Goal: Transaction & Acquisition: Purchase product/service

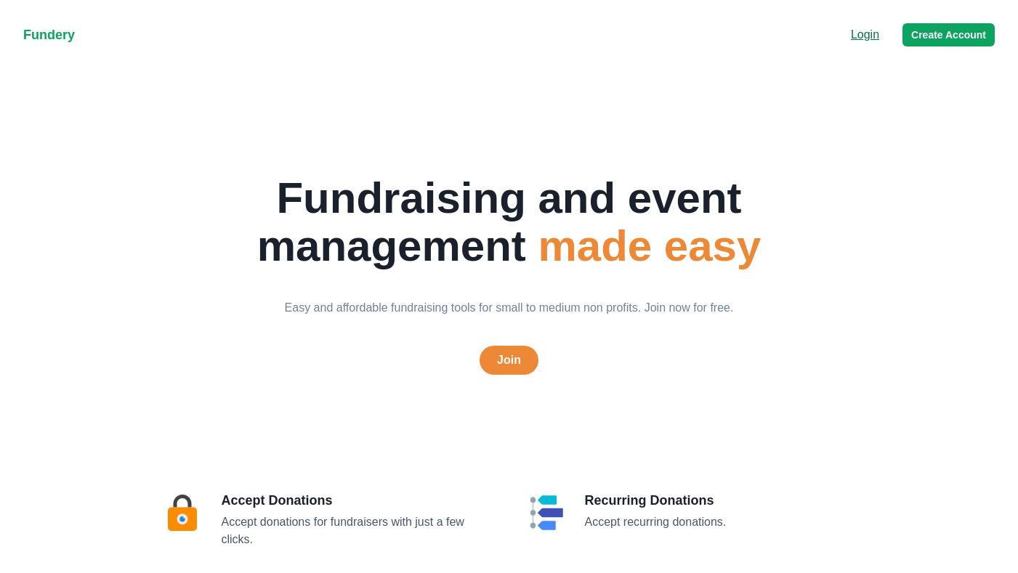
click at [858, 40] on p "Login" at bounding box center [865, 34] width 28 height 17
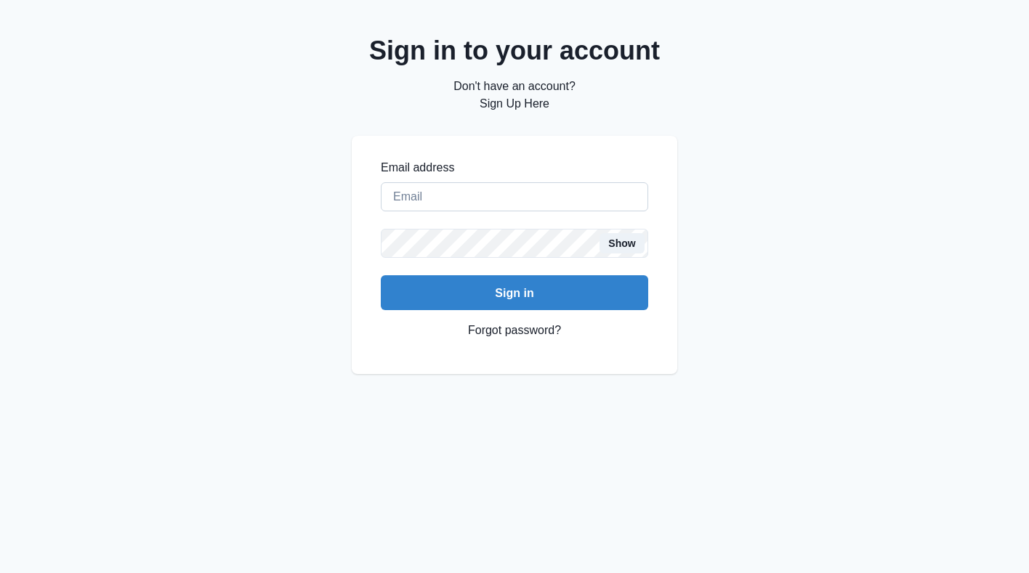
click at [529, 191] on input "Email address" at bounding box center [514, 196] width 267 height 29
type input "[EMAIL_ADDRESS][DOMAIN_NAME]"
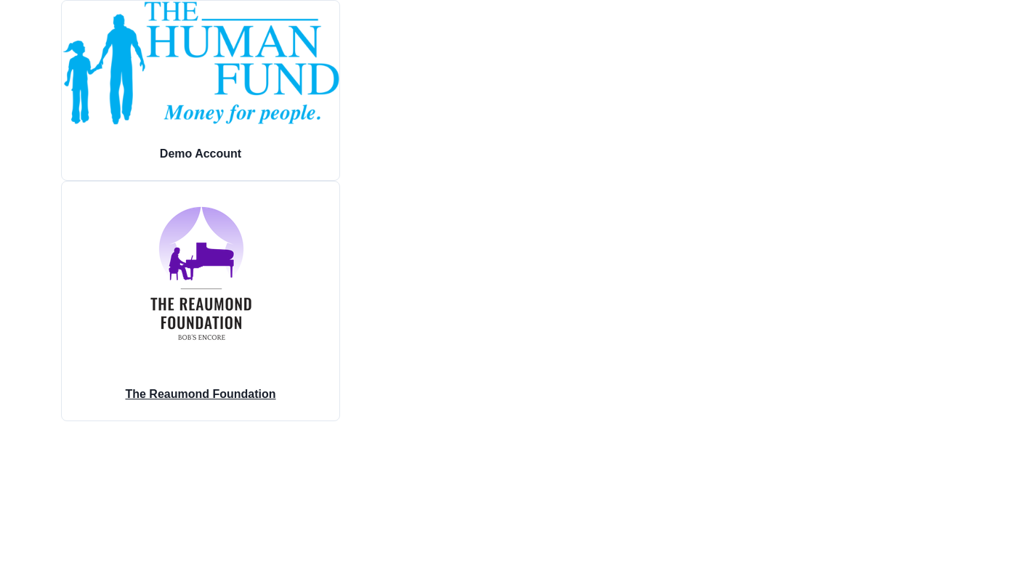
click at [226, 298] on img at bounding box center [201, 274] width 188 height 184
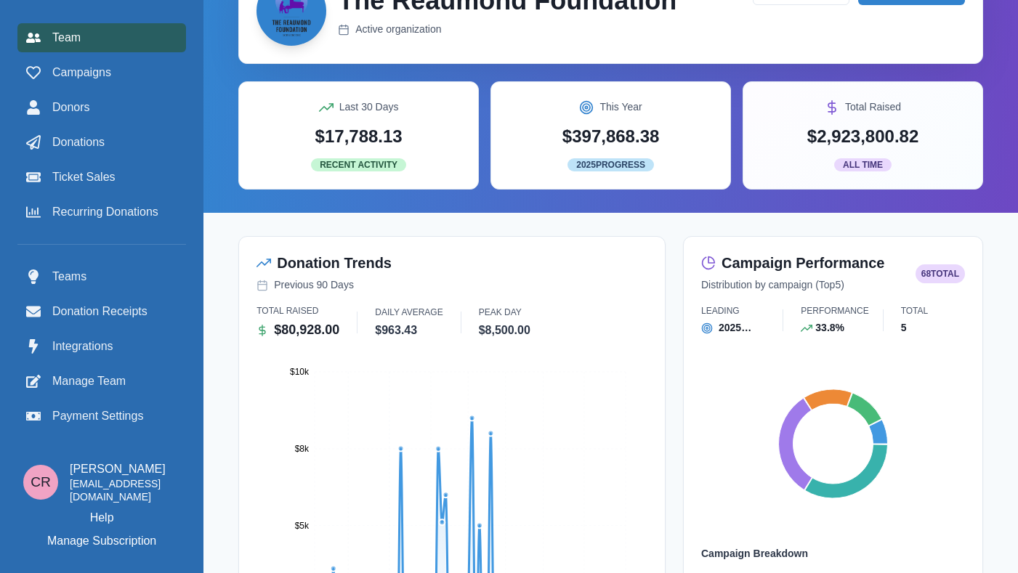
scroll to position [59, 0]
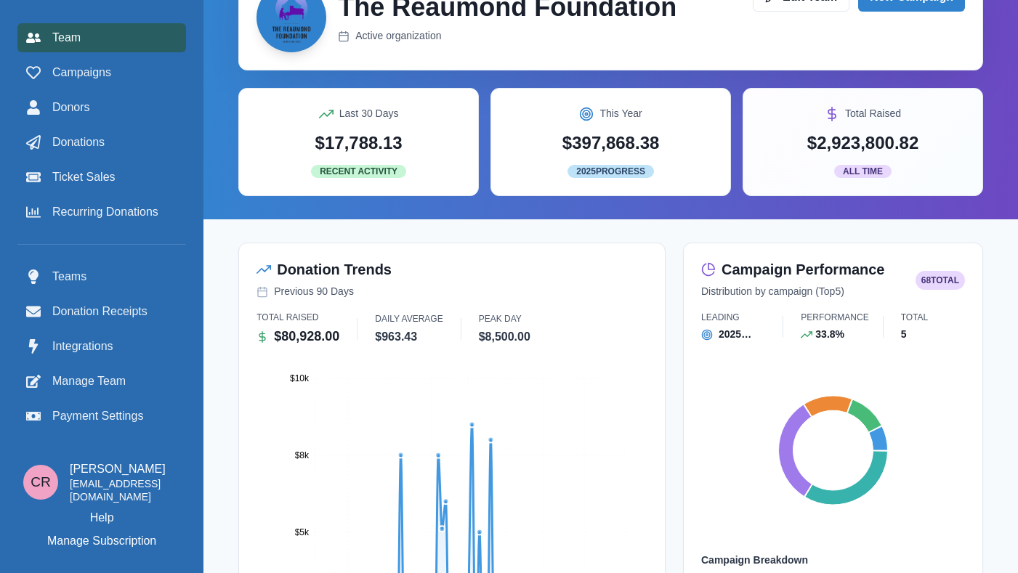
click at [432, 73] on div "The Reaumond Foundation Active organization Edit Team New Campaign Last 30 Days…" at bounding box center [610, 80] width 745 height 232
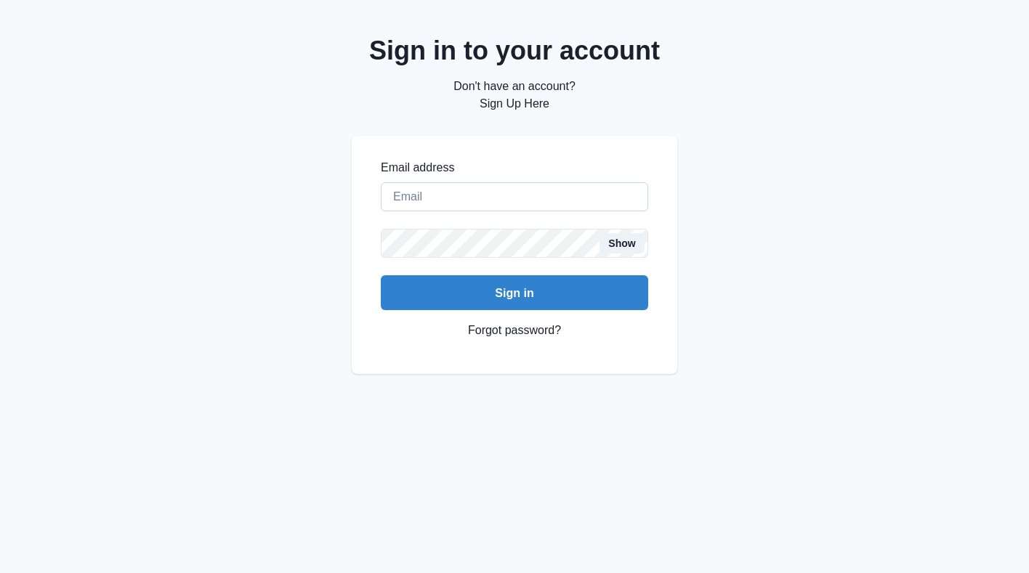
click at [533, 207] on input "Email address" at bounding box center [514, 196] width 267 height 29
type input "[EMAIL_ADDRESS][DOMAIN_NAME]"
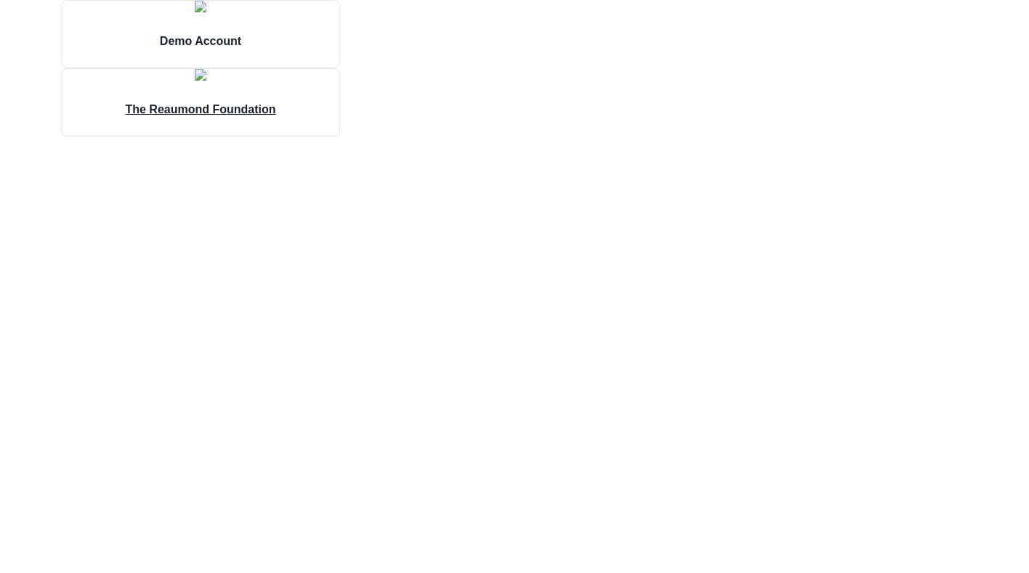
click at [206, 81] on img at bounding box center [201, 75] width 12 height 12
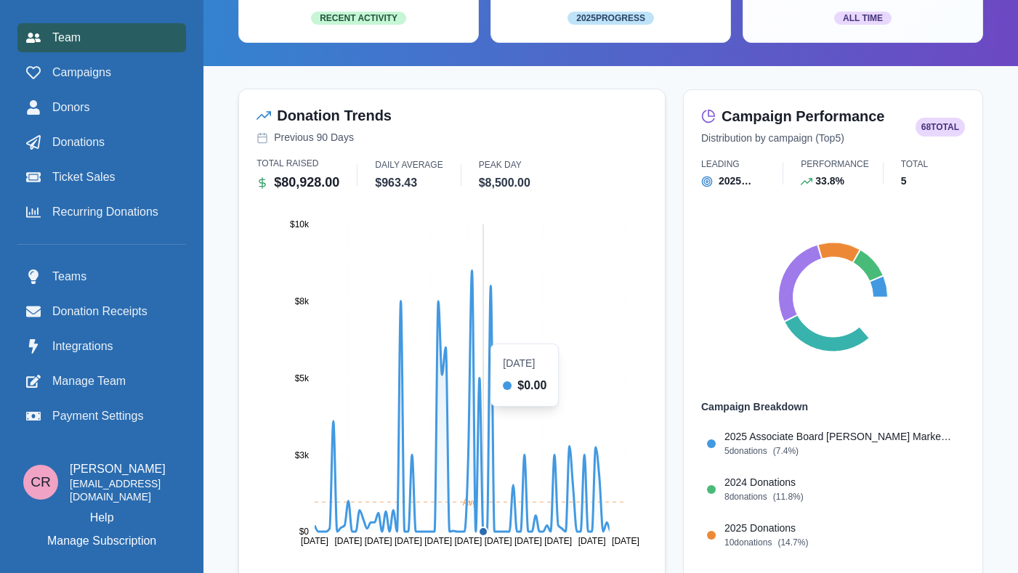
scroll to position [227, 0]
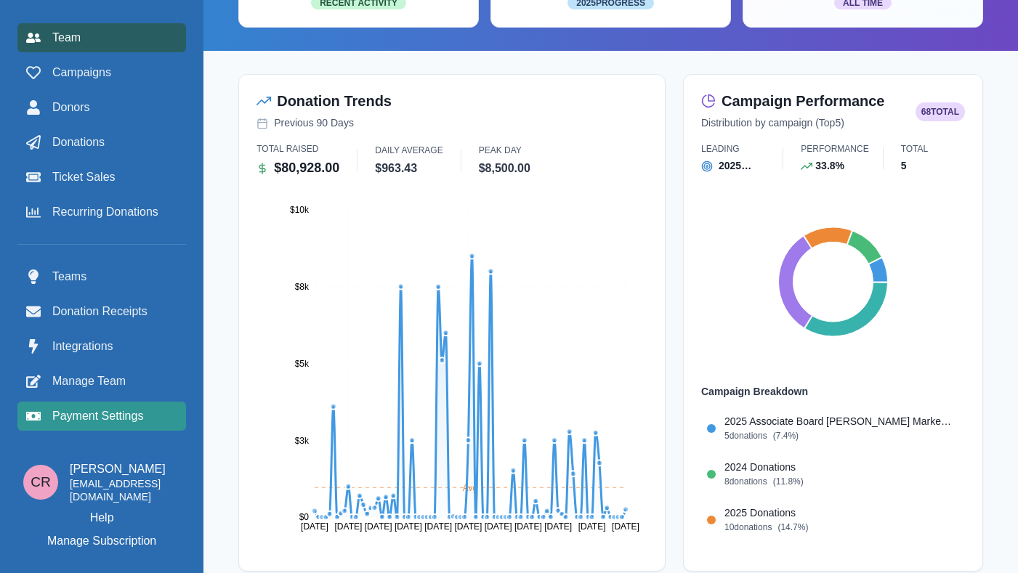
click at [124, 408] on span "Payment Settings" at bounding box center [97, 416] width 91 height 17
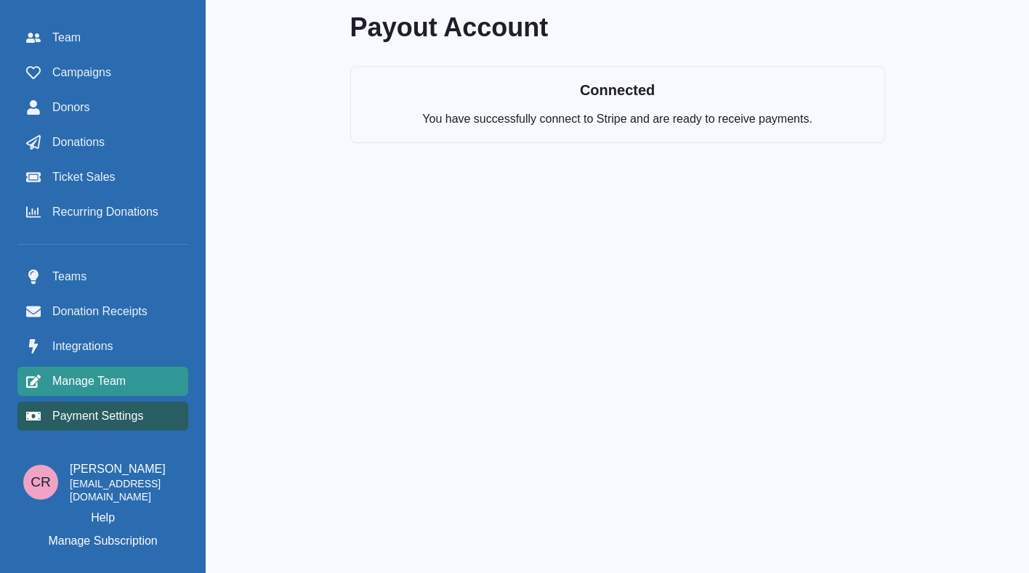
click at [113, 381] on span "Manage Team" at bounding box center [88, 381] width 73 height 17
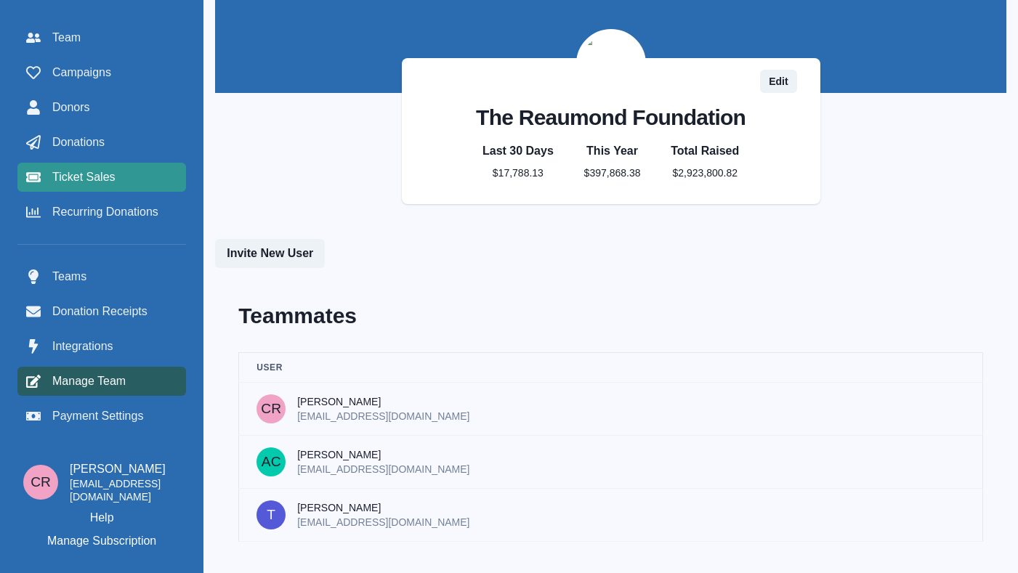
click at [114, 185] on span "Ticket Sales" at bounding box center [83, 177] width 63 height 17
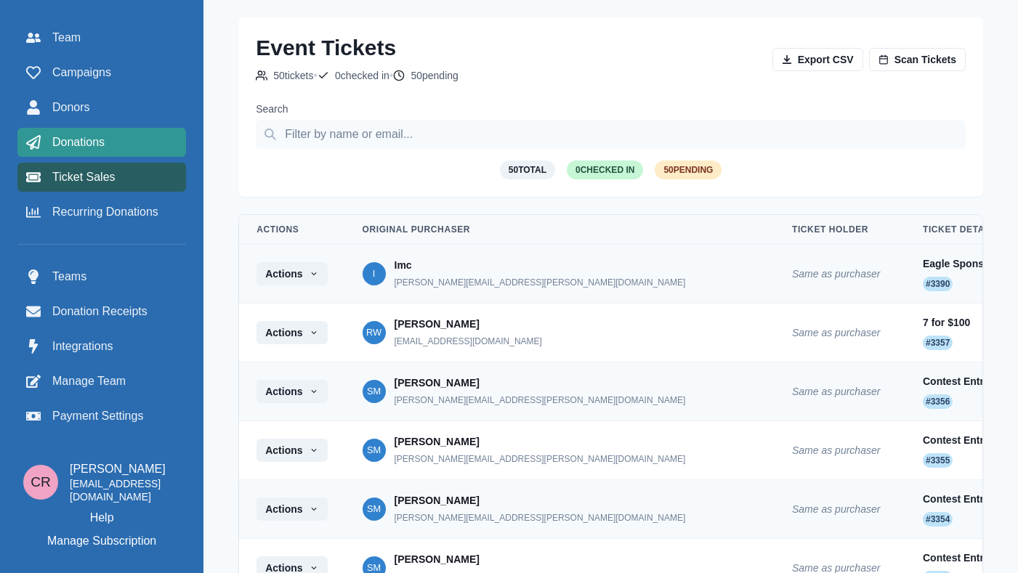
click at [89, 149] on span "Donations" at bounding box center [78, 142] width 52 height 17
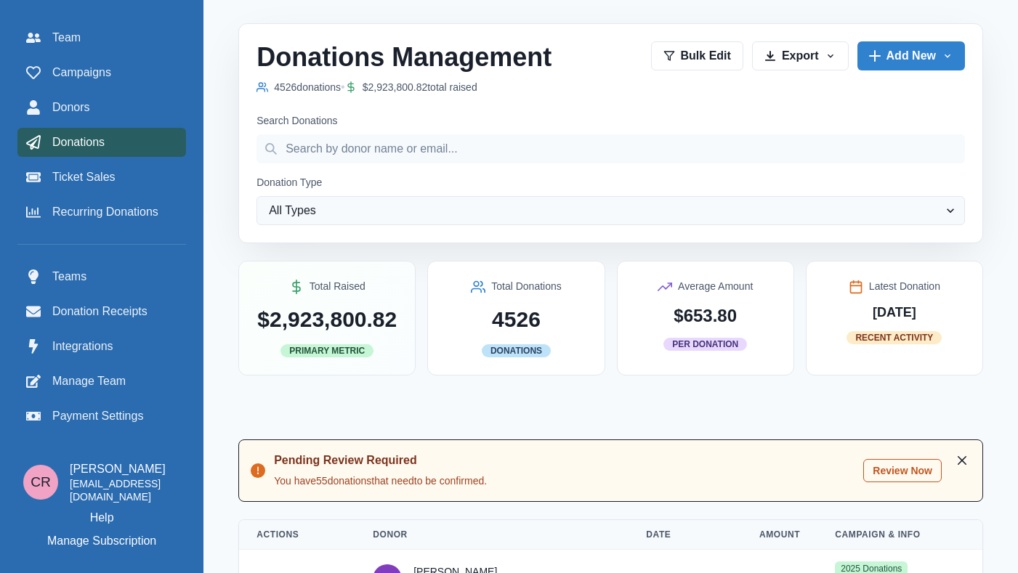
scroll to position [116, 0]
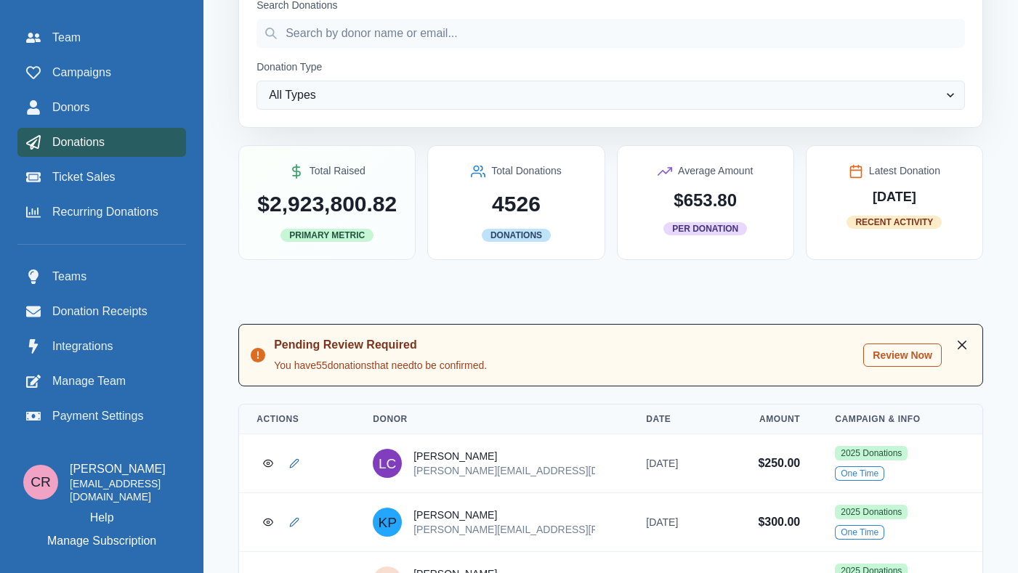
click at [889, 347] on button "Review Now" at bounding box center [902, 355] width 78 height 23
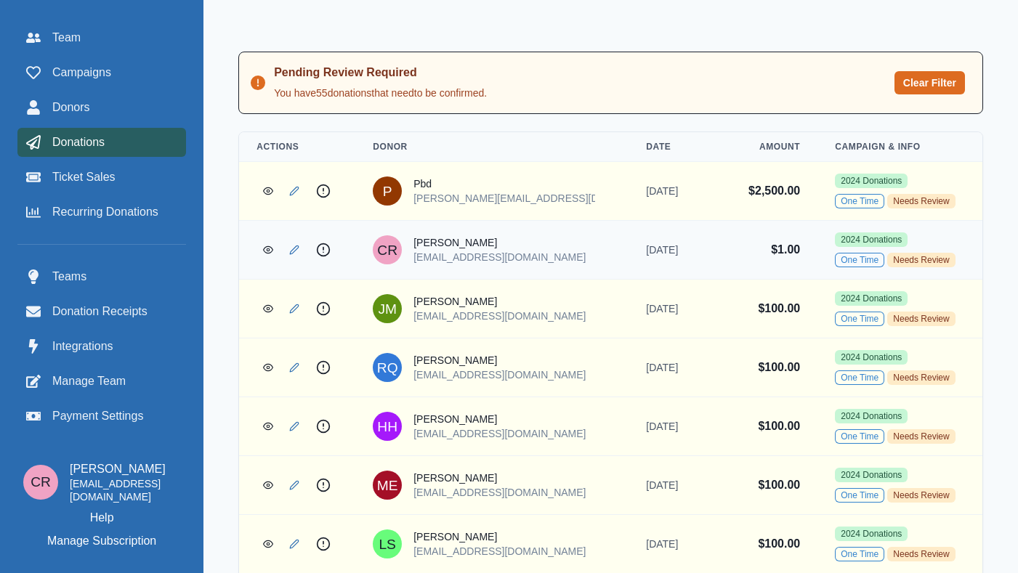
scroll to position [395, 0]
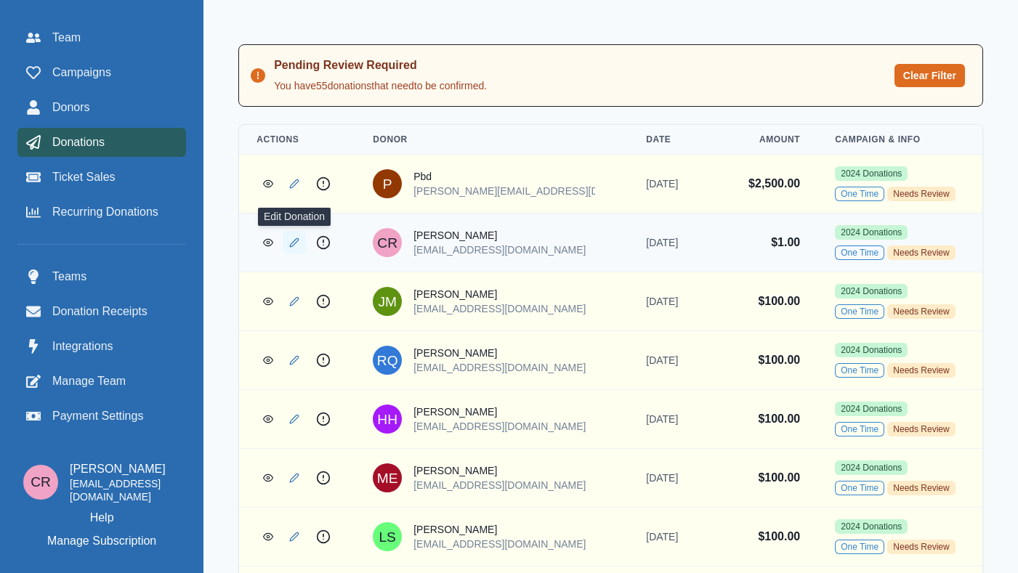
click at [291, 247] on icon "Edit Donation" at bounding box center [294, 242] width 9 height 9
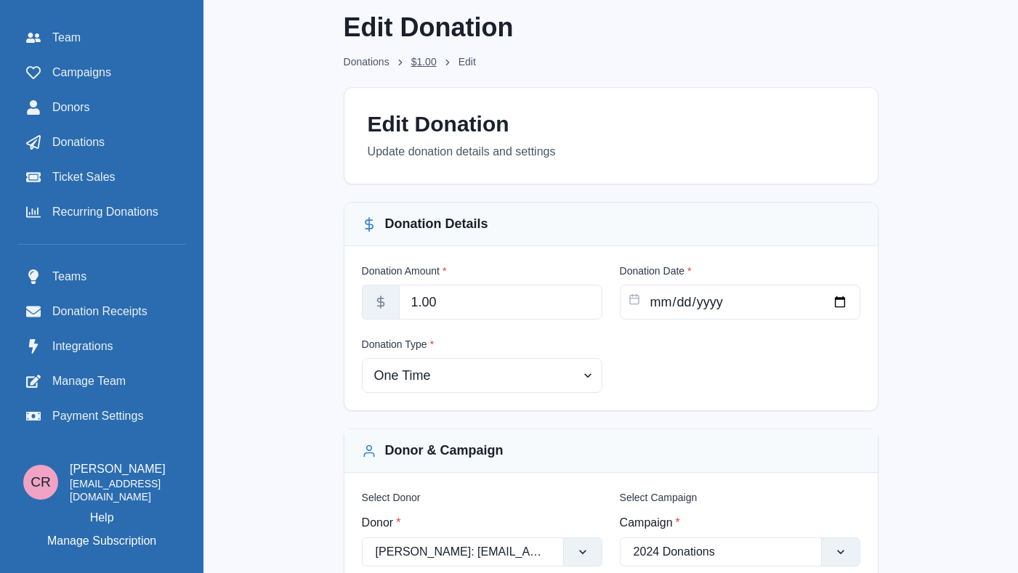
click at [424, 62] on link "$ 1.00" at bounding box center [423, 61] width 25 height 15
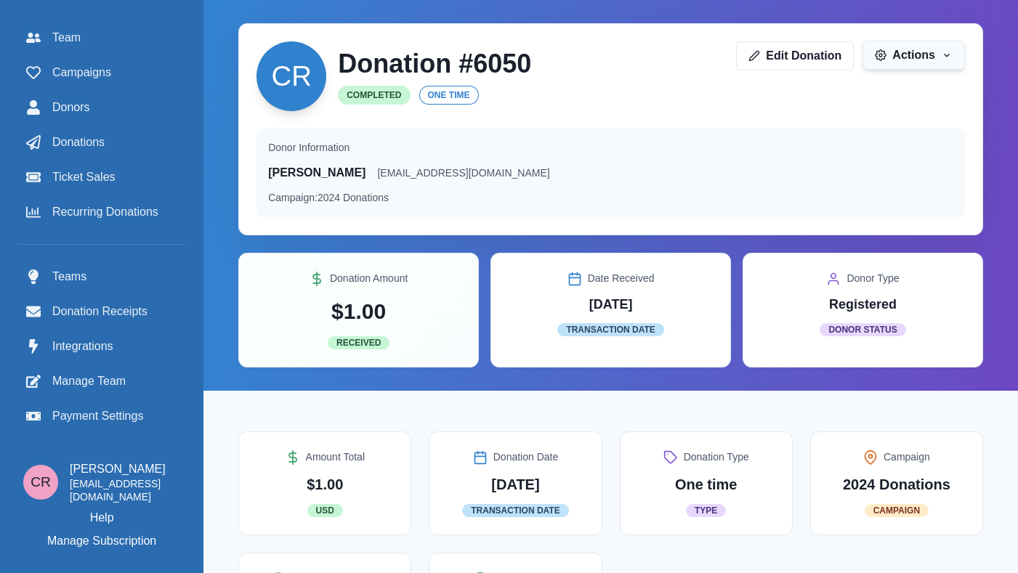
click at [902, 66] on button "Actions" at bounding box center [913, 55] width 102 height 29
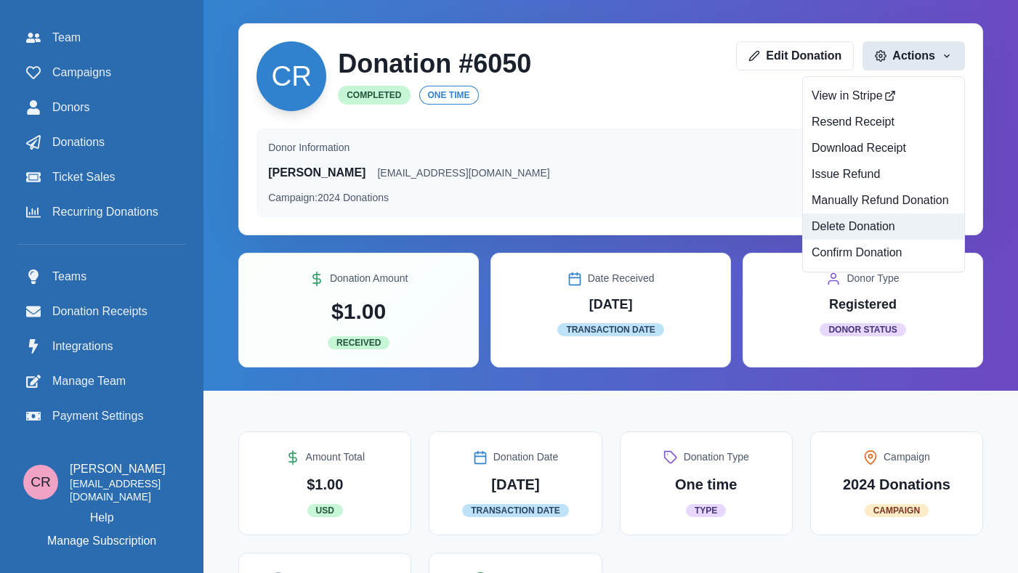
click at [857, 226] on button "Delete Donation" at bounding box center [883, 227] width 161 height 26
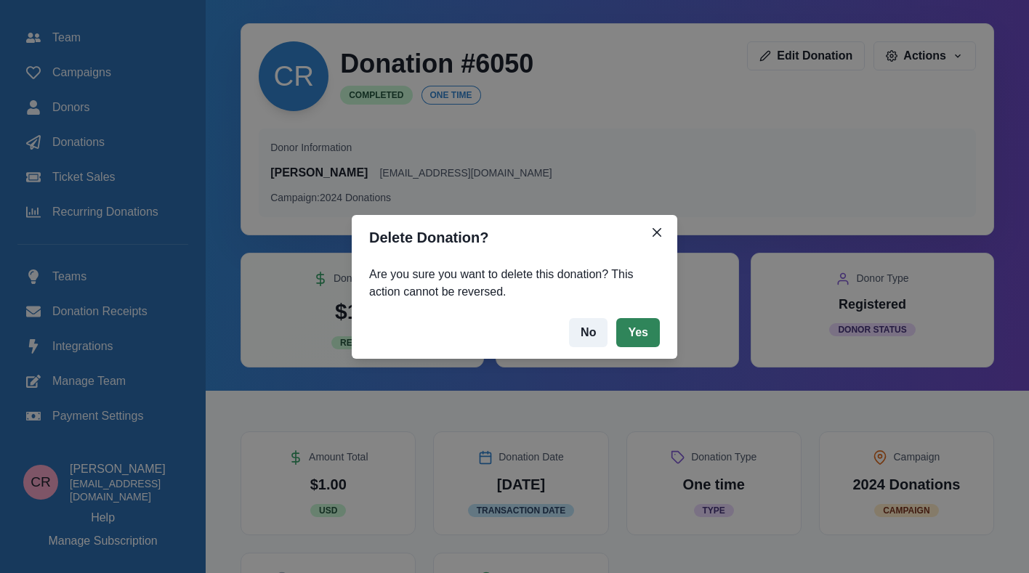
click at [645, 333] on button "Yes" at bounding box center [638, 332] width 44 height 29
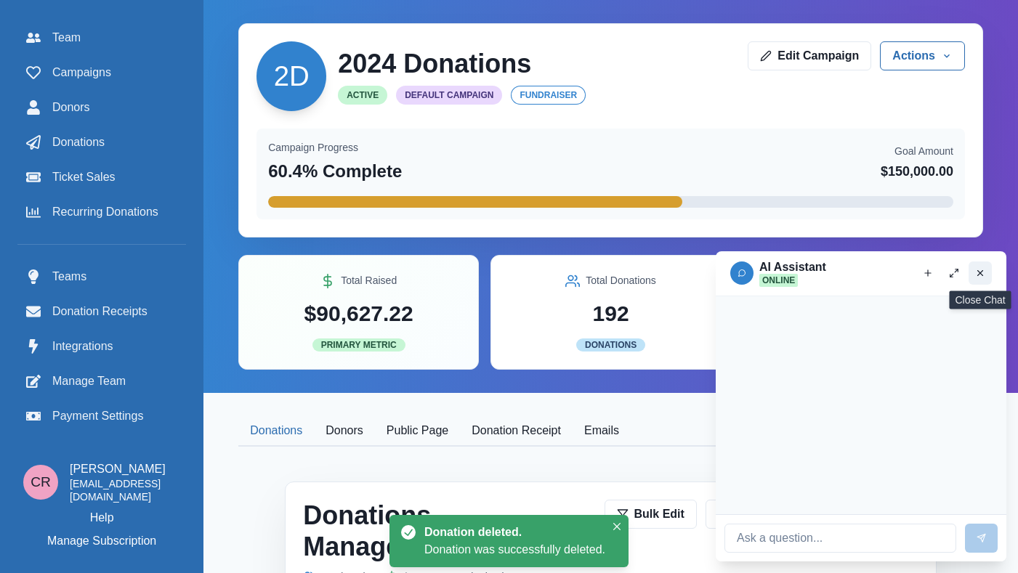
click at [975, 273] on icon "Close chat" at bounding box center [980, 273] width 10 height 10
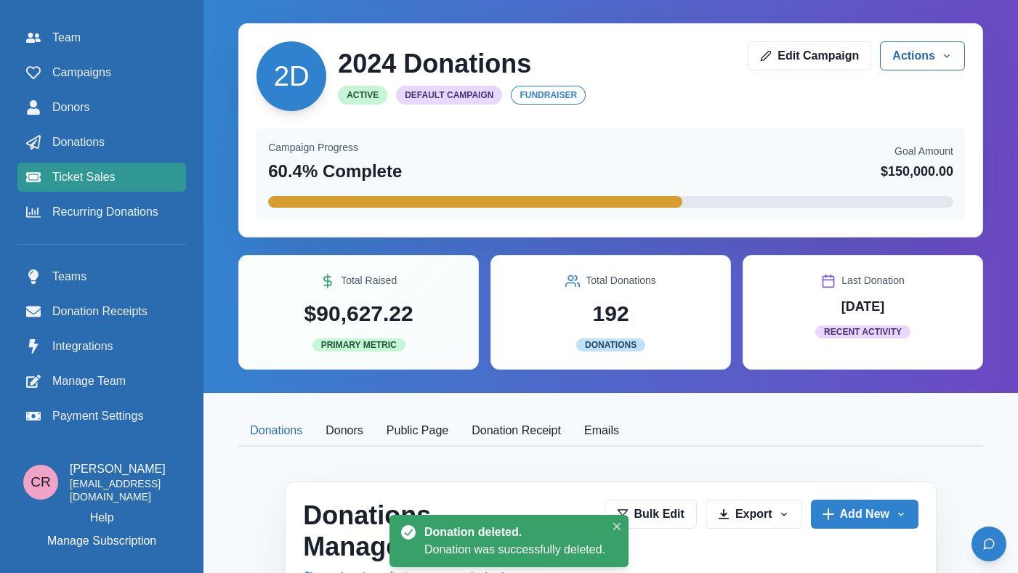
click at [113, 170] on span "Ticket Sales" at bounding box center [83, 177] width 63 height 17
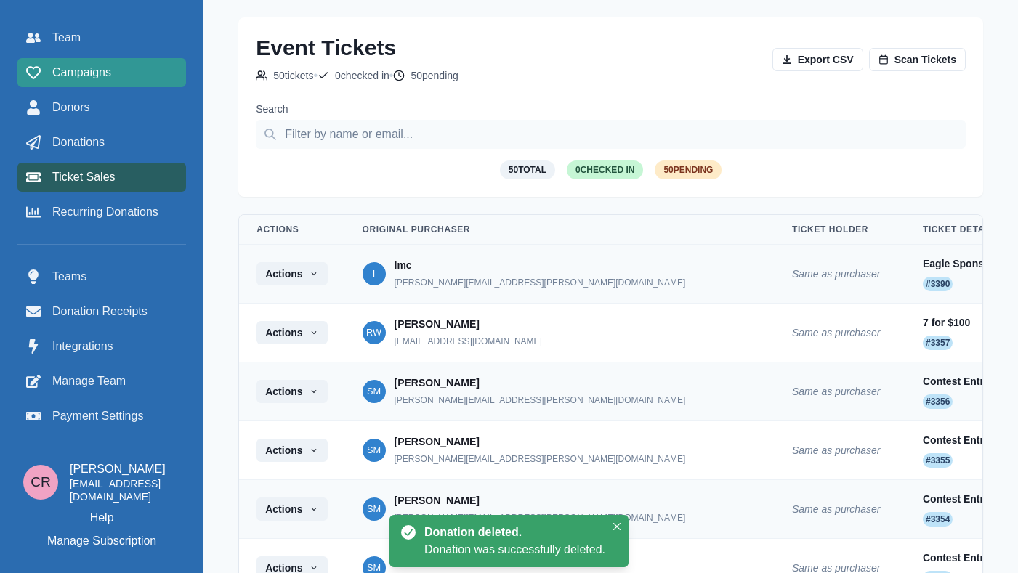
click at [108, 70] on span "Campaigns" at bounding box center [81, 72] width 59 height 17
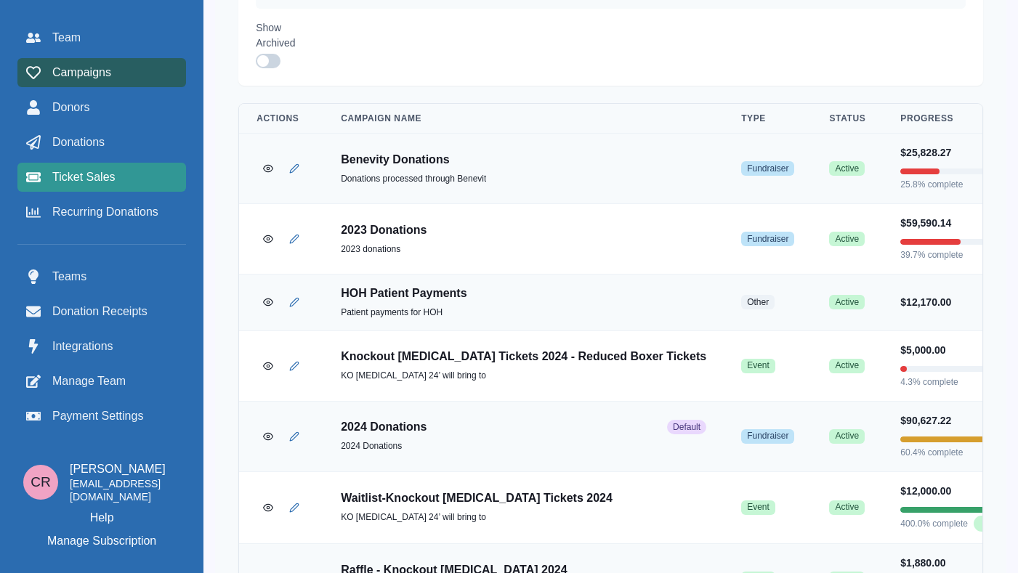
scroll to position [26, 0]
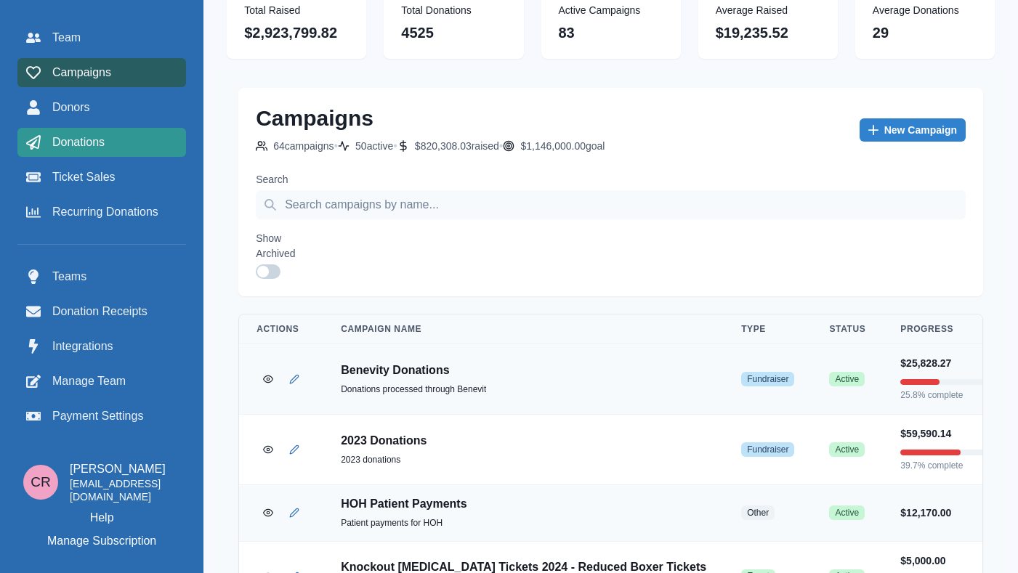
click at [118, 153] on link "Donations" at bounding box center [101, 142] width 169 height 29
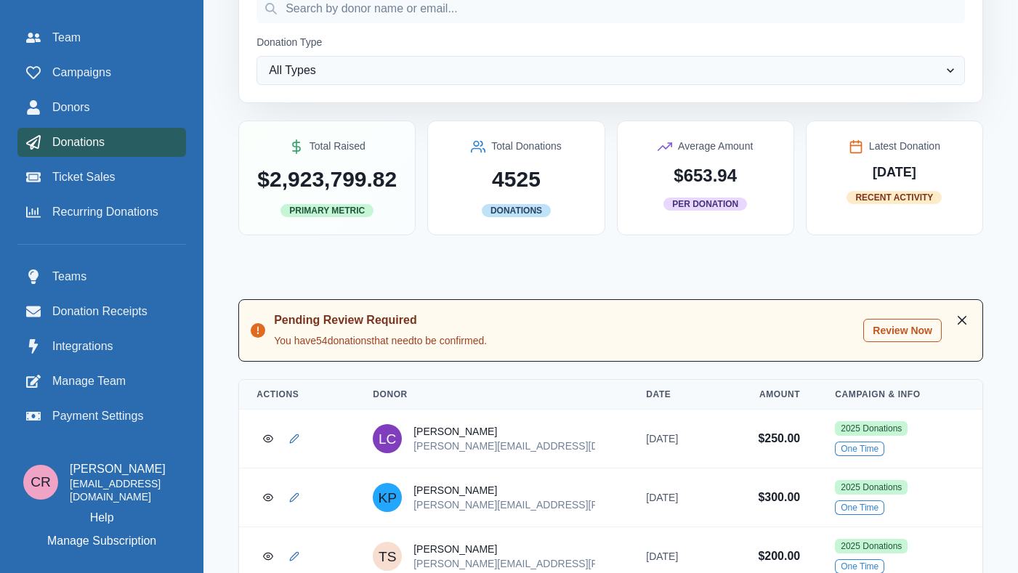
scroll to position [153, 0]
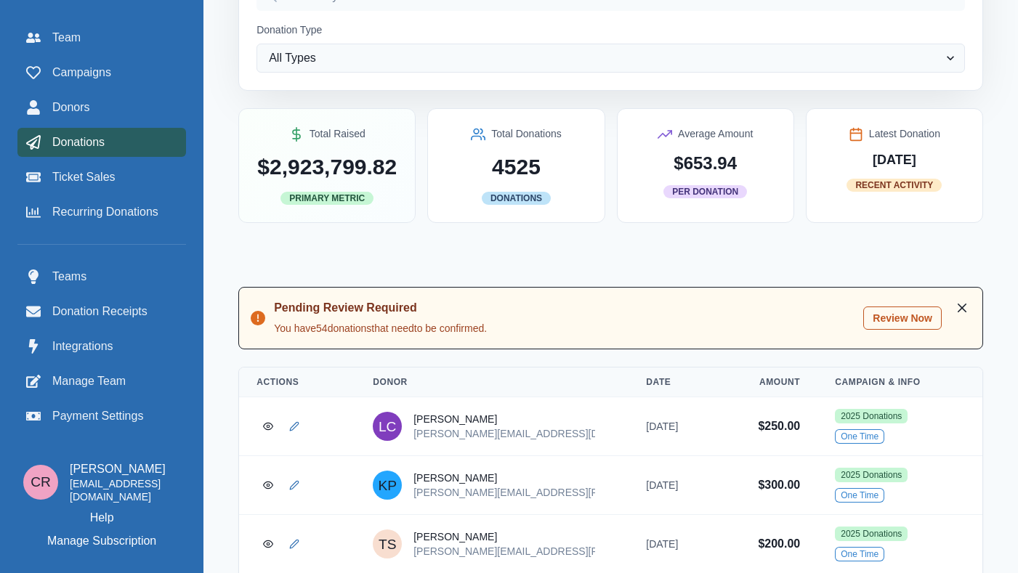
click at [869, 323] on button "Review Now" at bounding box center [902, 318] width 78 height 23
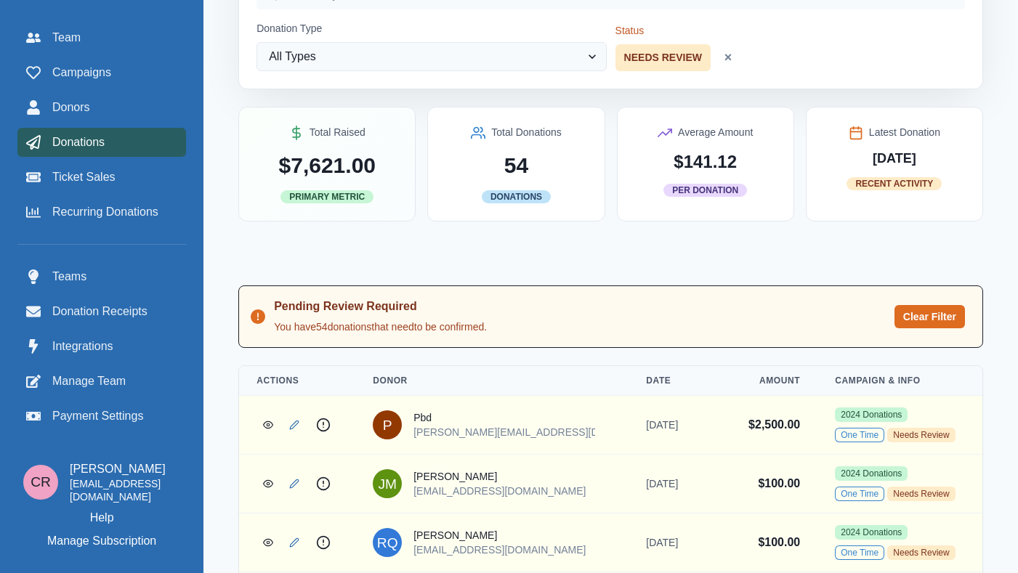
scroll to position [0, 0]
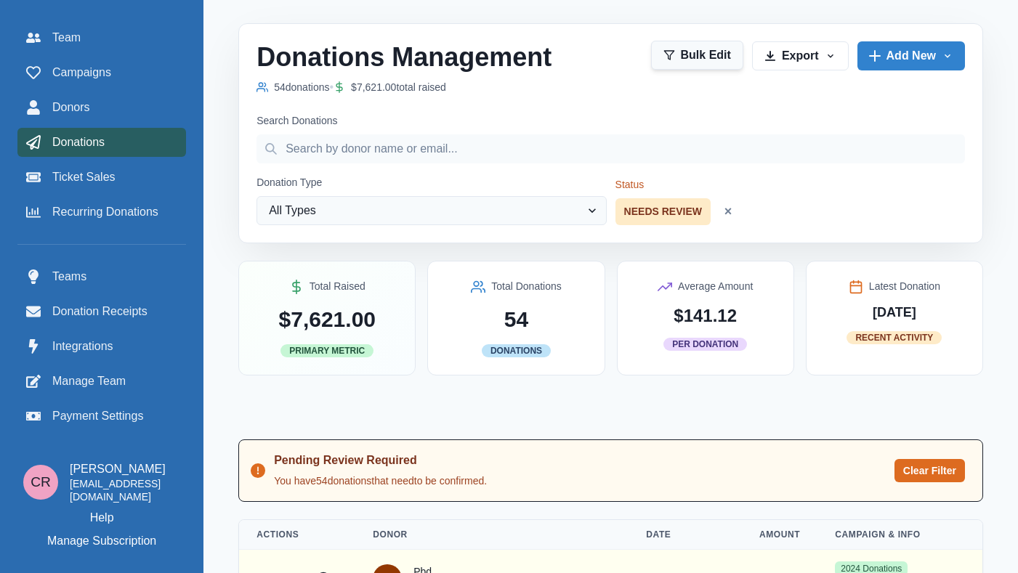
click at [700, 66] on button "Bulk Edit" at bounding box center [697, 55] width 92 height 29
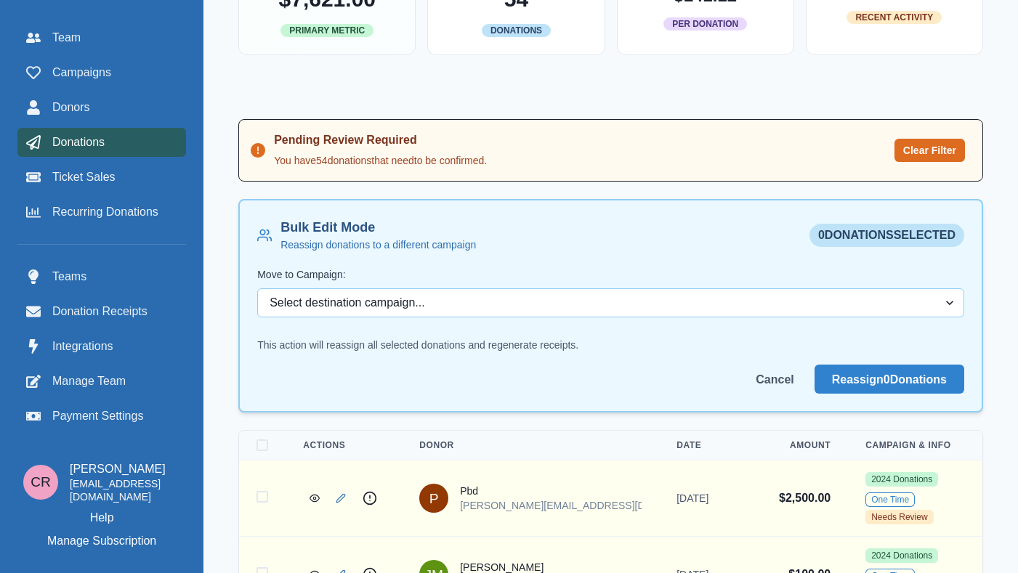
scroll to position [577, 0]
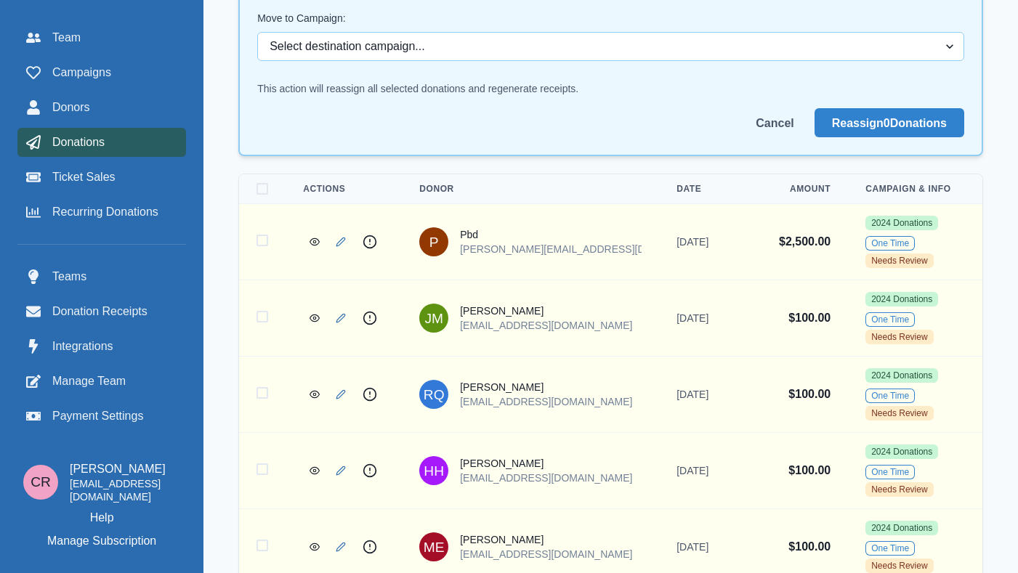
click at [259, 182] on th at bounding box center [262, 189] width 46 height 30
click at [259, 194] on span at bounding box center [262, 189] width 12 height 12
click at [256, 190] on input "Select all donations" at bounding box center [256, 189] width 1 height 1
checkbox input "true"
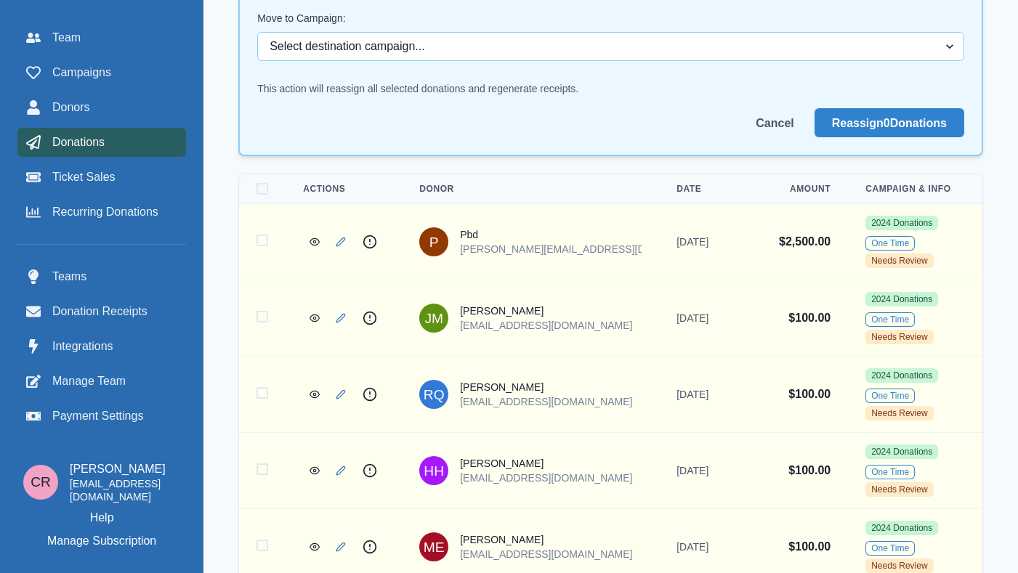
checkbox input "true"
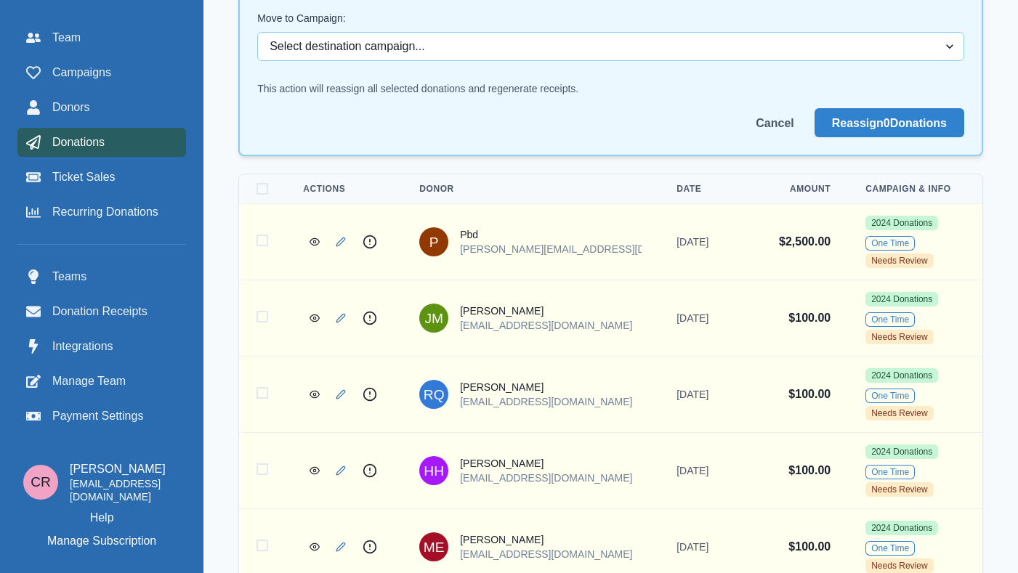
checkbox input "true"
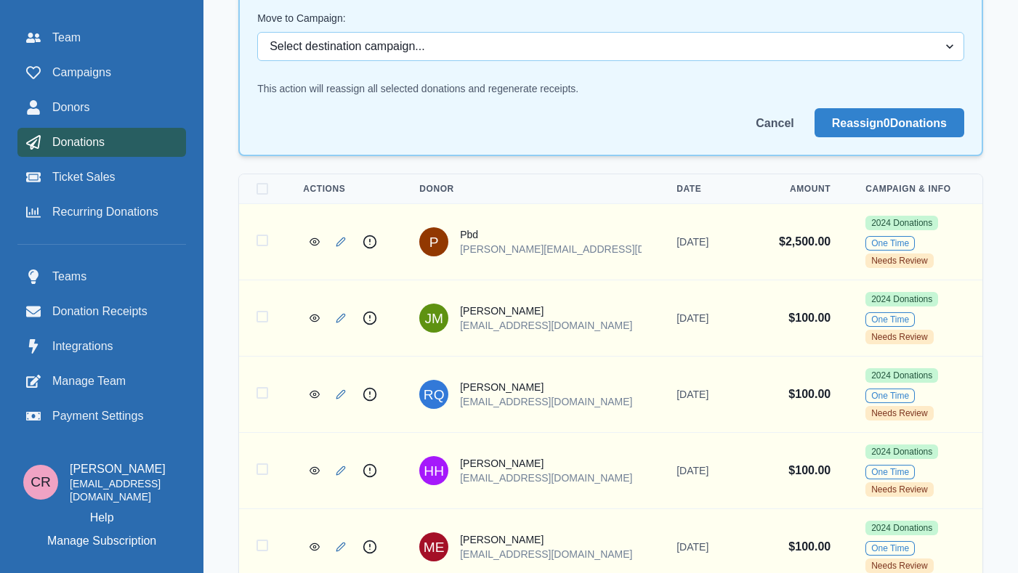
checkbox input "true"
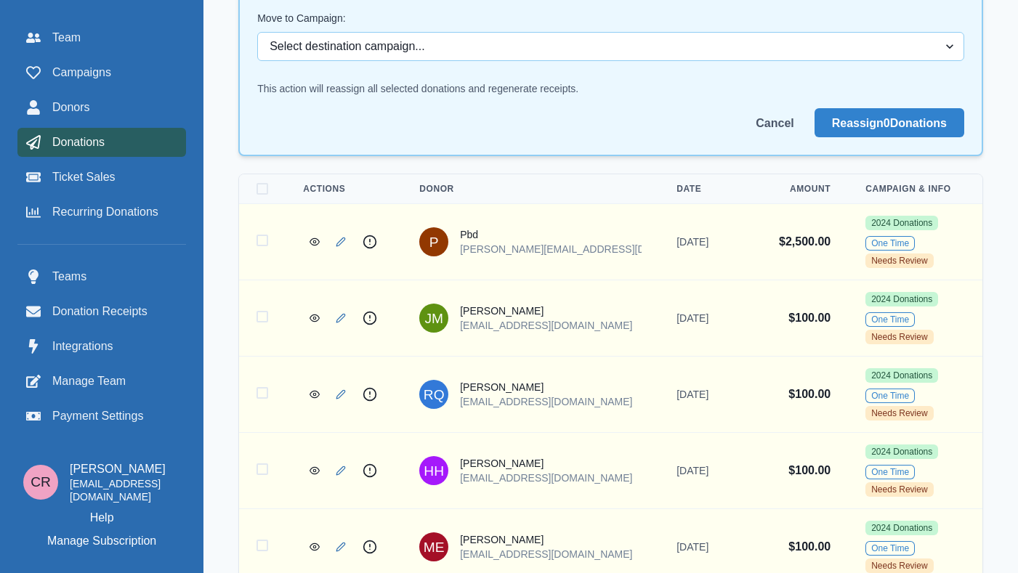
checkbox input "true"
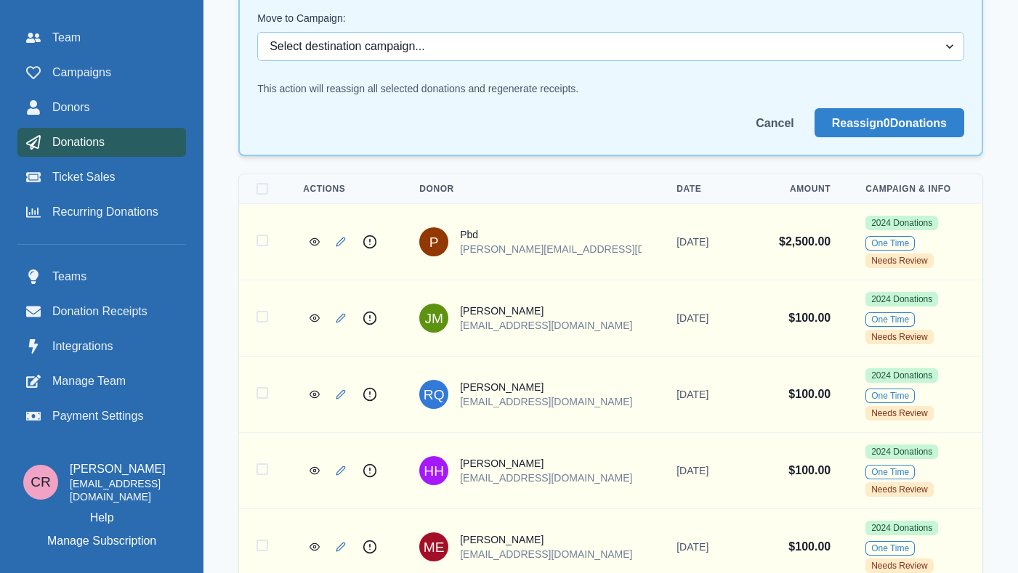
checkbox input "true"
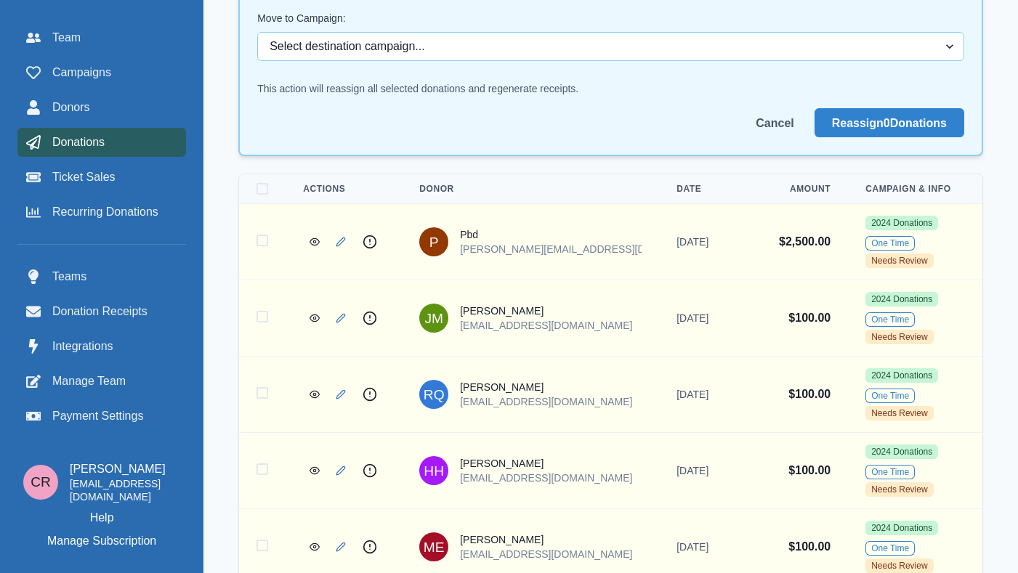
checkbox input "true"
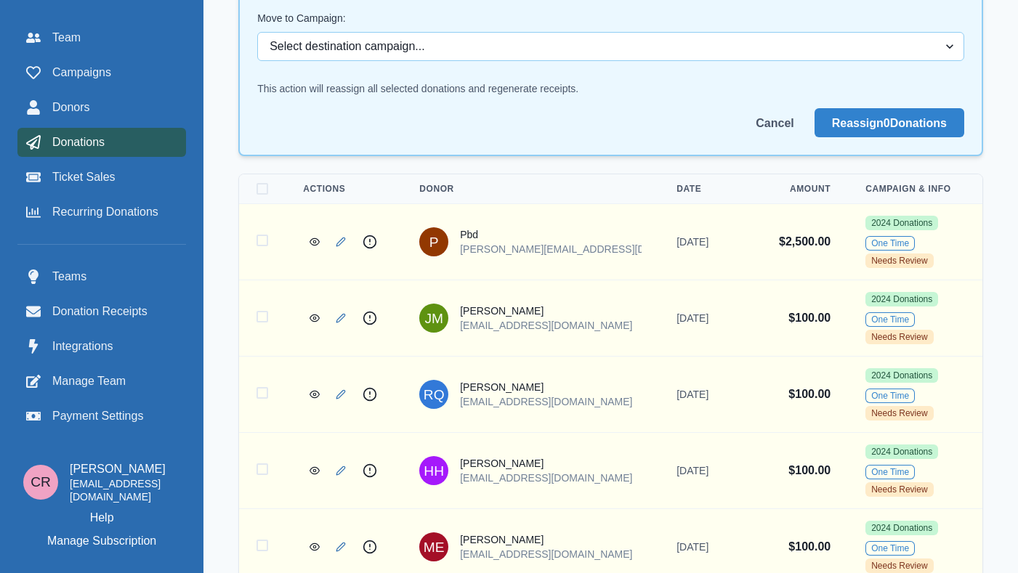
checkbox input "true"
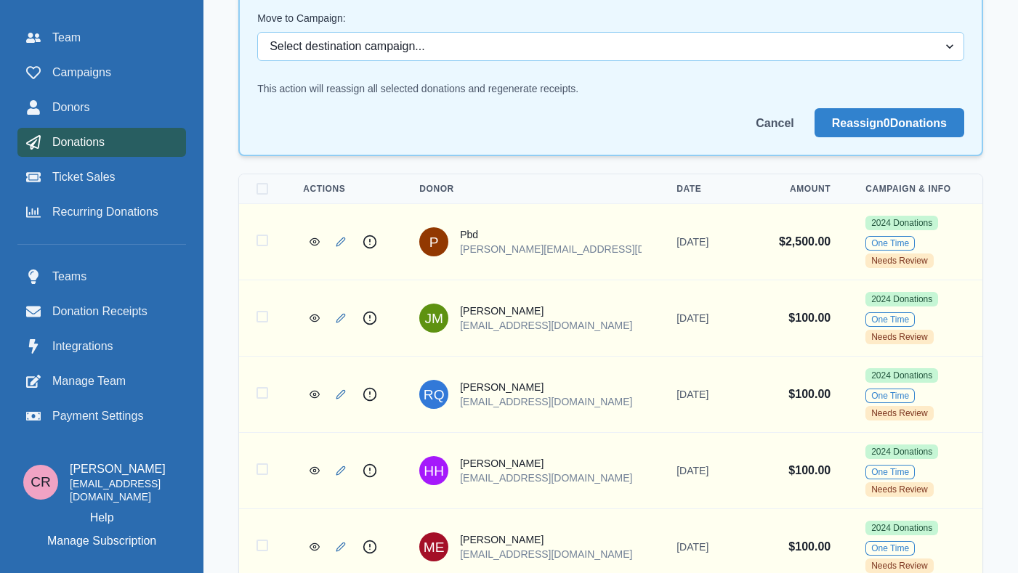
checkbox input "true"
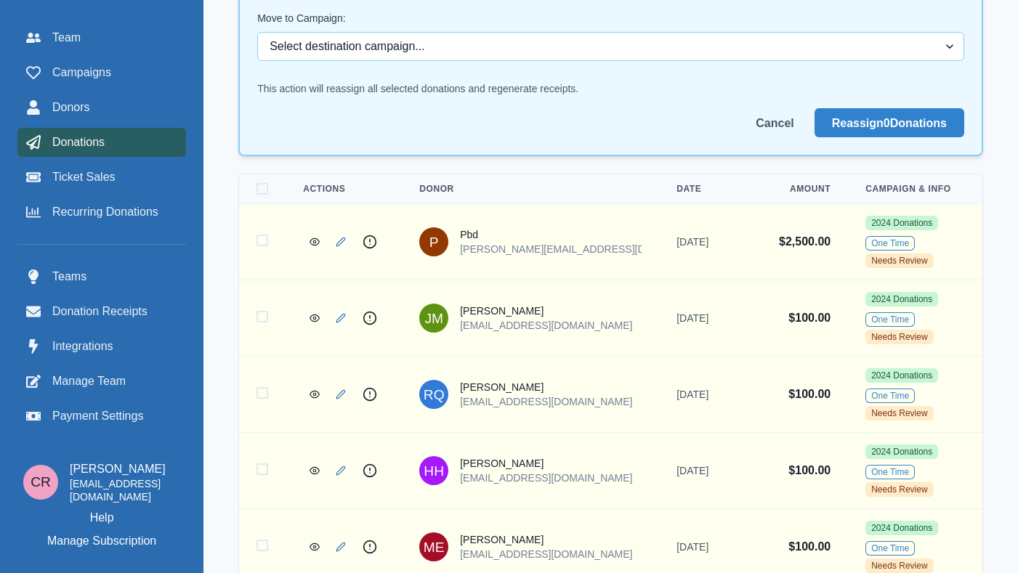
checkbox input "true"
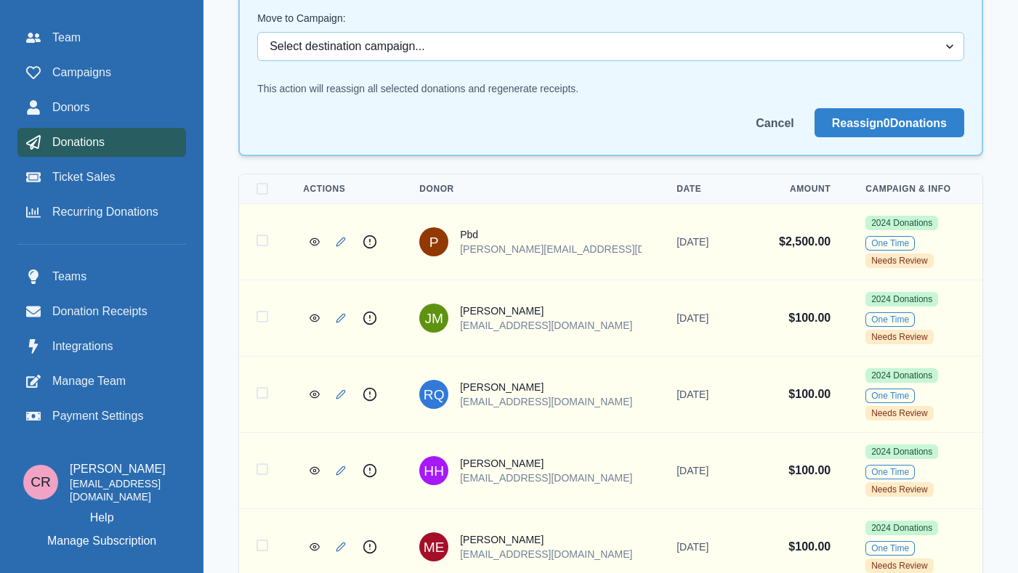
checkbox input "true"
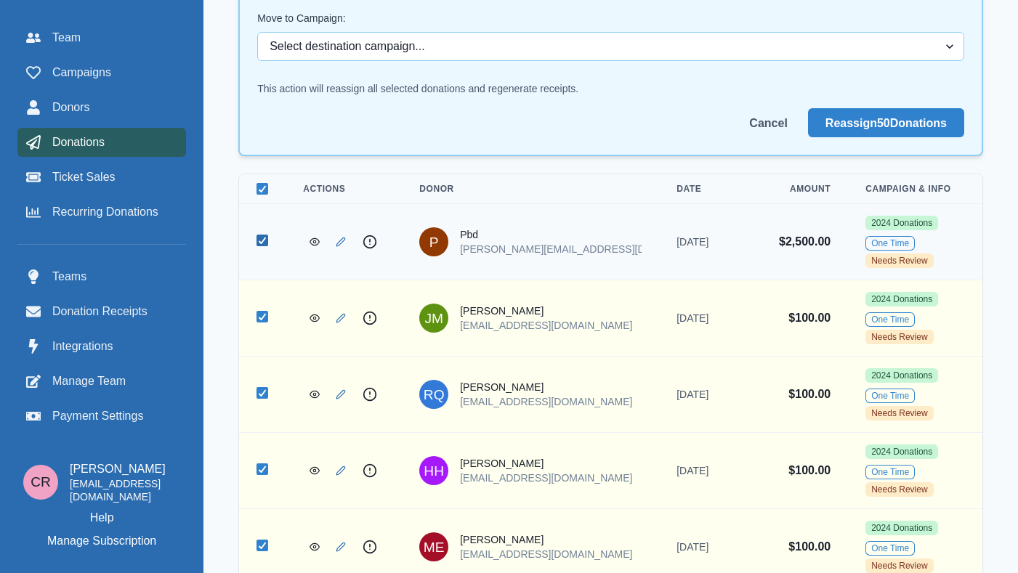
click at [259, 237] on icon at bounding box center [262, 240] width 9 height 7
click at [256, 240] on input "Select donation 6063" at bounding box center [256, 240] width 1 height 1
checkbox input "false"
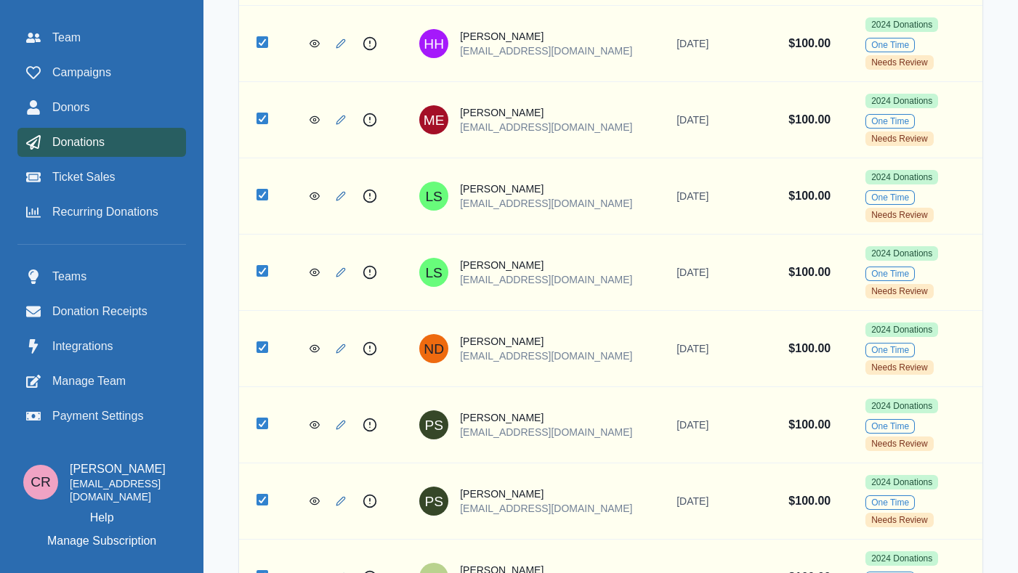
scroll to position [2368, 0]
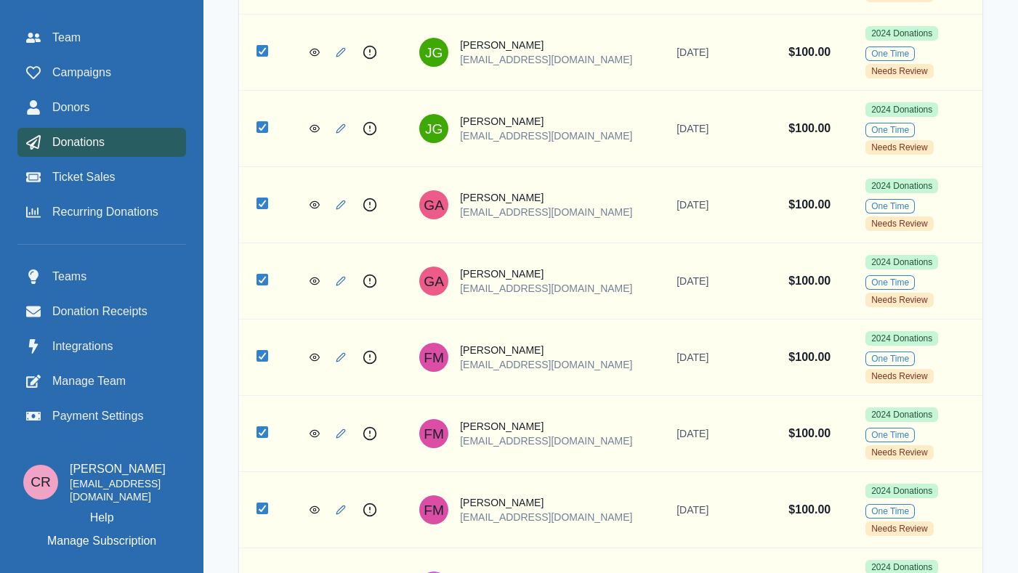
checkbox input "false"
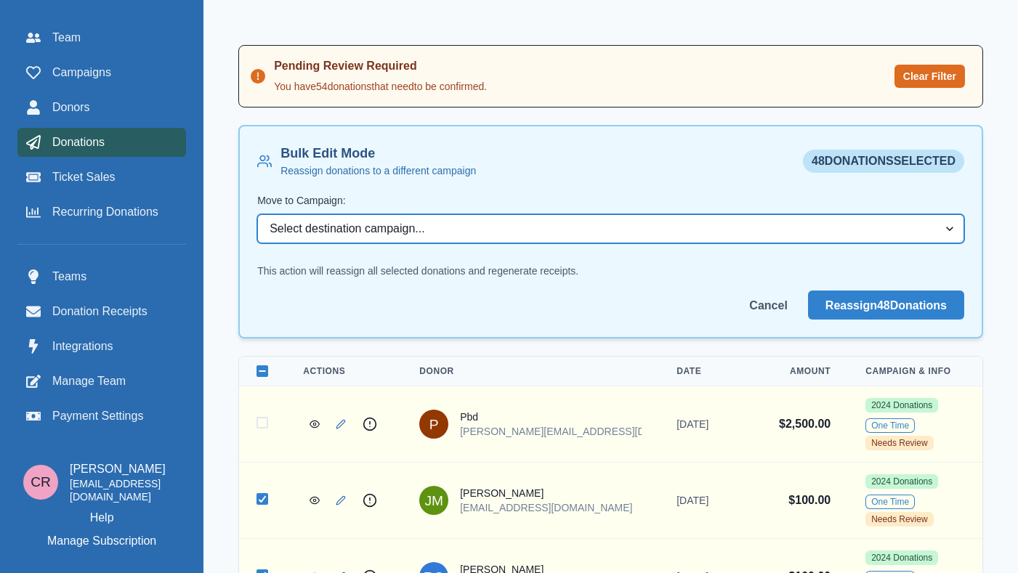
scroll to position [460, 0]
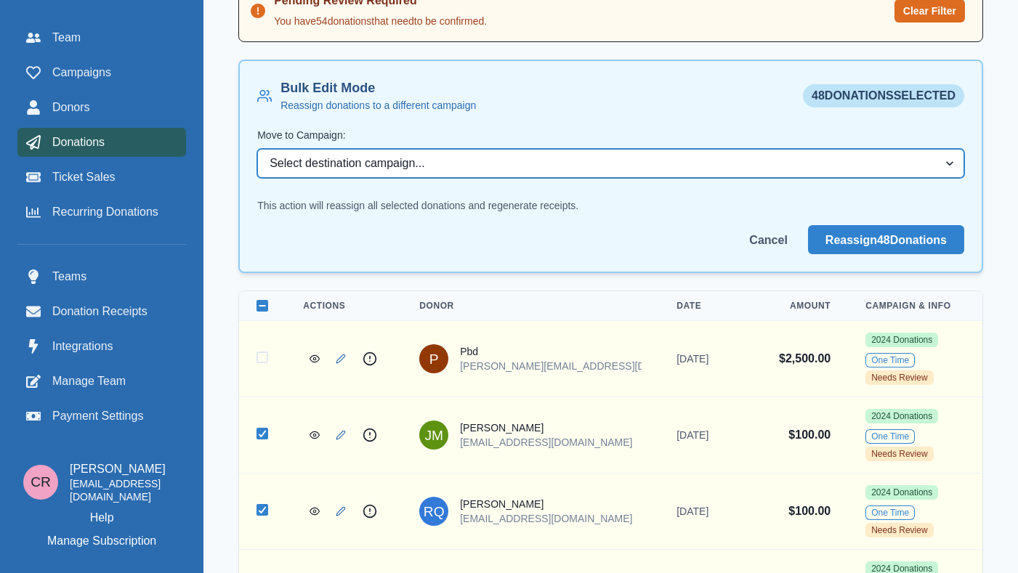
select select "124"
click at [257, 149] on select "Select destination campaign... Benevity Donations 2023 Donations HOH Patient Pa…" at bounding box center [610, 163] width 707 height 29
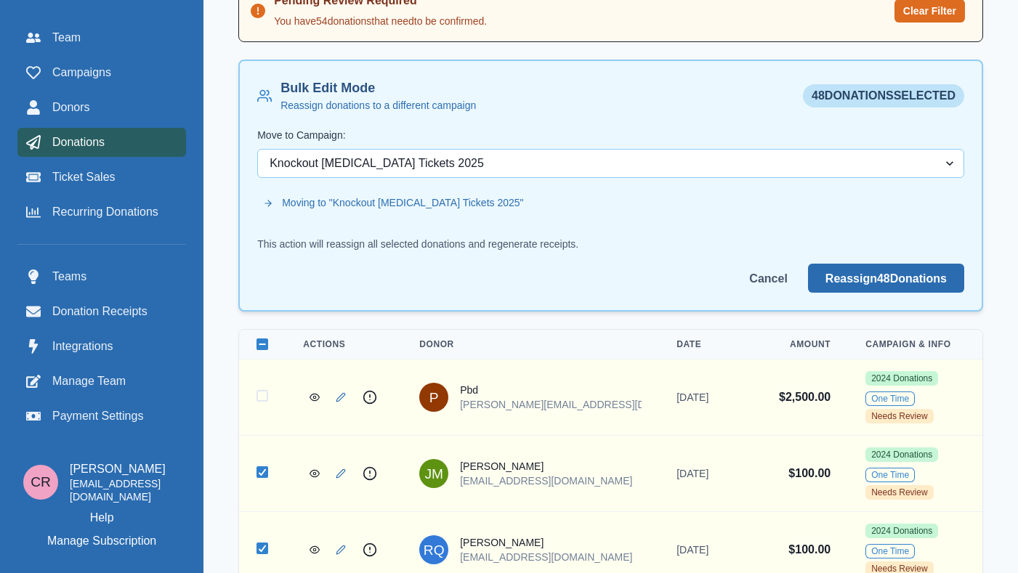
click at [857, 275] on button "Reassign 48 Donation s" at bounding box center [886, 278] width 156 height 29
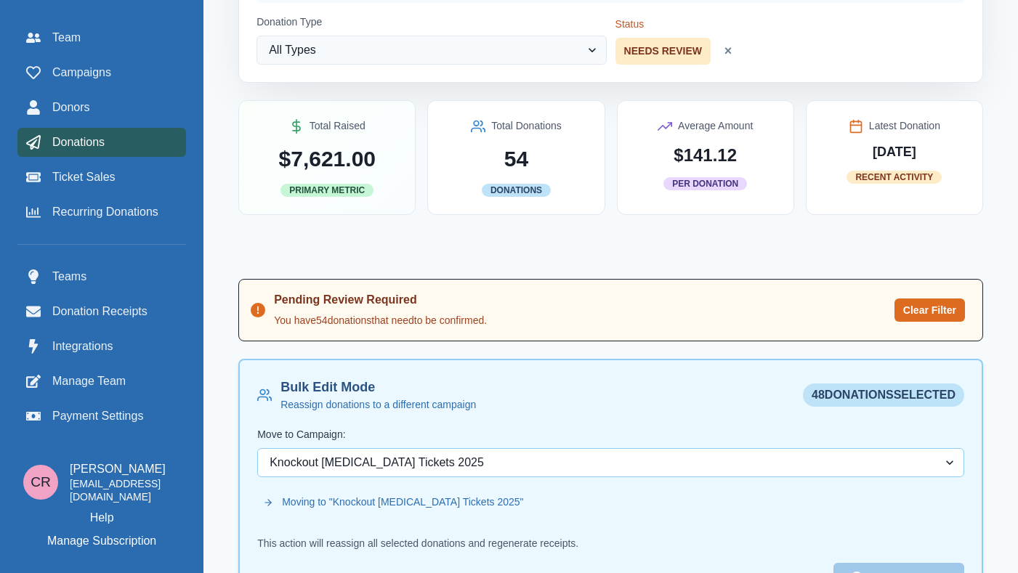
scroll to position [283, 0]
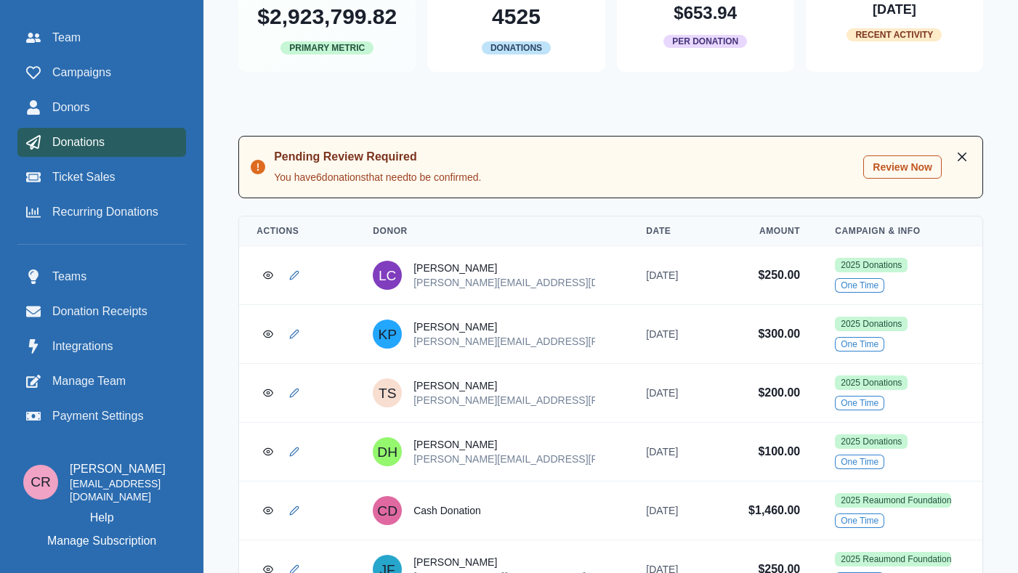
scroll to position [348, 0]
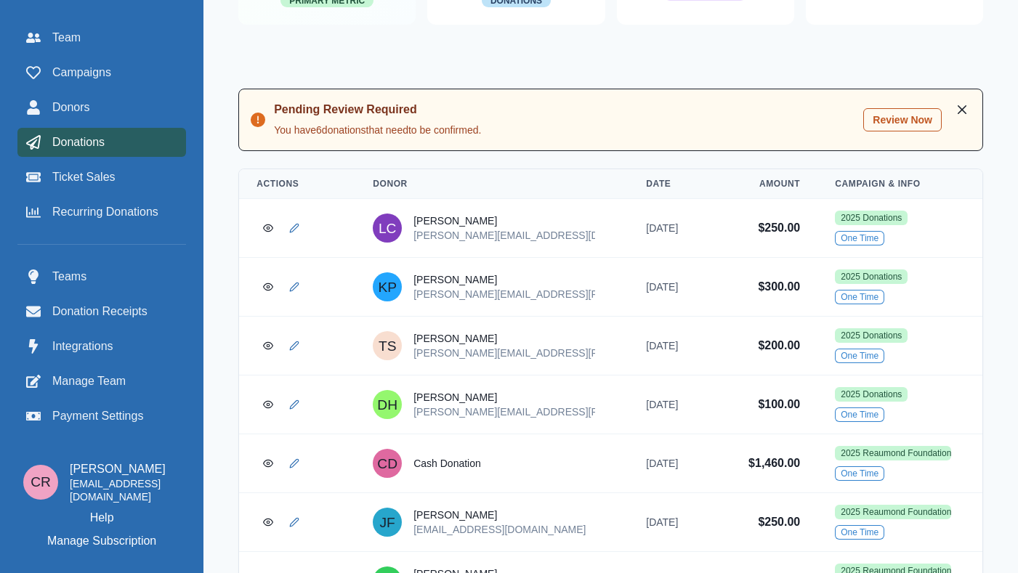
click at [886, 118] on button "Review Now" at bounding box center [902, 119] width 78 height 23
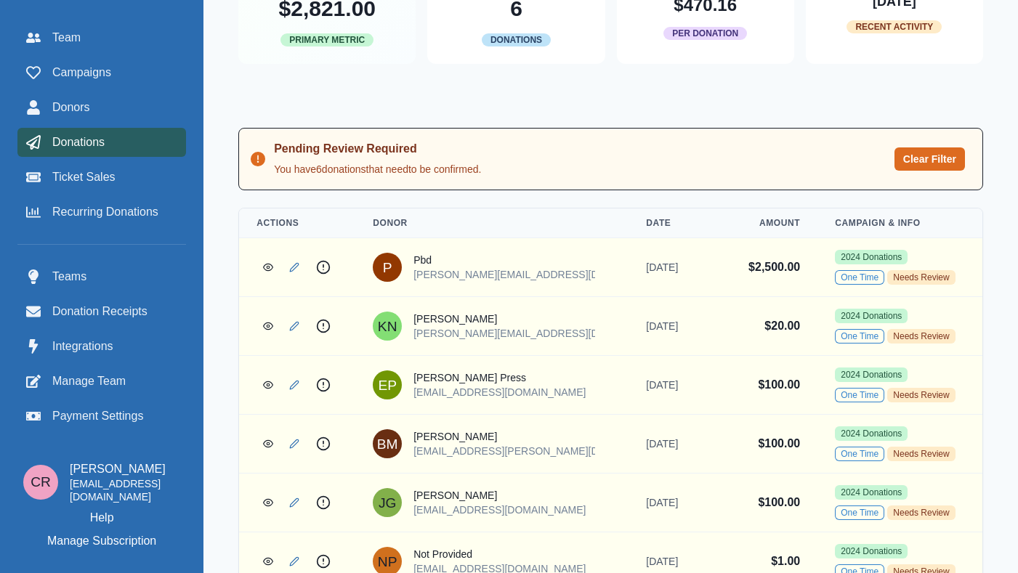
scroll to position [349, 0]
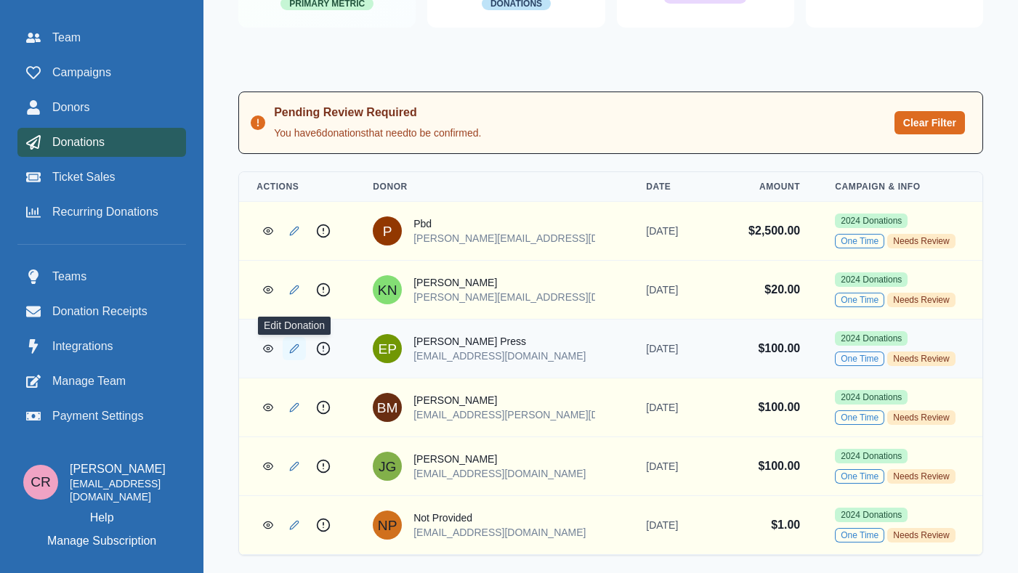
click at [291, 355] on link "Edit Donation" at bounding box center [294, 348] width 23 height 23
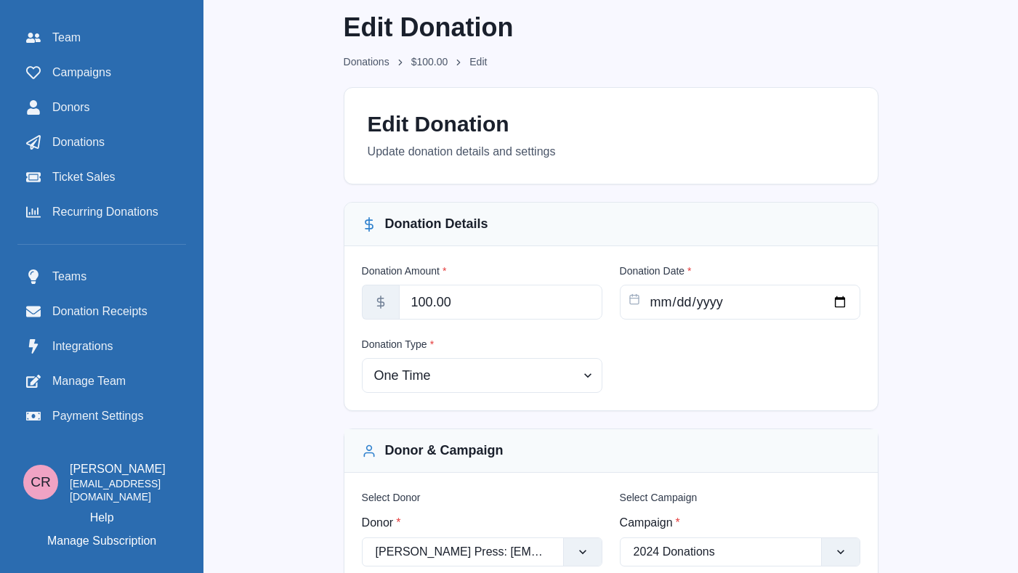
scroll to position [100, 0]
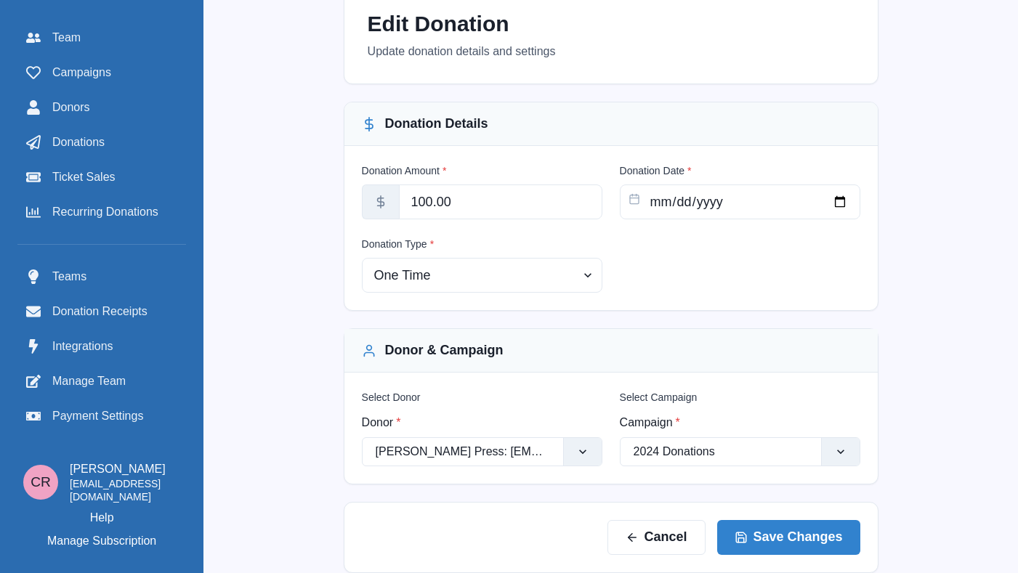
click at [684, 430] on label "Campaign *" at bounding box center [736, 422] width 232 height 17
click at [636, 443] on input "Campaign *" at bounding box center [635, 451] width 3 height 17
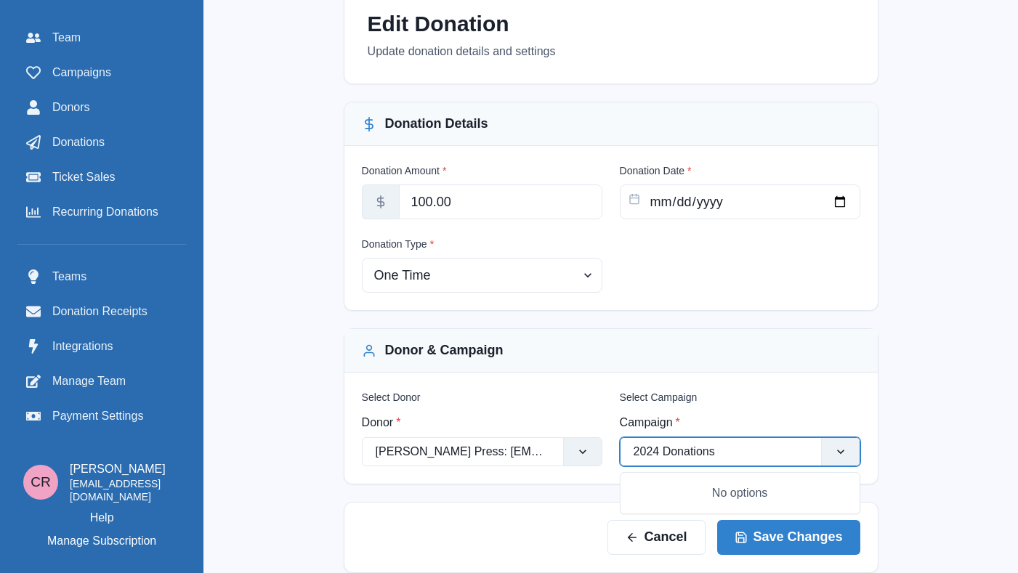
click at [686, 441] on div "2024 Donations" at bounding box center [720, 451] width 201 height 23
type input "2025"
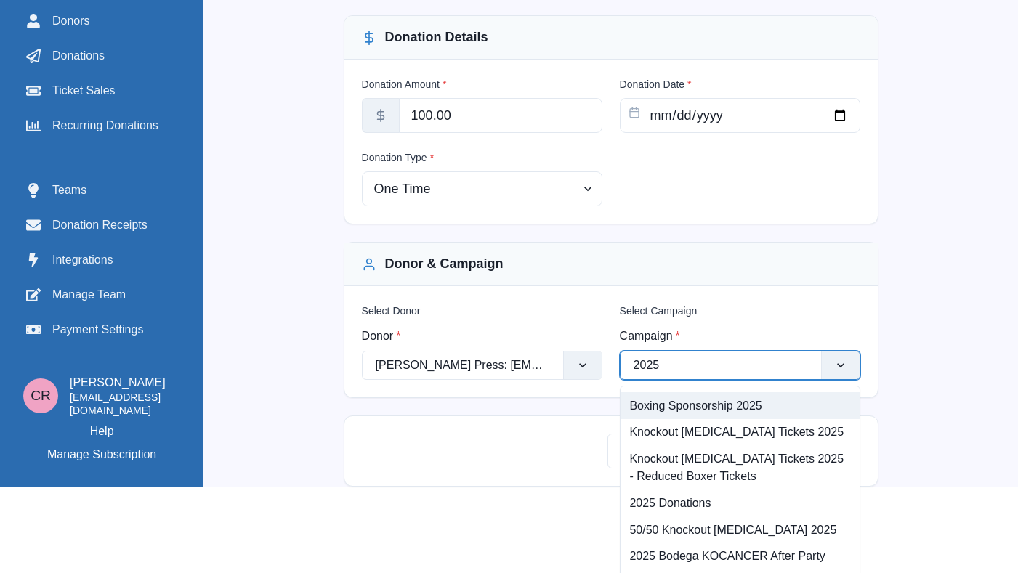
scroll to position [194, 0]
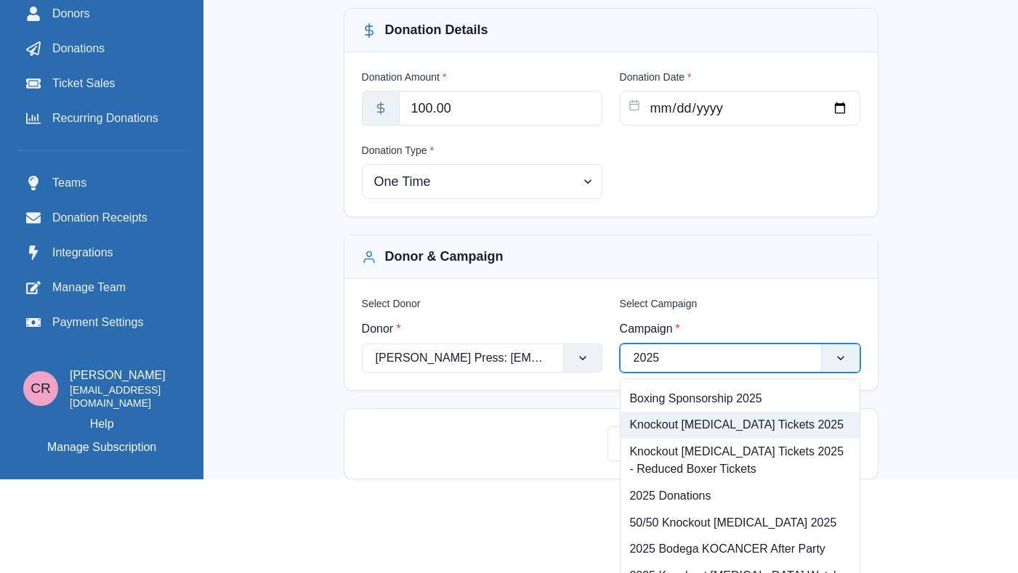
click at [762, 421] on div "Knockout Cancer Tickets 2025" at bounding box center [739, 425] width 239 height 27
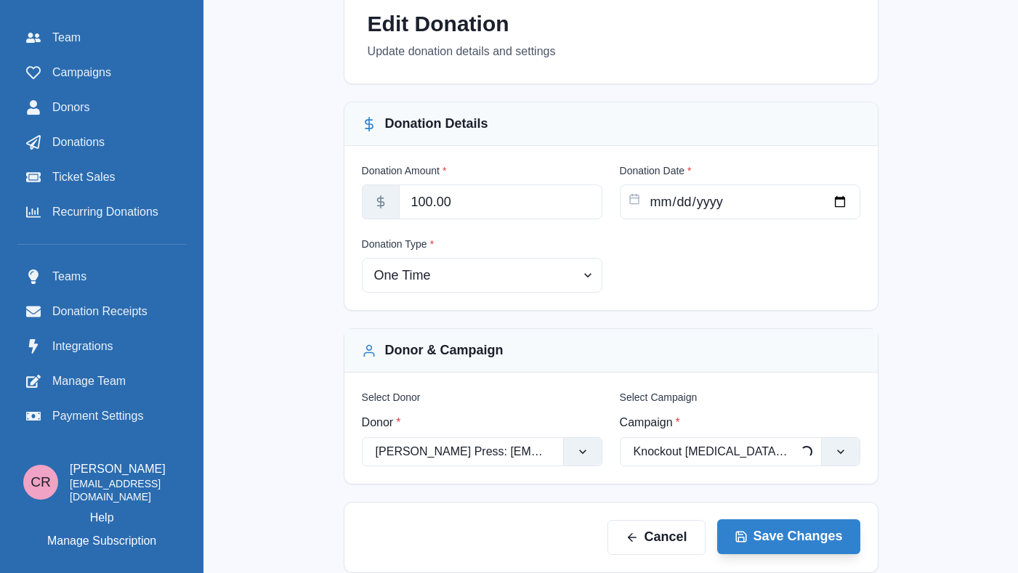
click at [777, 545] on button "Save Changes" at bounding box center [788, 536] width 143 height 35
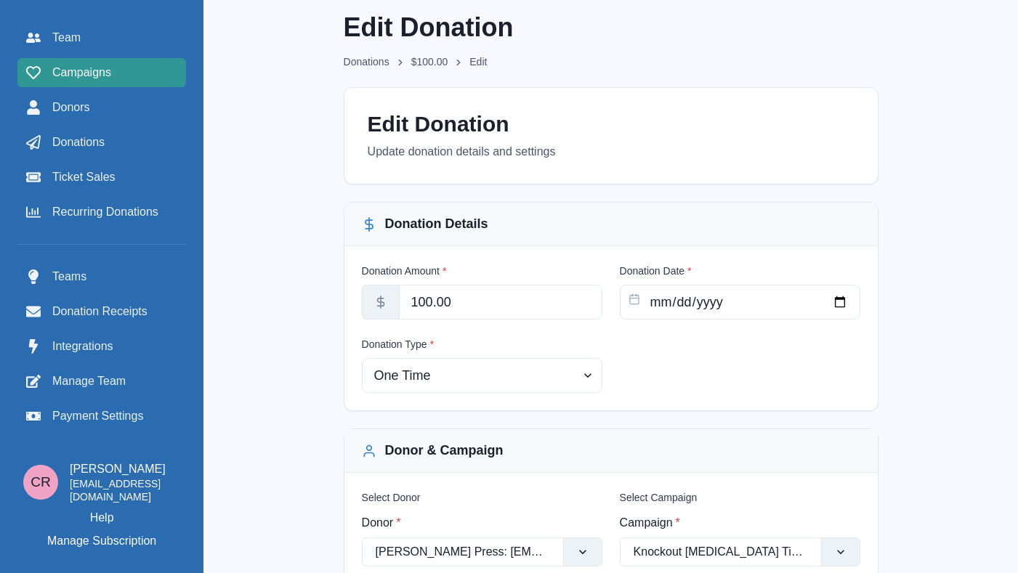
click at [93, 77] on span "Campaigns" at bounding box center [81, 72] width 59 height 17
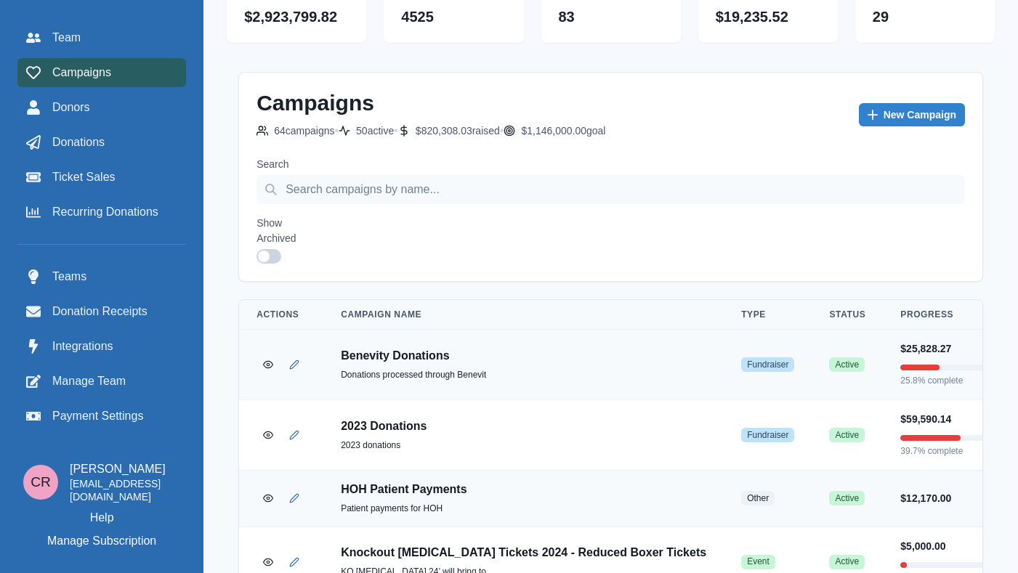
scroll to position [33, 0]
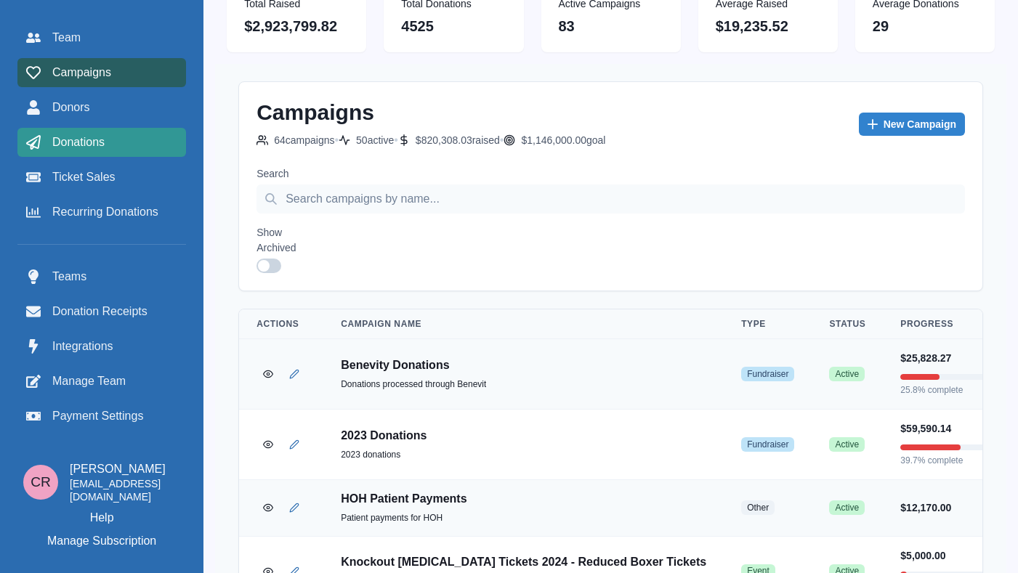
click at [124, 131] on link "Donations" at bounding box center [101, 142] width 169 height 29
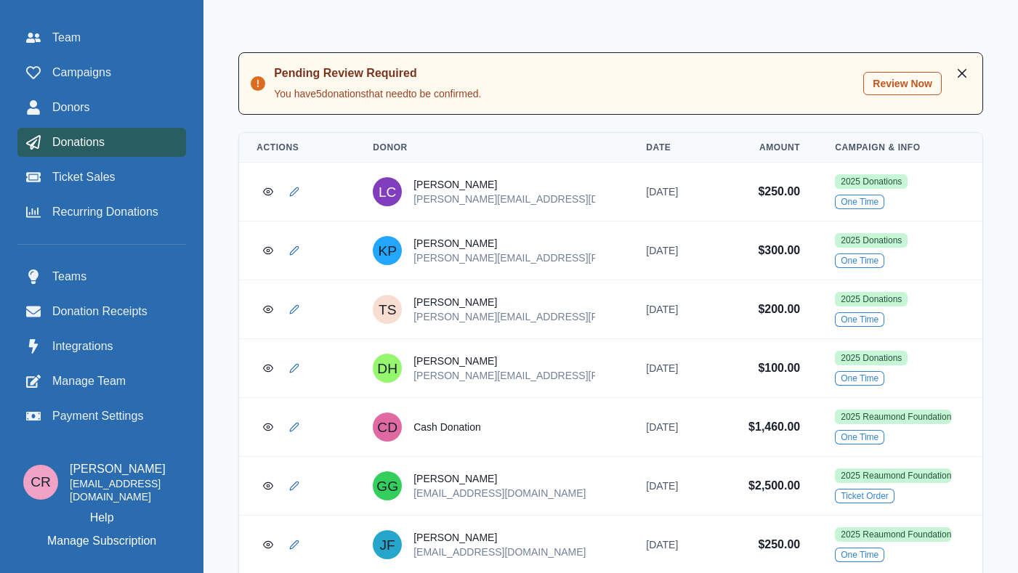
scroll to position [388, 0]
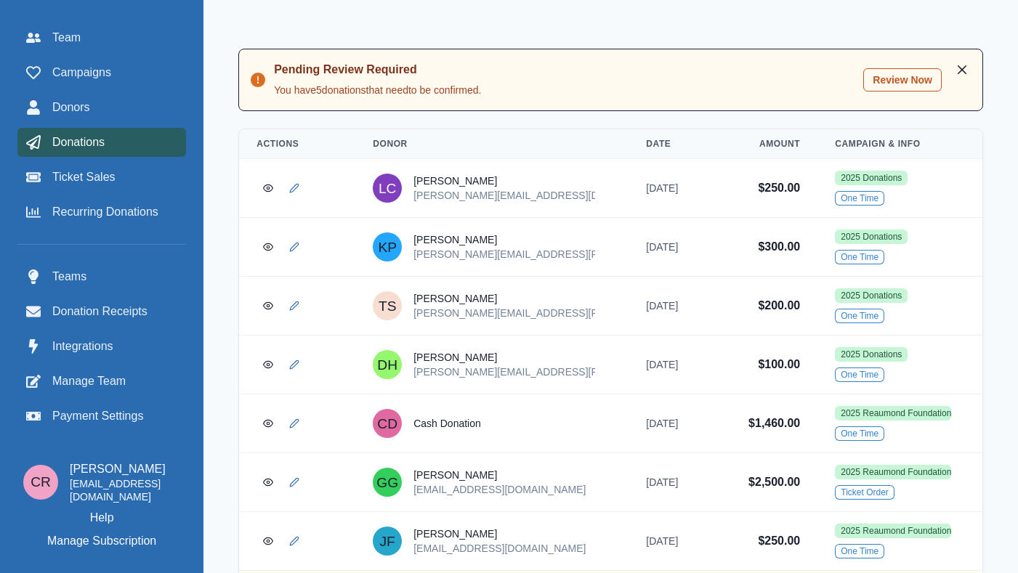
click at [902, 78] on button "Review Now" at bounding box center [902, 79] width 78 height 23
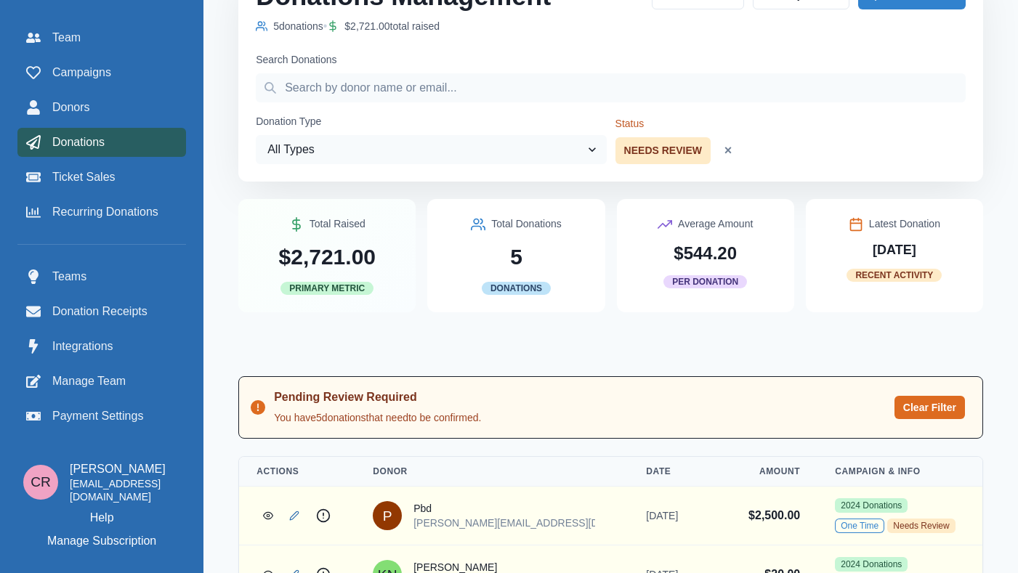
scroll to position [9, 0]
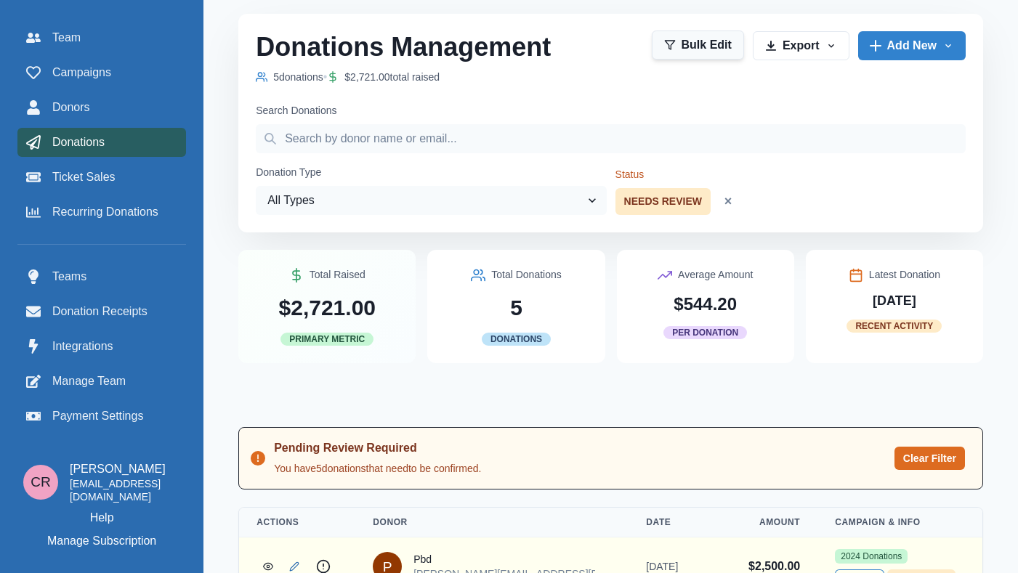
click at [697, 43] on button "Bulk Edit" at bounding box center [698, 45] width 92 height 29
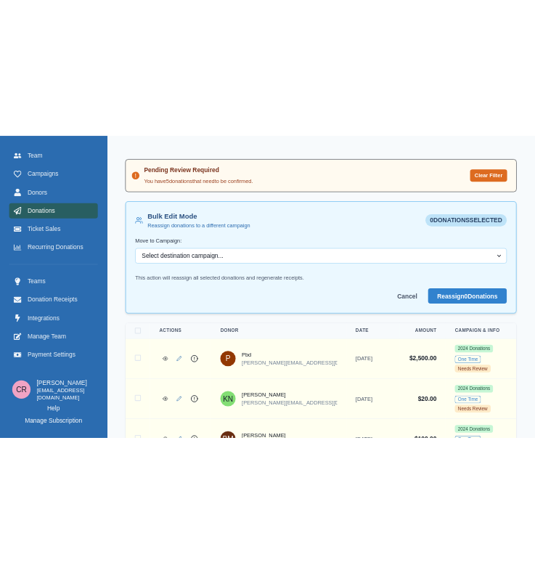
scroll to position [521, 0]
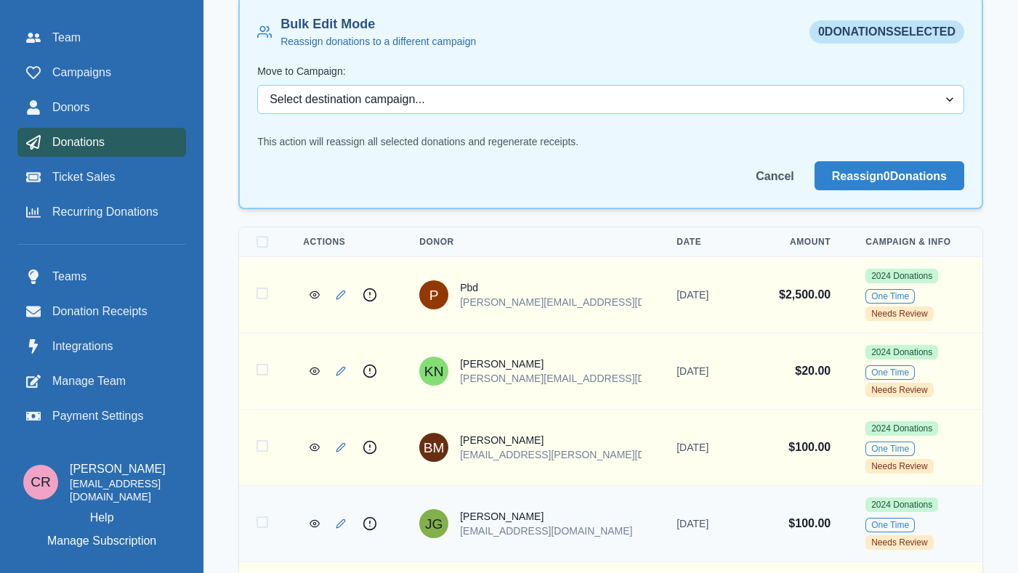
click at [262, 517] on span at bounding box center [262, 523] width 12 height 12
click at [256, 522] on input "Select donation 5687" at bounding box center [256, 522] width 1 height 1
checkbox input "true"
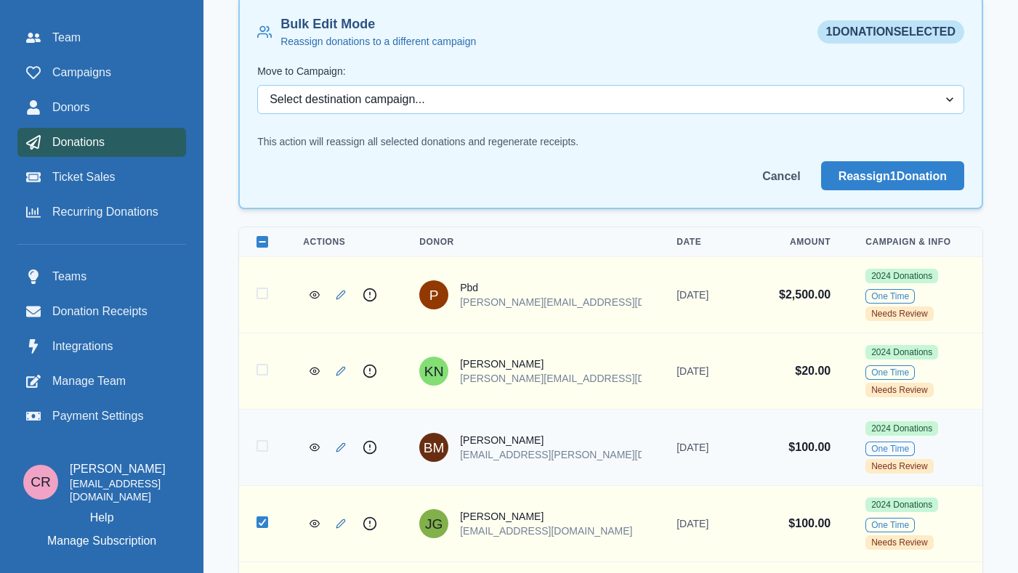
click at [255, 410] on td at bounding box center [262, 448] width 46 height 76
click at [270, 410] on td at bounding box center [262, 448] width 46 height 76
click at [265, 440] on span at bounding box center [262, 446] width 12 height 12
click at [256, 446] on input "Select donation 5731" at bounding box center [256, 446] width 1 height 1
checkbox input "true"
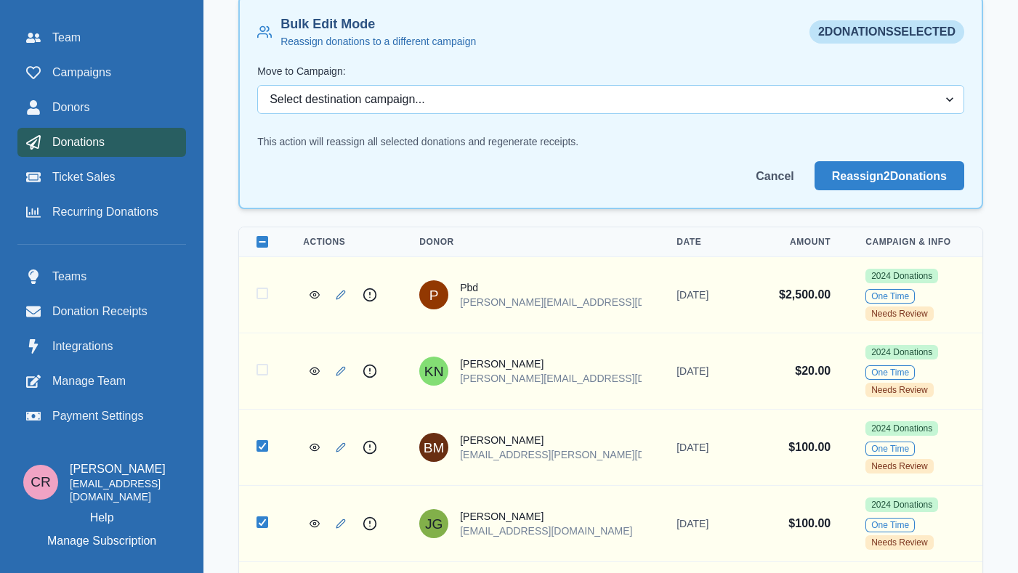
click at [200, 351] on div "Team Campaigns Donors Donations Ticket Sales Recurring Donations Teams Donation…" at bounding box center [101, 286] width 203 height 573
click at [219, 356] on div "Pending Review Required You have 5 donation s that need to be confirmed. Clear …" at bounding box center [610, 277] width 814 height 758
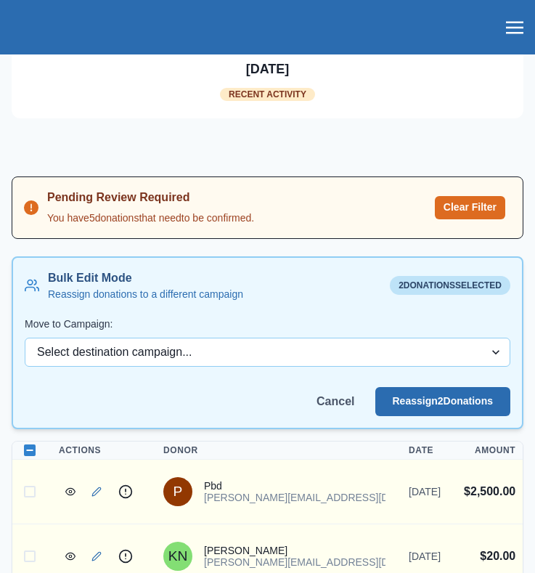
scroll to position [724, 0]
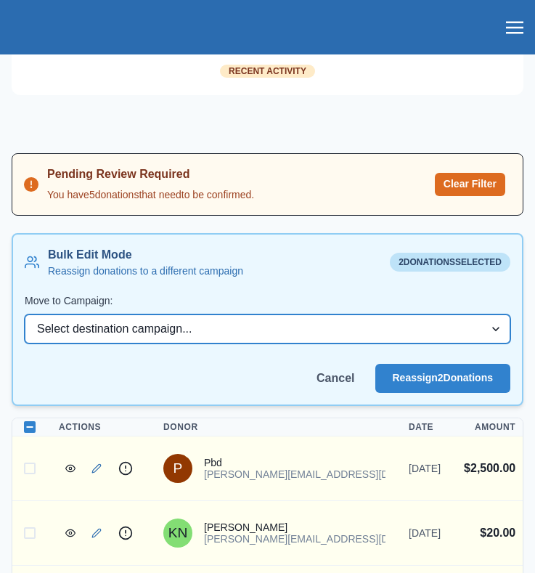
select select "124"
click at [25, 322] on select "Select destination campaign... Benevity Donations 2023 Donations HOH Patient Pa…" at bounding box center [268, 329] width 486 height 29
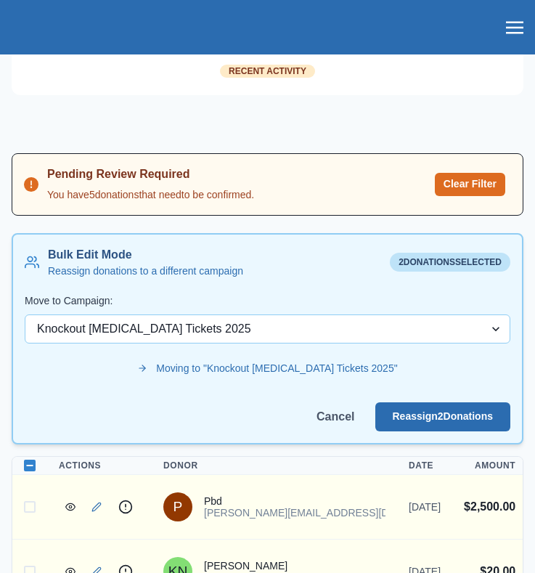
click at [429, 420] on button "Reassign 2 Donation s" at bounding box center [444, 416] width 136 height 29
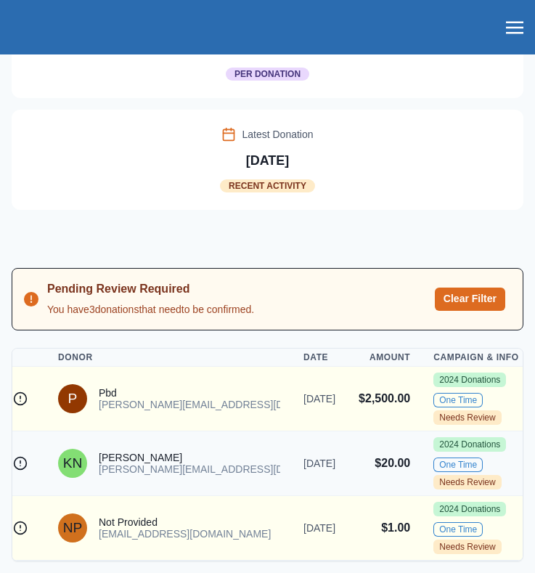
scroll to position [0, 0]
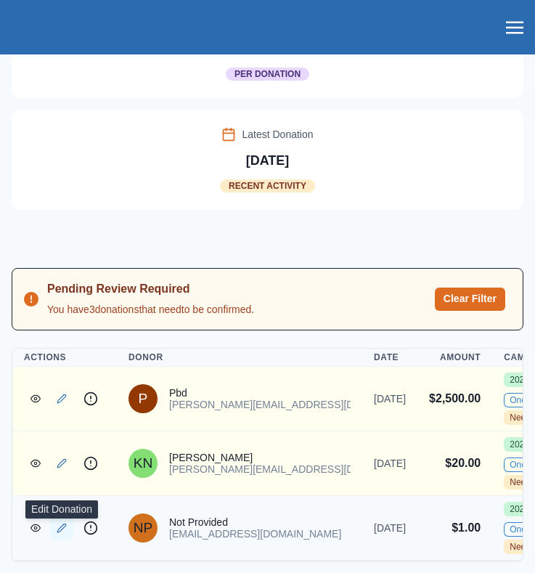
click at [50, 519] on link "Edit Donation" at bounding box center [61, 528] width 23 height 23
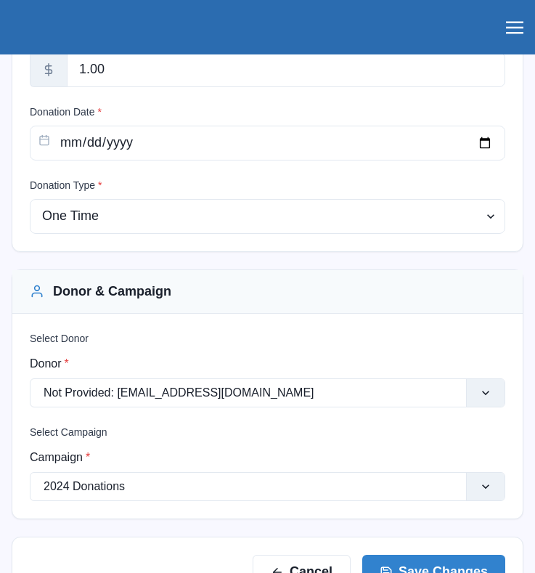
scroll to position [305, 0]
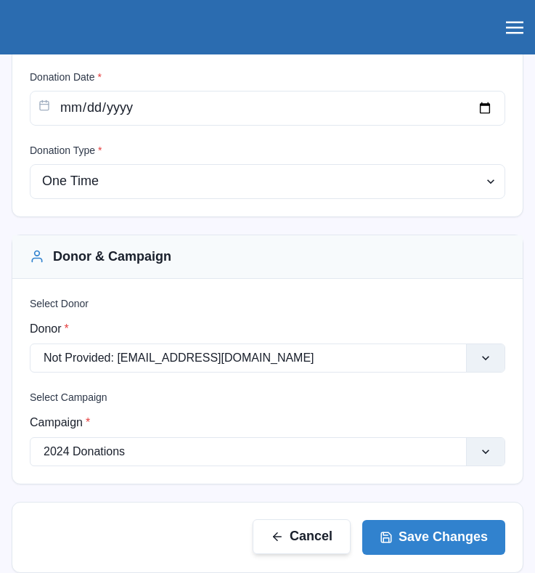
click at [291, 540] on button "Cancel" at bounding box center [302, 536] width 98 height 35
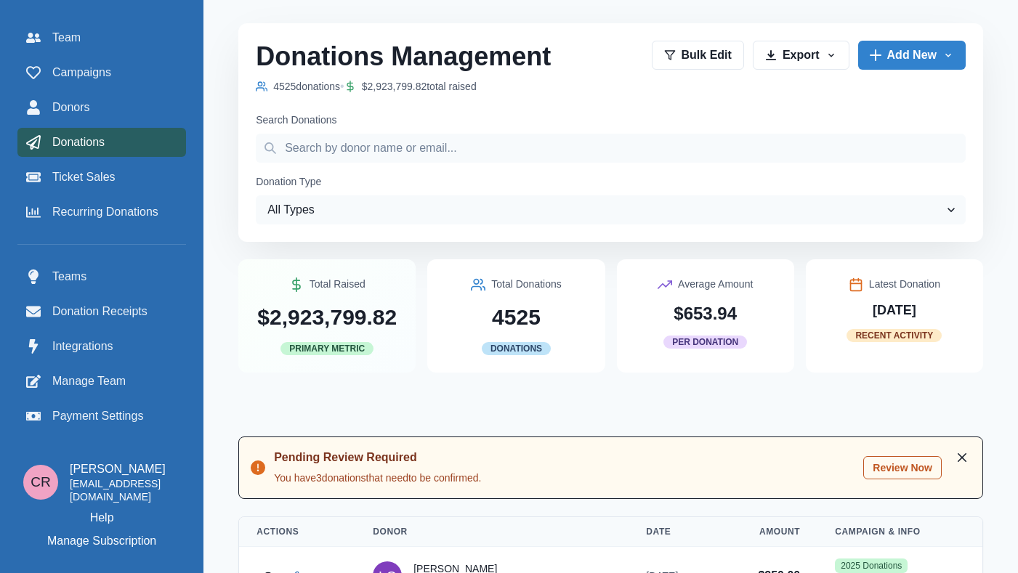
click at [910, 475] on button "Review Now" at bounding box center [902, 467] width 78 height 23
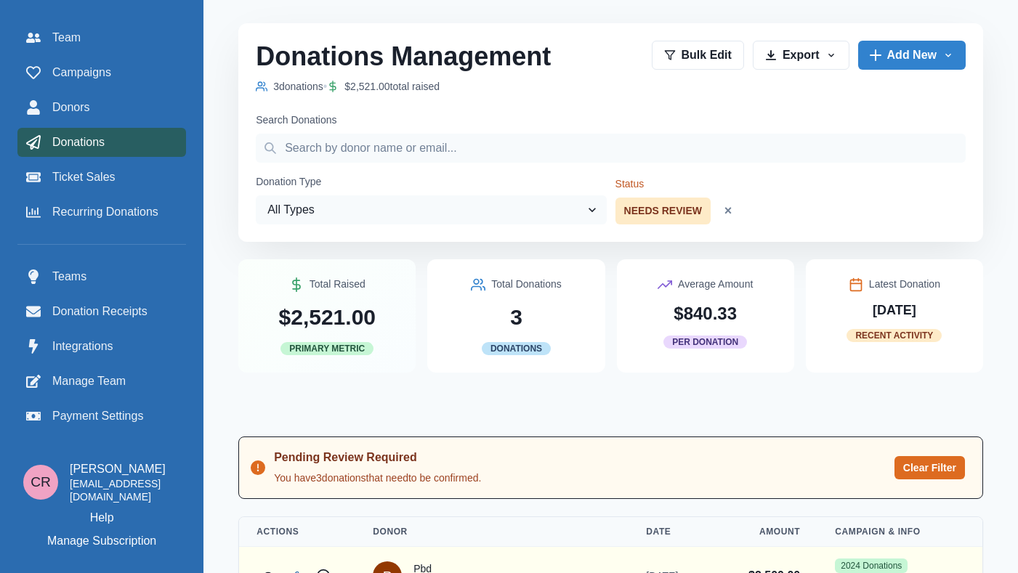
scroll to position [172, 0]
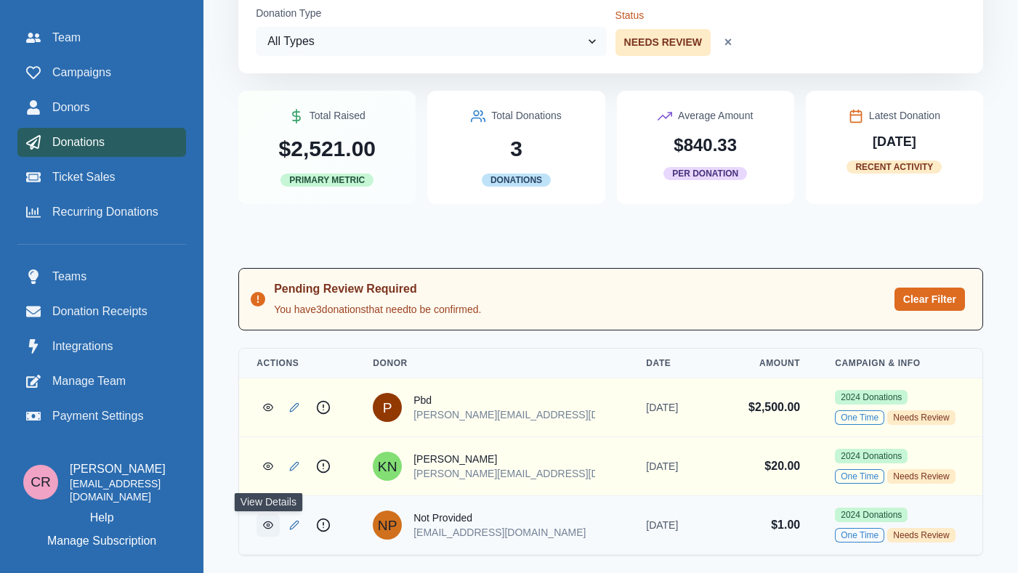
click at [264, 525] on icon "View Donation" at bounding box center [268, 525] width 10 height 10
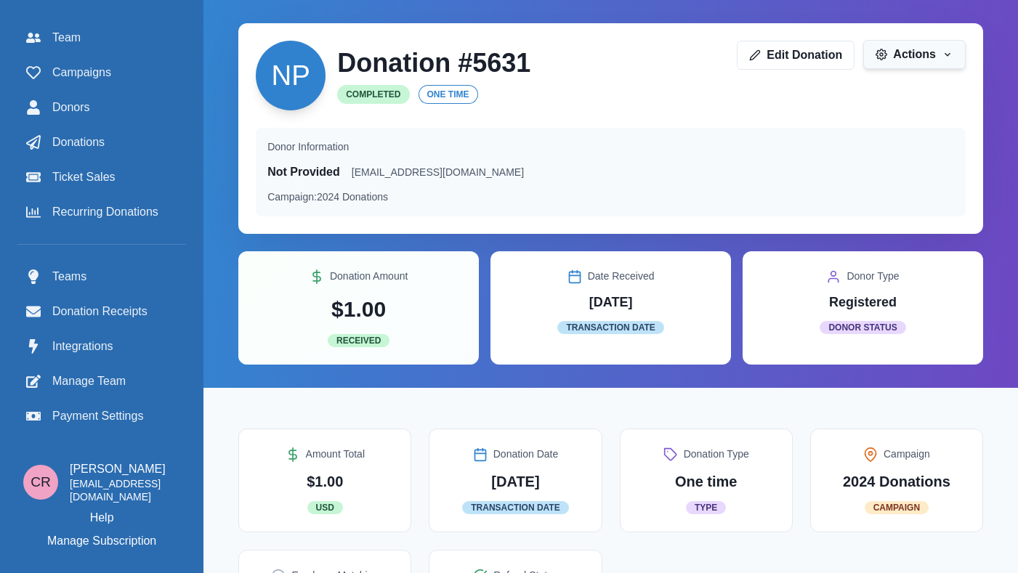
click at [915, 55] on button "Actions" at bounding box center [914, 54] width 102 height 29
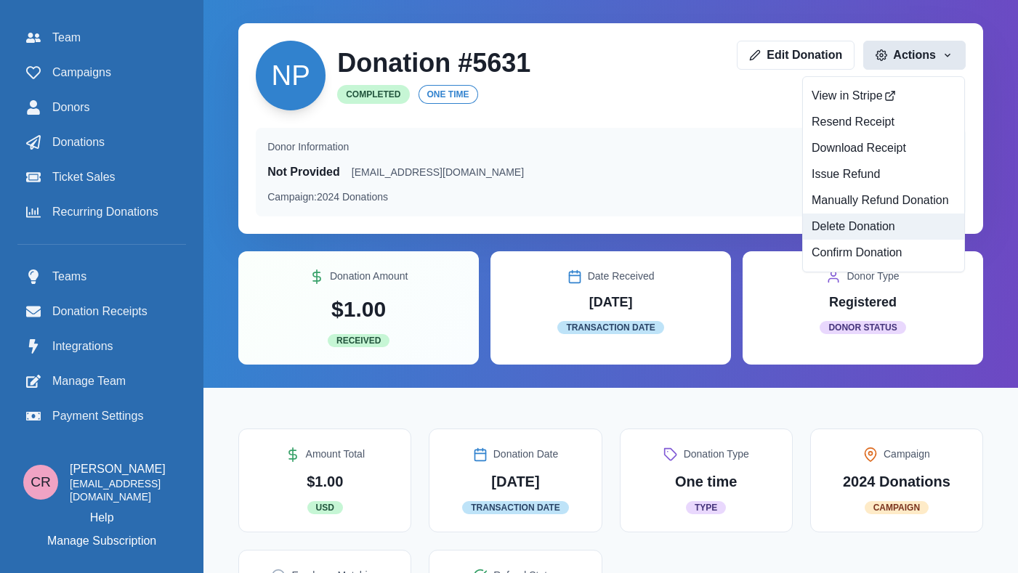
click at [873, 227] on button "Delete Donation" at bounding box center [883, 227] width 161 height 26
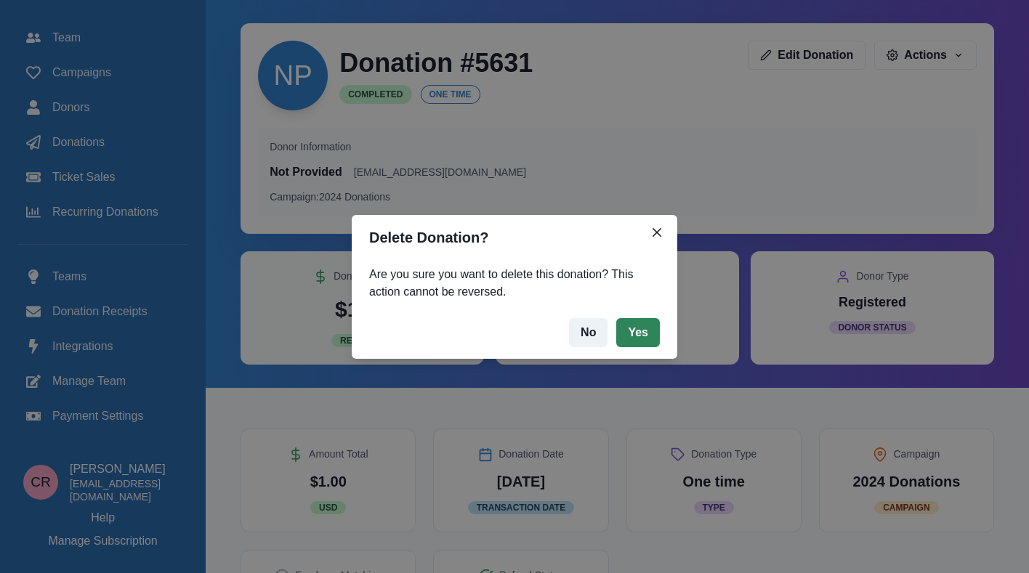
click at [645, 339] on button "Yes" at bounding box center [638, 332] width 44 height 29
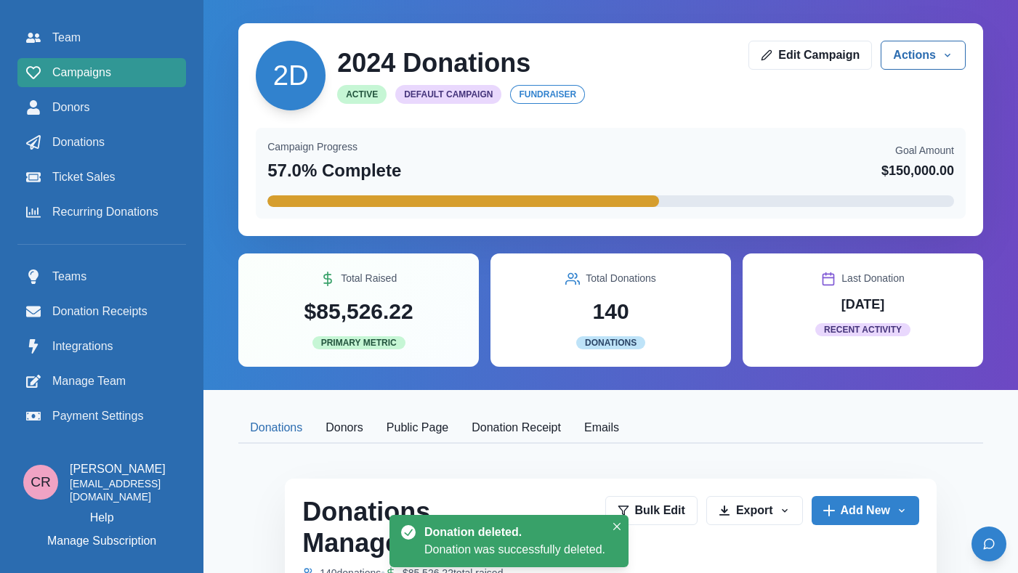
click at [72, 73] on span "Campaigns" at bounding box center [81, 72] width 59 height 17
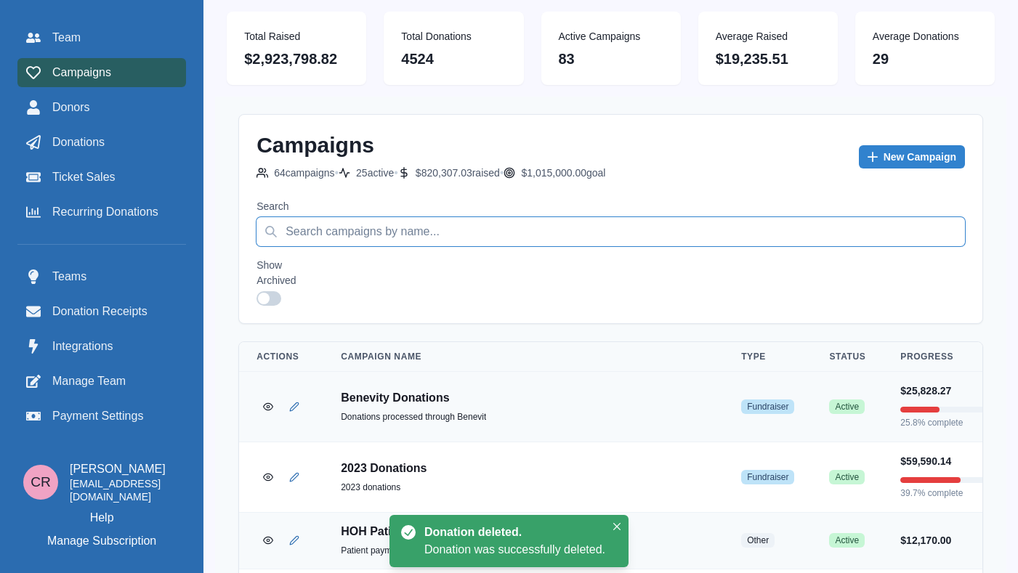
click at [546, 227] on input "Search" at bounding box center [610, 231] width 708 height 29
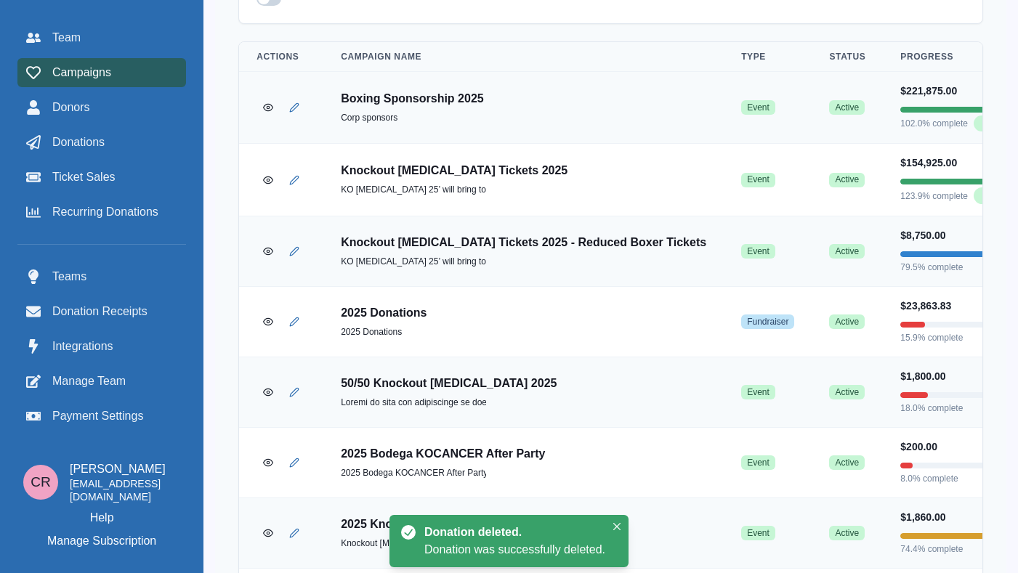
scroll to position [364, 0]
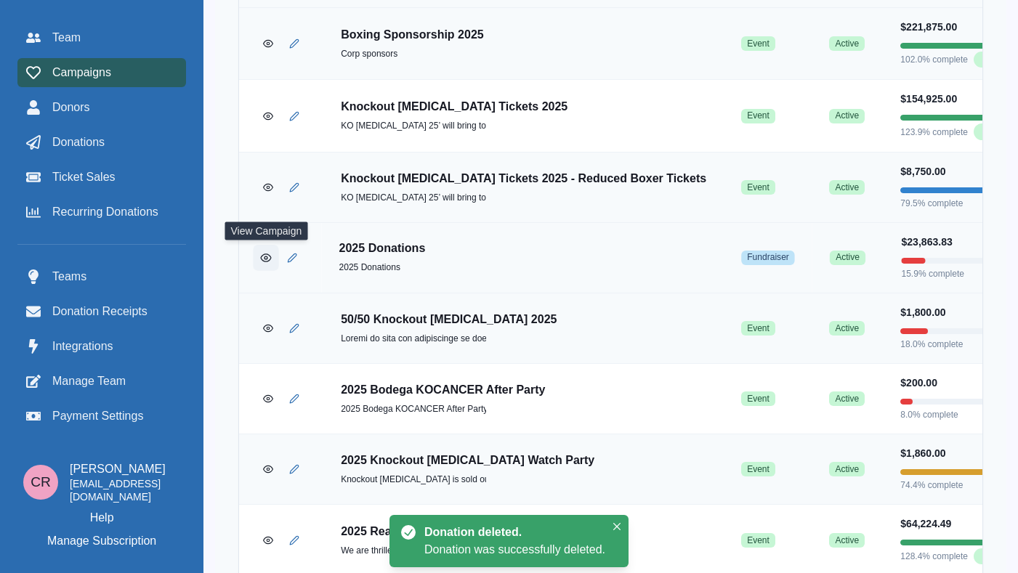
type input "2025"
click at [265, 263] on button "View Campaign" at bounding box center [265, 257] width 25 height 25
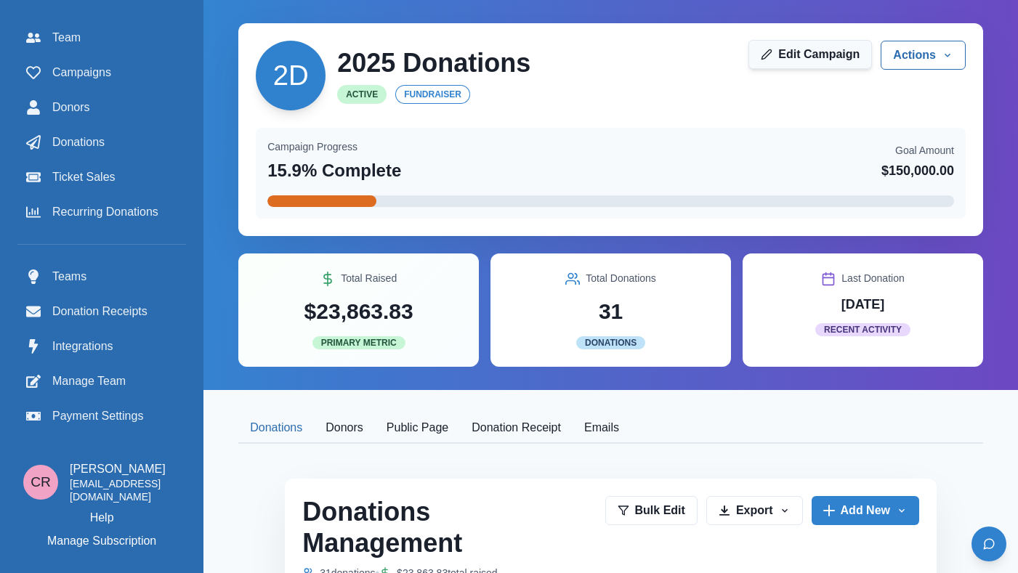
click at [844, 57] on link "Edit Campaign" at bounding box center [810, 54] width 124 height 29
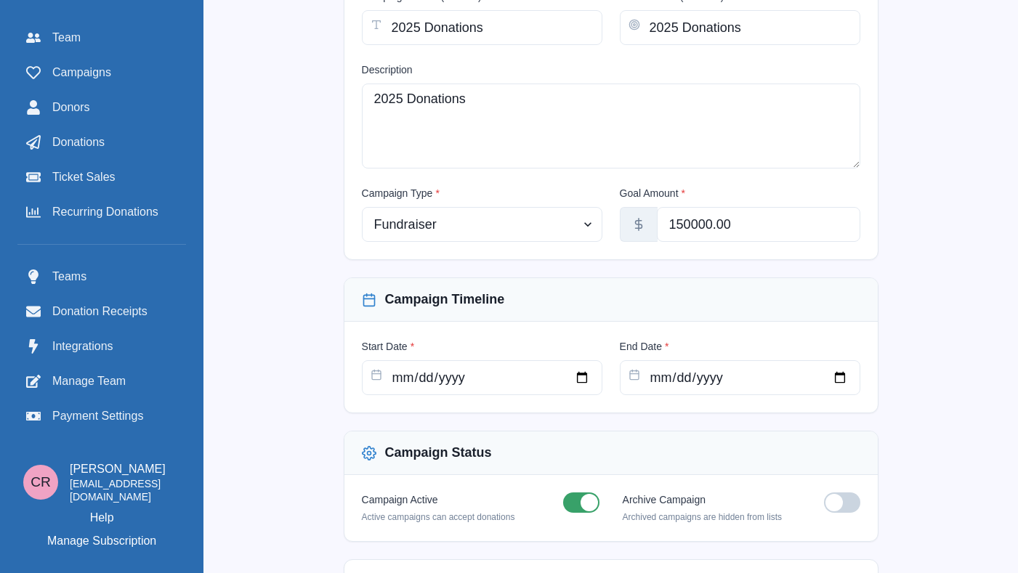
scroll to position [355, 0]
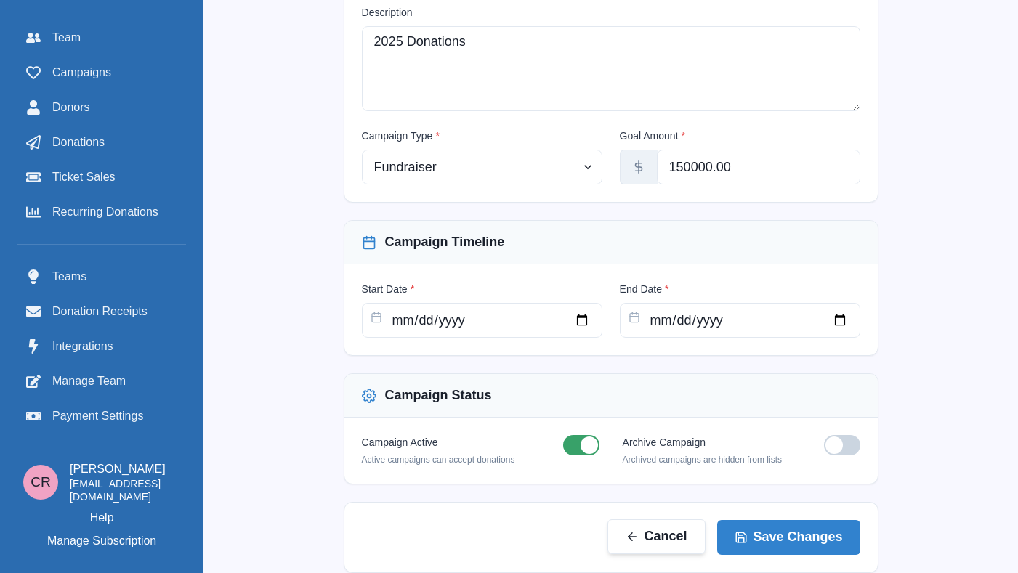
click at [661, 542] on button "Cancel" at bounding box center [656, 536] width 98 height 35
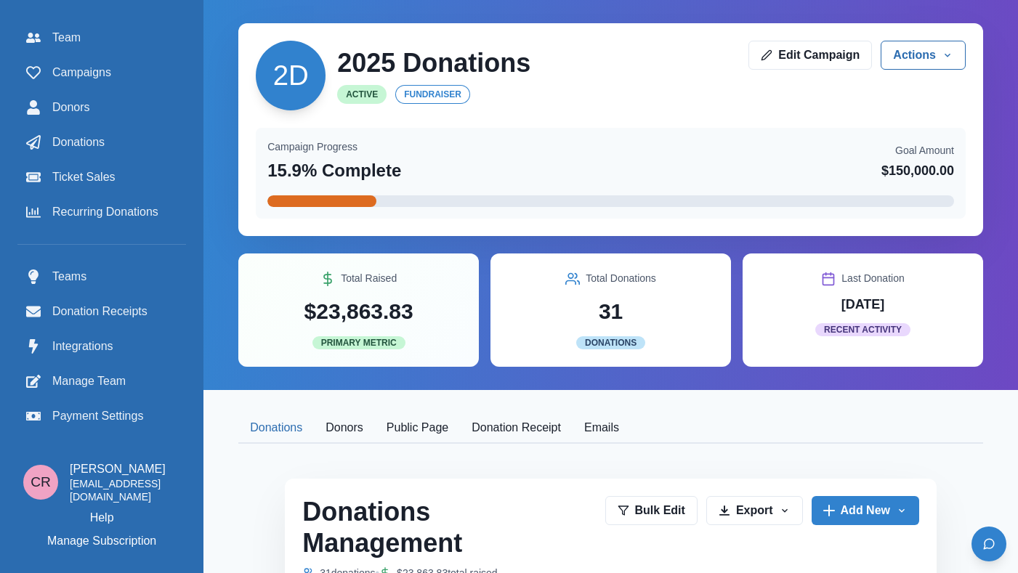
click at [912, 76] on div "2D 2025 Donations Active fundraiser Edit Campaign Actions Edit Duplicate Set as…" at bounding box center [611, 76] width 710 height 70
click at [918, 56] on button "Actions" at bounding box center [923, 55] width 85 height 29
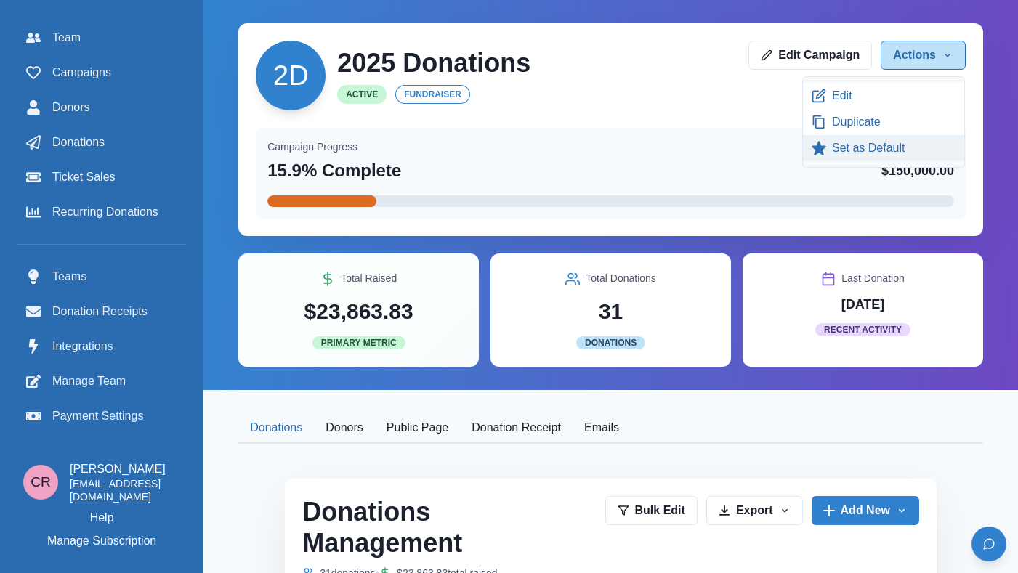
click at [901, 149] on button "Set as Default" at bounding box center [883, 148] width 161 height 26
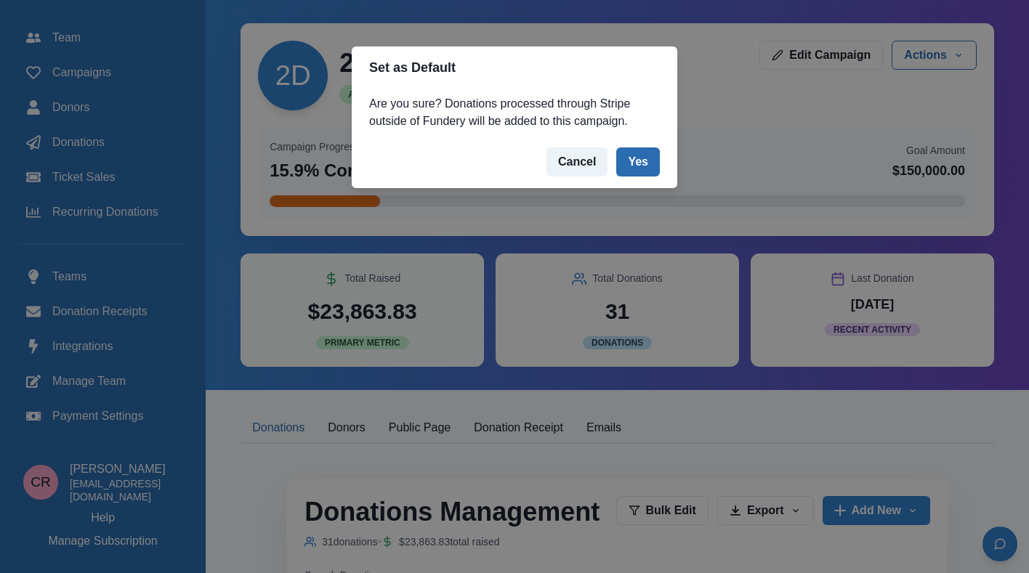
click at [647, 154] on button "Yes" at bounding box center [638, 161] width 44 height 29
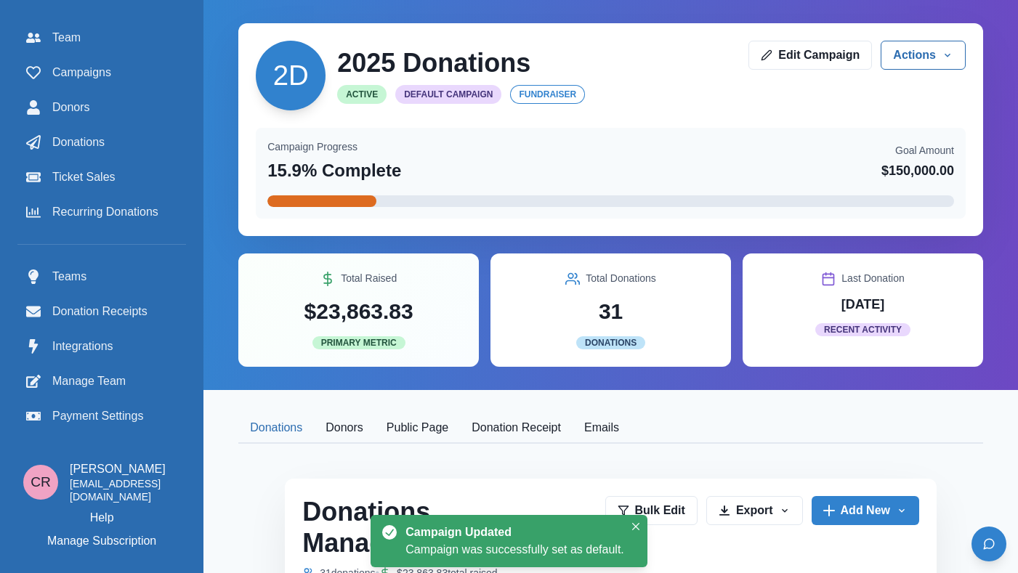
scroll to position [193, 0]
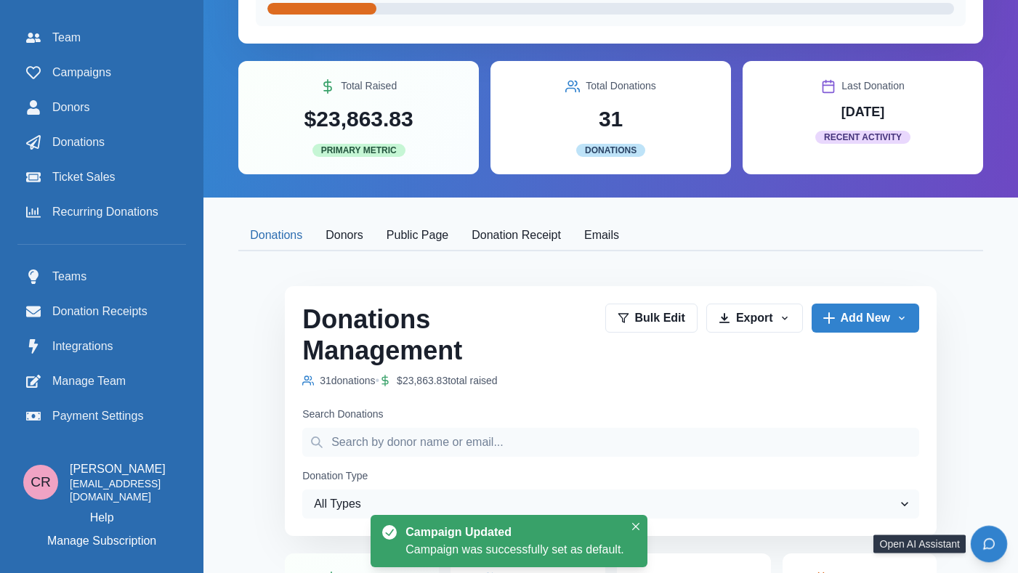
click at [987, 551] on button "Open chat" at bounding box center [989, 544] width 36 height 36
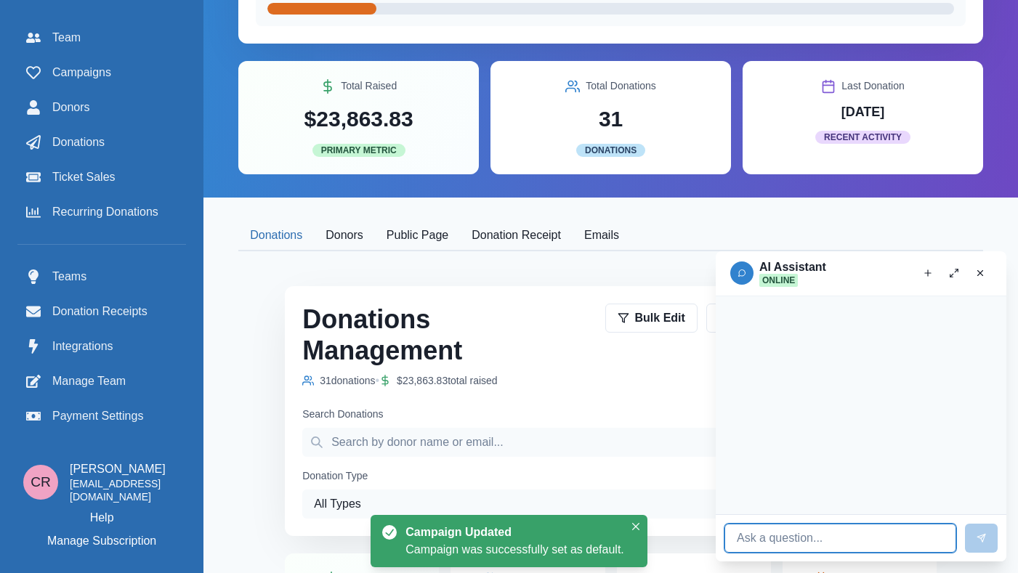
click at [869, 546] on input at bounding box center [840, 538] width 232 height 29
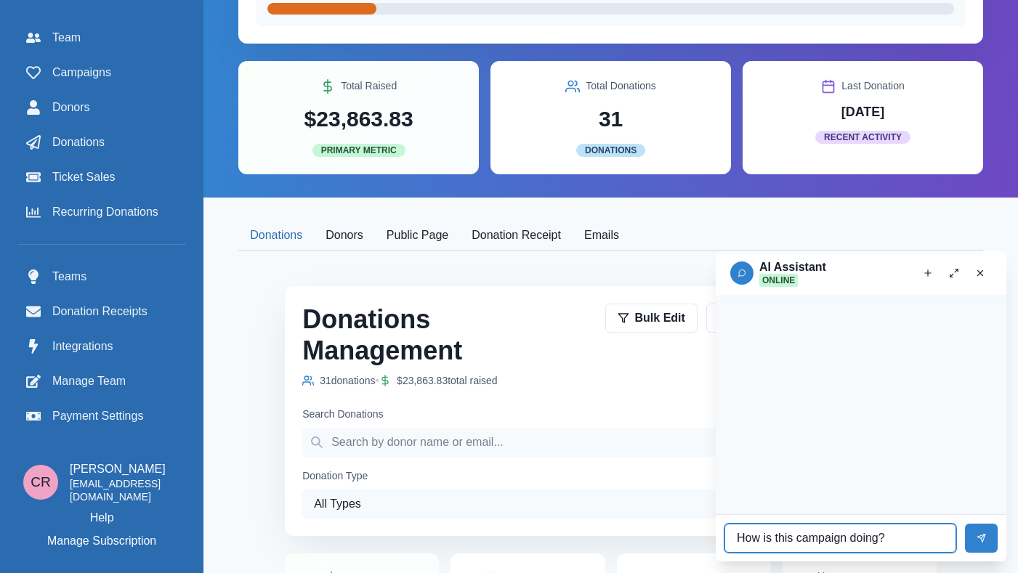
type input "How is this campaign doing?"
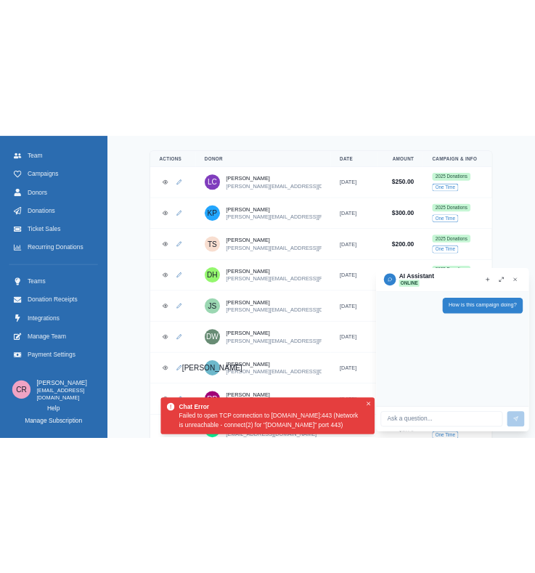
scroll to position [901, 0]
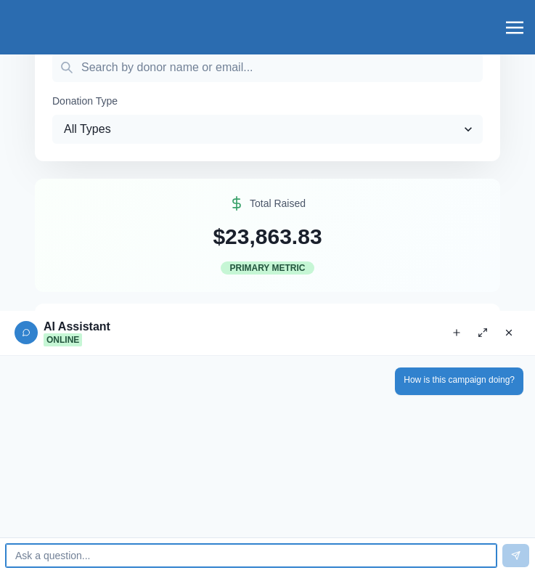
click at [285, 553] on input at bounding box center [251, 555] width 491 height 23
type input "How is this campaign doing?"
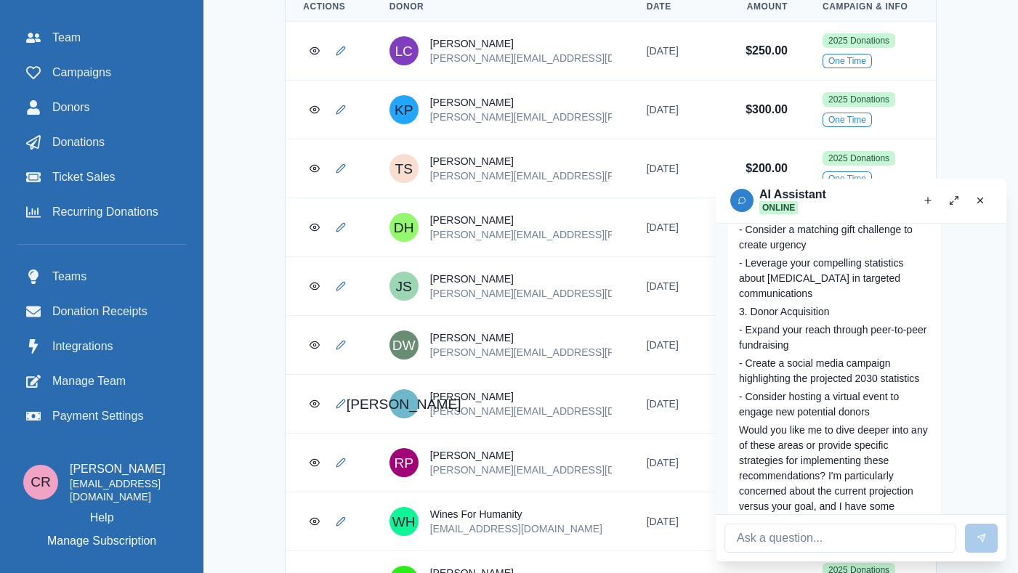
scroll to position [1023, 0]
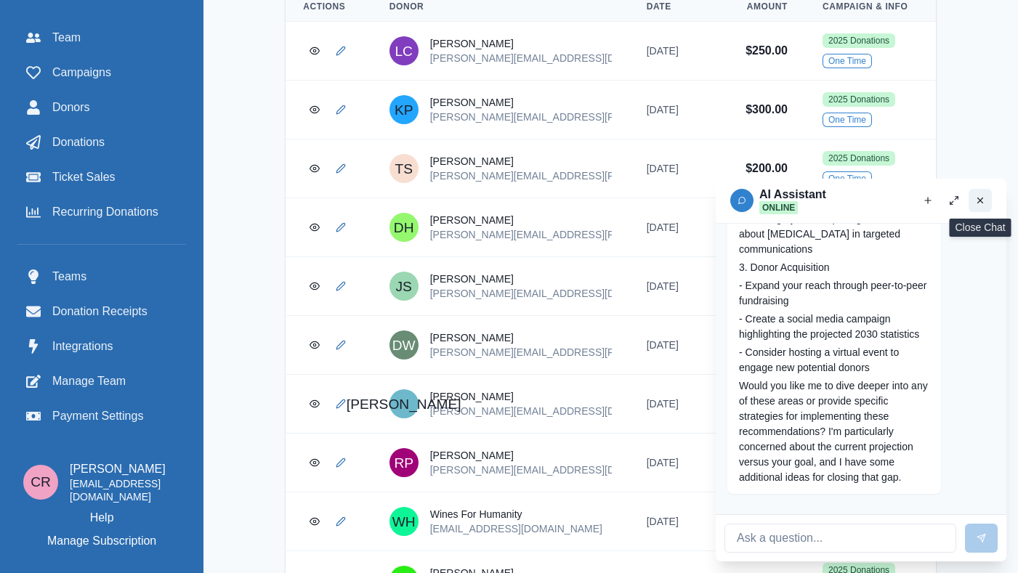
click at [987, 198] on button "Close chat" at bounding box center [979, 200] width 23 height 23
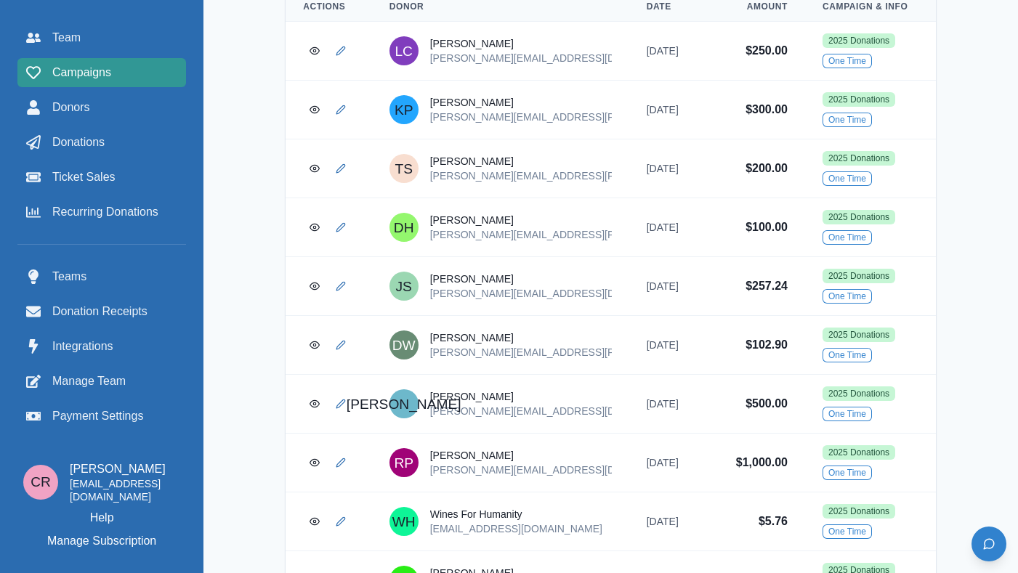
click at [118, 71] on div "Campaigns" at bounding box center [101, 72] width 151 height 17
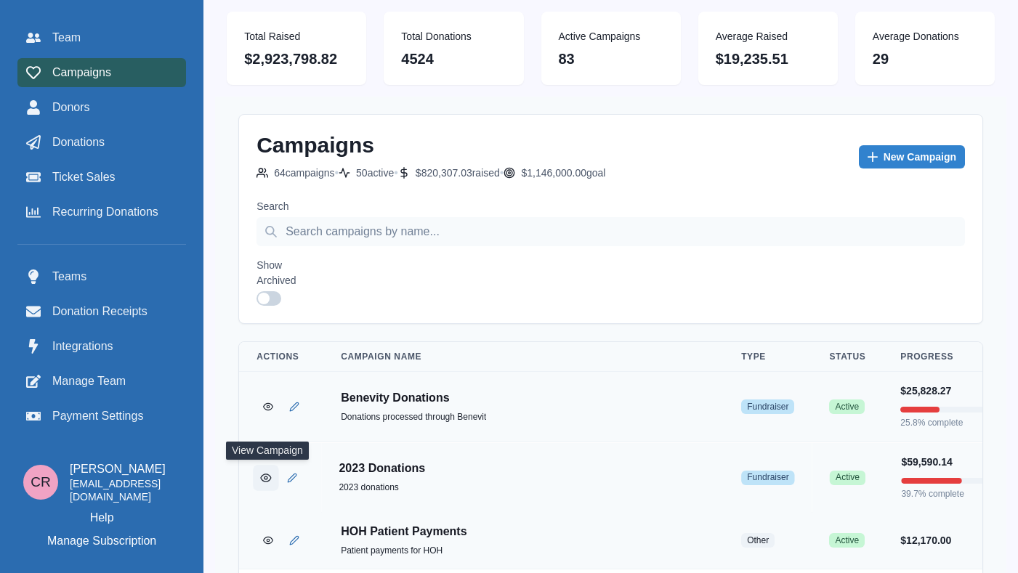
click at [271, 475] on button "View Campaign" at bounding box center [265, 476] width 25 height 25
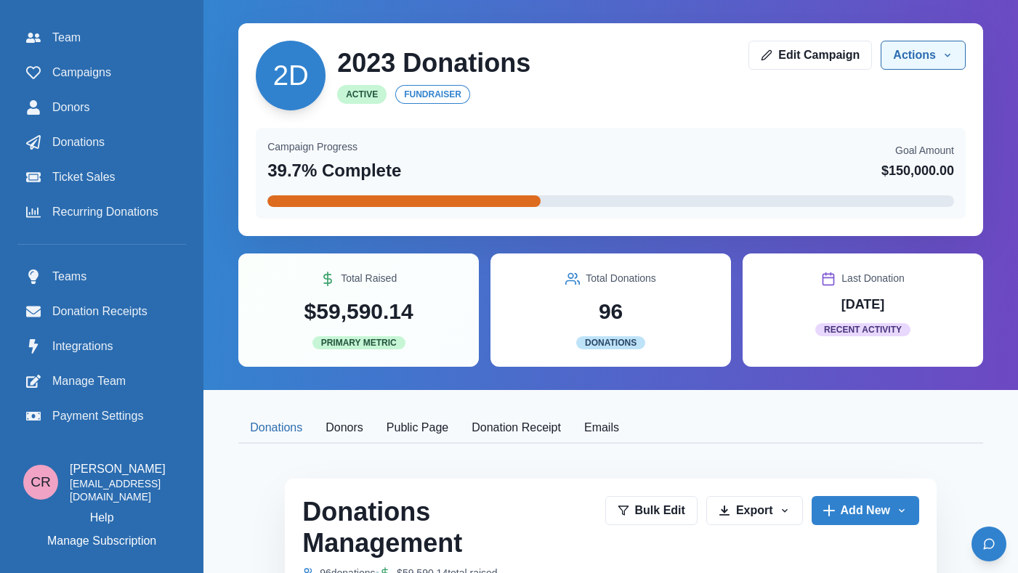
click at [912, 46] on button "Actions" at bounding box center [923, 55] width 85 height 29
click at [741, 118] on div "2D 2023 Donations Active fundraiser Edit Campaign Actions Edit Duplicate Set as…" at bounding box center [610, 129] width 745 height 213
click at [811, 63] on link "Edit Campaign" at bounding box center [810, 54] width 124 height 29
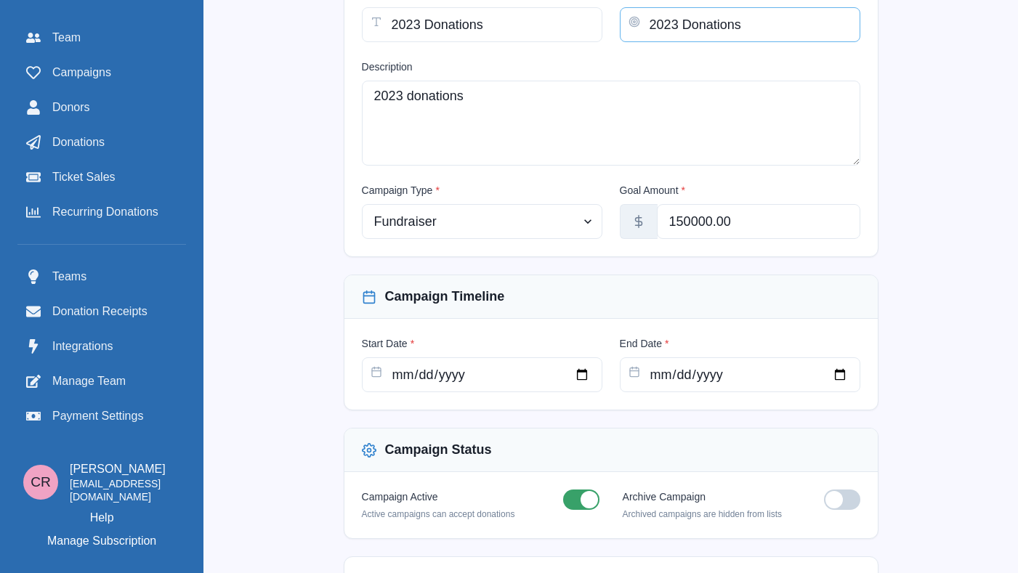
scroll to position [355, 0]
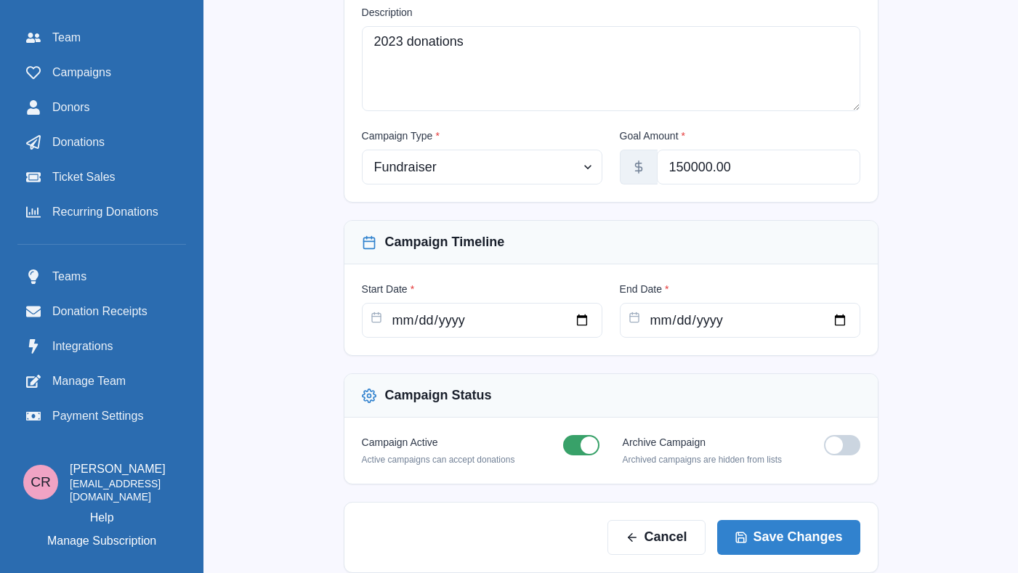
click at [828, 445] on span at bounding box center [833, 445] width 17 height 17
click at [824, 435] on input "checkbox" at bounding box center [823, 434] width 1 height 1
checkbox input "true"
click at [804, 525] on button "Save Changes" at bounding box center [788, 536] width 143 height 35
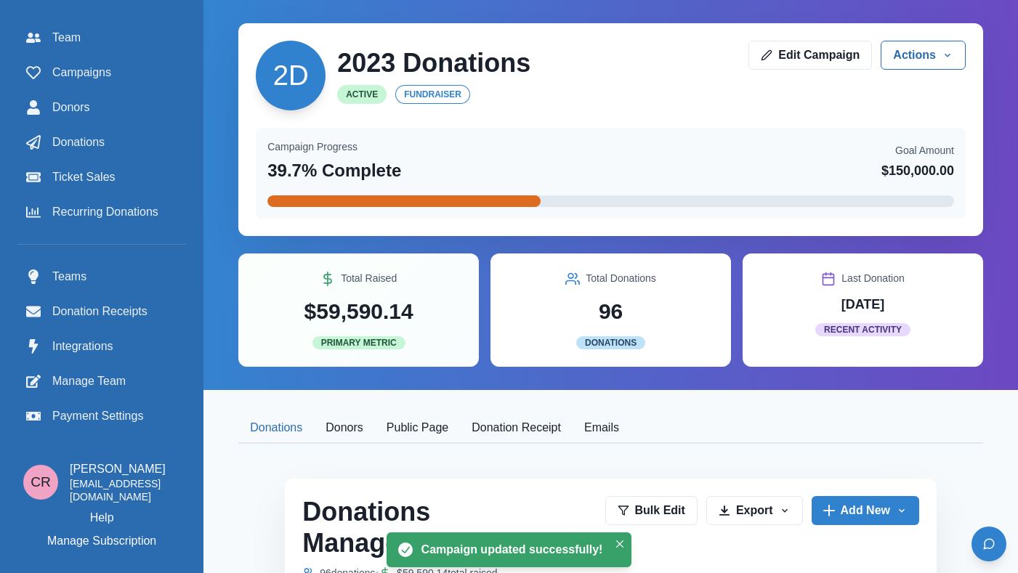
click at [81, 87] on div "Team Campaigns Donors Donations Ticket Sales Recurring Donations" at bounding box center [101, 124] width 169 height 203
click at [88, 78] on span "Campaigns" at bounding box center [81, 72] width 59 height 17
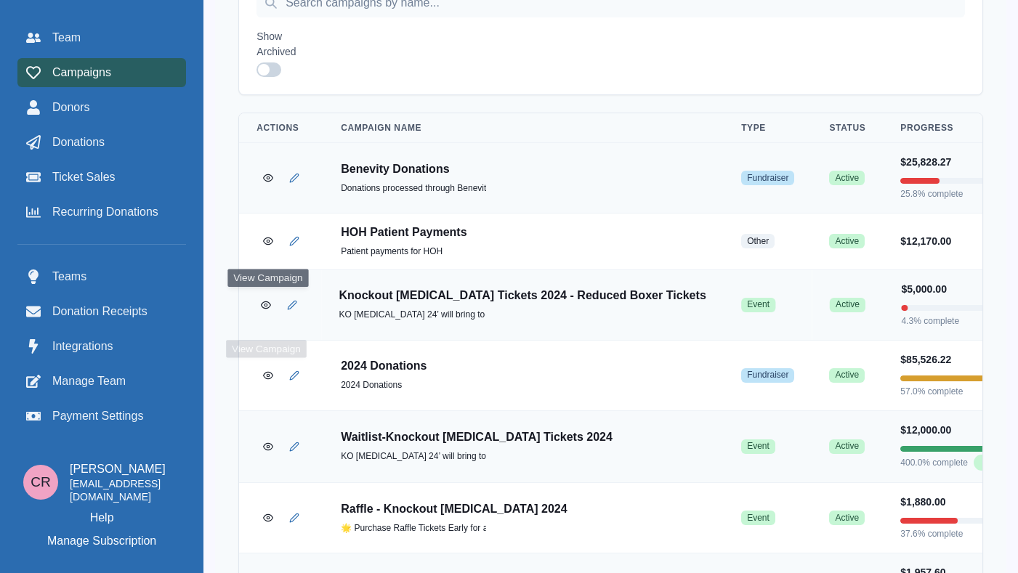
scroll to position [241, 0]
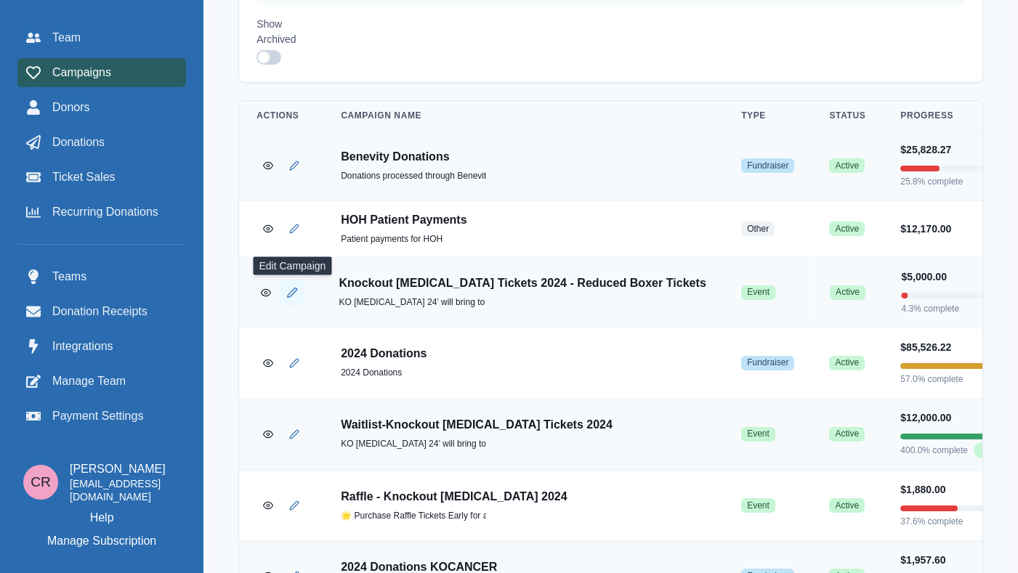
click at [293, 294] on icon "Edit Campaign" at bounding box center [292, 292] width 11 height 11
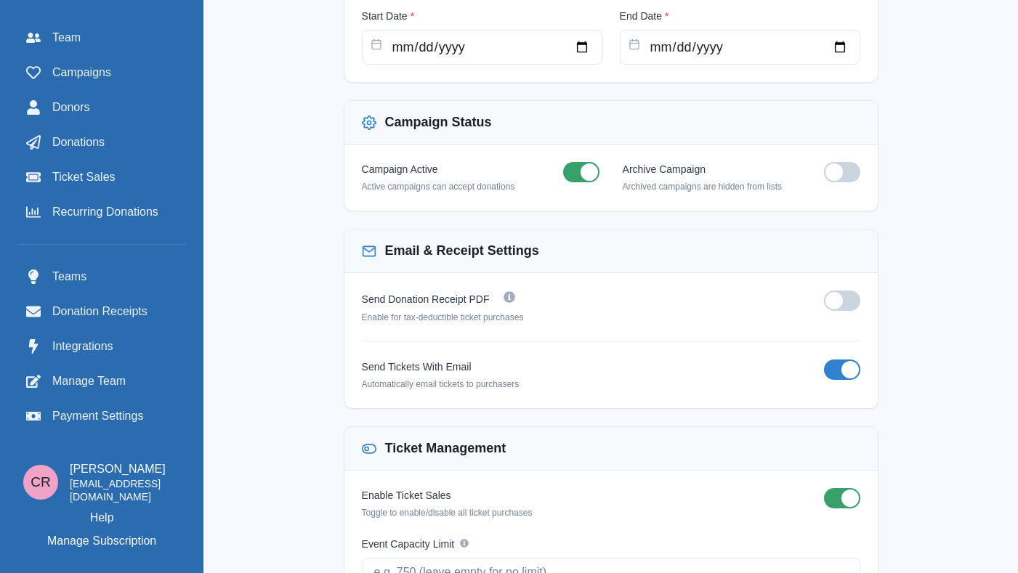
scroll to position [684, 0]
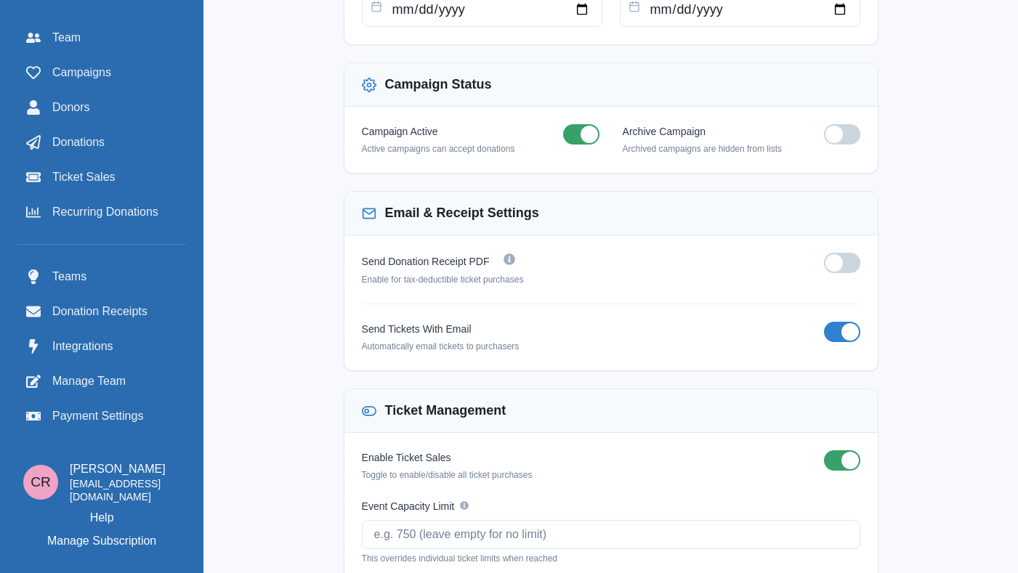
click at [840, 126] on span at bounding box center [833, 134] width 17 height 17
click at [824, 124] on input "checkbox" at bounding box center [823, 124] width 1 height 1
checkbox input "true"
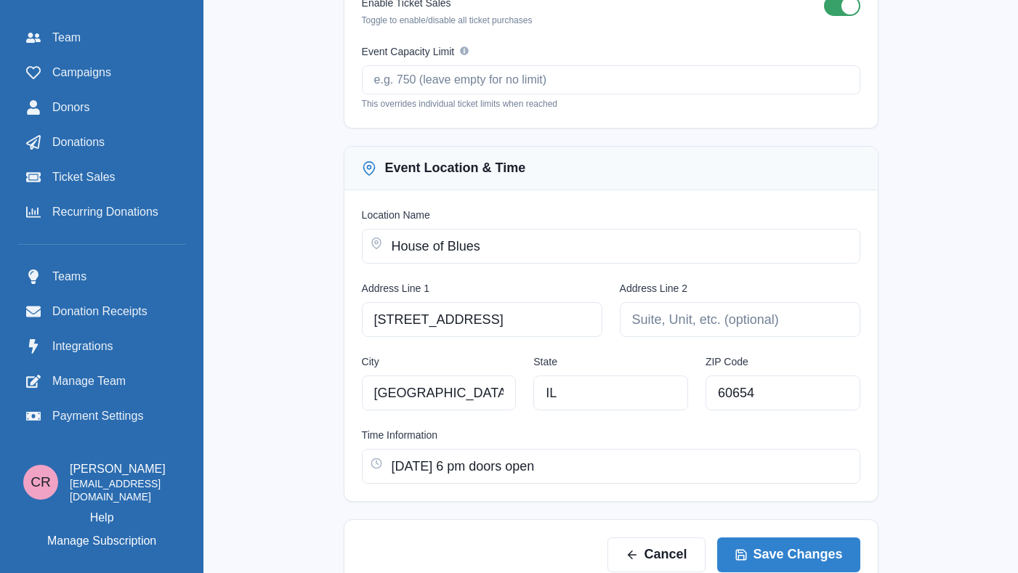
drag, startPoint x: 809, startPoint y: 535, endPoint x: 902, endPoint y: 237, distance: 312.0
click at [786, 557] on div "Cancel Save Changes" at bounding box center [611, 554] width 535 height 71
click at [792, 545] on button "Save Changes" at bounding box center [788, 554] width 143 height 35
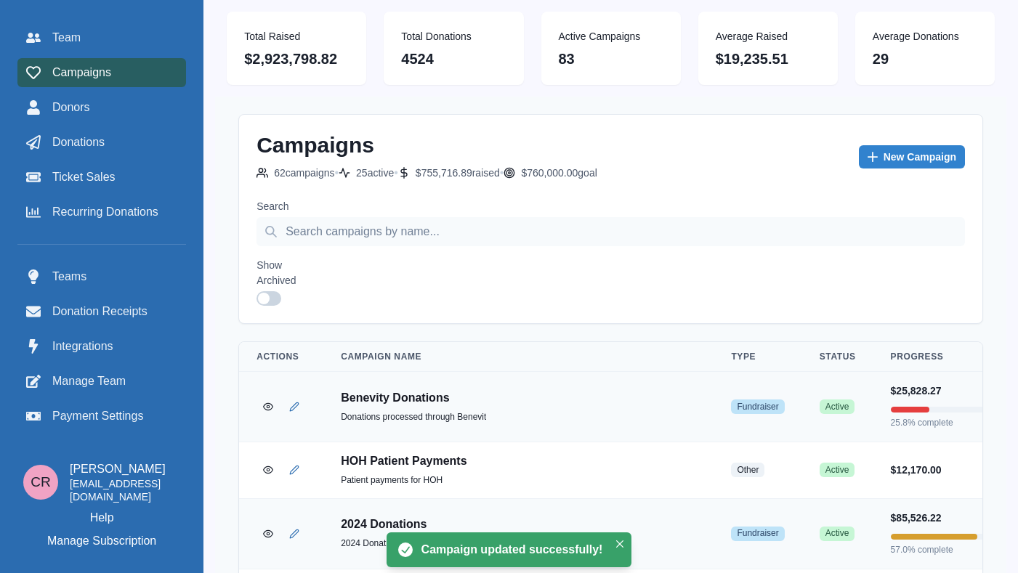
click at [610, 360] on div "Campaign Name" at bounding box center [518, 357] width 355 height 12
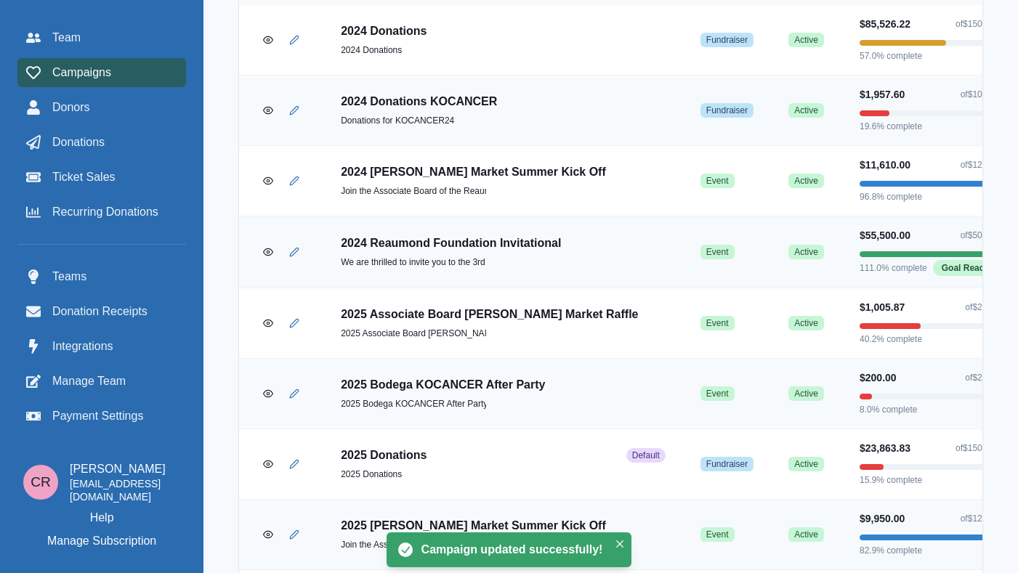
scroll to position [439, 0]
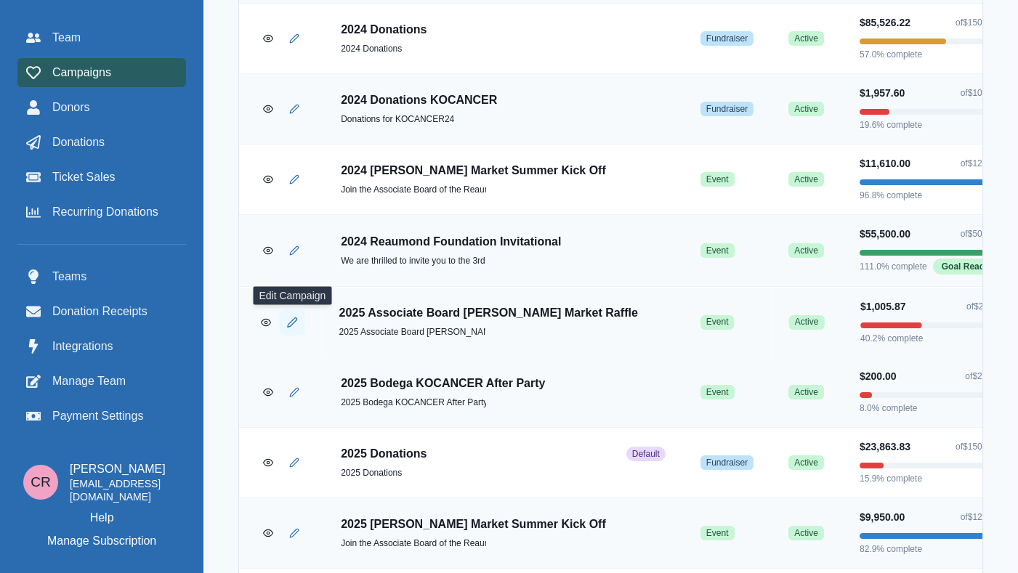
click at [291, 325] on icon "Edit Campaign" at bounding box center [292, 321] width 9 height 9
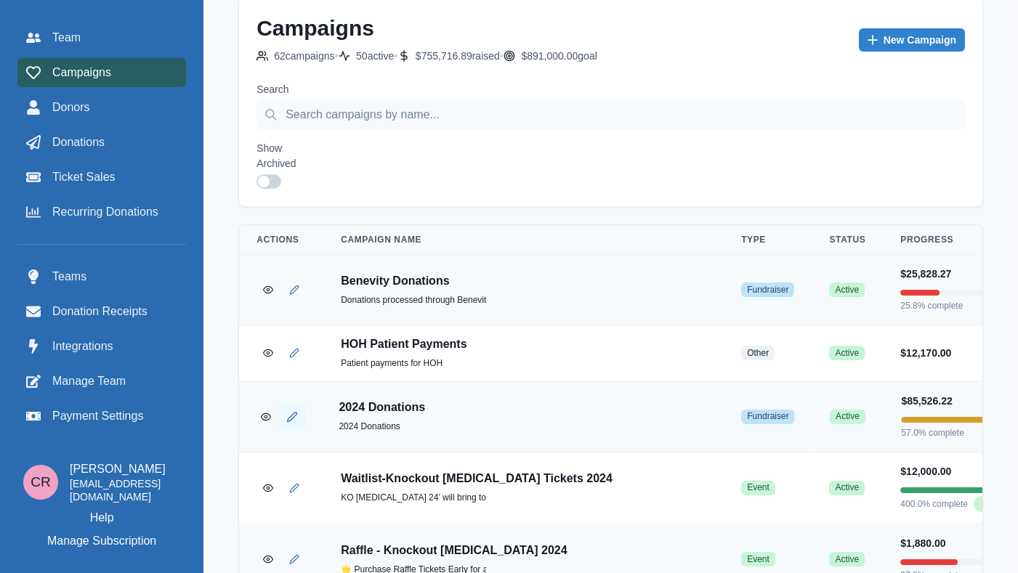
scroll to position [219, 0]
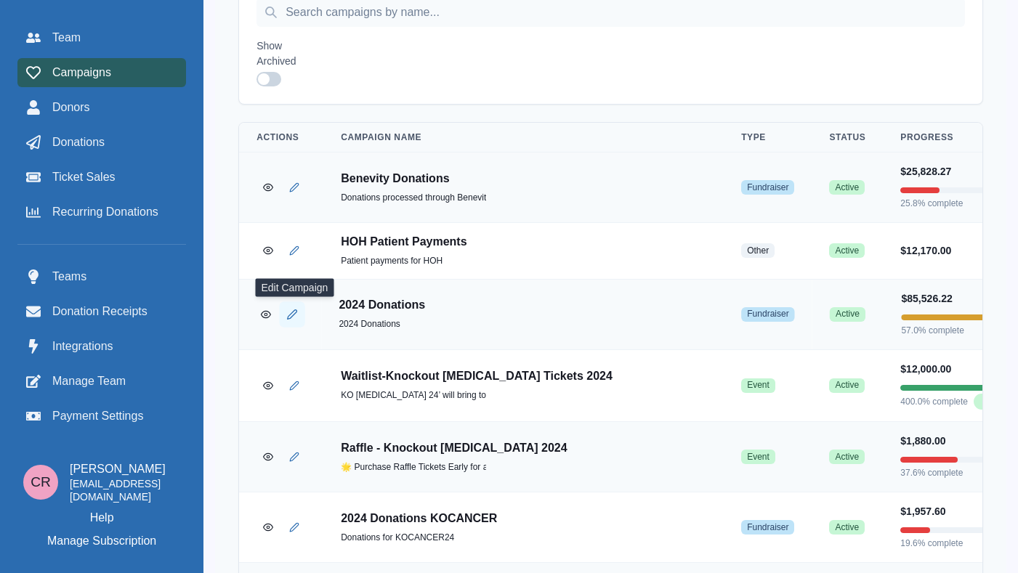
click at [288, 323] on button "Edit Campaign" at bounding box center [292, 313] width 25 height 25
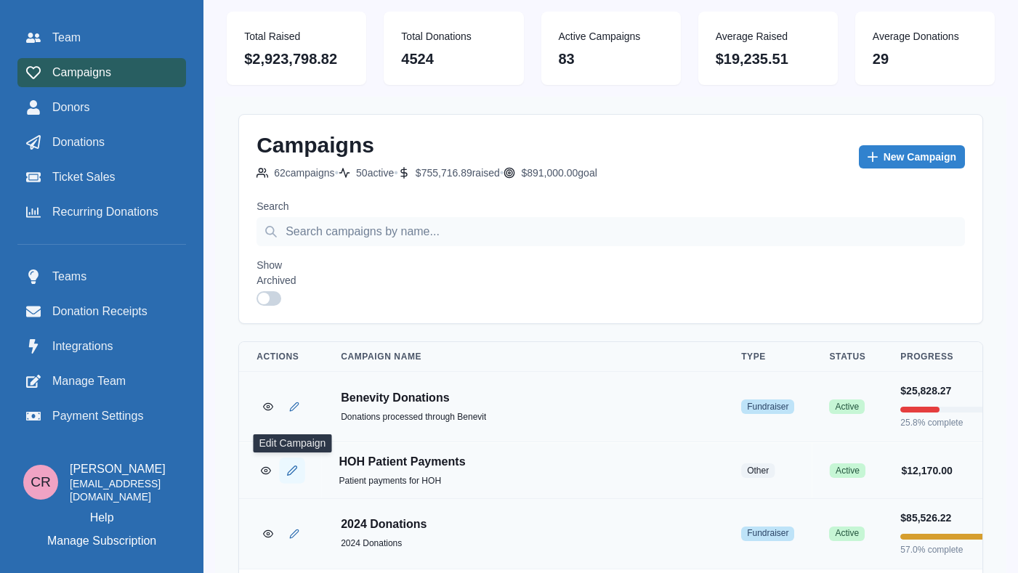
click at [291, 474] on icon "Edit Campaign" at bounding box center [292, 470] width 11 height 11
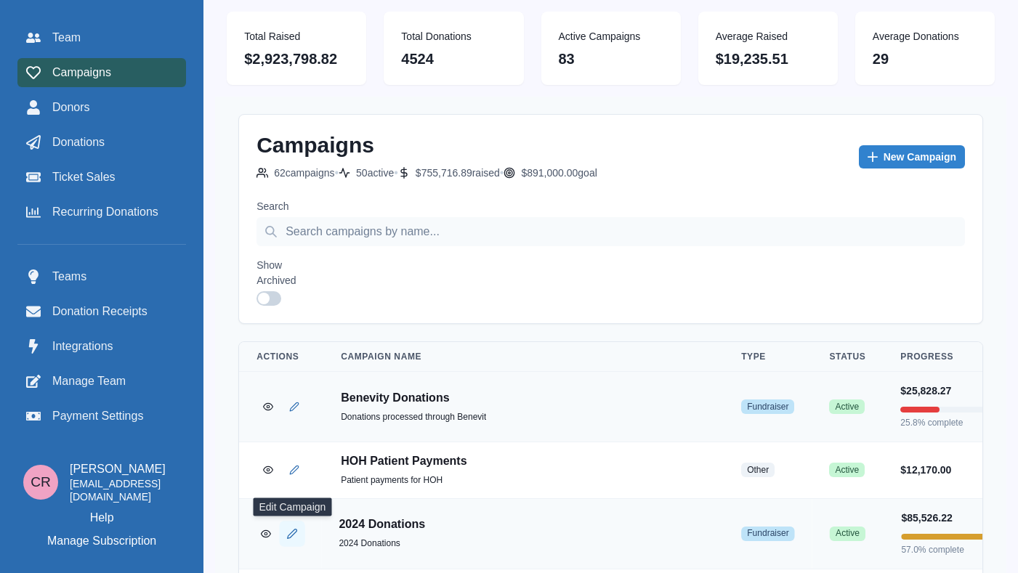
click at [292, 534] on icon "Edit Campaign" at bounding box center [292, 533] width 11 height 11
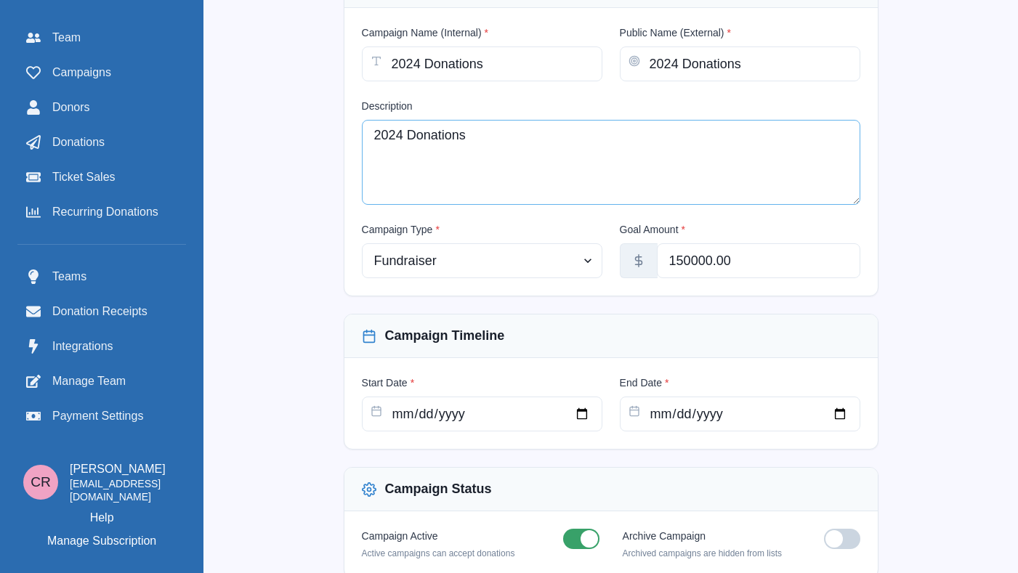
scroll to position [288, 0]
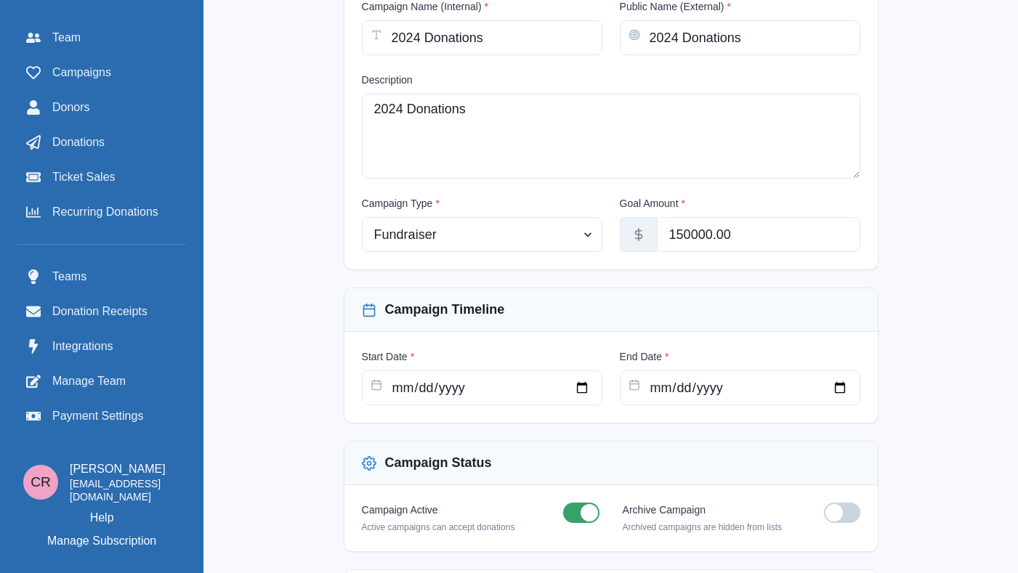
click at [846, 513] on span at bounding box center [842, 513] width 36 height 20
click at [824, 503] on input "checkbox" at bounding box center [823, 502] width 1 height 1
checkbox input "true"
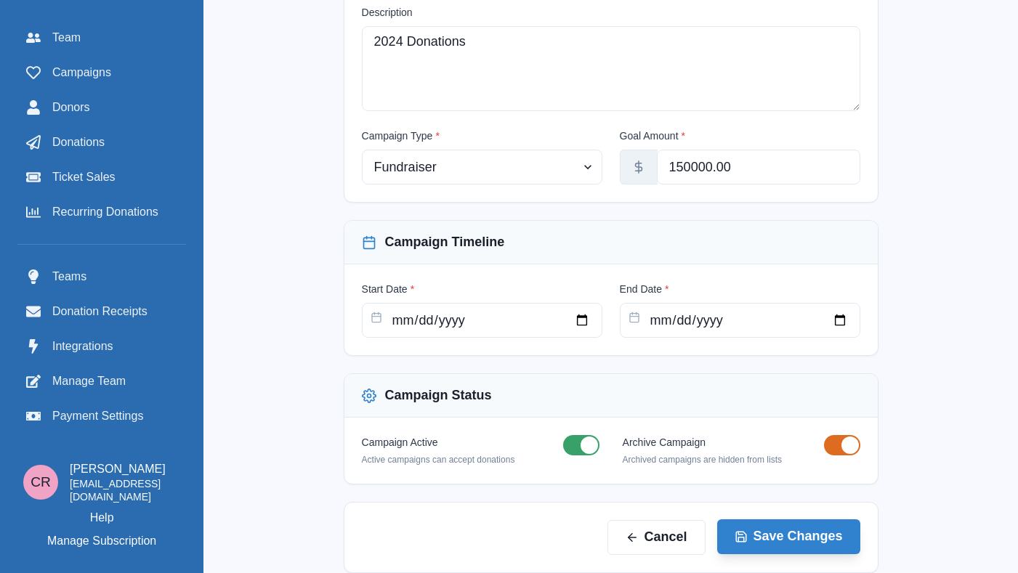
click at [827, 543] on button "Save Changes" at bounding box center [788, 536] width 143 height 35
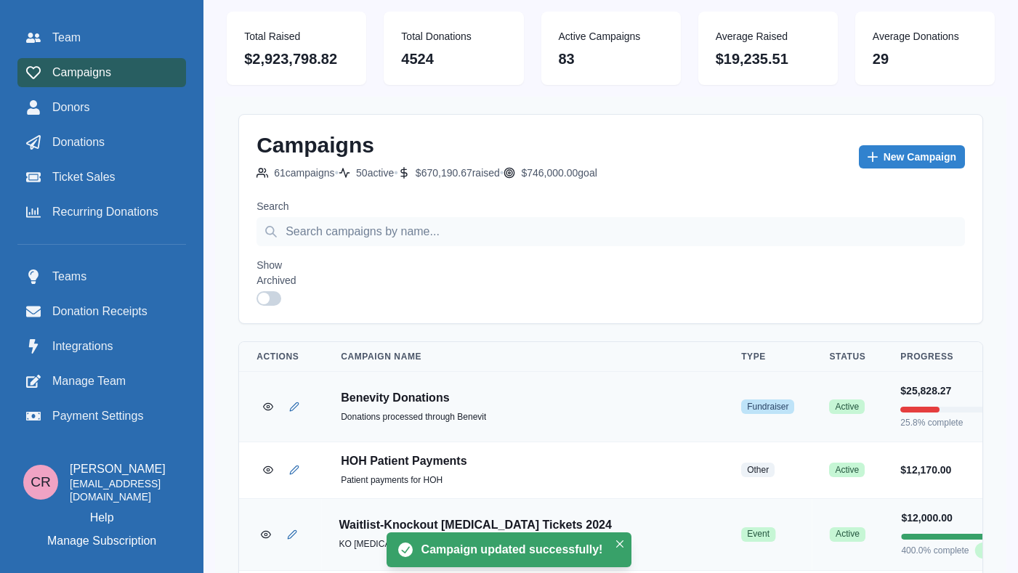
scroll to position [185, 0]
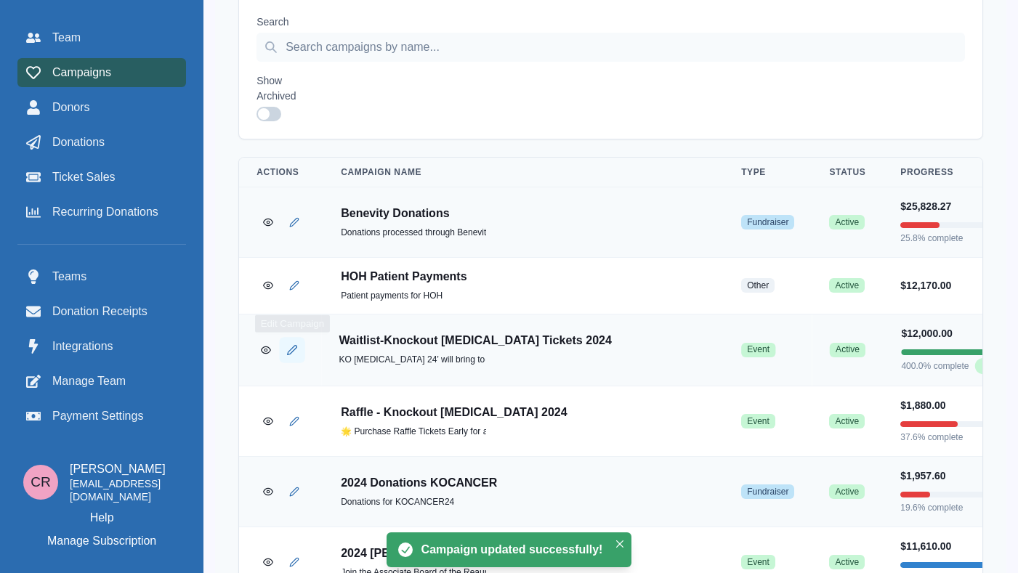
click at [289, 351] on icon "Edit Campaign" at bounding box center [292, 349] width 11 height 11
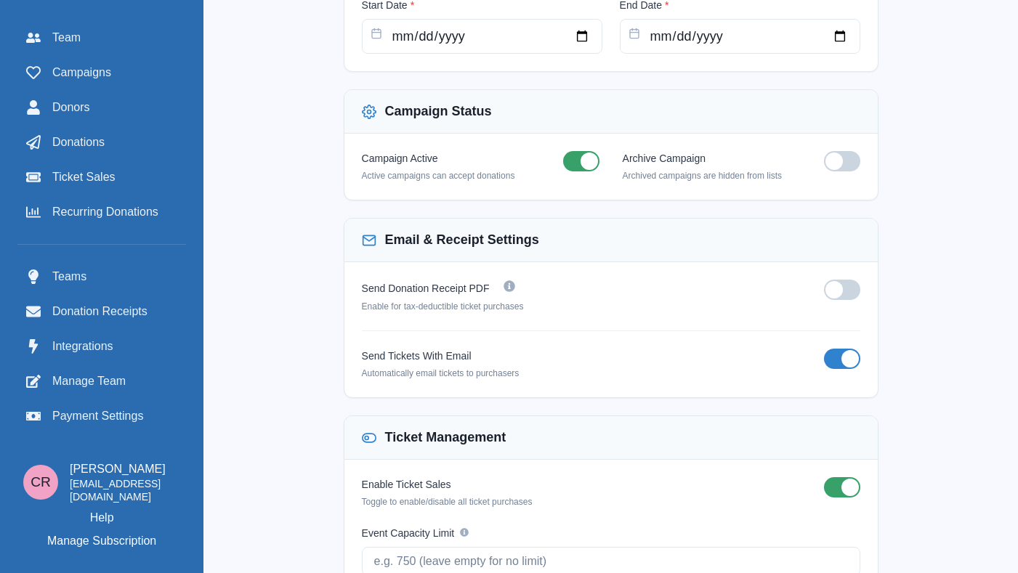
scroll to position [811, 0]
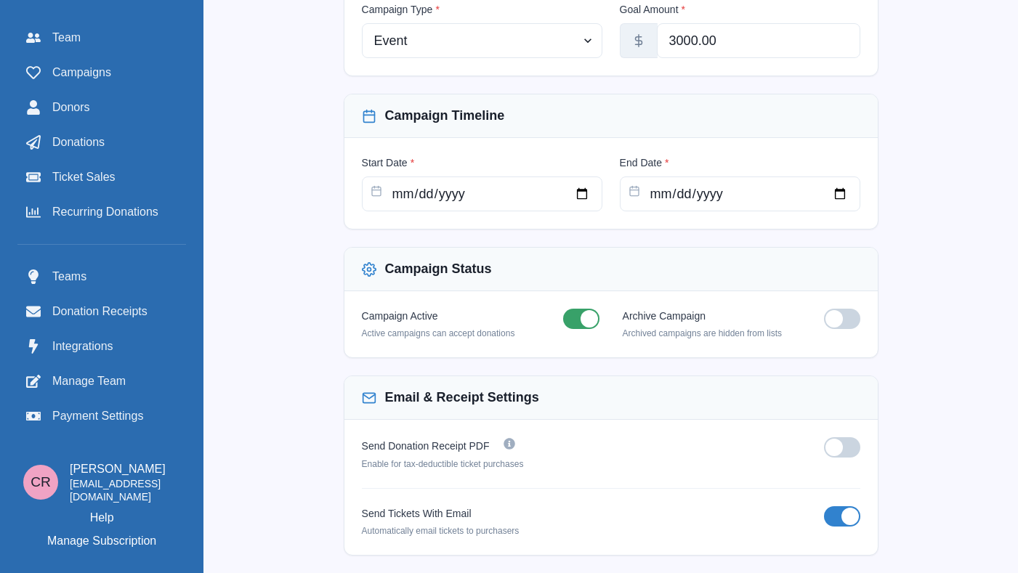
click at [840, 315] on span at bounding box center [833, 318] width 17 height 17
click at [824, 309] on input "checkbox" at bounding box center [823, 308] width 1 height 1
checkbox input "true"
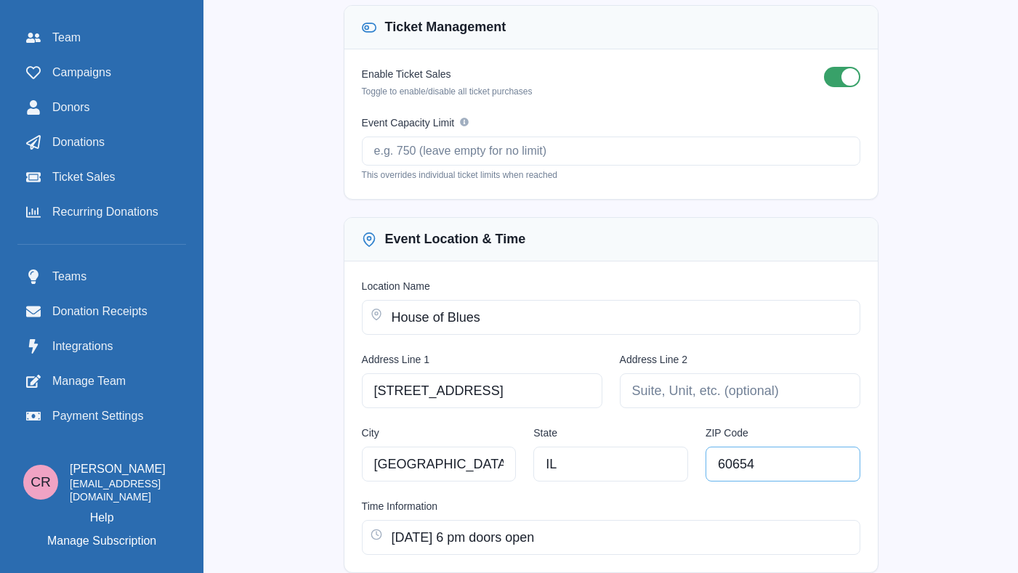
scroll to position [1138, 0]
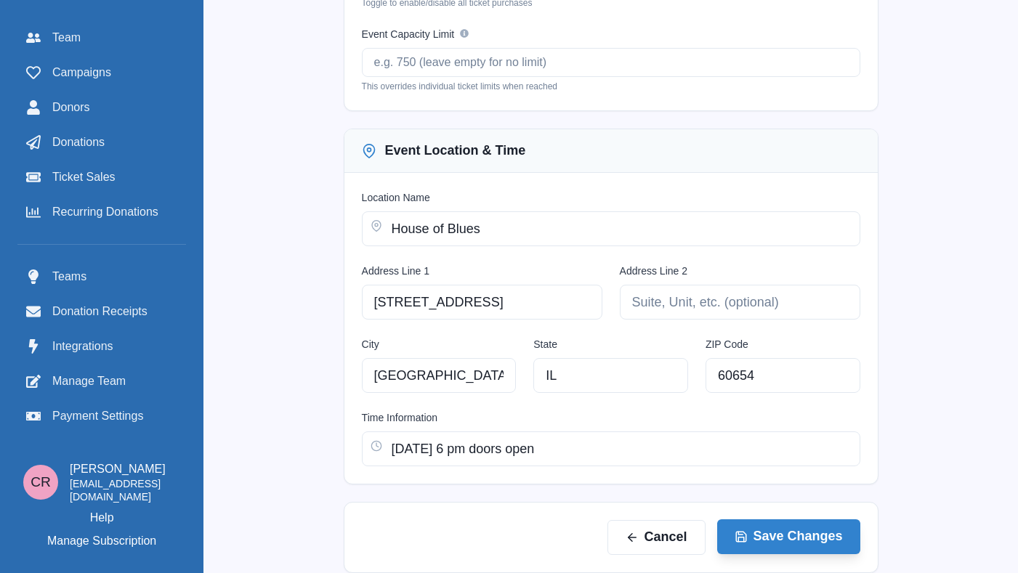
click at [781, 539] on button "Save Changes" at bounding box center [788, 536] width 143 height 35
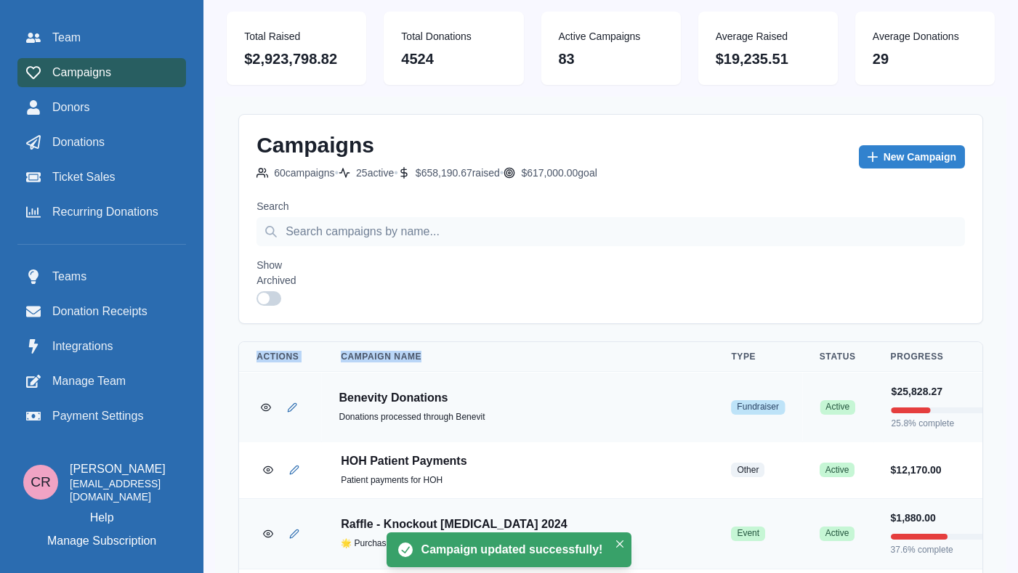
drag, startPoint x: 731, startPoint y: 302, endPoint x: 575, endPoint y: 377, distance: 172.5
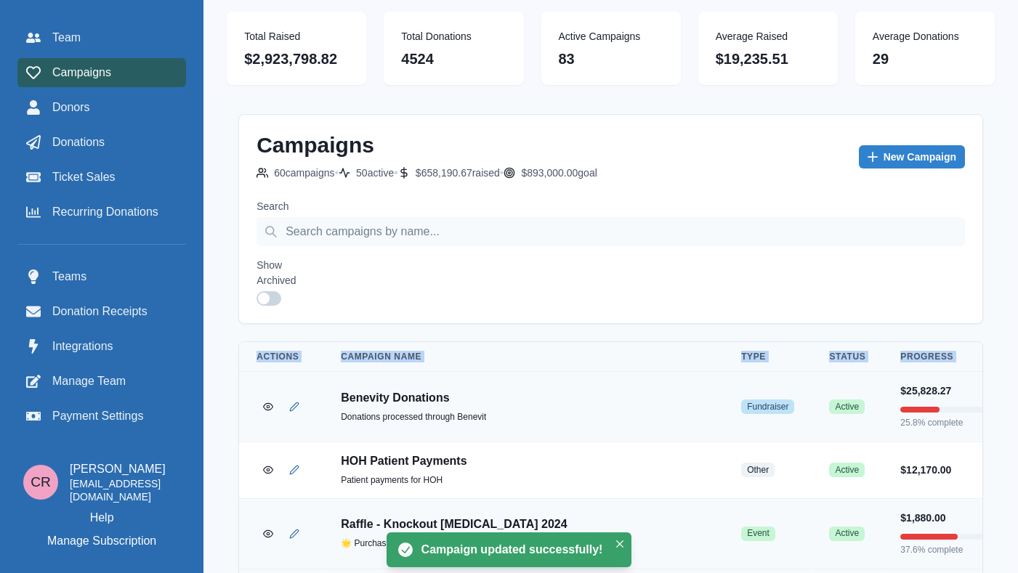
scroll to position [267, 0]
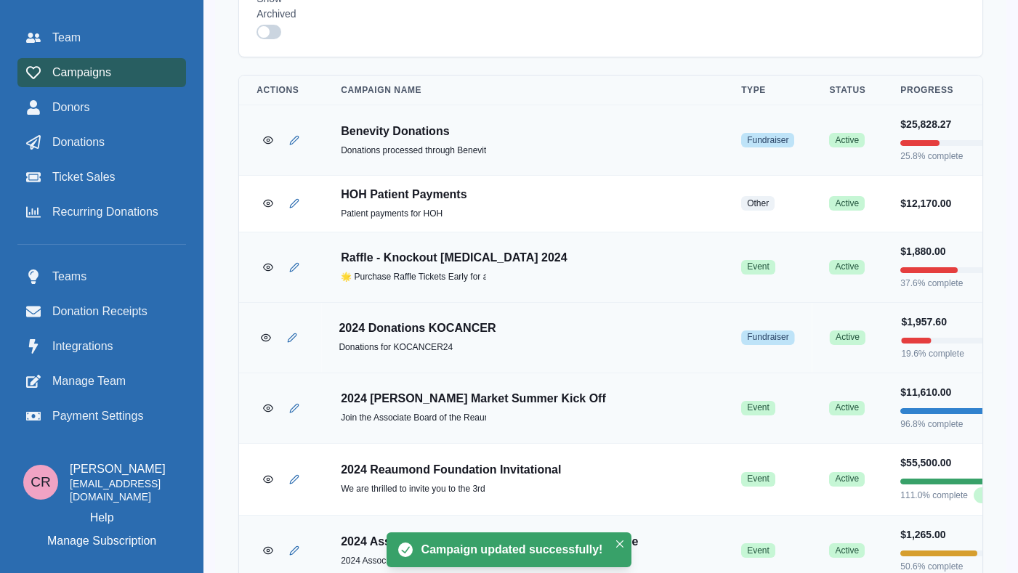
click at [586, 317] on td "2024 Donations KOCANCER Donations for KOCANCER24" at bounding box center [522, 337] width 402 height 70
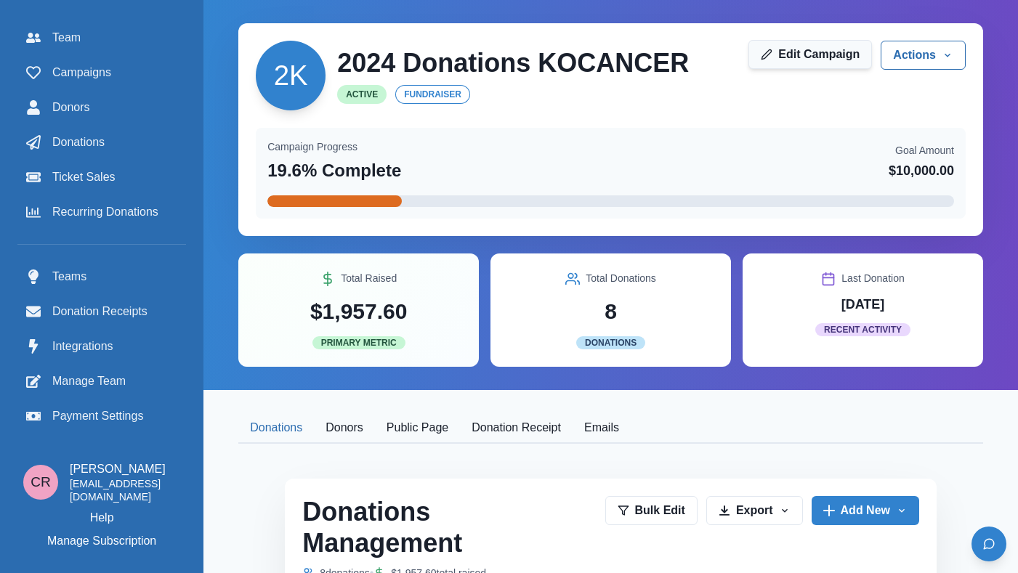
click at [843, 60] on link "Edit Campaign" at bounding box center [810, 54] width 124 height 29
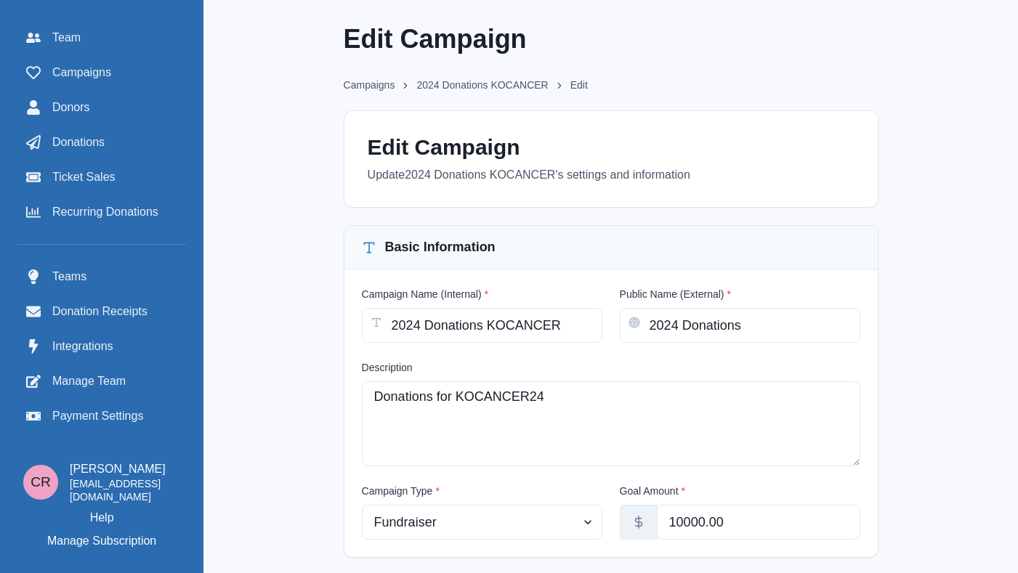
scroll to position [355, 0]
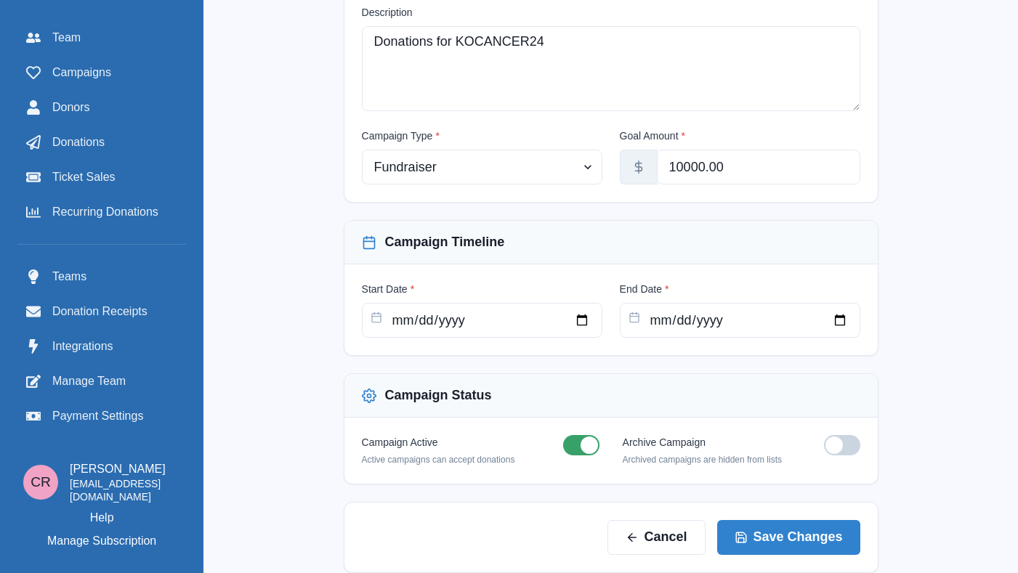
click at [830, 443] on span at bounding box center [833, 445] width 17 height 17
click at [824, 435] on input "checkbox" at bounding box center [823, 434] width 1 height 1
checkbox input "true"
click at [807, 534] on button "Save Changes" at bounding box center [788, 536] width 143 height 35
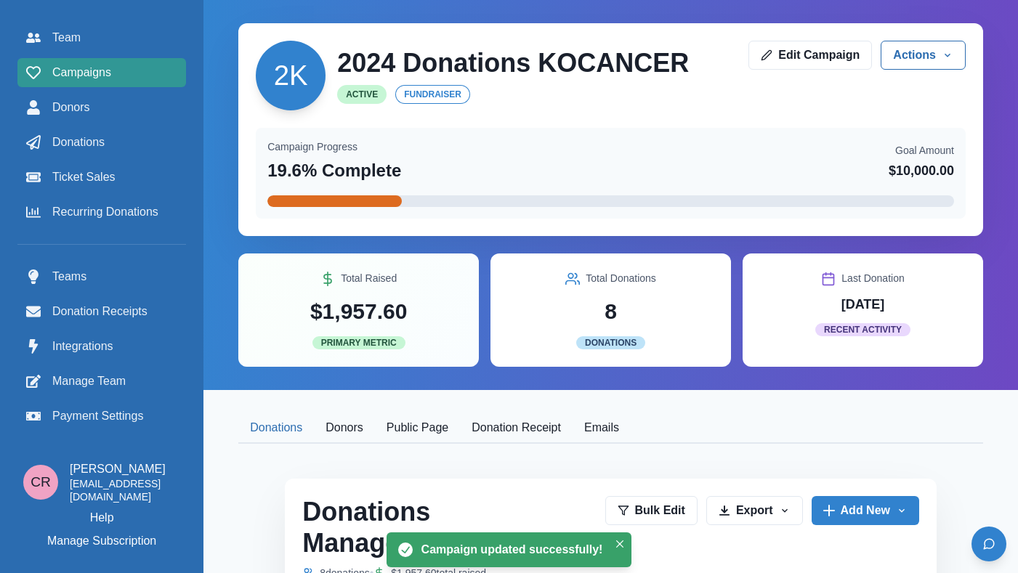
click at [89, 69] on span "Campaigns" at bounding box center [81, 72] width 59 height 17
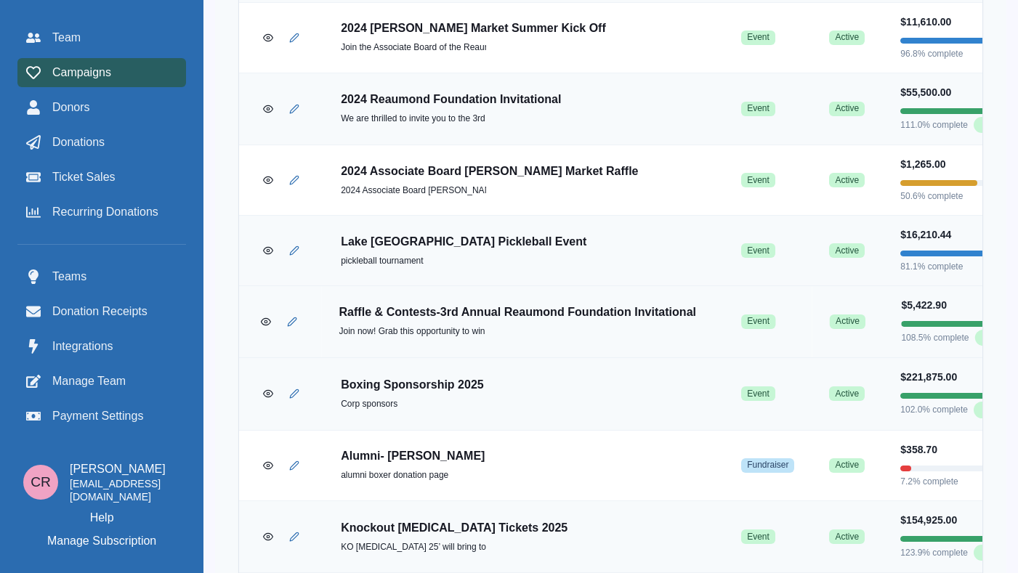
scroll to position [565, 0]
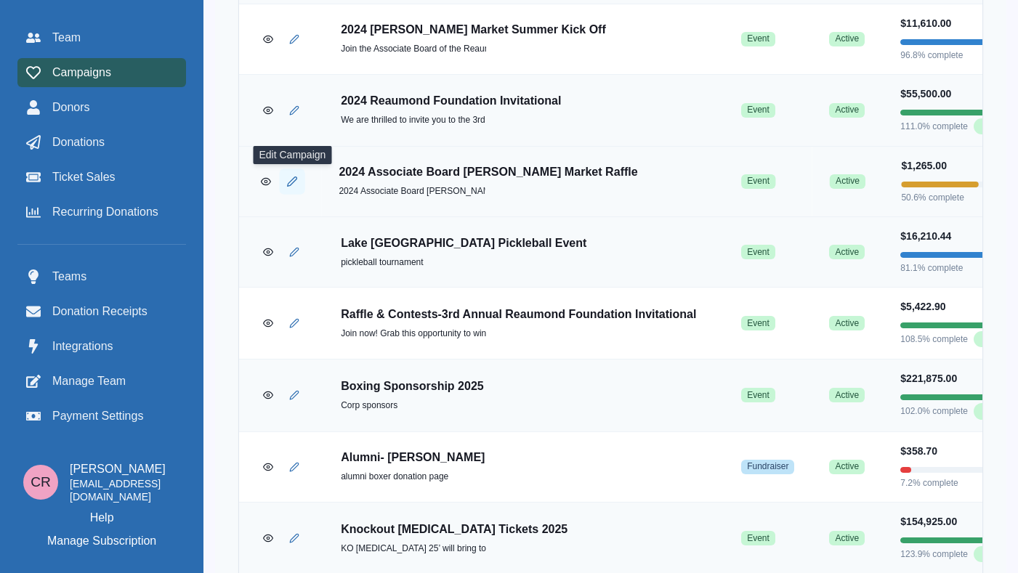
click at [293, 189] on button "Edit Campaign" at bounding box center [292, 181] width 25 height 25
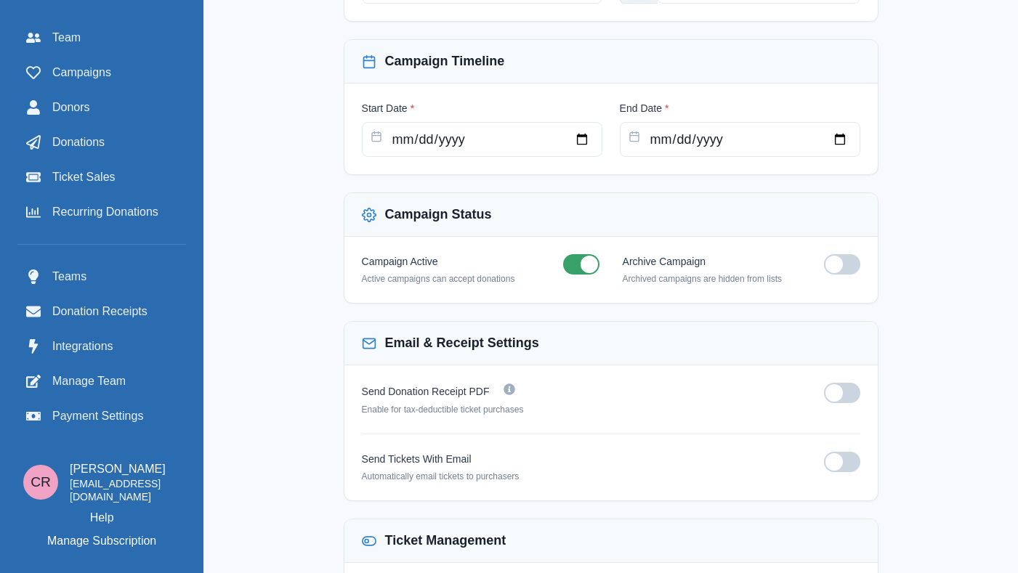
scroll to position [564, 0]
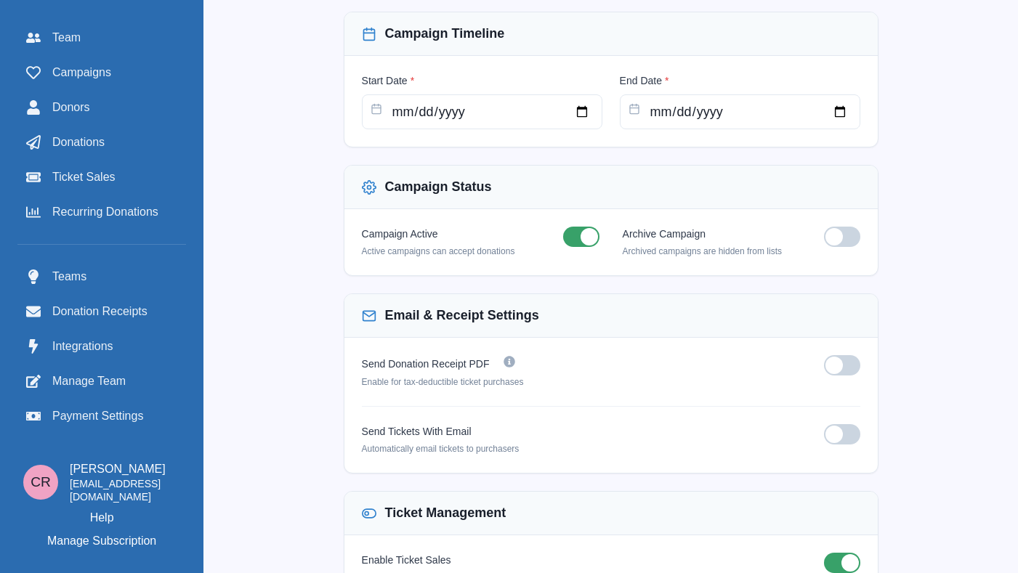
click at [846, 224] on div "Campaign Active Active campaigns can accept donations Archive Campaign Archived…" at bounding box center [610, 242] width 533 height 66
click at [846, 235] on span at bounding box center [842, 237] width 36 height 20
click at [824, 227] on input "checkbox" at bounding box center [823, 226] width 1 height 1
checkbox input "true"
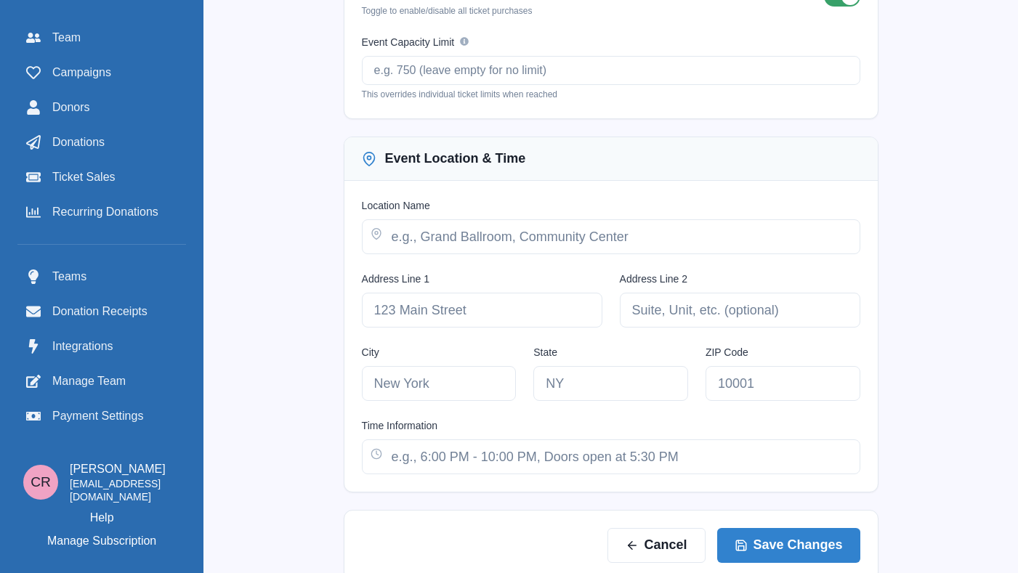
scroll to position [1138, 0]
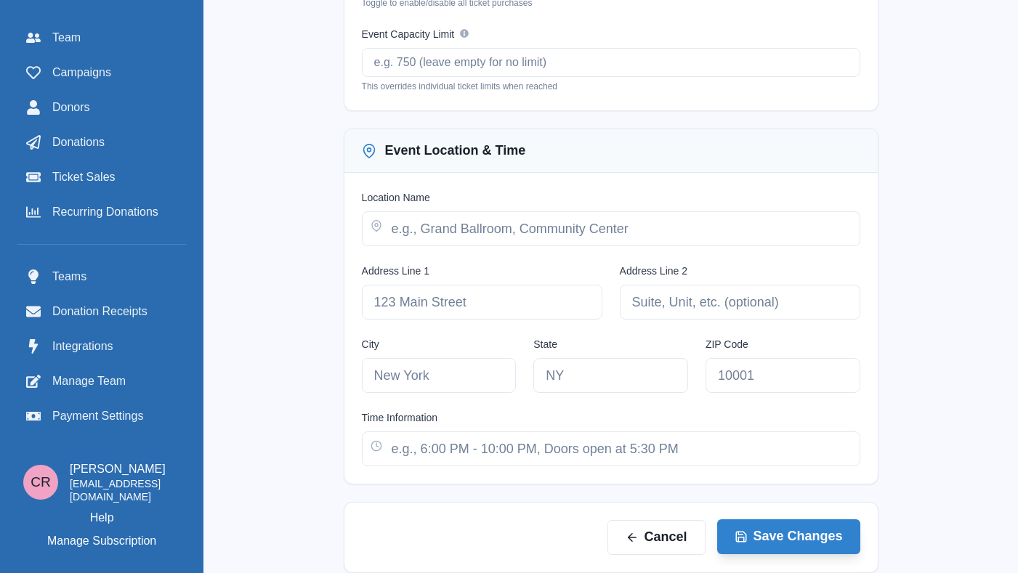
click at [799, 527] on button "Save Changes" at bounding box center [788, 536] width 143 height 35
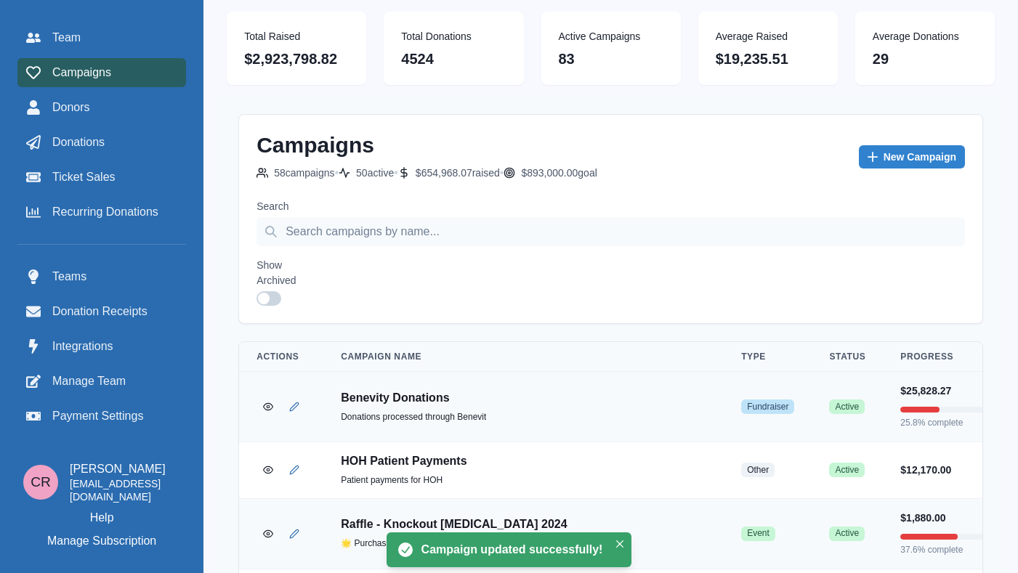
scroll to position [368, 0]
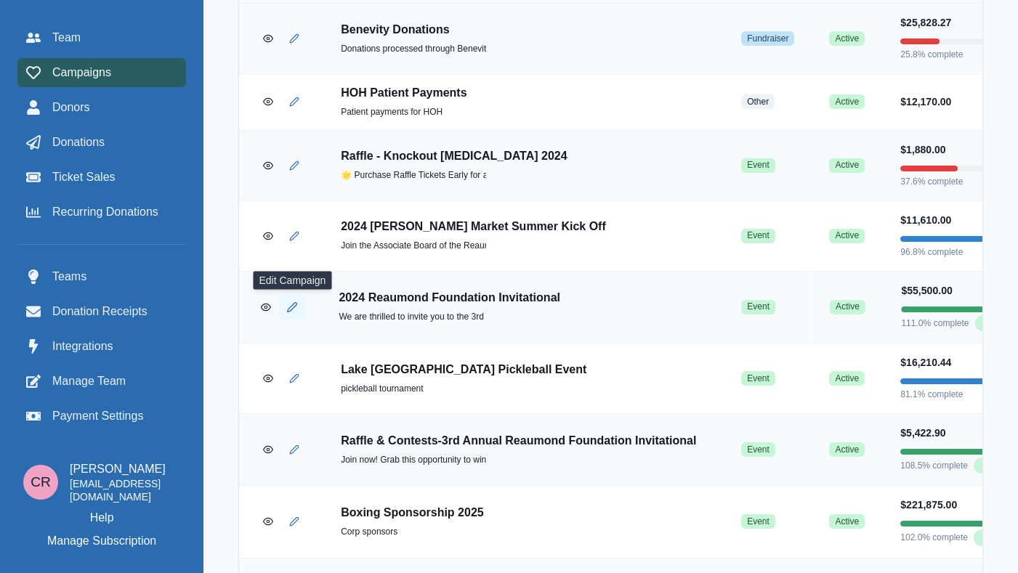
click at [294, 309] on icon "Edit Campaign" at bounding box center [292, 306] width 11 height 11
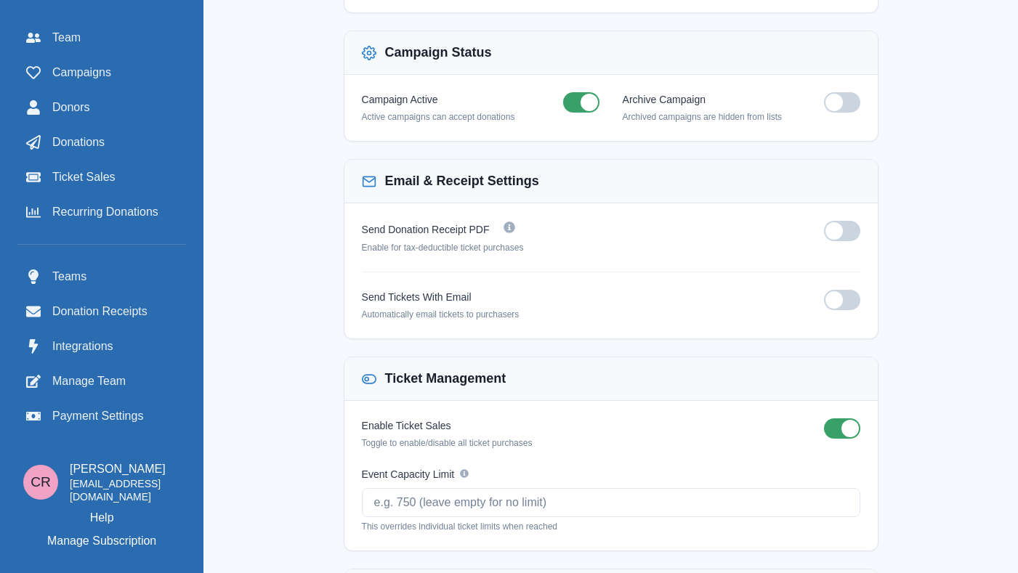
scroll to position [729, 0]
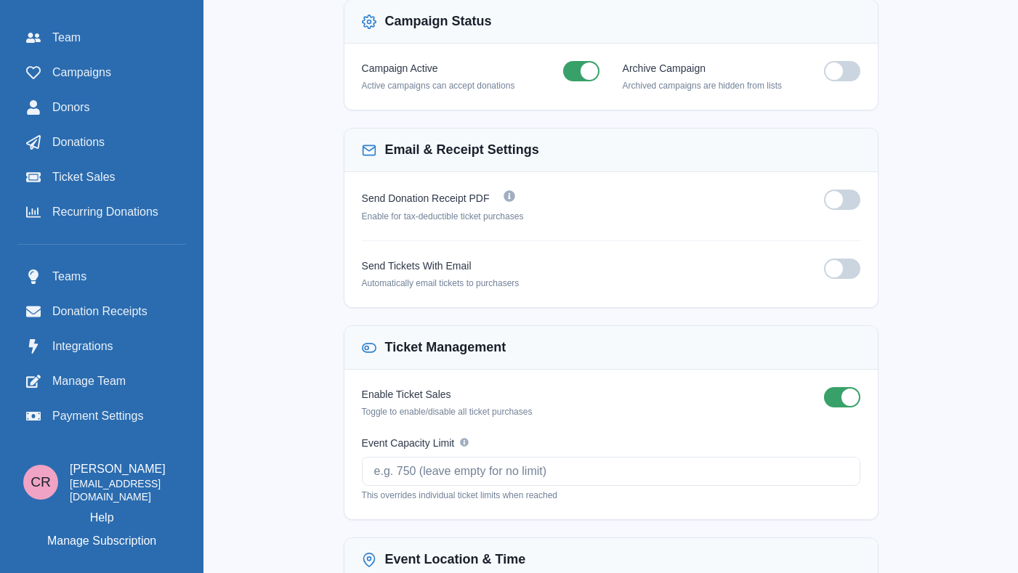
click at [833, 75] on span at bounding box center [833, 70] width 17 height 17
click at [824, 61] on input "checkbox" at bounding box center [823, 60] width 1 height 1
checkbox input "true"
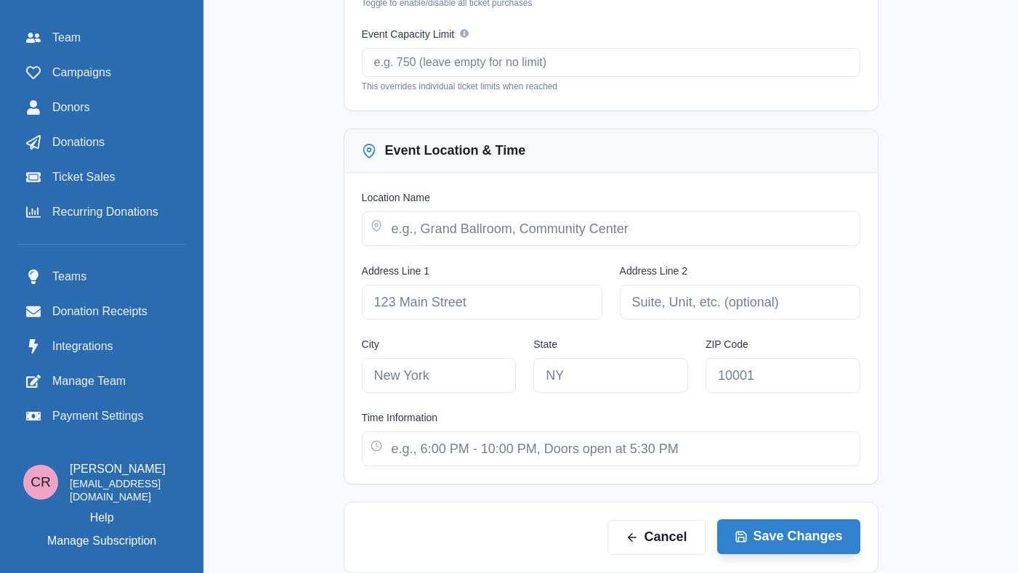
click at [788, 536] on button "Save Changes" at bounding box center [788, 536] width 143 height 35
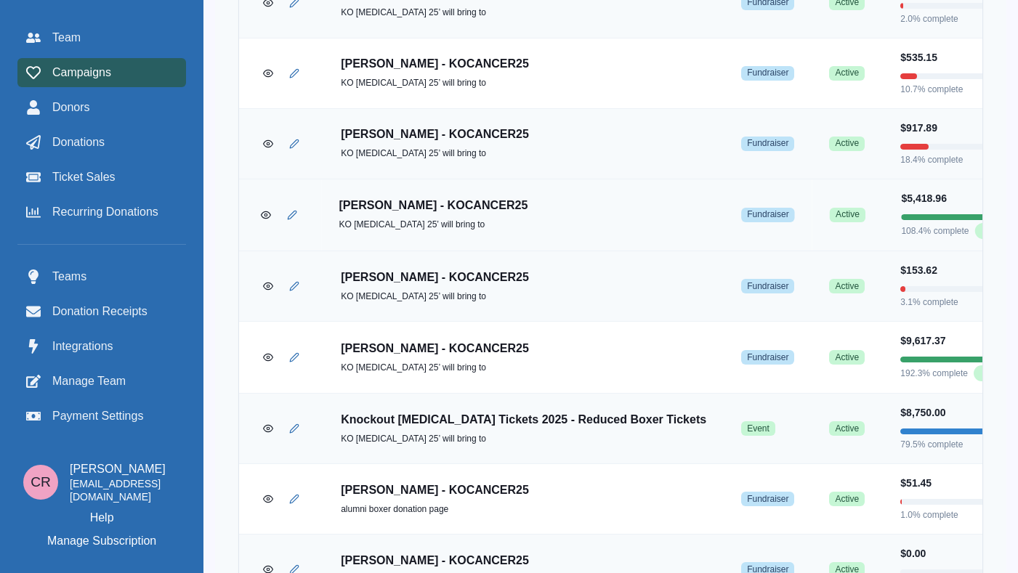
scroll to position [2090, 0]
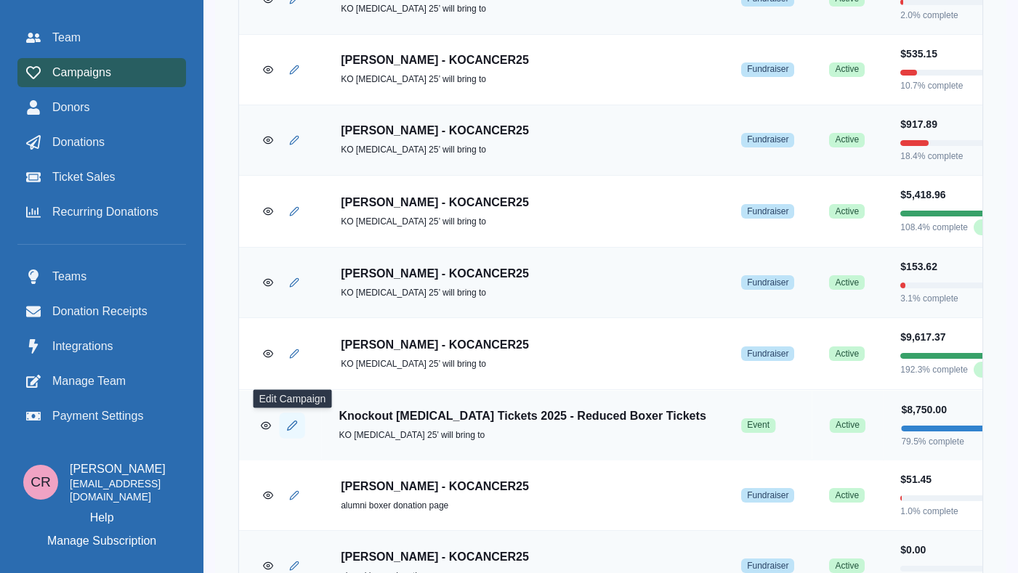
click at [293, 425] on icon "Edit Campaign" at bounding box center [292, 425] width 11 height 11
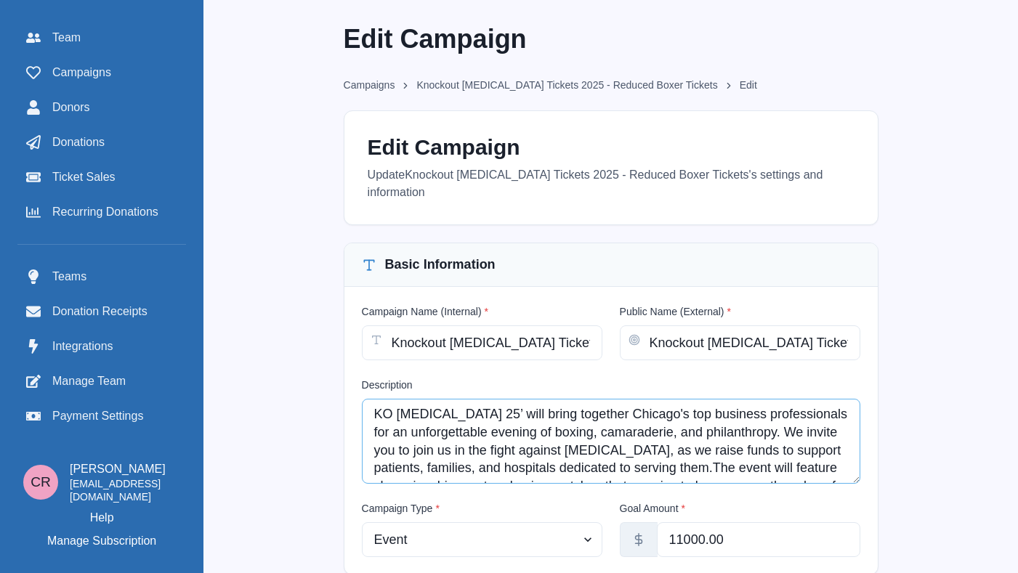
scroll to position [108, 0]
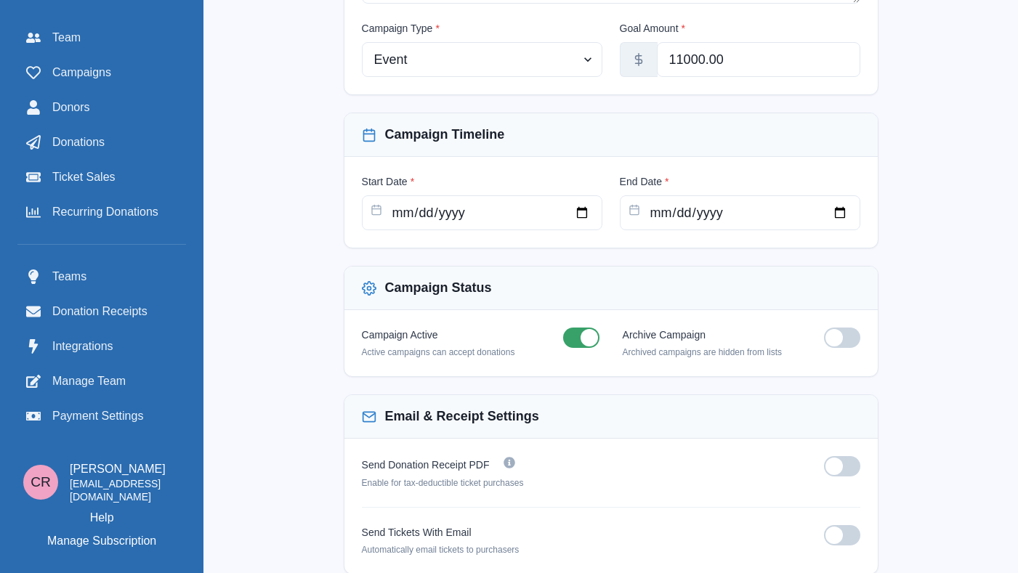
click at [833, 329] on span at bounding box center [833, 337] width 17 height 17
click at [824, 327] on input "checkbox" at bounding box center [823, 327] width 1 height 1
checkbox input "true"
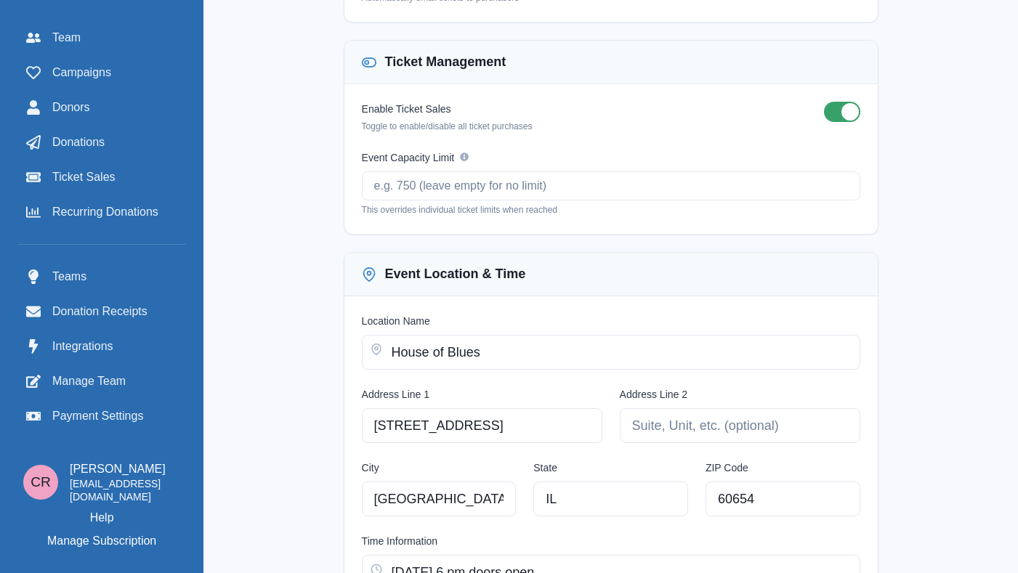
scroll to position [1138, 0]
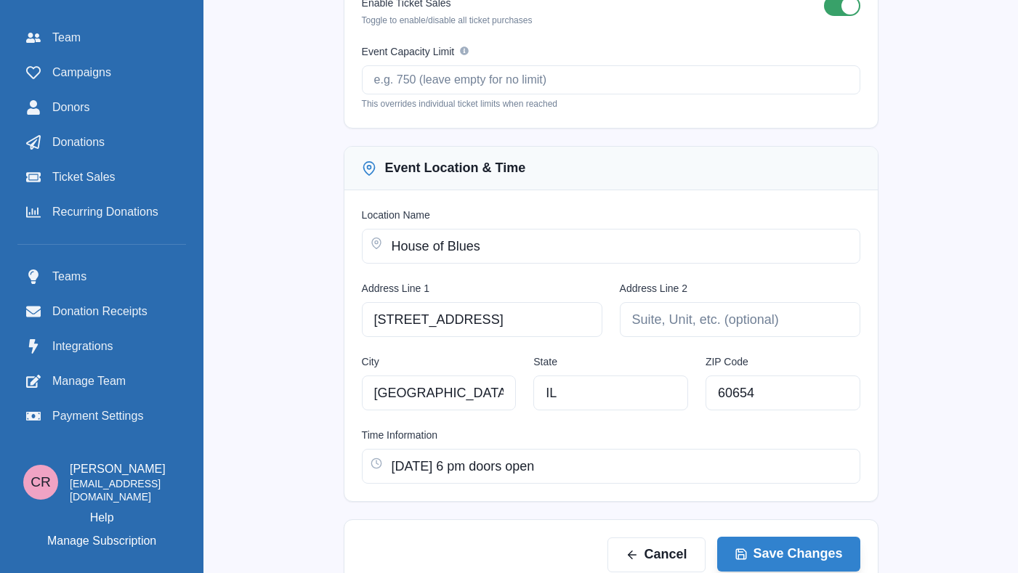
click at [790, 547] on button "Save Changes" at bounding box center [788, 554] width 143 height 35
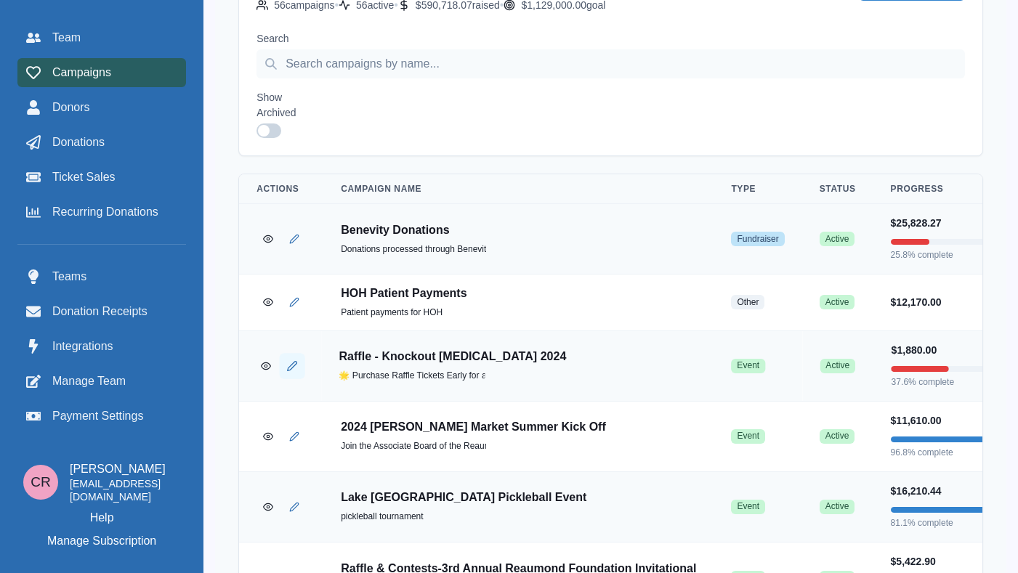
scroll to position [256, 0]
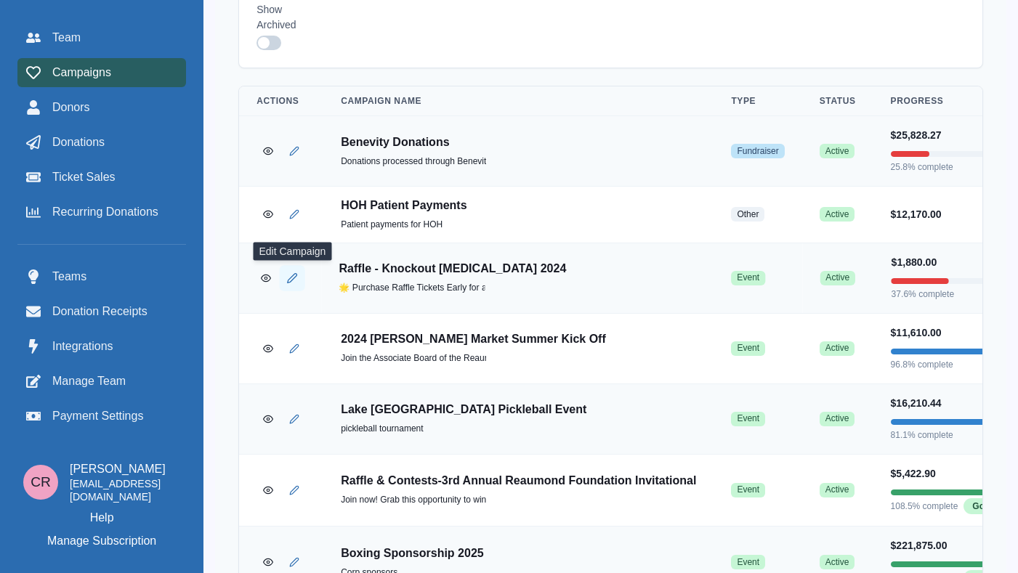
click at [294, 278] on icon "Edit Campaign" at bounding box center [292, 277] width 9 height 9
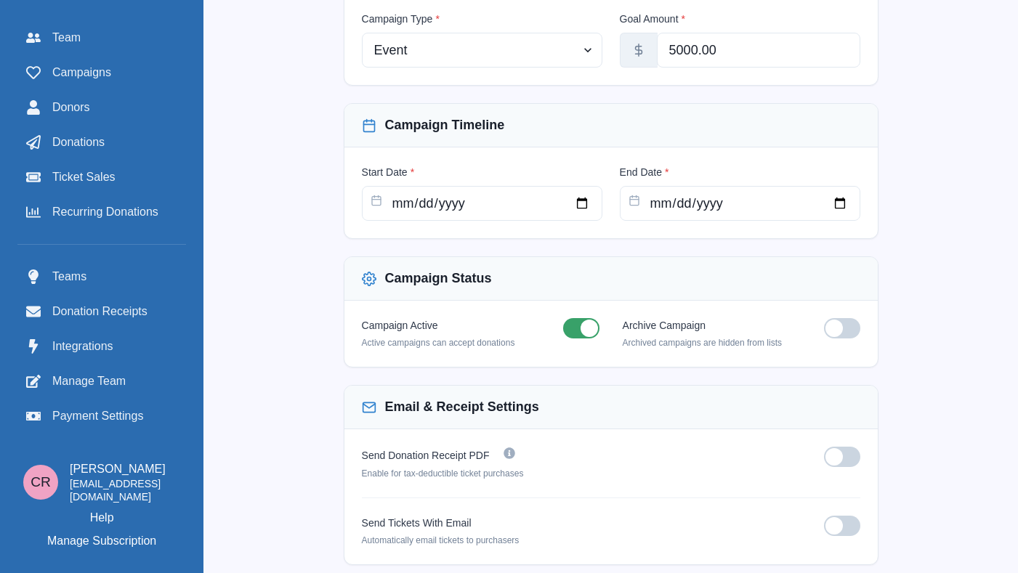
click at [833, 331] on span at bounding box center [833, 328] width 17 height 17
click at [824, 318] on input "checkbox" at bounding box center [823, 317] width 1 height 1
checkbox input "true"
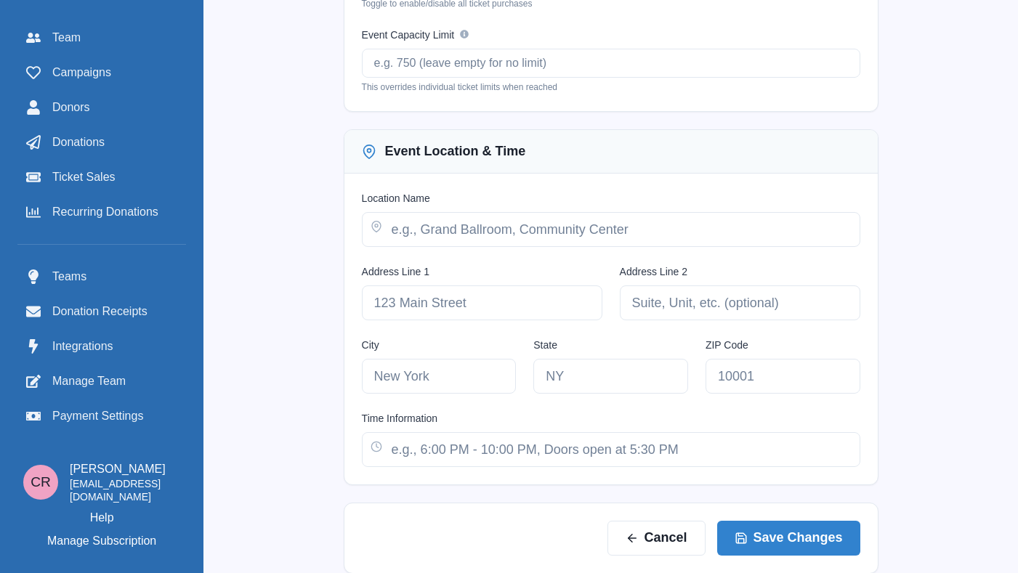
scroll to position [1138, 0]
click at [827, 532] on button "Save Changes" at bounding box center [788, 536] width 143 height 35
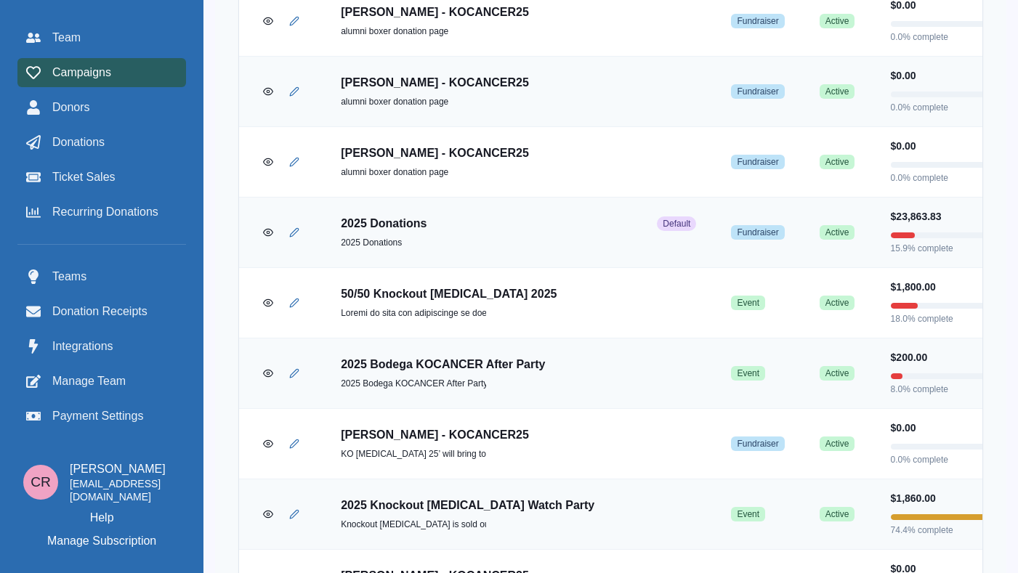
scroll to position [3356, 0]
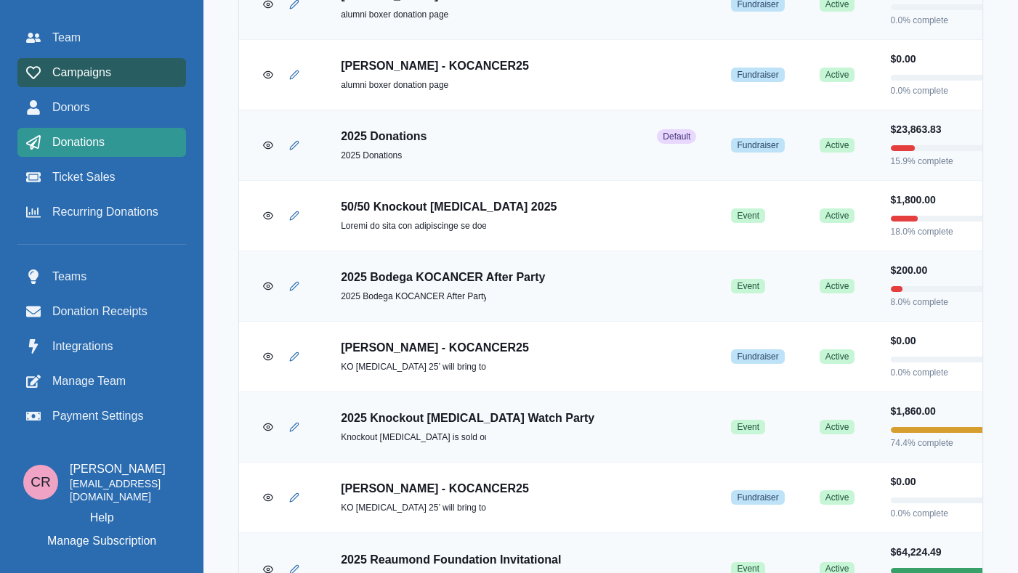
click at [96, 140] on span "Donations" at bounding box center [78, 142] width 52 height 17
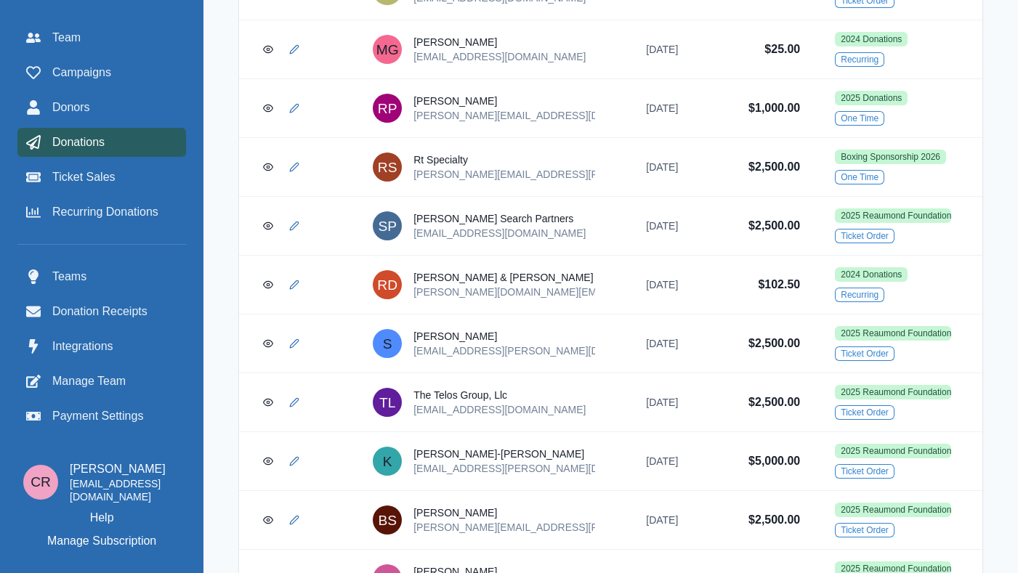
scroll to position [2349, 0]
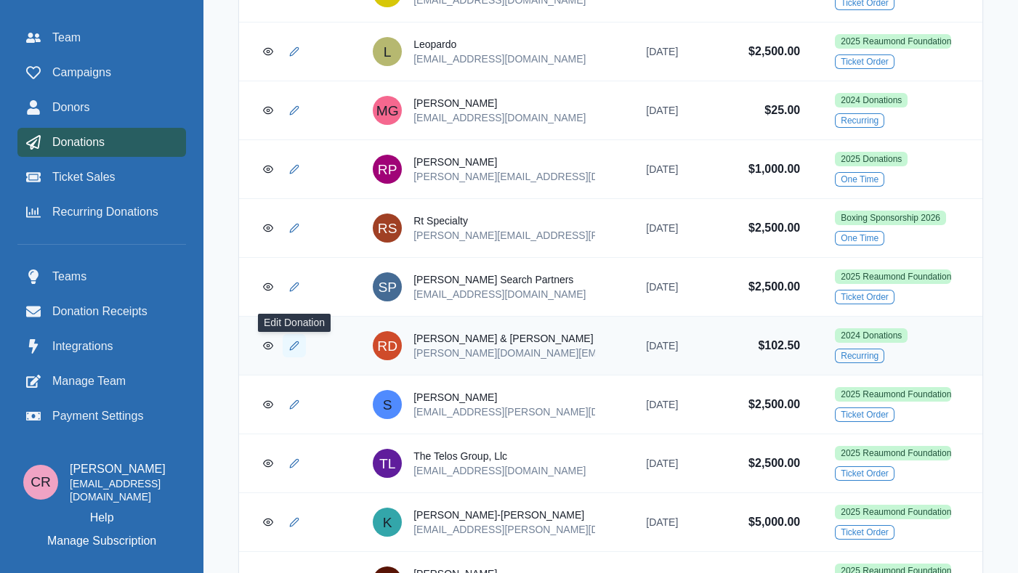
click at [299, 352] on link "Edit Donation" at bounding box center [294, 345] width 23 height 23
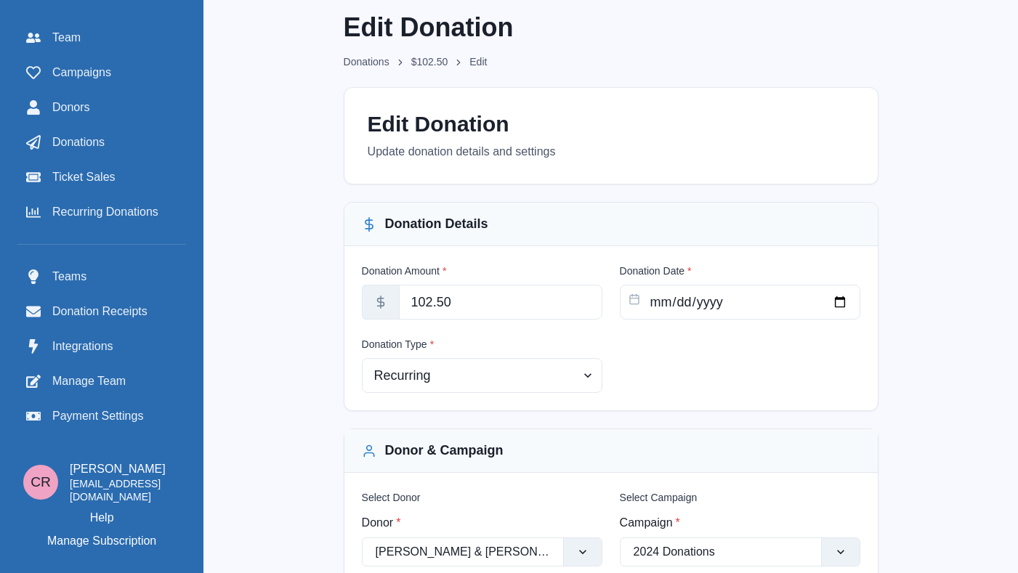
scroll to position [100, 0]
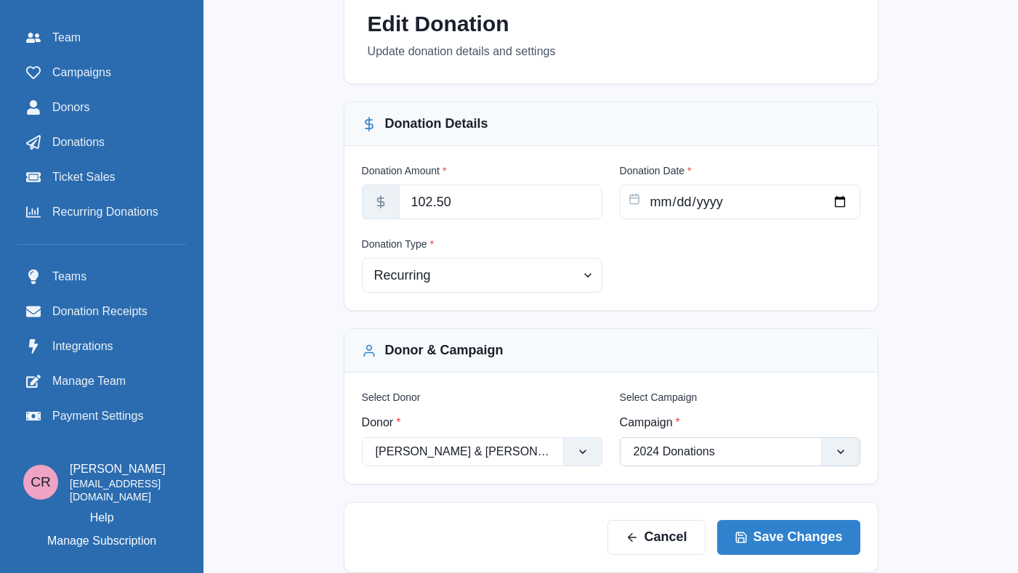
click at [697, 441] on div "2024 Donations" at bounding box center [720, 451] width 201 height 23
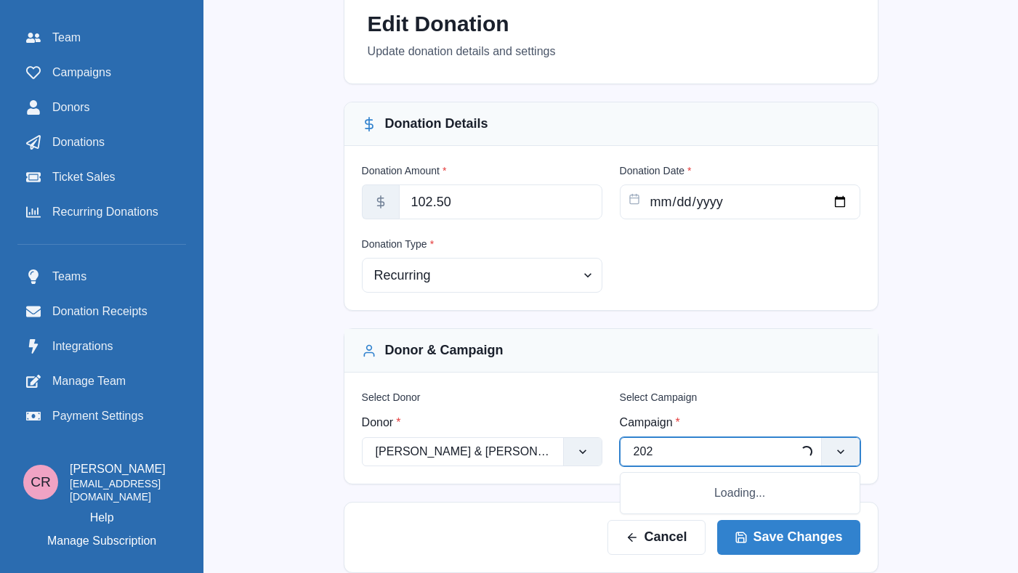
type input "2025"
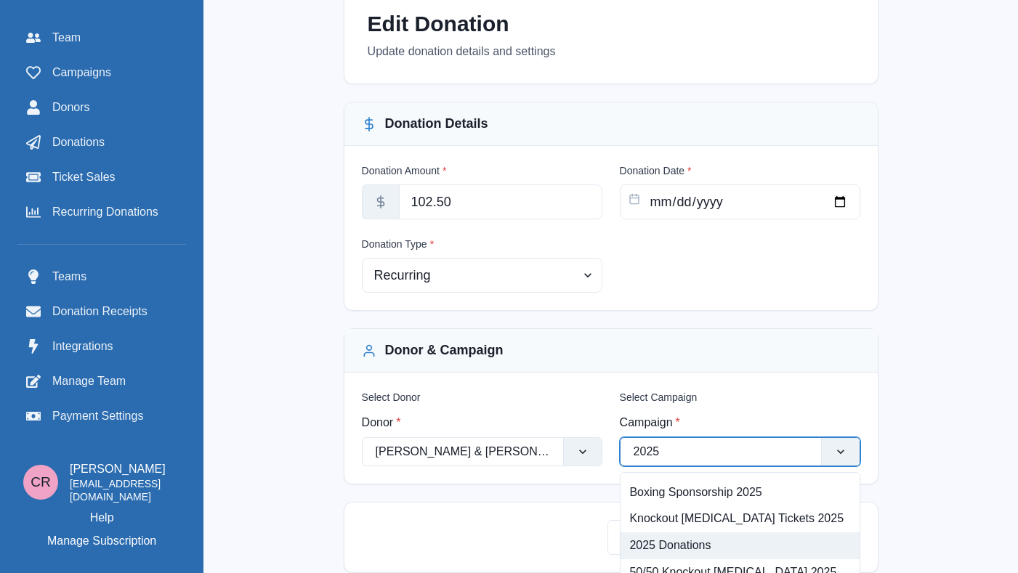
click at [753, 541] on div "2025 Donations" at bounding box center [739, 546] width 239 height 27
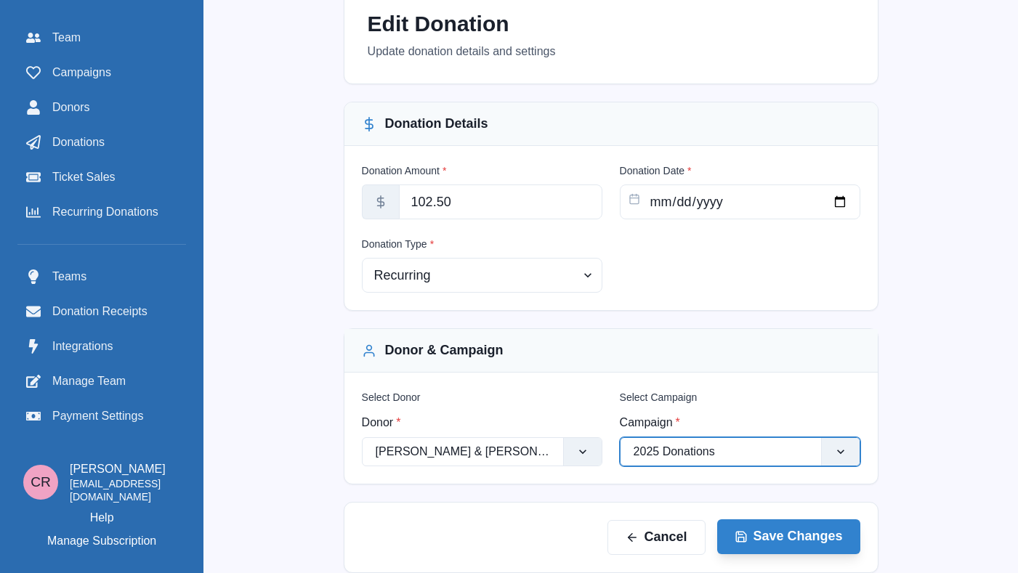
click at [803, 533] on button "Save Changes" at bounding box center [788, 536] width 143 height 35
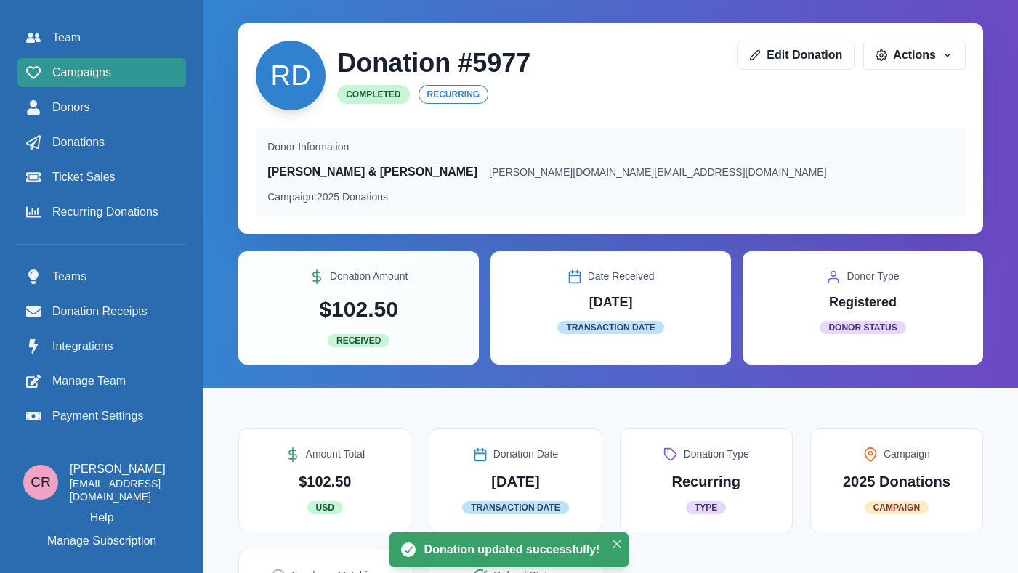
click at [121, 60] on link "Campaigns" at bounding box center [101, 72] width 169 height 29
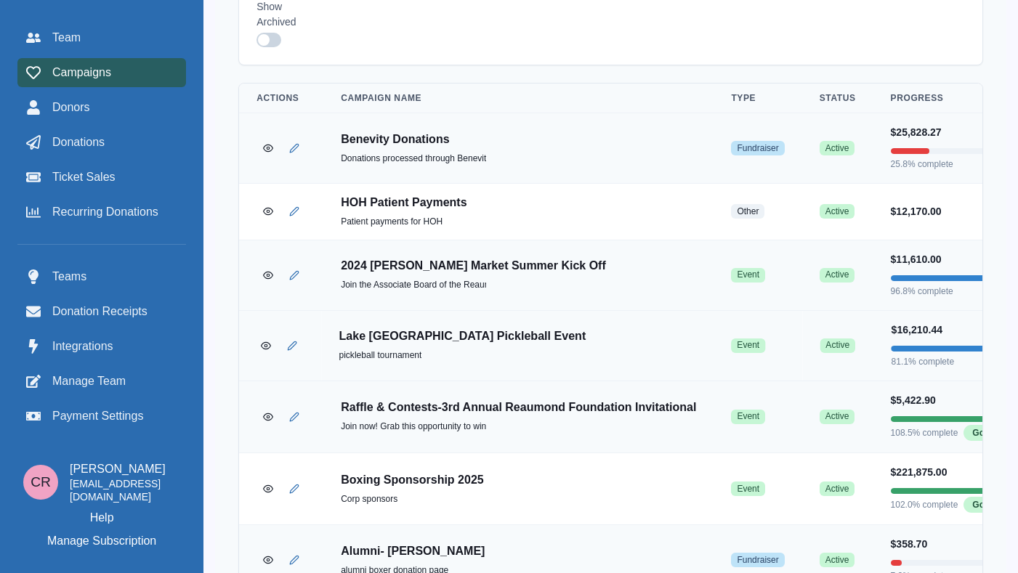
scroll to position [356, 0]
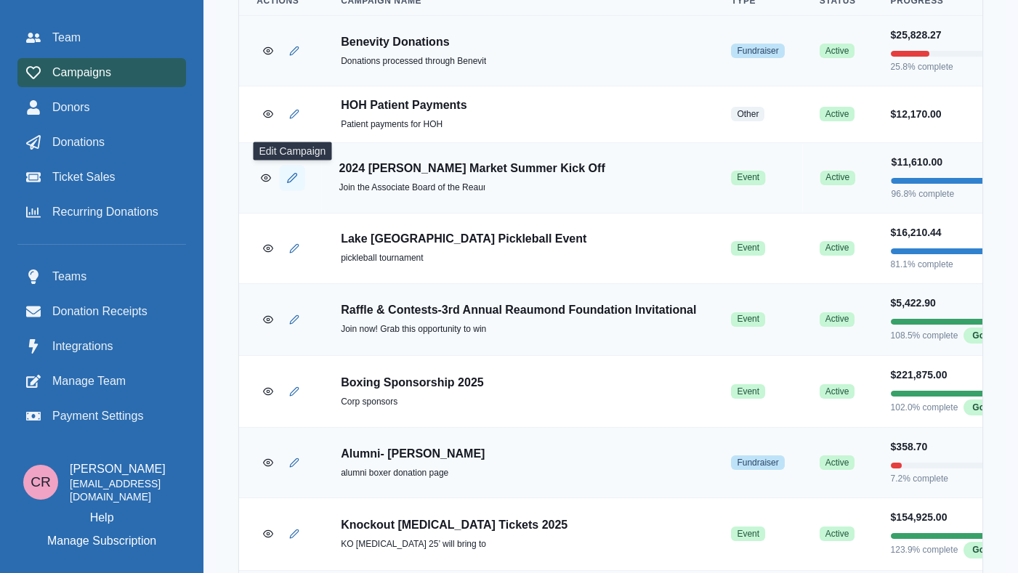
click at [296, 185] on button "Edit Campaign" at bounding box center [292, 177] width 25 height 25
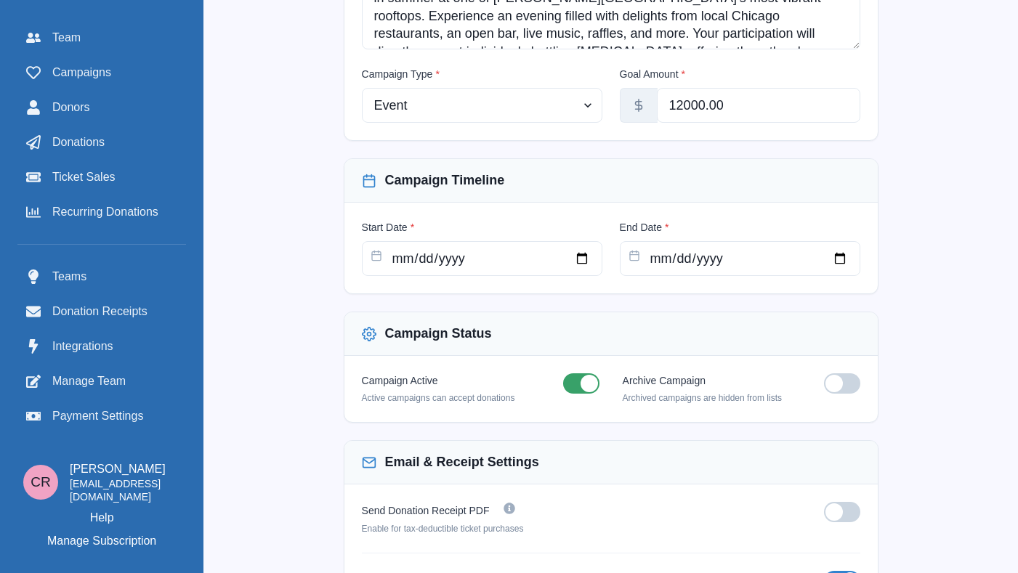
scroll to position [418, 0]
click at [838, 401] on div "Archive Campaign Archived campaigns are hidden from lists" at bounding box center [742, 388] width 238 height 31
click at [841, 394] on div "Archive Campaign Archived campaigns are hidden from lists" at bounding box center [742, 388] width 238 height 31
click at [847, 374] on span at bounding box center [842, 383] width 36 height 20
click at [824, 373] on input "checkbox" at bounding box center [823, 372] width 1 height 1
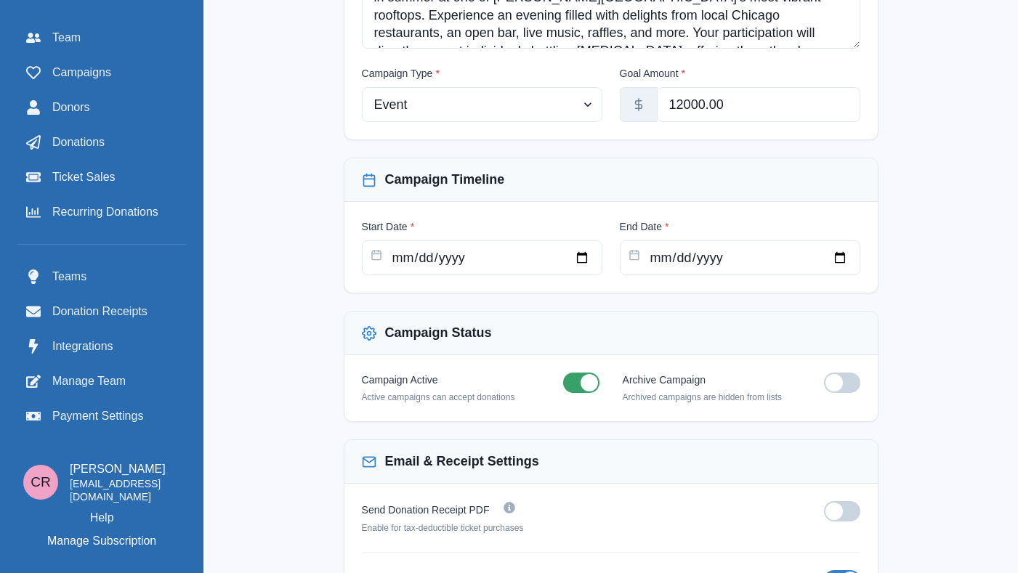
checkbox input "true"
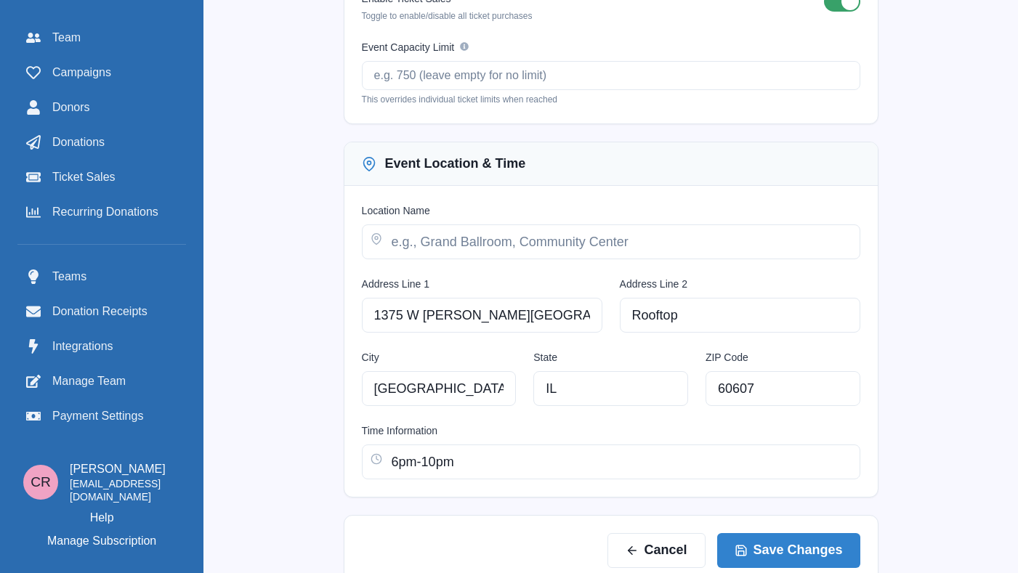
scroll to position [1138, 0]
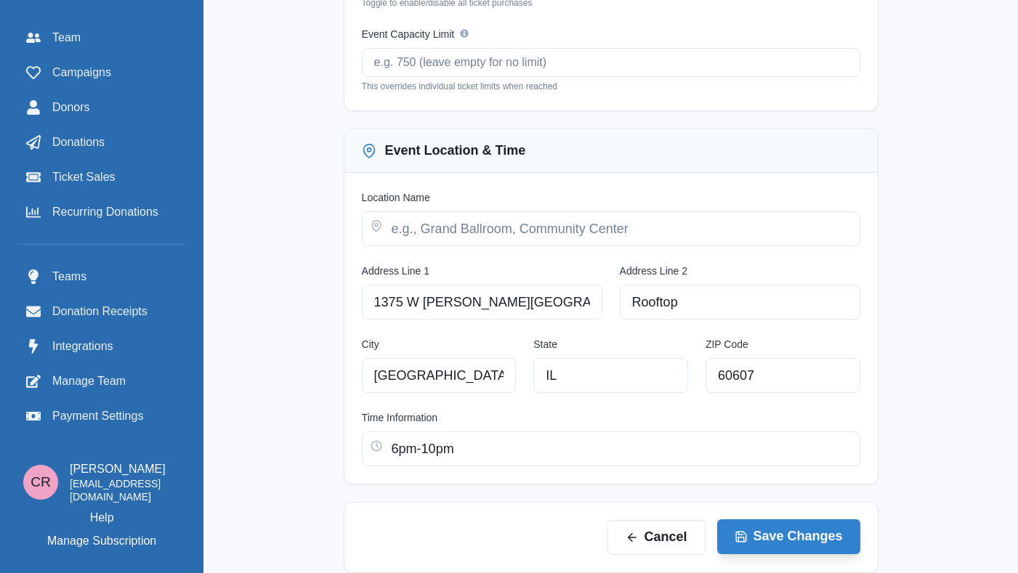
click at [819, 539] on button "Save Changes" at bounding box center [788, 536] width 143 height 35
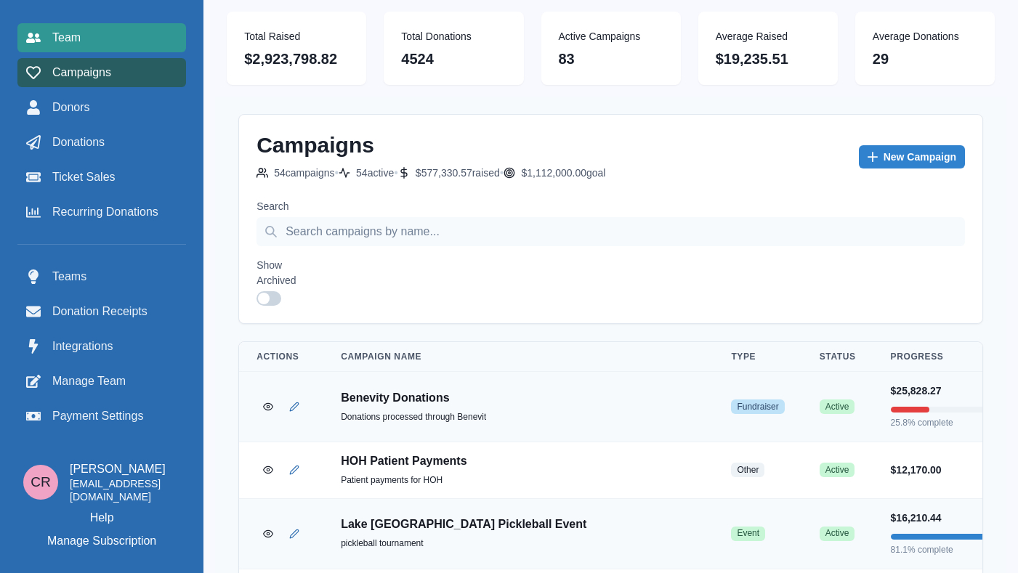
click at [122, 48] on link "Team" at bounding box center [101, 37] width 169 height 29
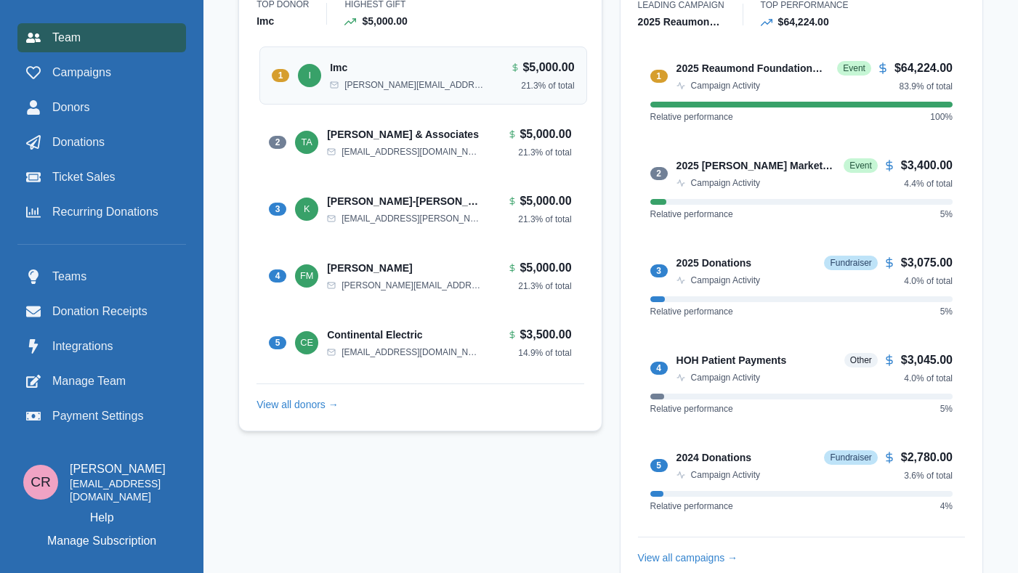
scroll to position [150, 0]
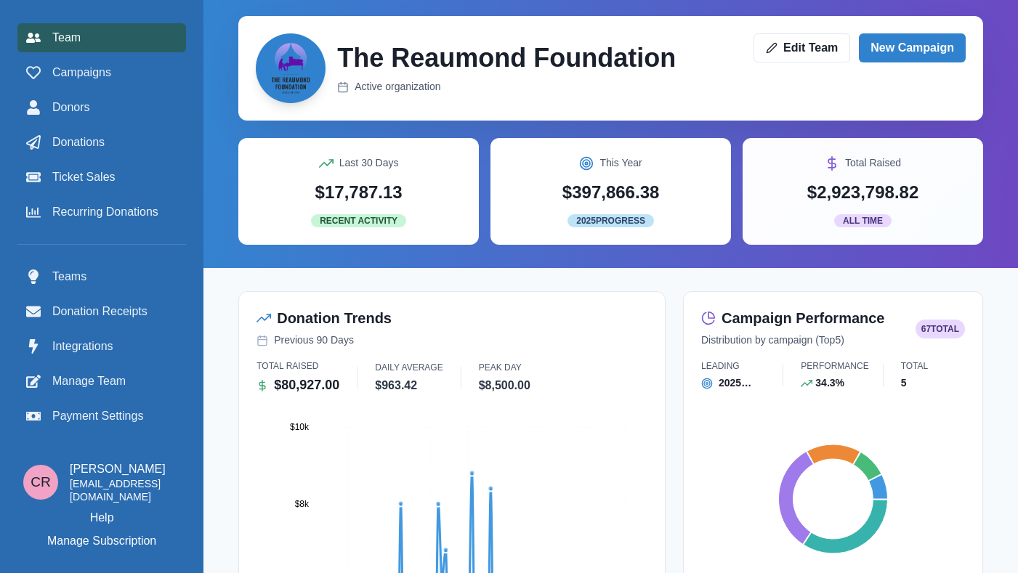
scroll to position [0, 0]
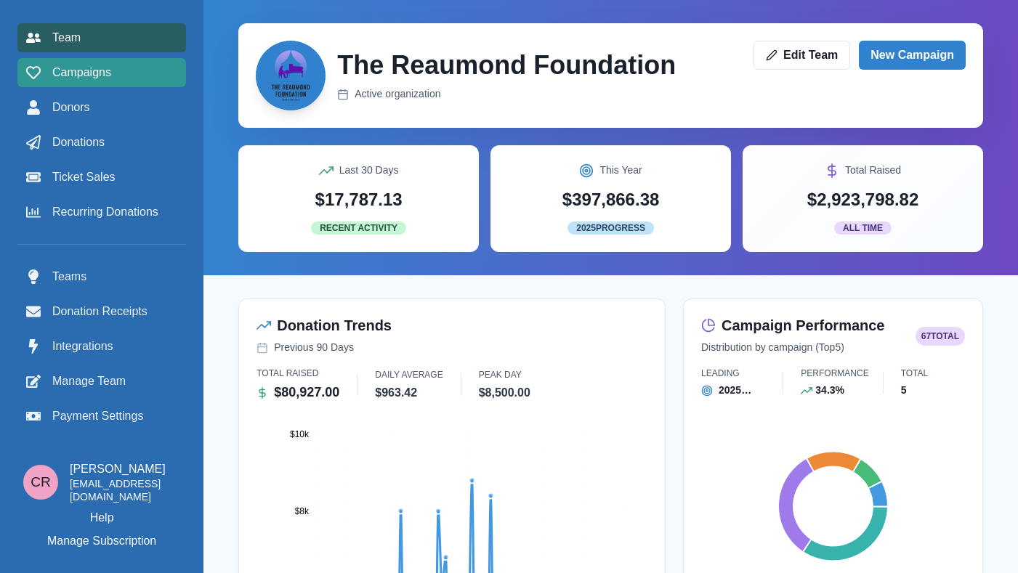
click at [155, 64] on div "Campaigns" at bounding box center [101, 72] width 151 height 17
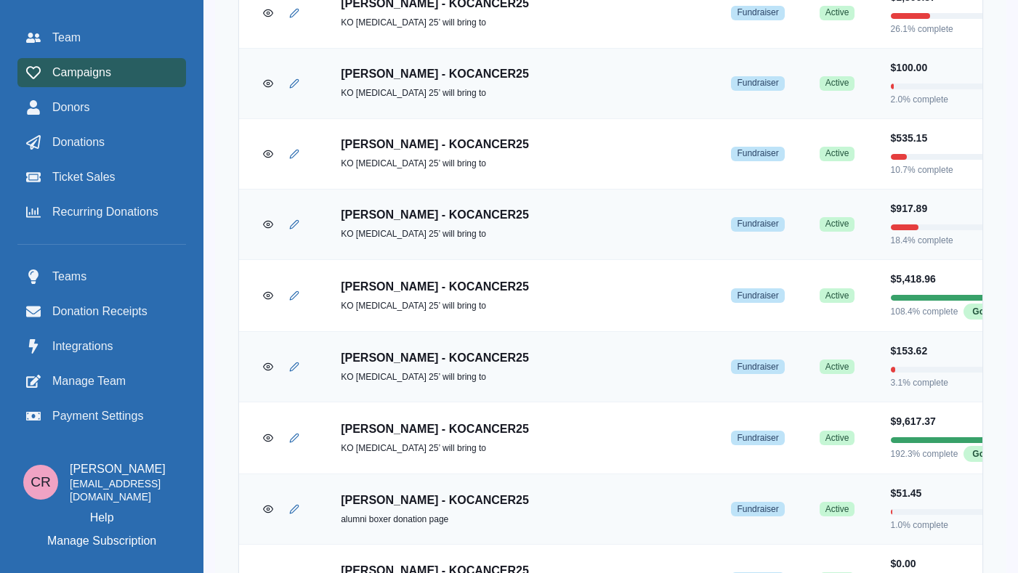
scroll to position [2723, 0]
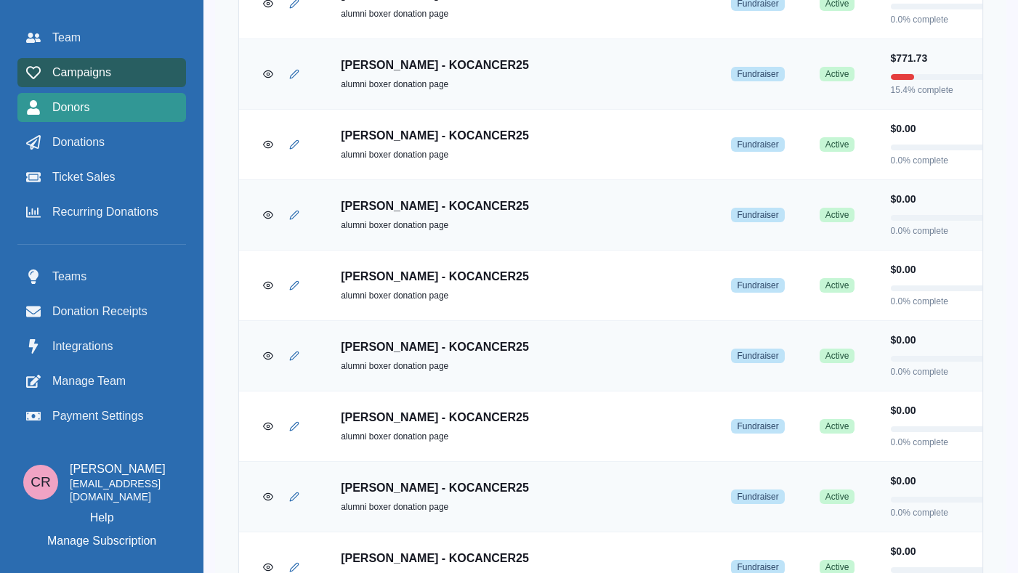
click at [133, 116] on div "Donors" at bounding box center [101, 107] width 151 height 17
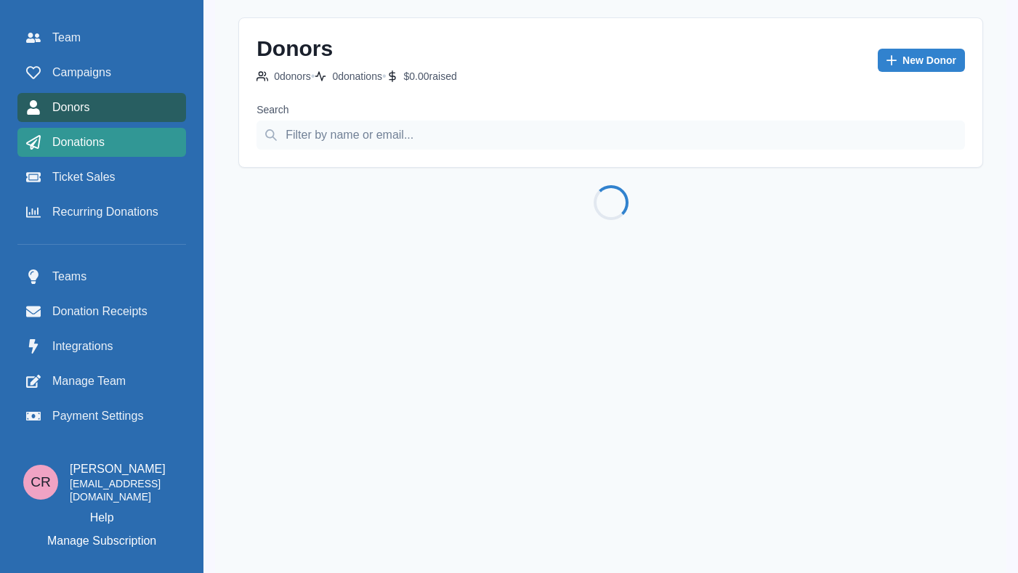
click at [142, 148] on div "Donations" at bounding box center [101, 142] width 151 height 17
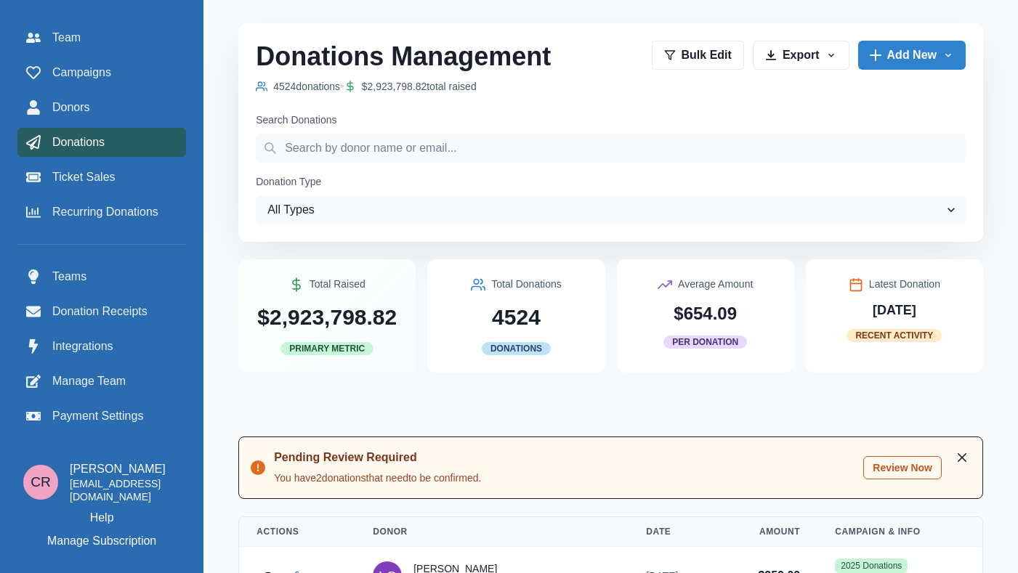
drag, startPoint x: 889, startPoint y: 456, endPoint x: 884, endPoint y: 475, distance: 20.3
click at [886, 474] on div "Pending Review Required You have 2 donation s that need to be confirmed. Review…" at bounding box center [610, 468] width 745 height 62
click at [884, 475] on button "Review Now" at bounding box center [902, 467] width 78 height 23
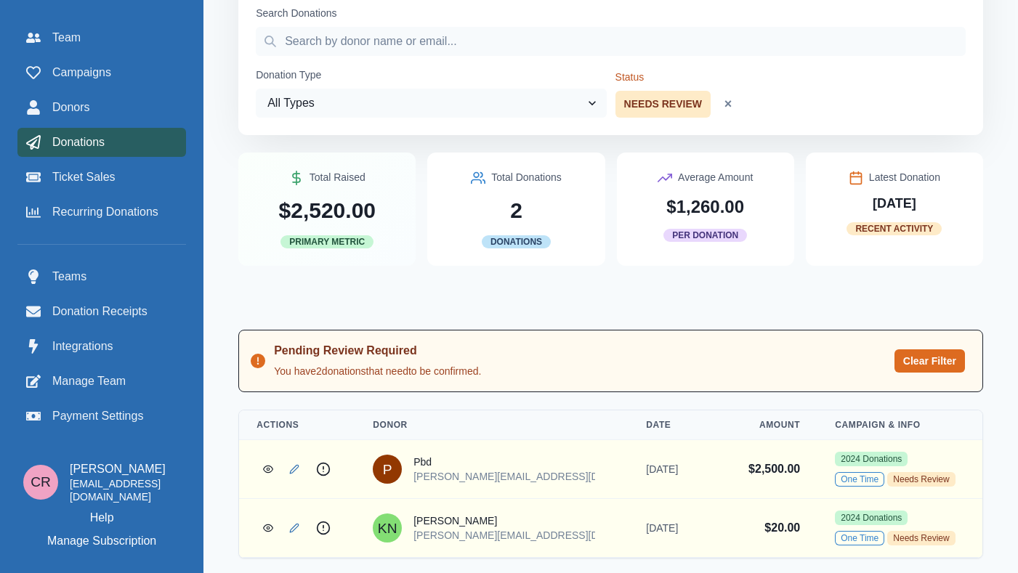
scroll to position [113, 0]
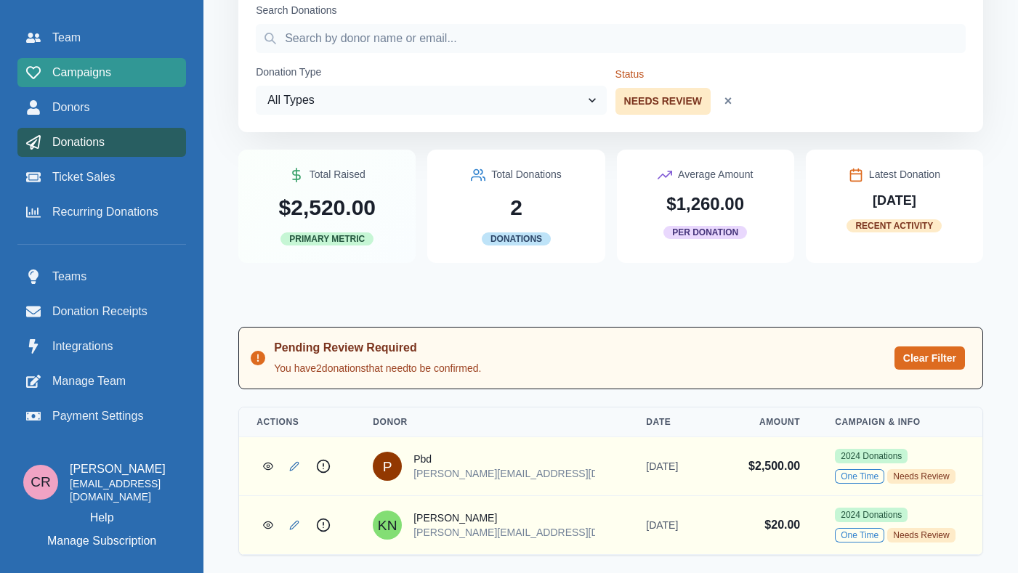
click at [124, 63] on link "Campaigns" at bounding box center [101, 72] width 169 height 29
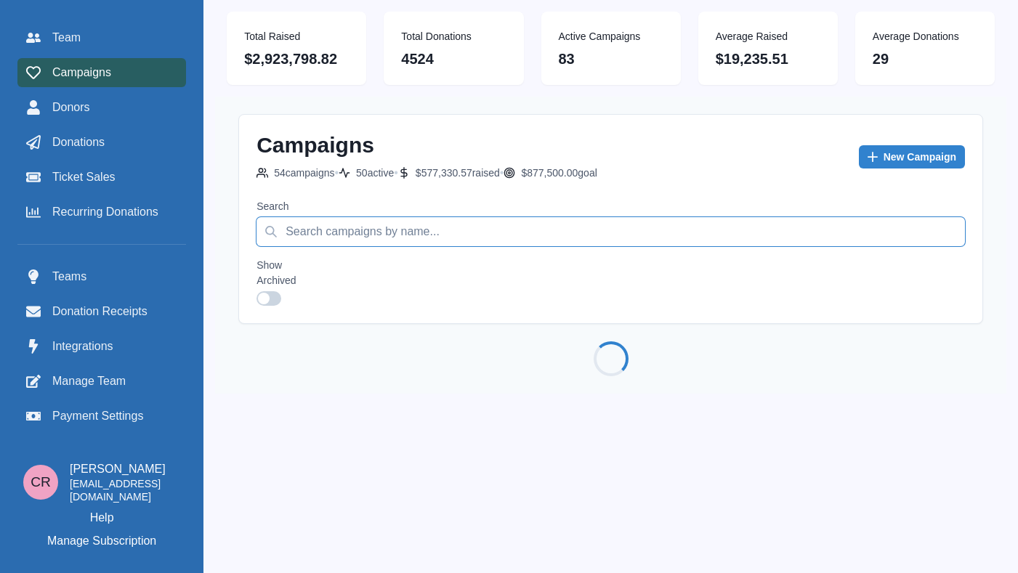
click at [379, 223] on input "Search" at bounding box center [610, 231] width 708 height 29
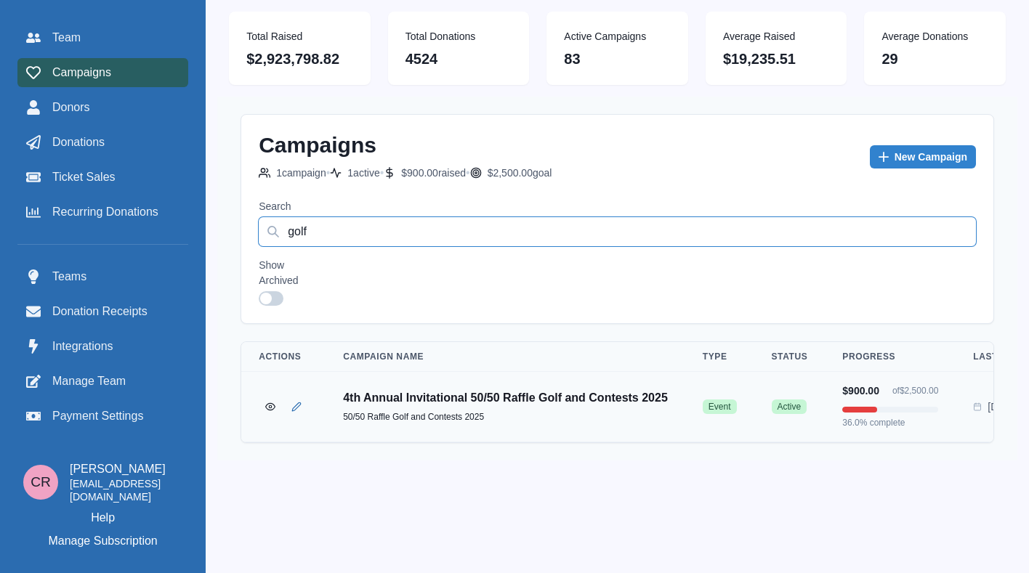
click at [419, 236] on input "golf" at bounding box center [617, 231] width 717 height 29
type input "out"
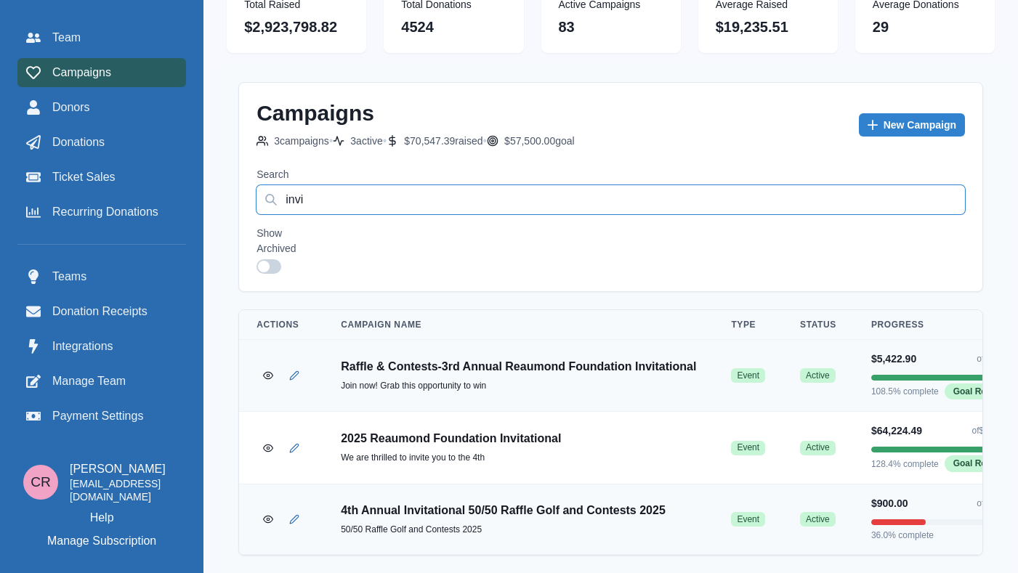
scroll to position [54, 0]
type input "invi"
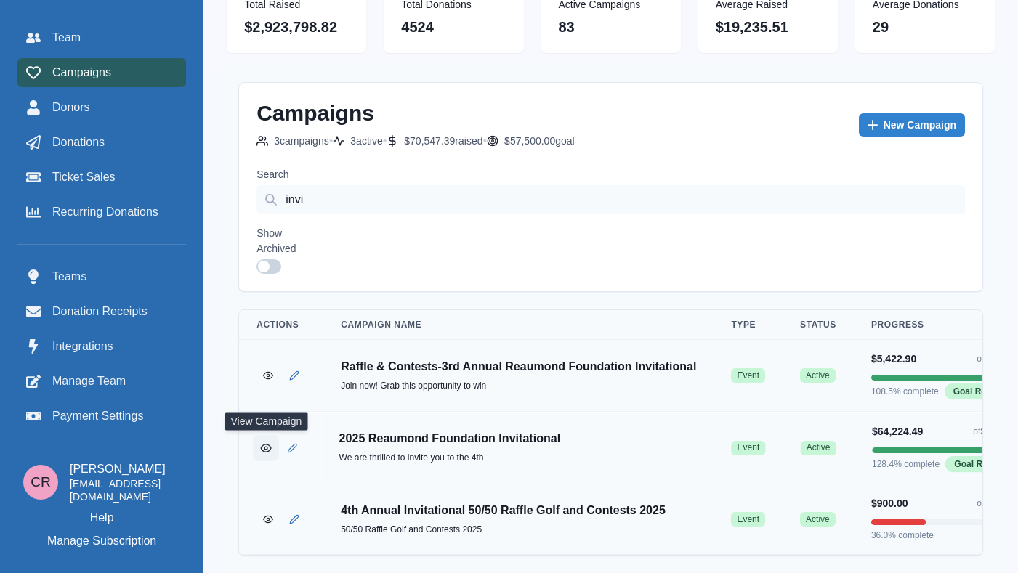
click at [269, 442] on icon "View Campaign" at bounding box center [266, 447] width 11 height 11
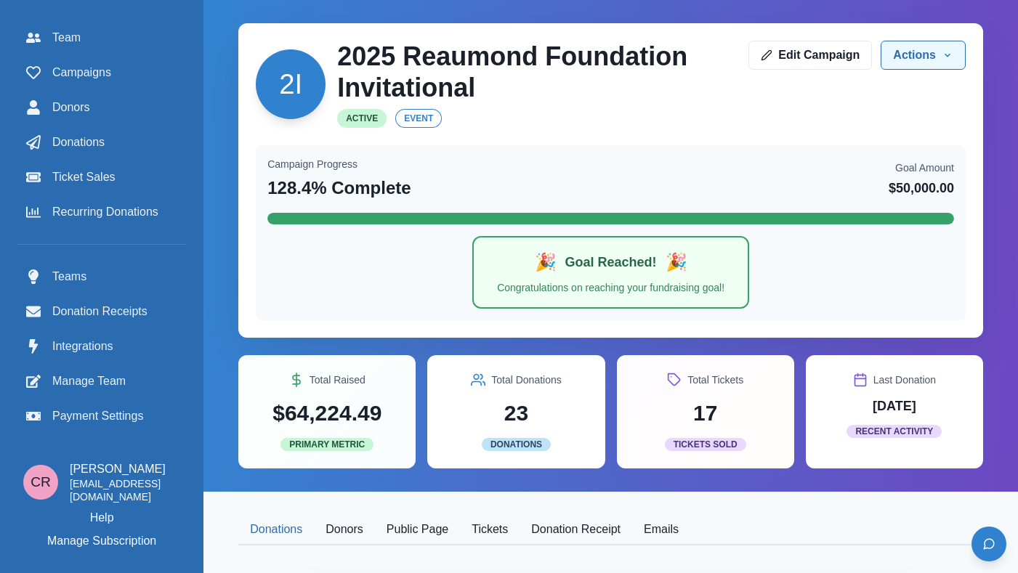
click at [910, 61] on button "Actions" at bounding box center [923, 55] width 85 height 29
click at [611, 171] on div "Campaign Progress 128.4 % Complete Goal Amount $50,000.00" at bounding box center [610, 179] width 687 height 44
click at [444, 520] on button "Public Page" at bounding box center [417, 530] width 85 height 31
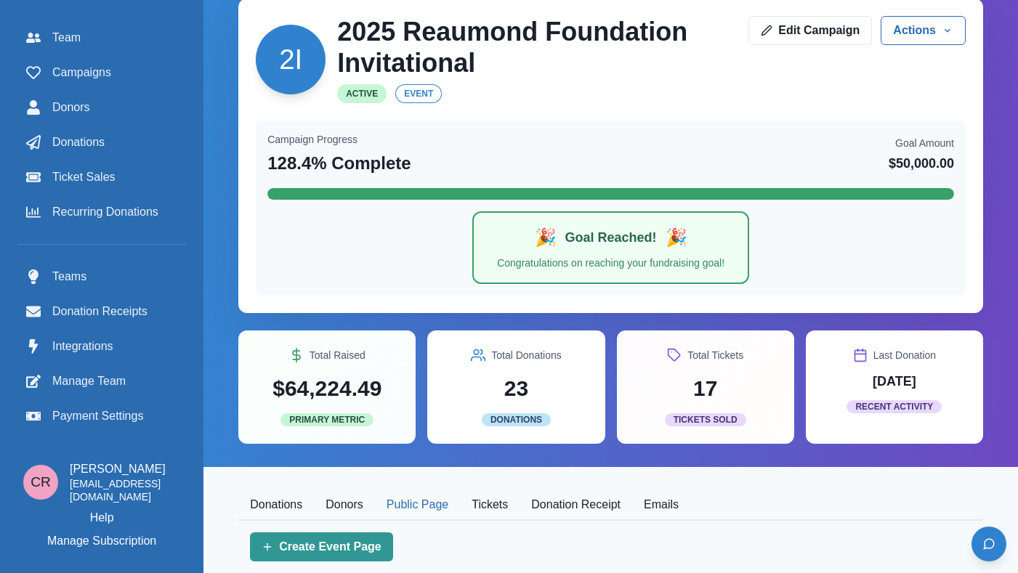
click at [489, 515] on button "Tickets" at bounding box center [490, 505] width 60 height 31
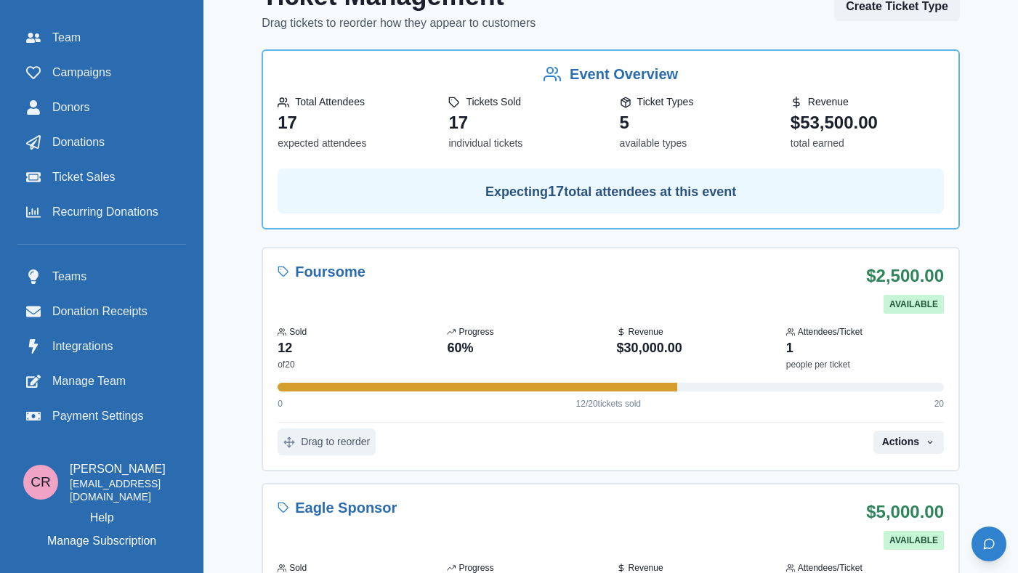
scroll to position [602, 0]
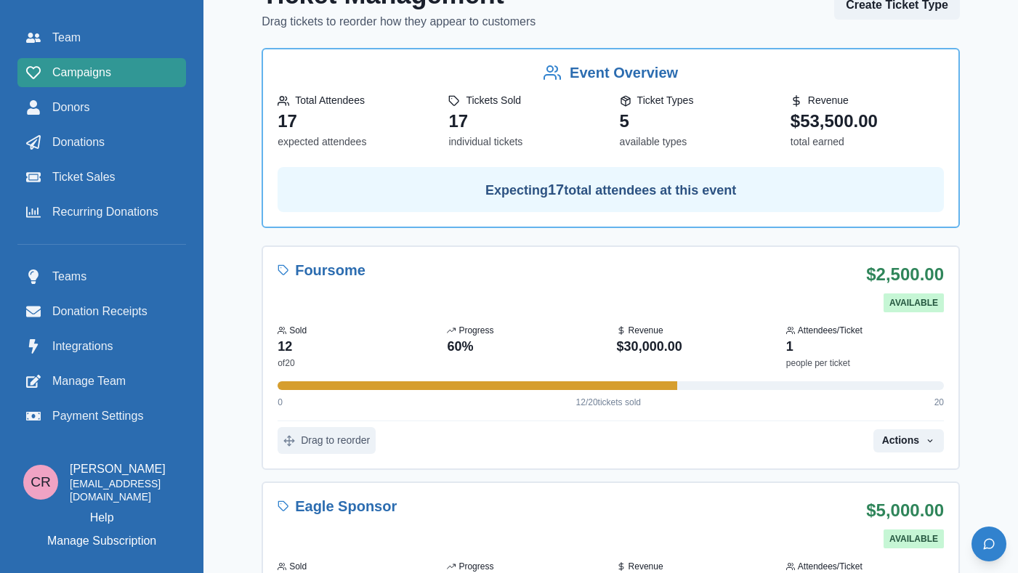
click at [127, 71] on div "Campaigns" at bounding box center [101, 72] width 151 height 17
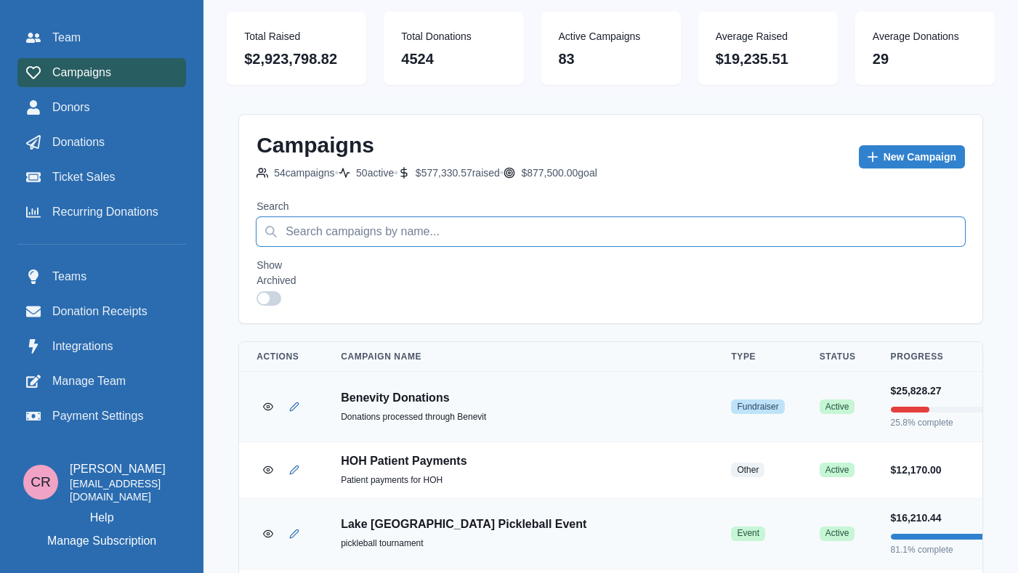
click at [405, 233] on input "Search" at bounding box center [610, 231] width 708 height 29
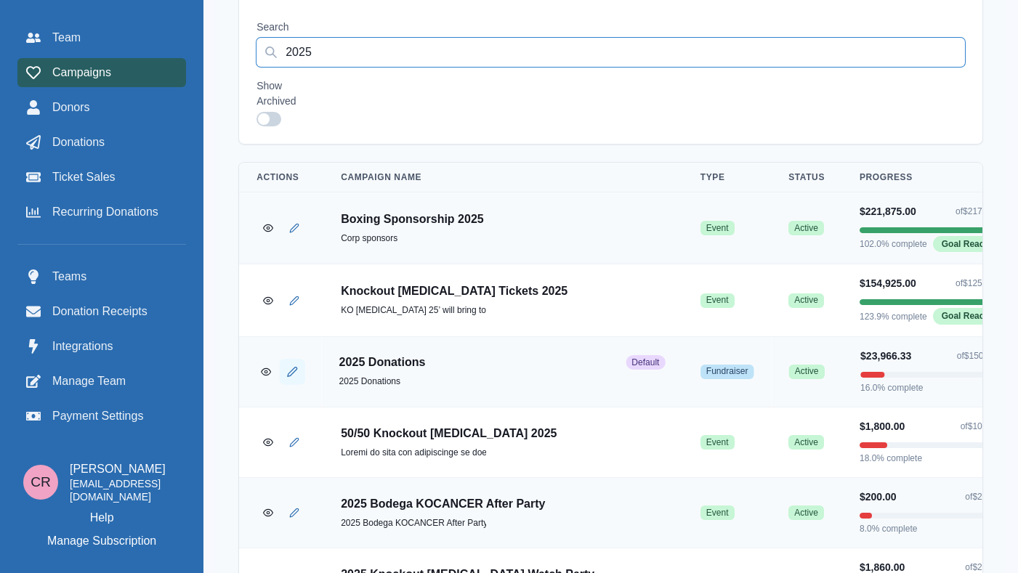
scroll to position [182, 0]
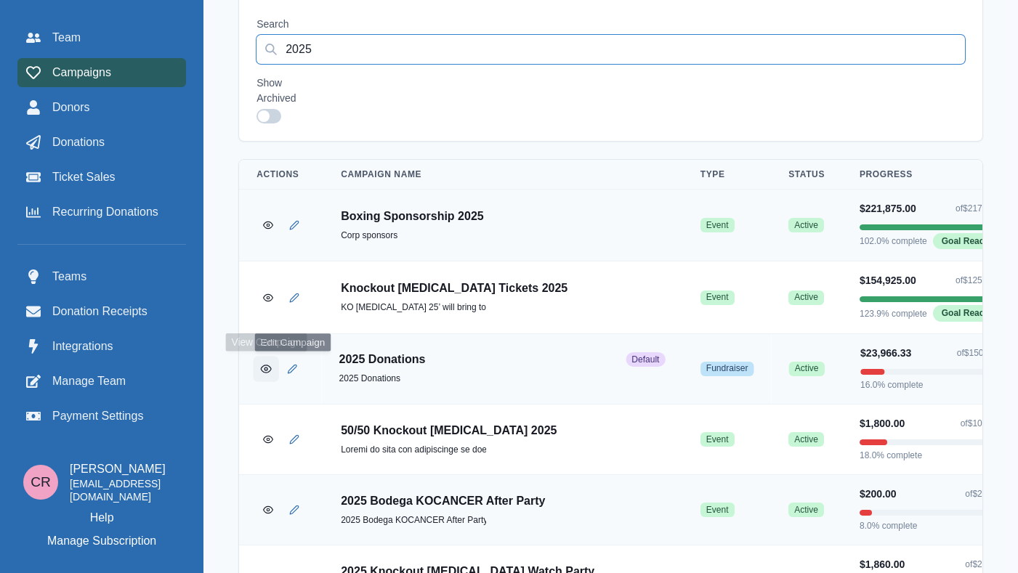
type input "2025"
click at [258, 370] on button "View Campaign" at bounding box center [266, 368] width 25 height 25
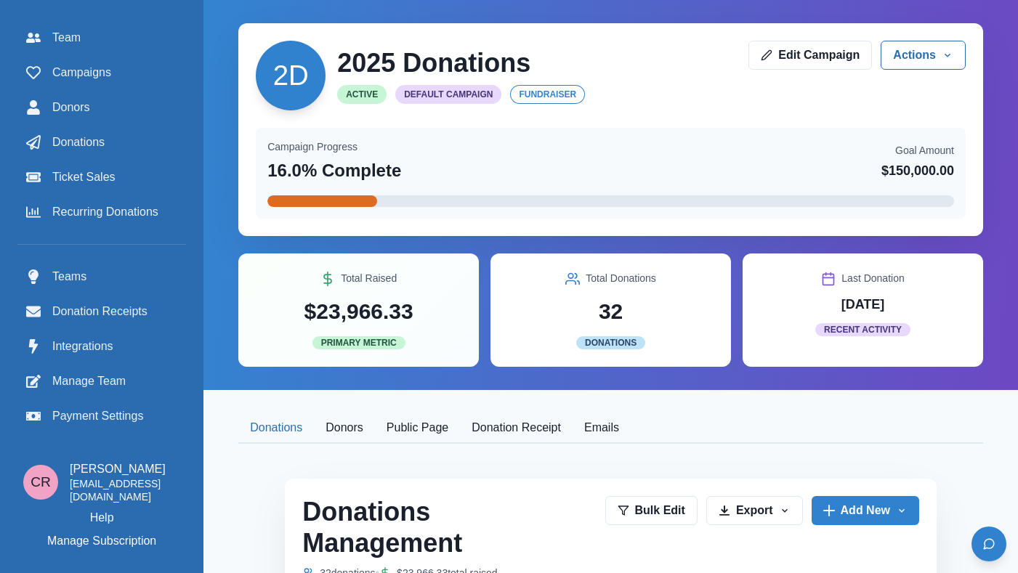
click at [444, 441] on button "Public Page" at bounding box center [417, 428] width 85 height 31
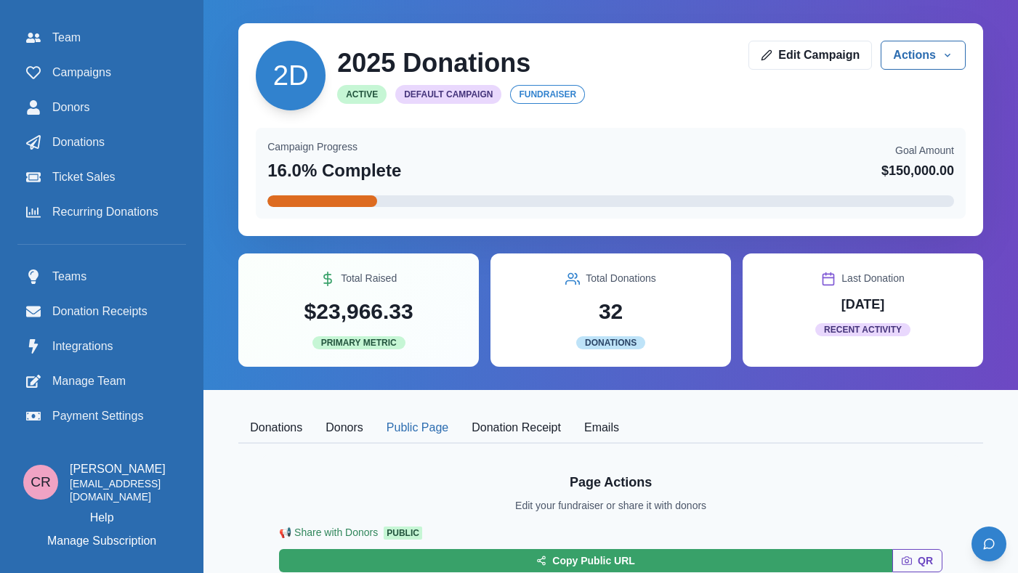
scroll to position [1, 0]
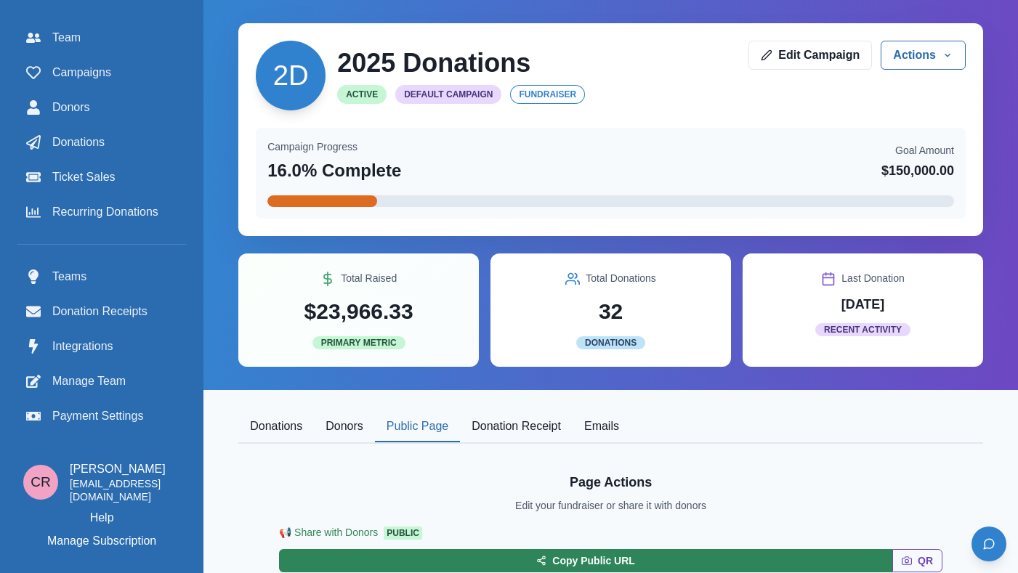
click at [641, 566] on button "Copy Public URL" at bounding box center [585, 560] width 613 height 23
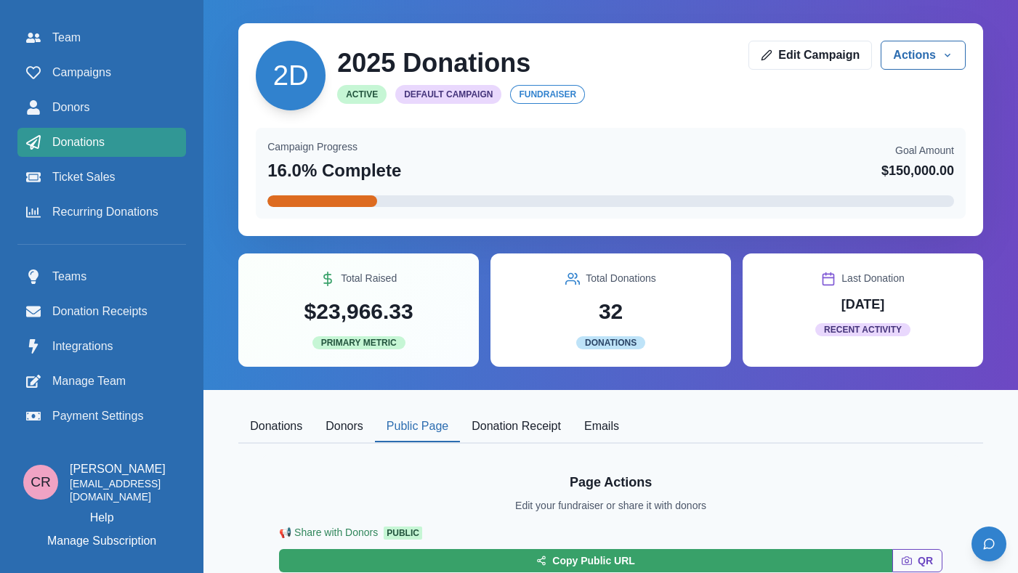
click at [89, 148] on span "Donations" at bounding box center [78, 142] width 52 height 17
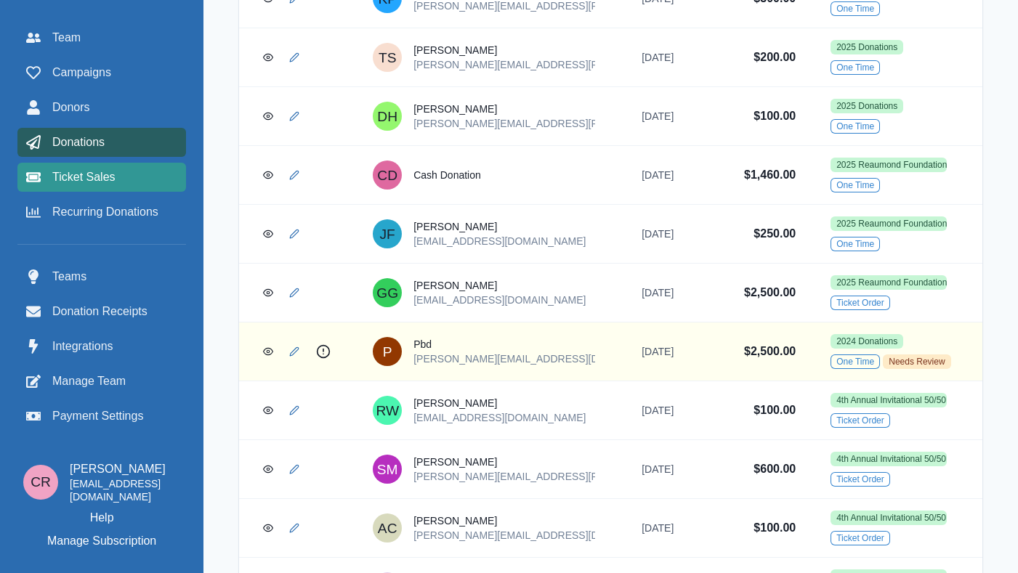
scroll to position [745, 0]
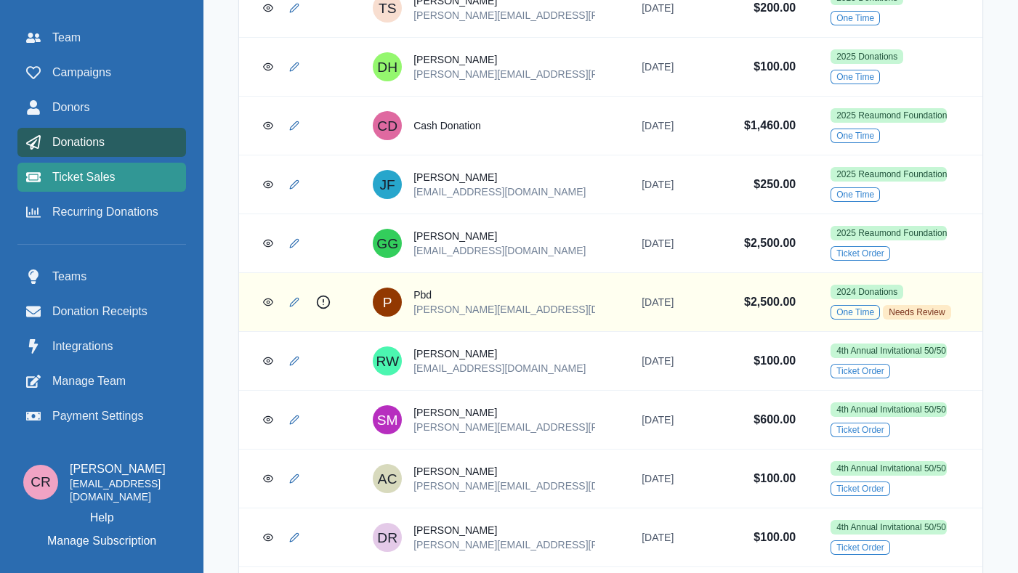
click at [123, 189] on link "Ticket Sales" at bounding box center [101, 177] width 169 height 29
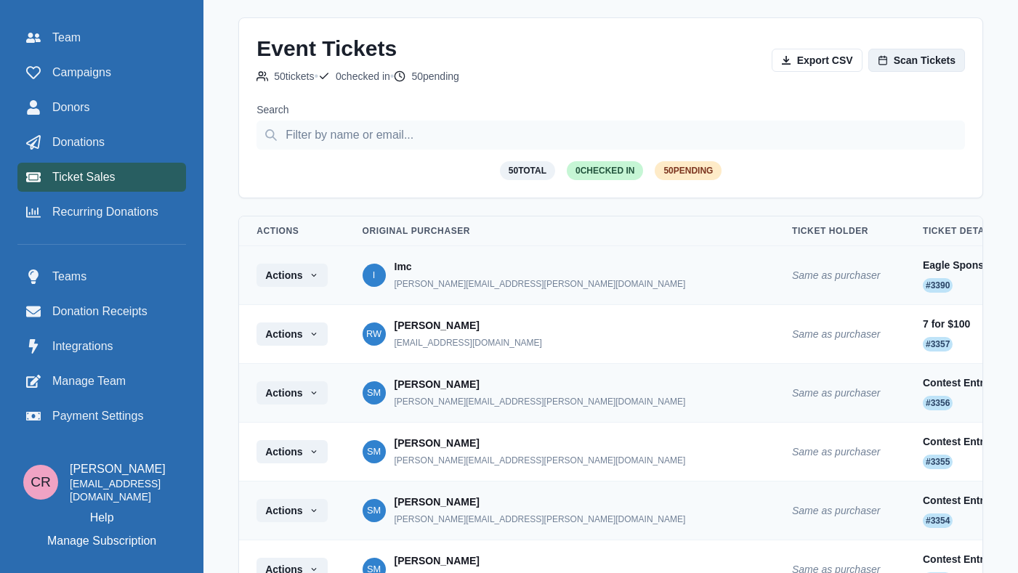
click at [894, 65] on link "Scan Tickets" at bounding box center [916, 60] width 97 height 23
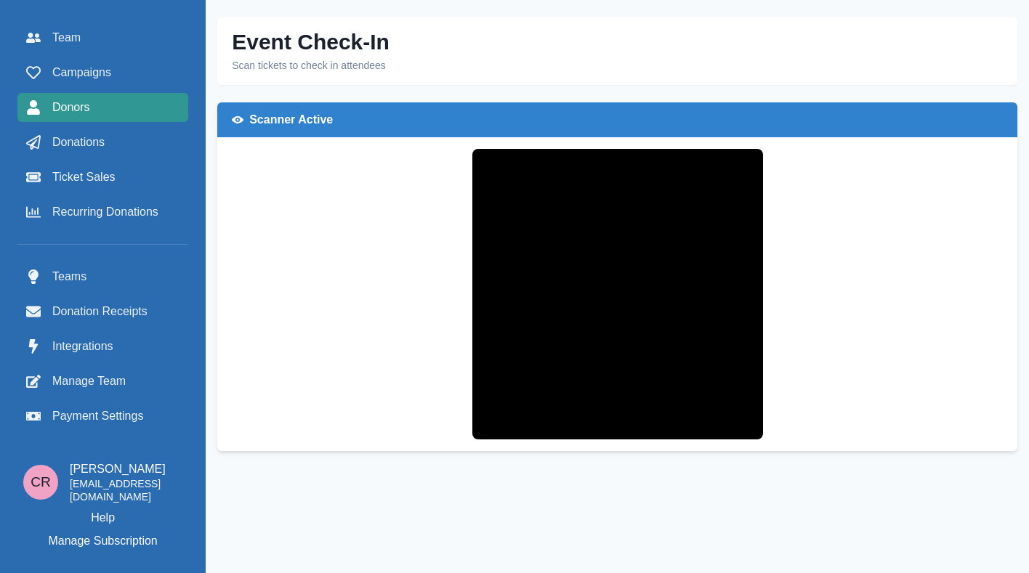
click at [108, 119] on link "Donors" at bounding box center [102, 107] width 171 height 29
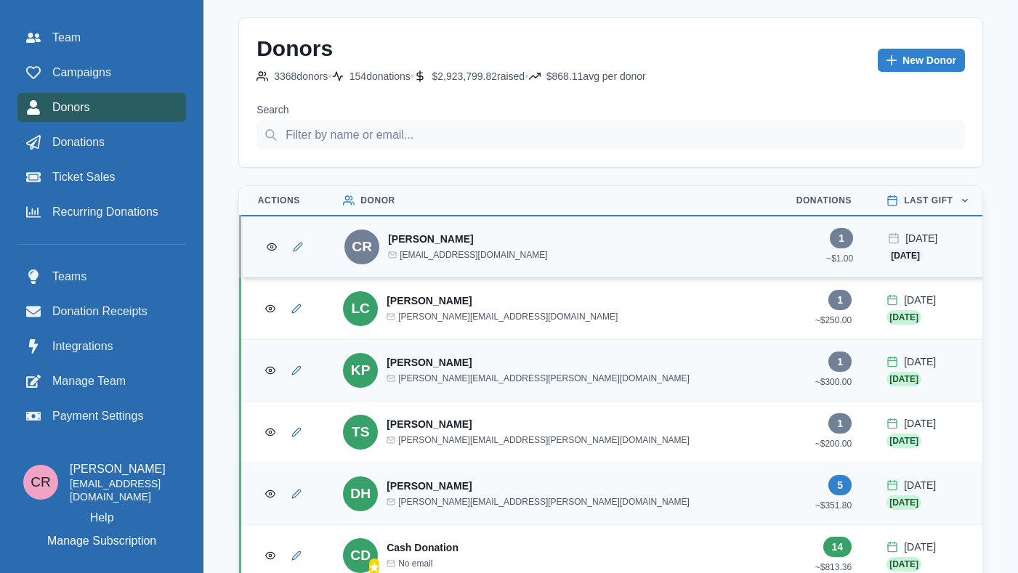
scroll to position [59, 0]
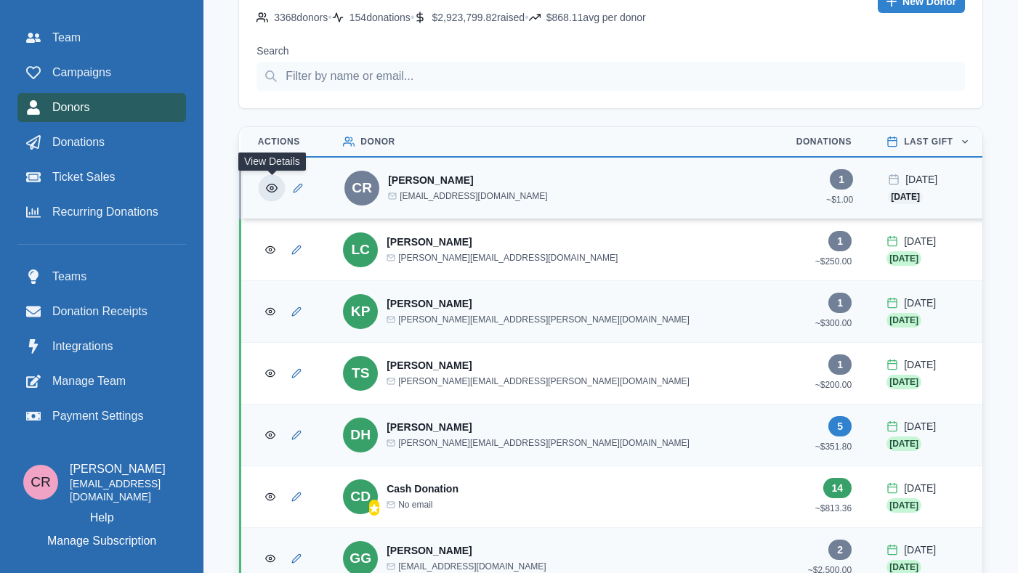
click at [269, 193] on icon "View Donor" at bounding box center [272, 188] width 12 height 12
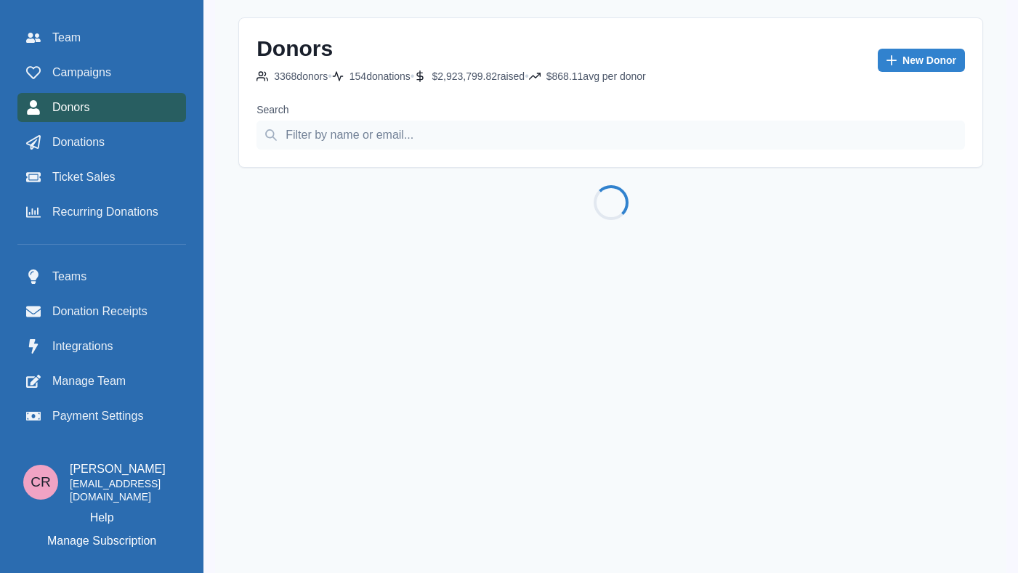
scroll to position [11, 0]
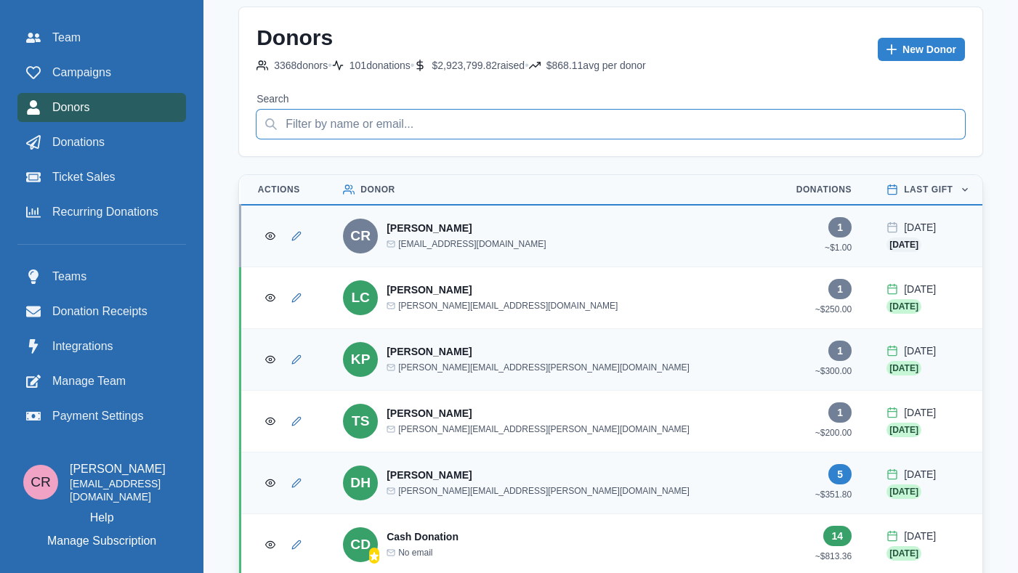
click at [354, 131] on input "Search" at bounding box center [610, 124] width 708 height 29
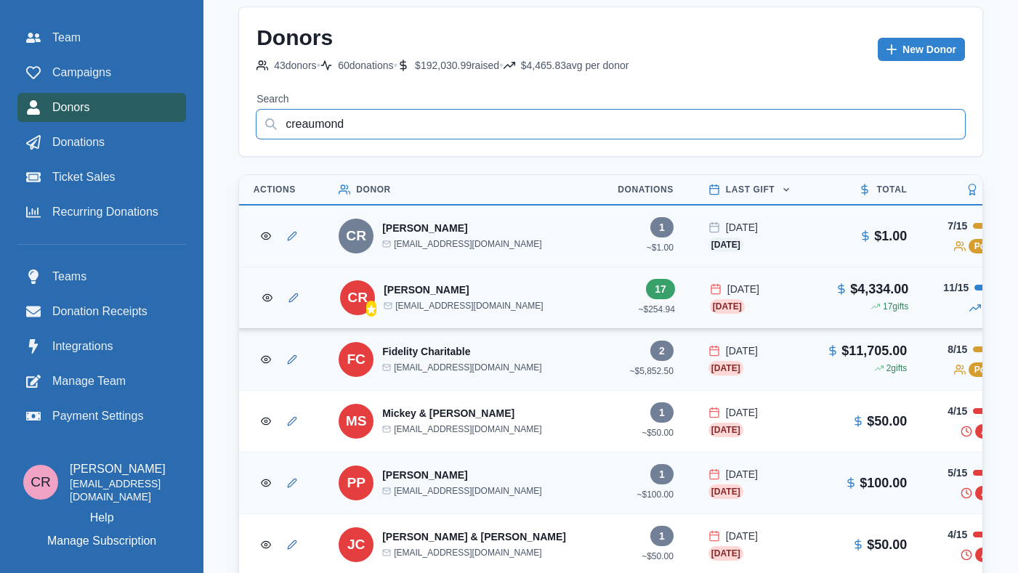
scroll to position [0, 0]
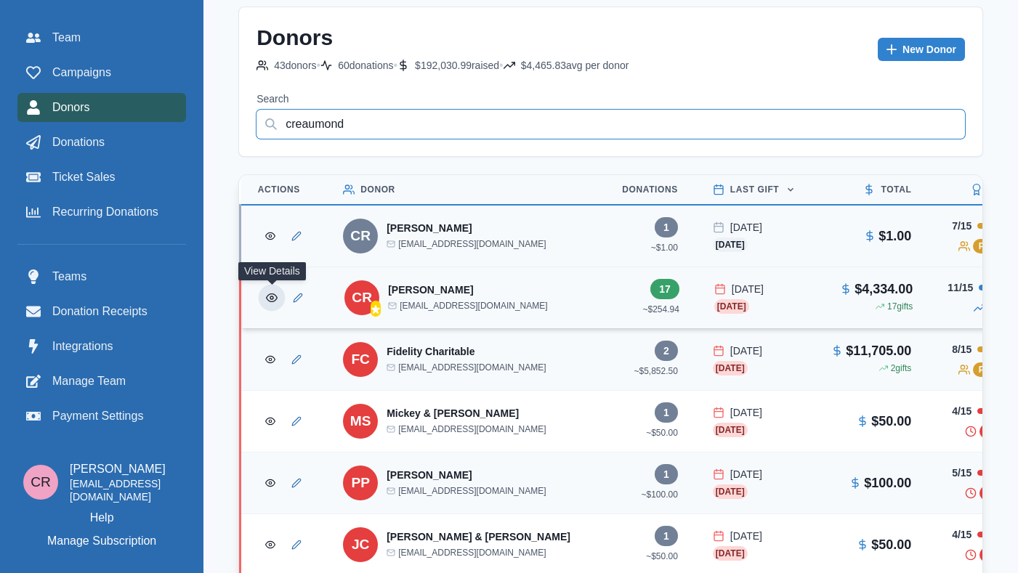
type input "creaumond"
click at [279, 299] on button "View Donor" at bounding box center [272, 298] width 27 height 27
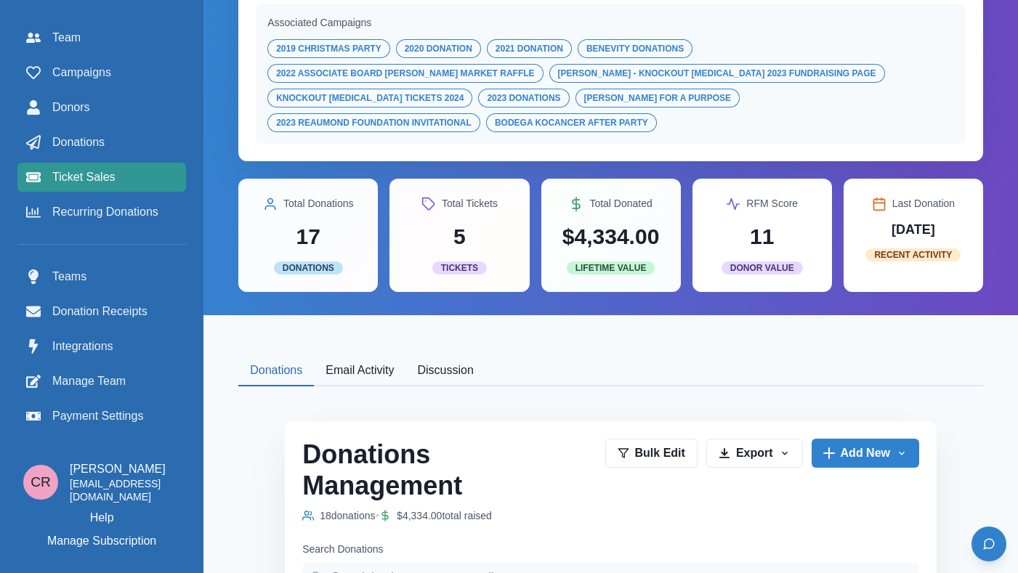
scroll to position [228, 0]
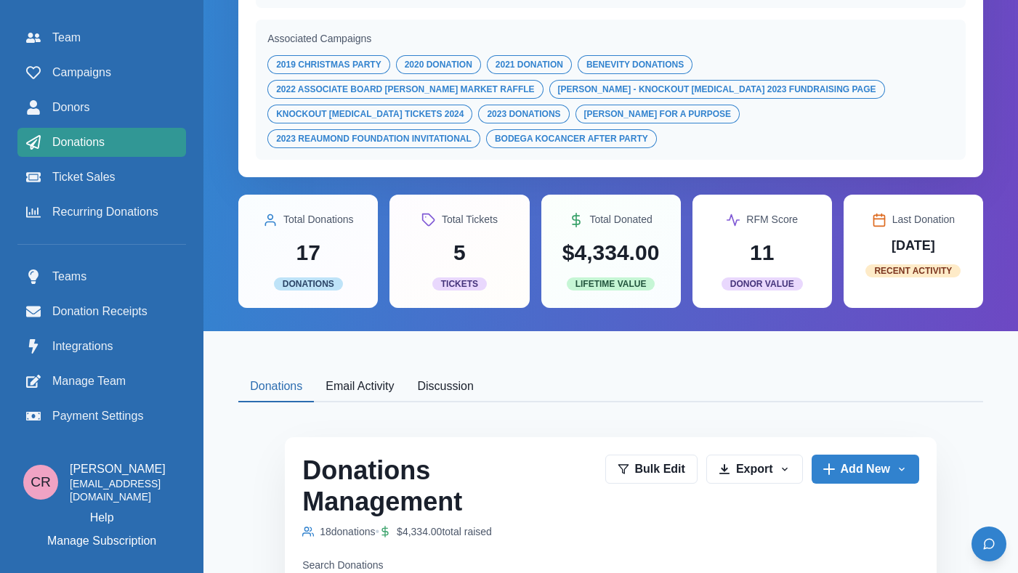
click at [98, 137] on span "Donations" at bounding box center [78, 142] width 52 height 17
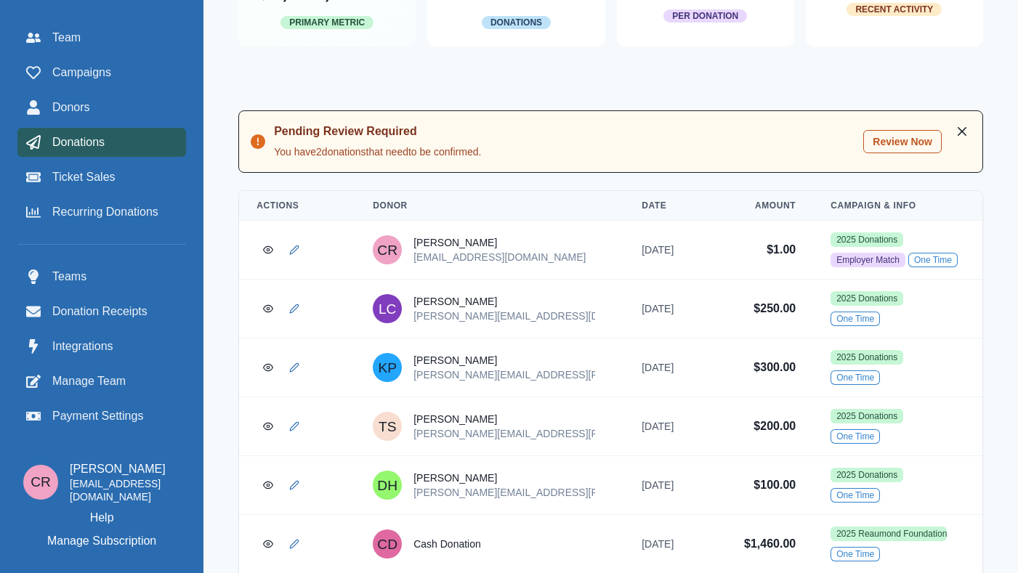
scroll to position [331, 0]
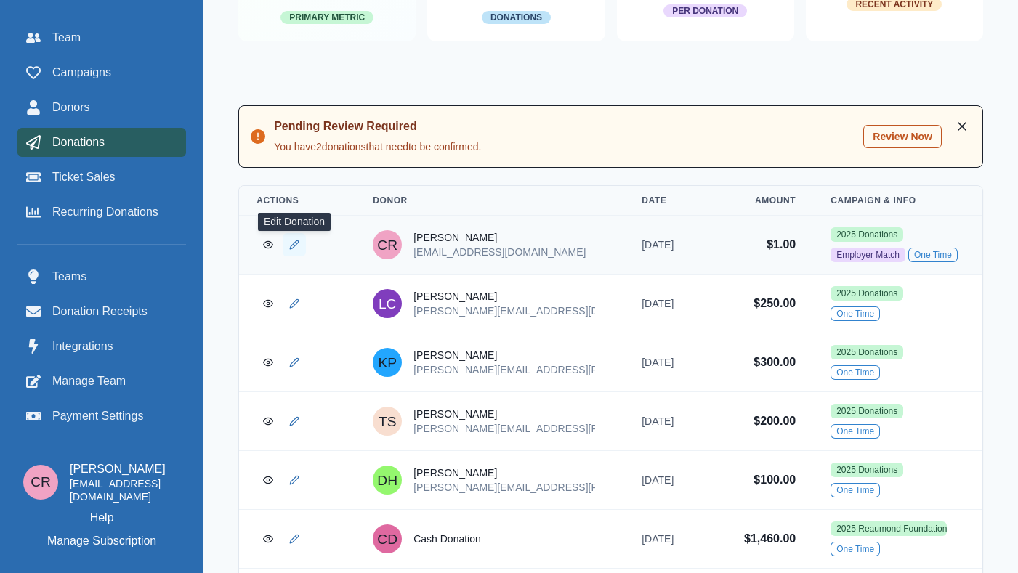
click at [295, 246] on icon "Edit Donation" at bounding box center [294, 244] width 9 height 9
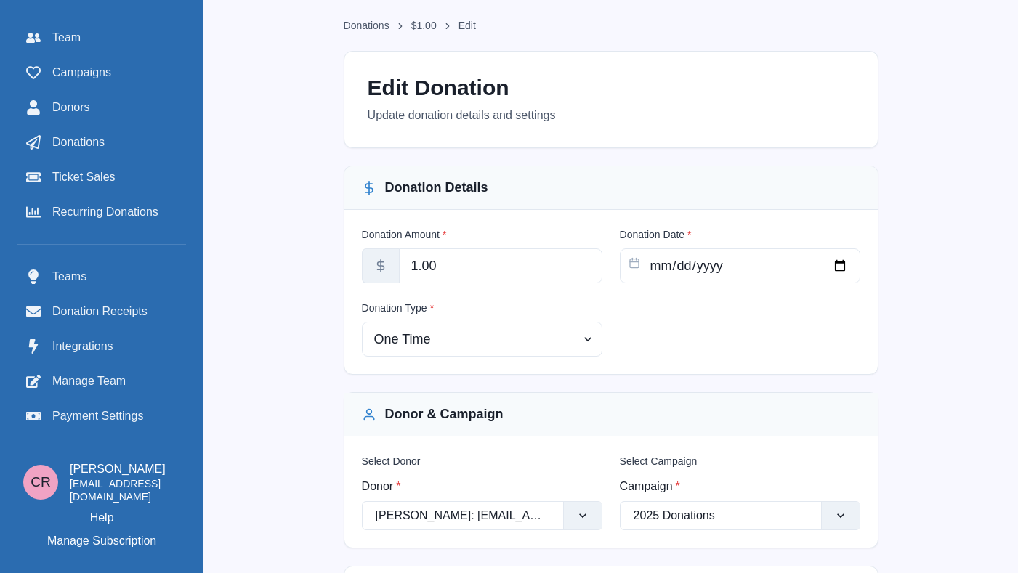
scroll to position [100, 0]
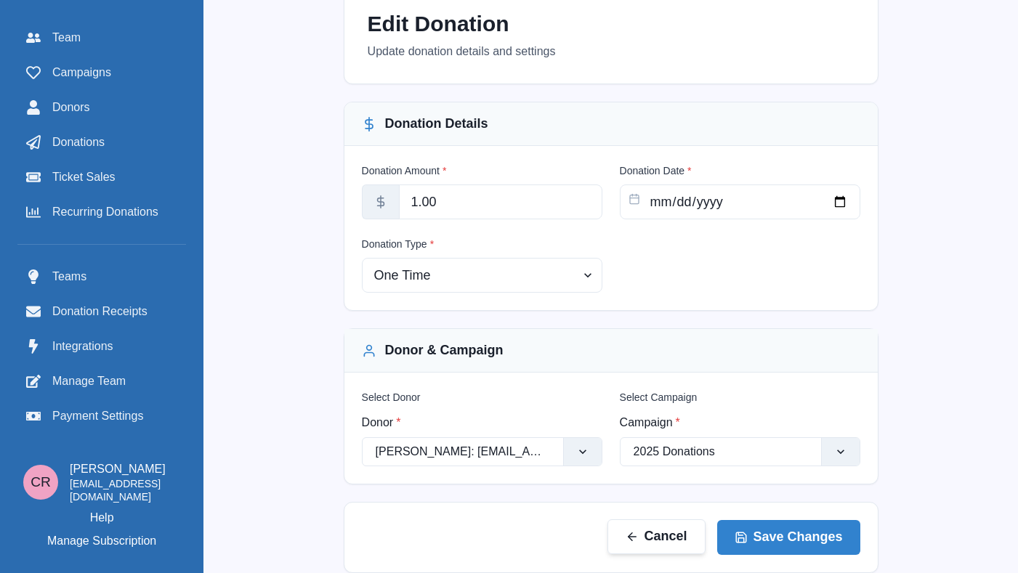
click at [655, 541] on button "Cancel" at bounding box center [656, 536] width 98 height 35
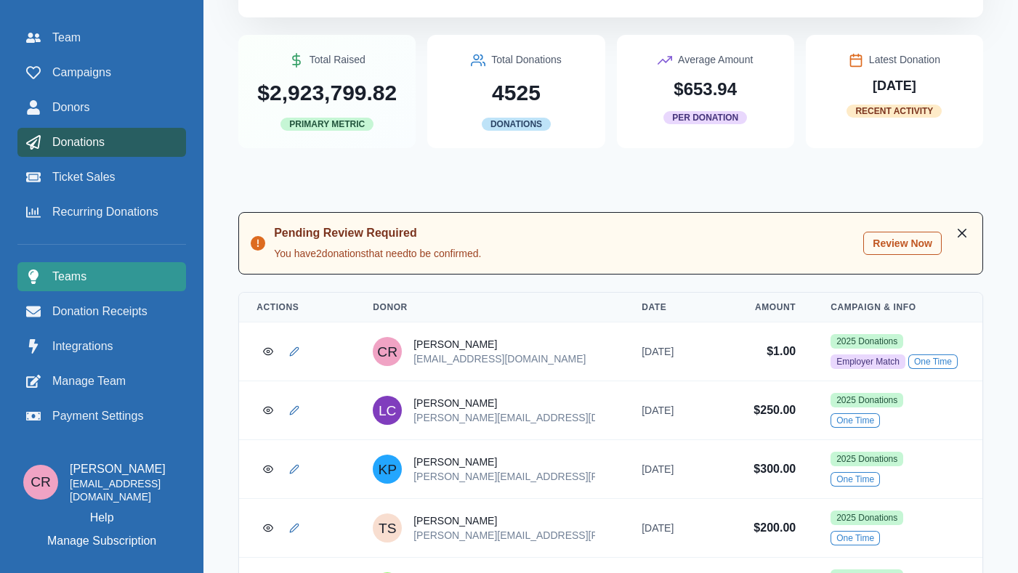
scroll to position [229, 0]
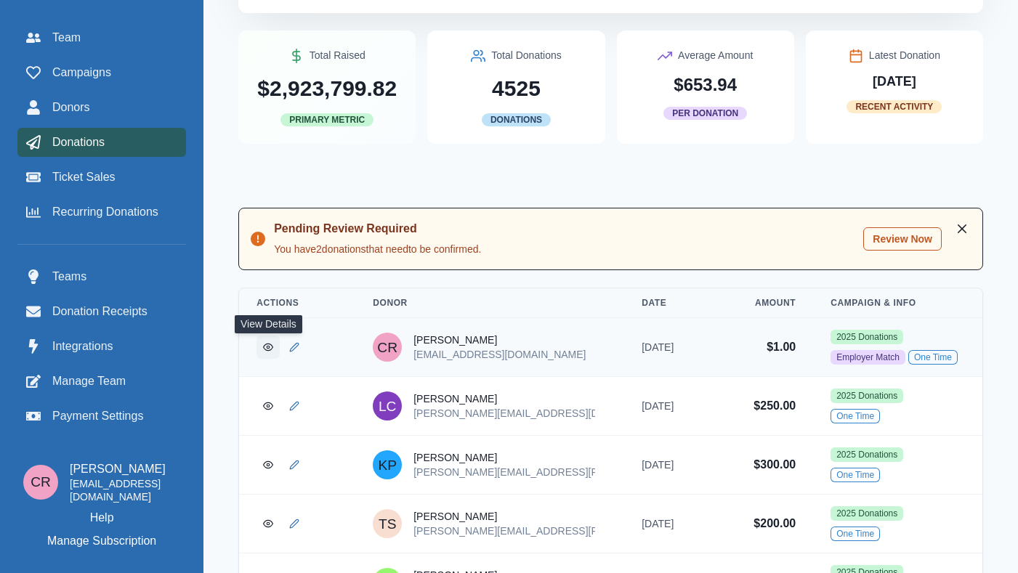
click at [275, 351] on link "View Donation" at bounding box center [267, 347] width 23 height 23
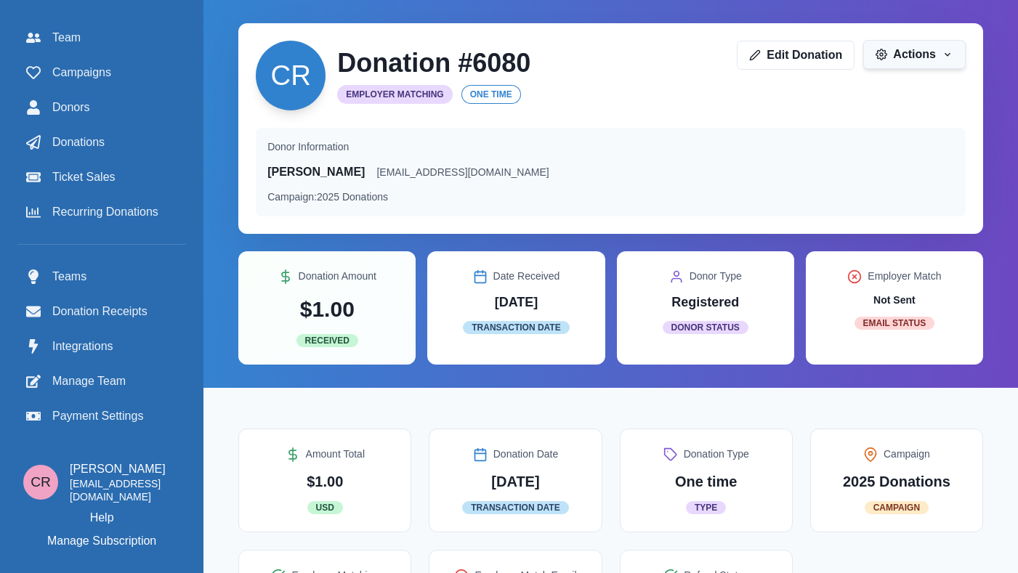
click at [893, 54] on button "Actions" at bounding box center [914, 54] width 102 height 29
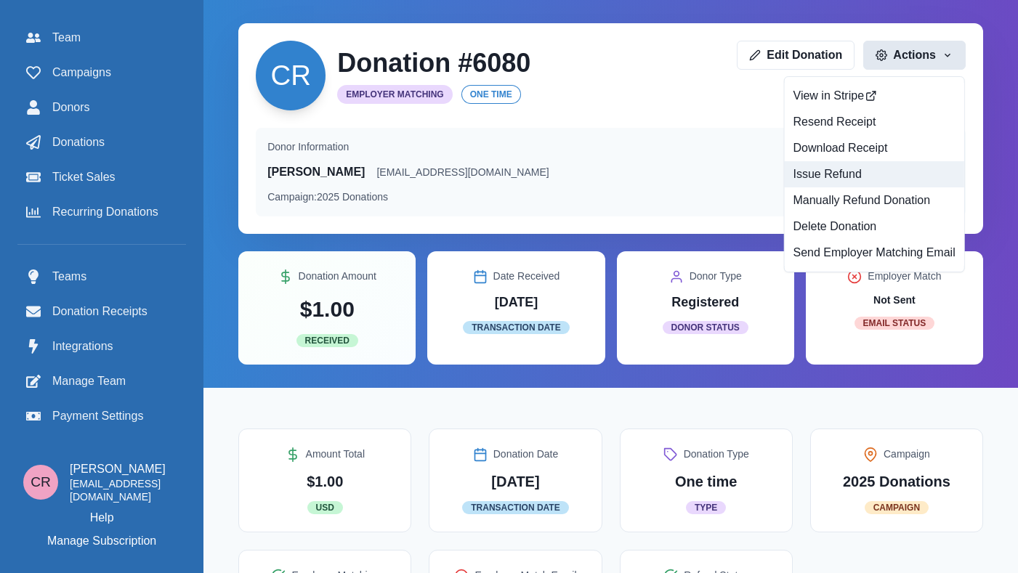
drag, startPoint x: 876, startPoint y: 222, endPoint x: 849, endPoint y: 175, distance: 54.7
click at [849, 175] on div "View in Stripe Resend Receipt Download Receipt Issue Refund Manually Refund Don…" at bounding box center [873, 174] width 181 height 196
click at [849, 174] on button "Issue Refund" at bounding box center [873, 174] width 179 height 26
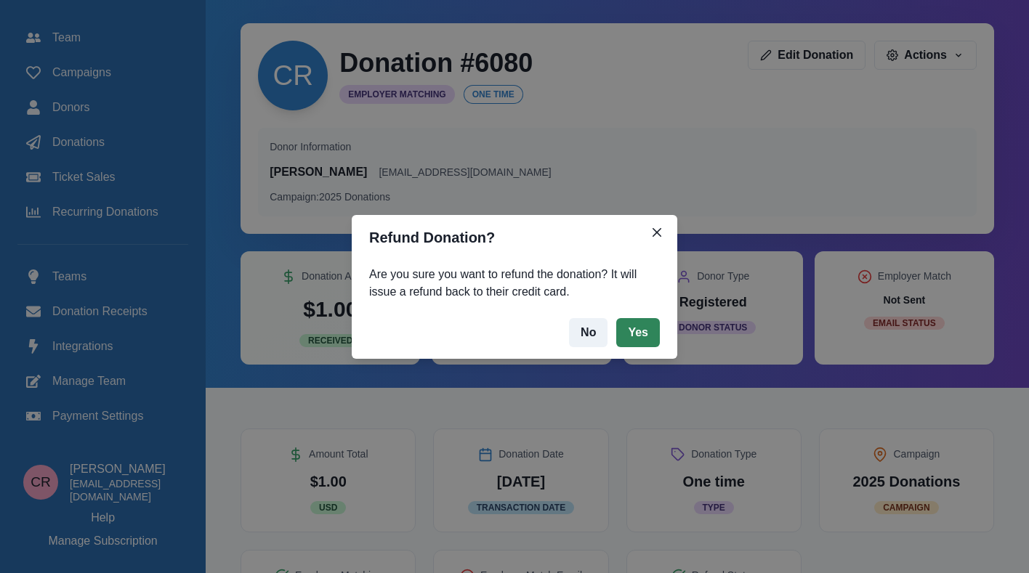
click at [641, 331] on button "Yes" at bounding box center [638, 332] width 44 height 29
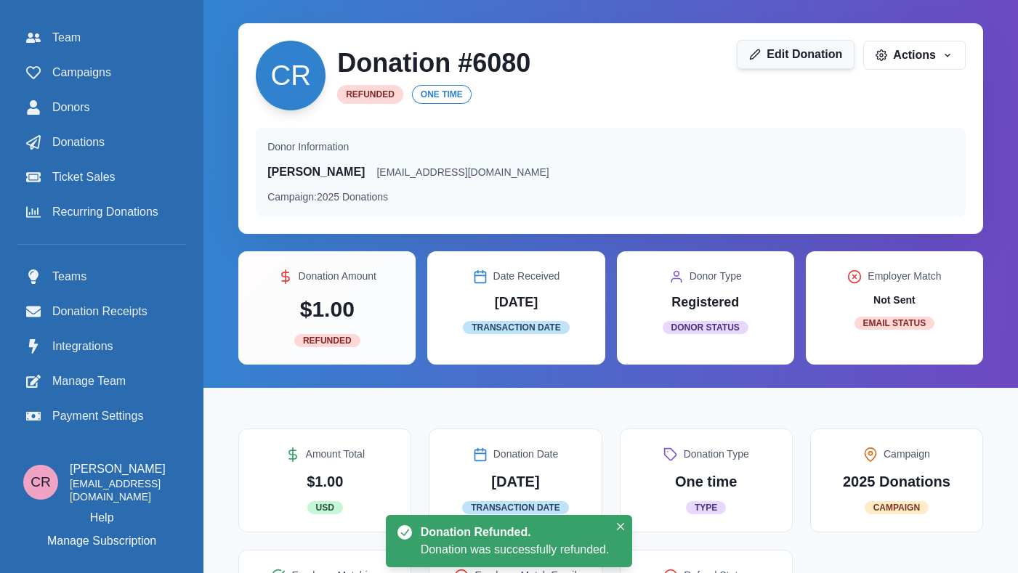
click at [827, 52] on link "Edit Donation" at bounding box center [796, 54] width 118 height 29
click at [913, 70] on div "CR Donation # 6080 Refunded One time Edit Donation Actions View in Stripe Resen…" at bounding box center [611, 76] width 710 height 70
click at [920, 60] on button "Actions" at bounding box center [914, 54] width 102 height 29
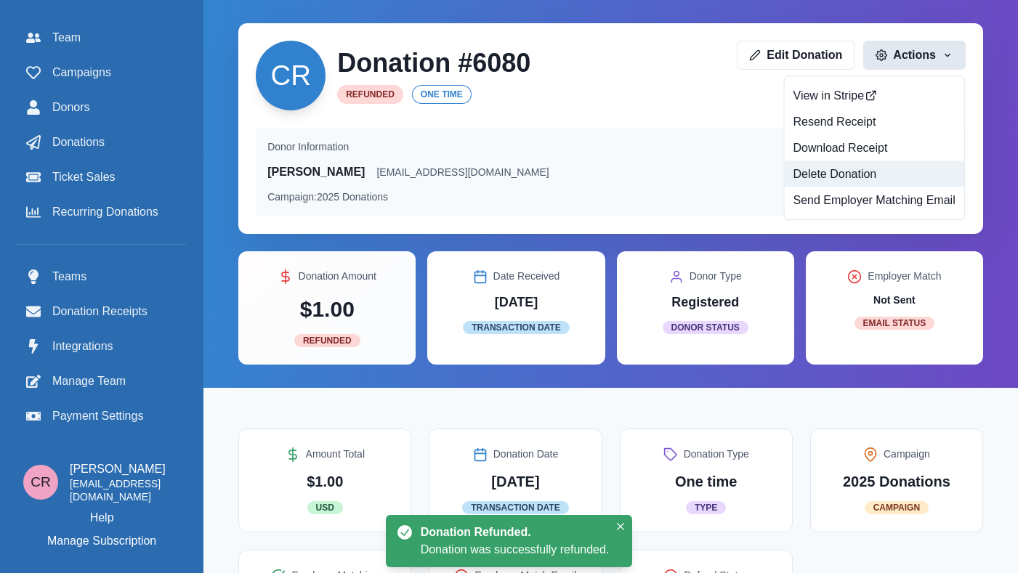
click at [879, 170] on button "Delete Donation" at bounding box center [873, 174] width 179 height 26
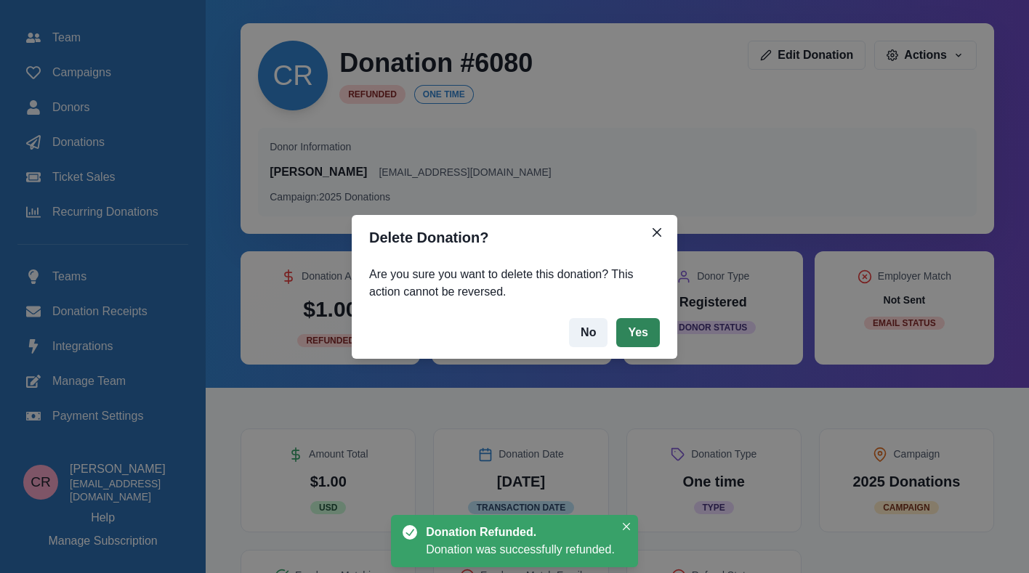
click at [646, 333] on button "Yes" at bounding box center [638, 332] width 44 height 29
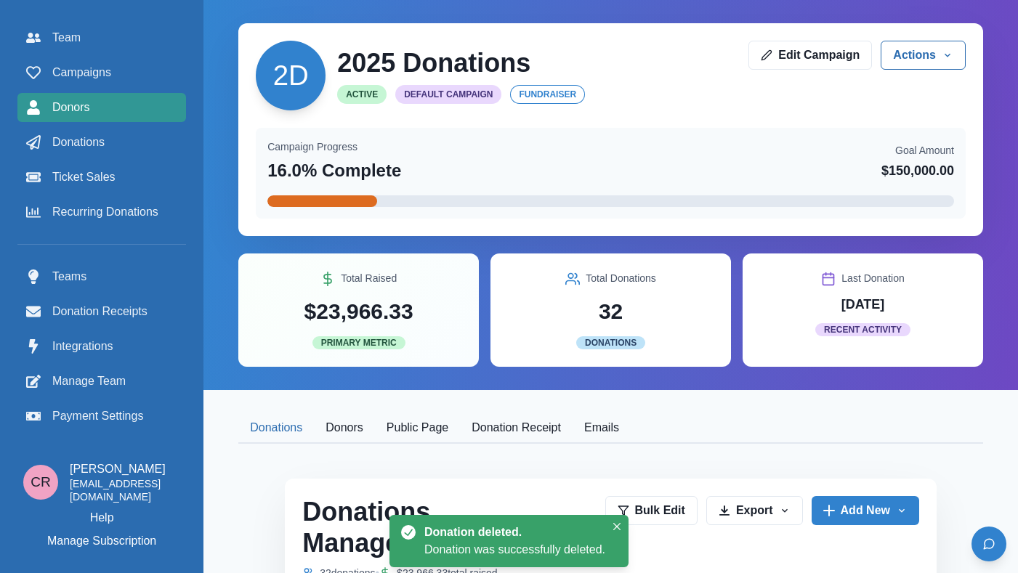
click at [92, 100] on div "Donors" at bounding box center [101, 107] width 151 height 17
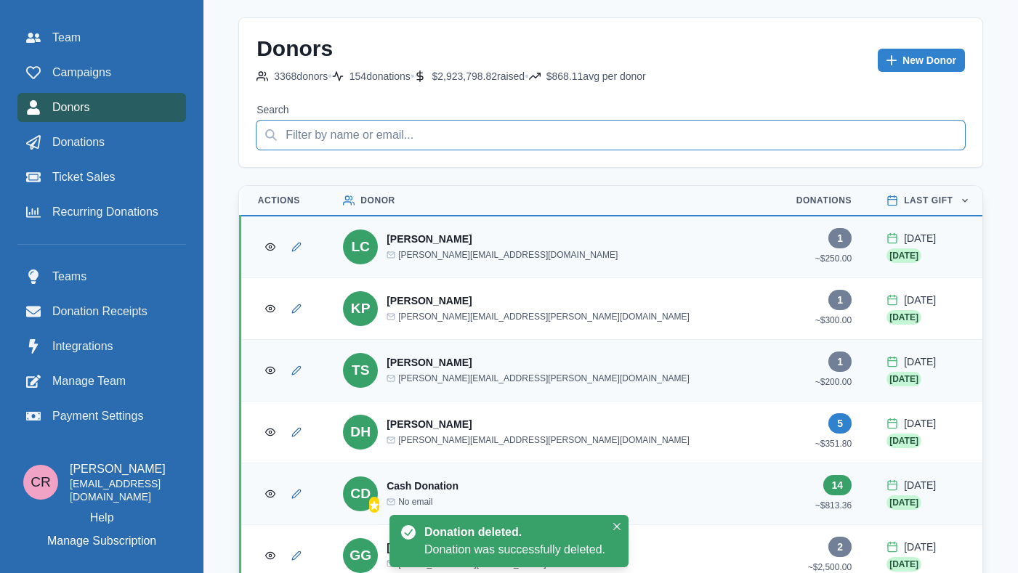
click at [454, 141] on input "Search" at bounding box center [610, 135] width 708 height 29
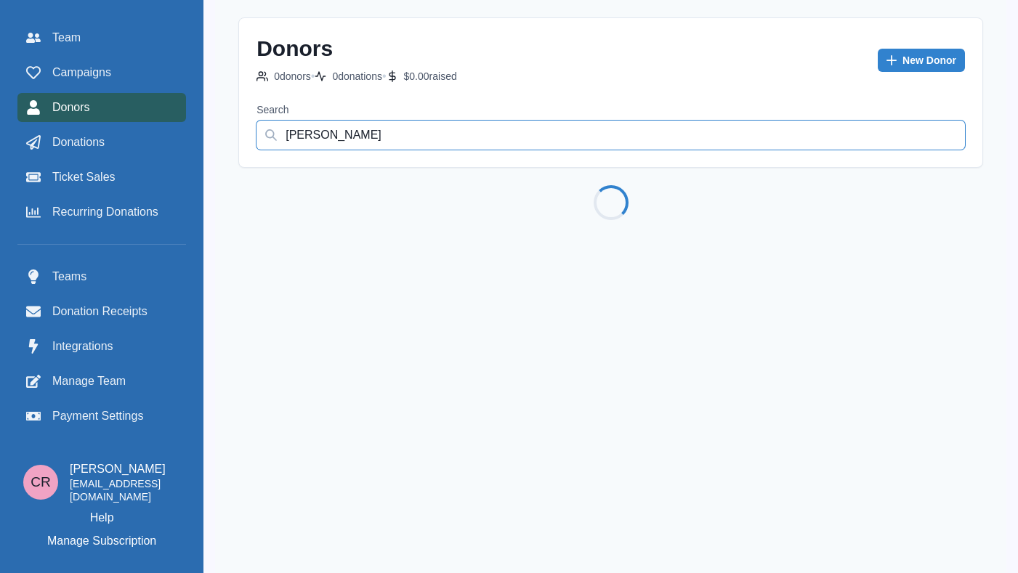
scroll to position [11, 0]
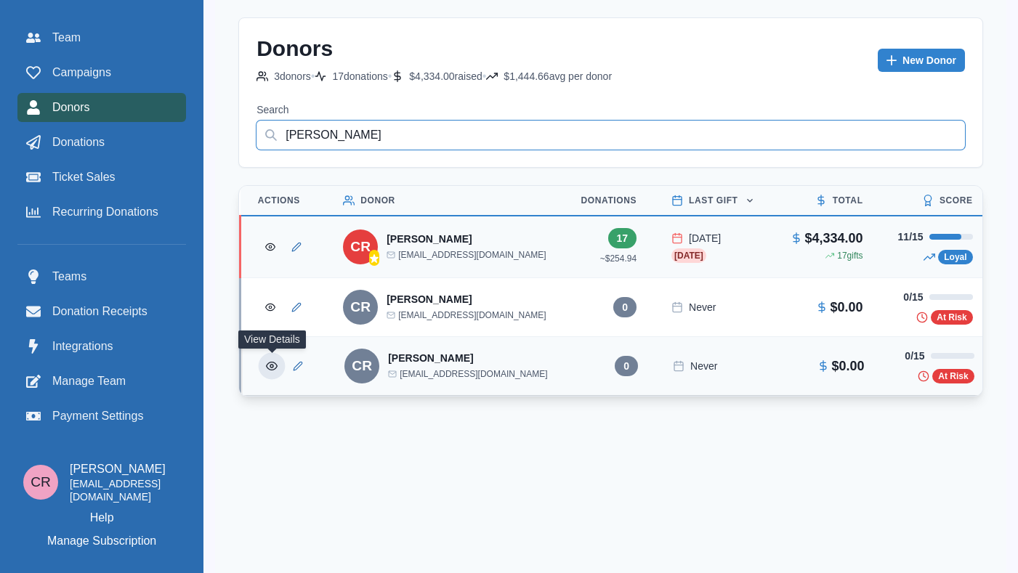
type input "[PERSON_NAME]"
click at [260, 357] on button "View Donor" at bounding box center [272, 366] width 27 height 27
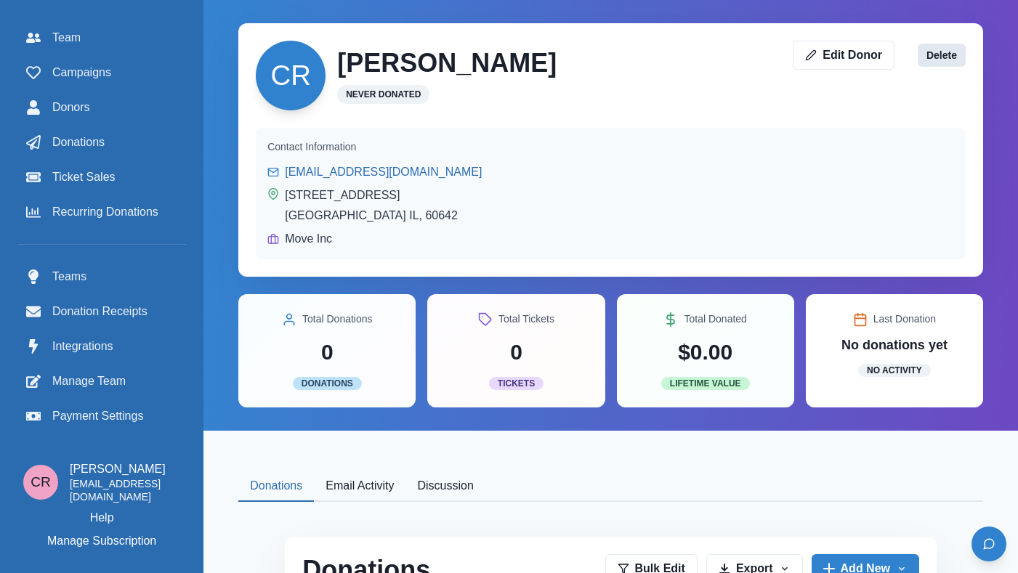
click at [938, 57] on button "Delete" at bounding box center [942, 55] width 48 height 23
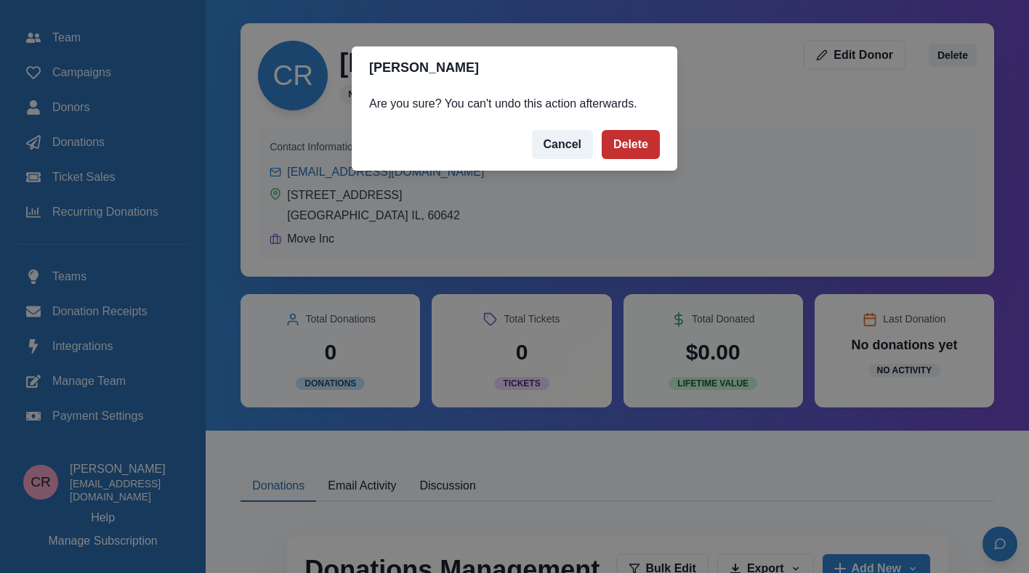
click at [631, 147] on button "Delete" at bounding box center [631, 144] width 58 height 29
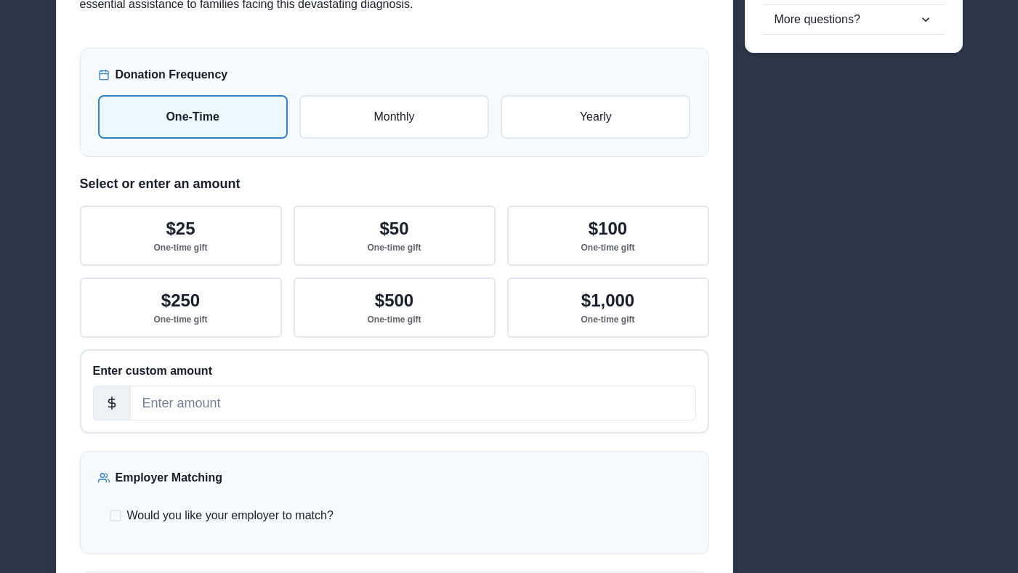
scroll to position [239, 0]
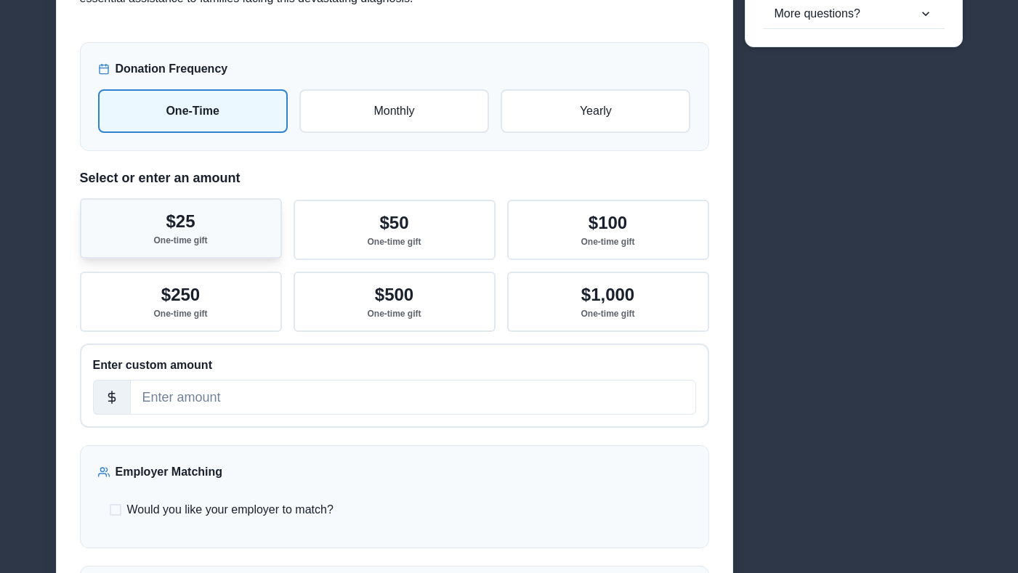
click at [222, 218] on button "$25 One-time gift" at bounding box center [181, 228] width 202 height 60
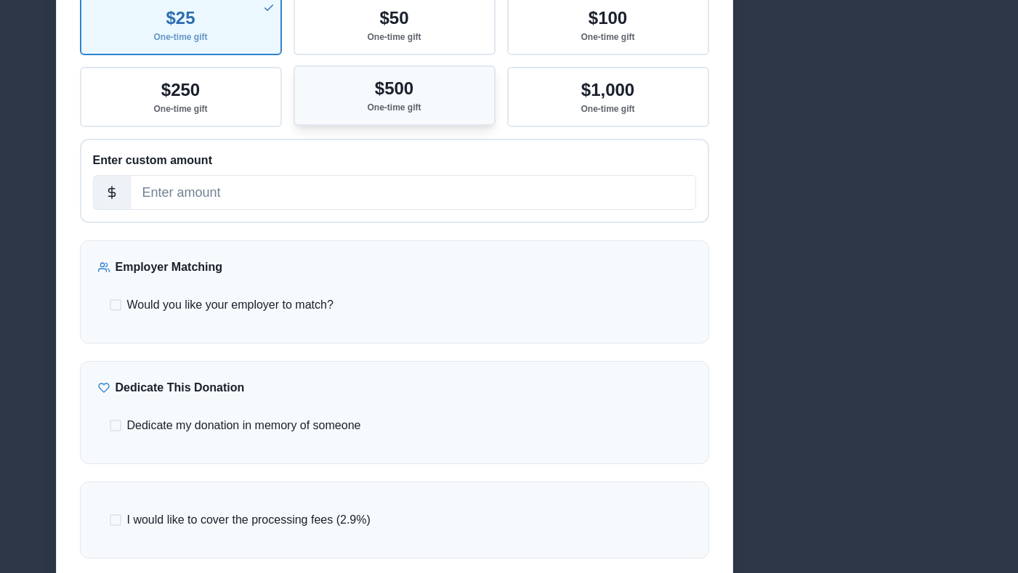
scroll to position [664, 0]
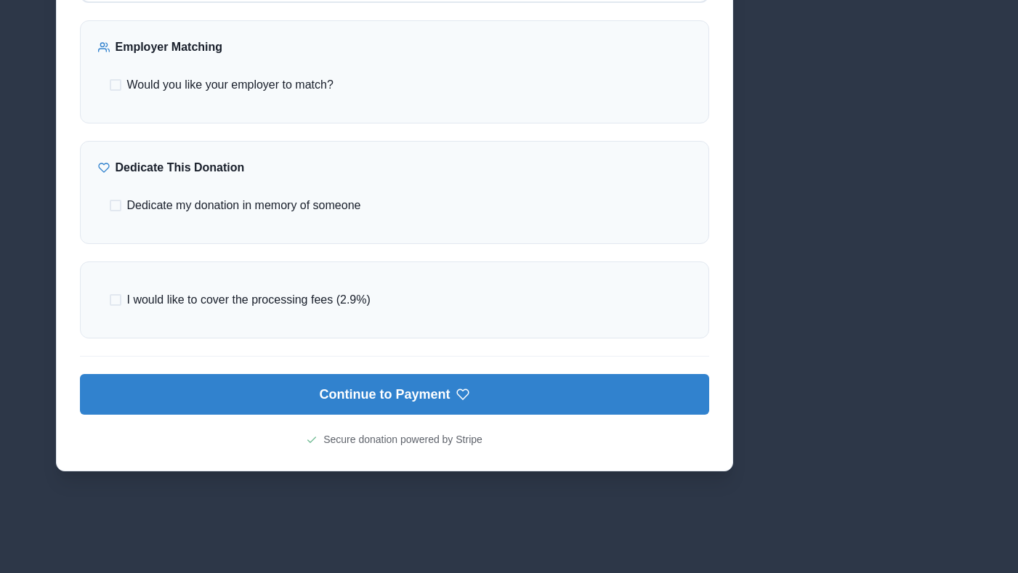
click at [296, 303] on span "I would like to cover the processing fees (2.9%)" at bounding box center [248, 299] width 243 height 17
click at [110, 301] on input "I would like to cover the processing fees (2.9%)" at bounding box center [109, 300] width 1 height 1
checkbox input "true"
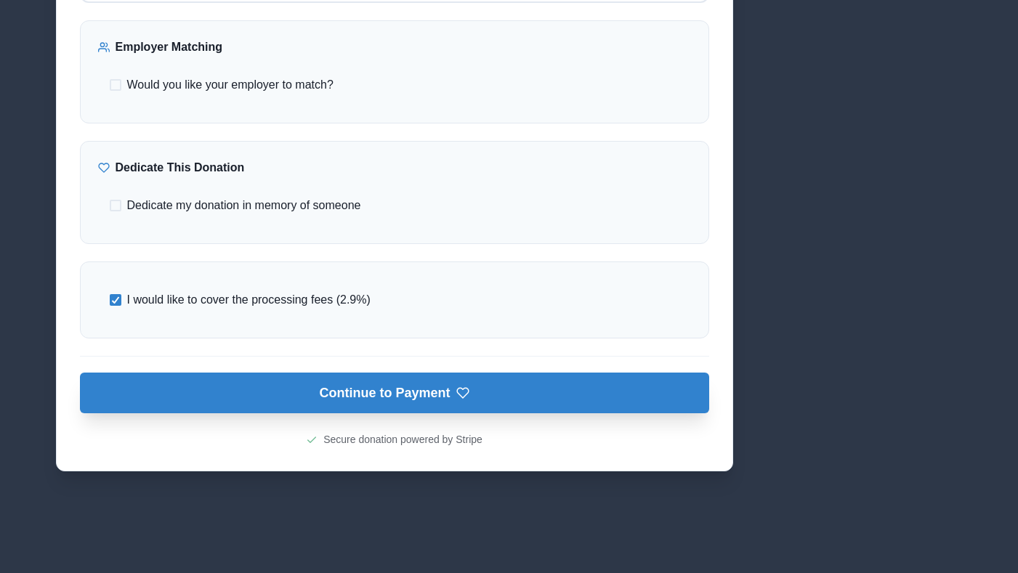
click at [402, 410] on button "Continue to Payment" at bounding box center [394, 393] width 629 height 41
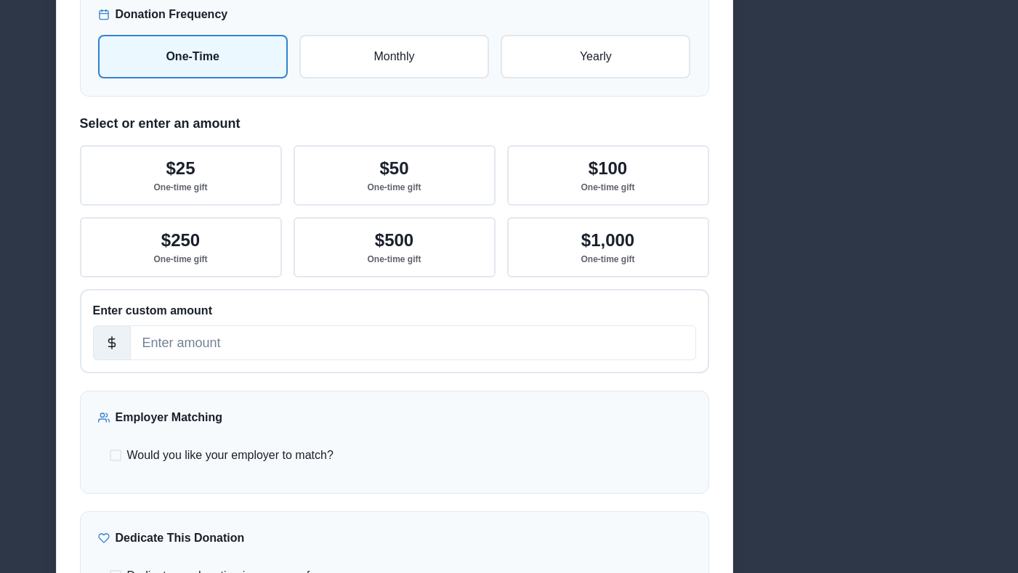
scroll to position [315, 0]
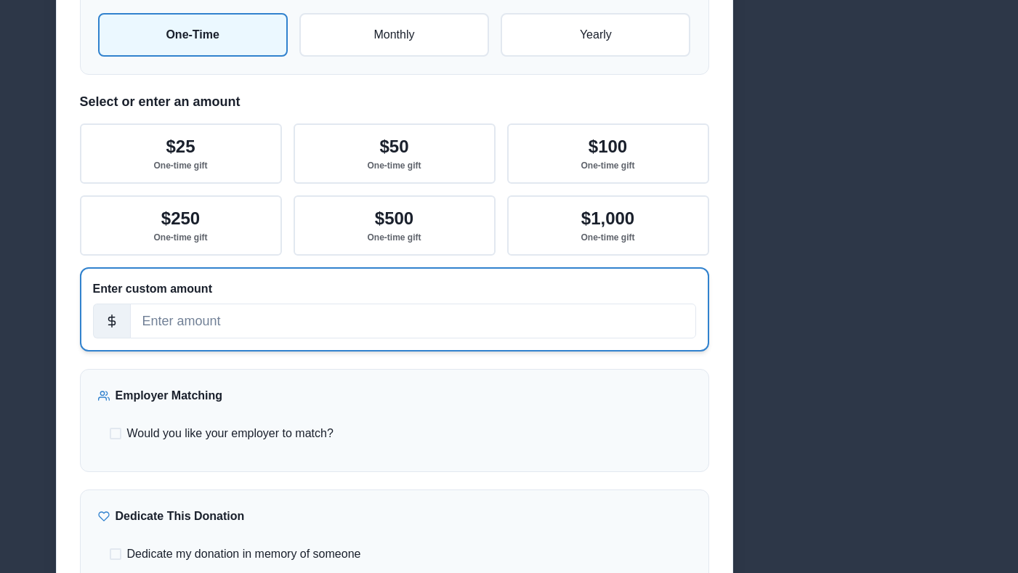
click at [262, 343] on div "Enter custom amount" at bounding box center [394, 309] width 629 height 84
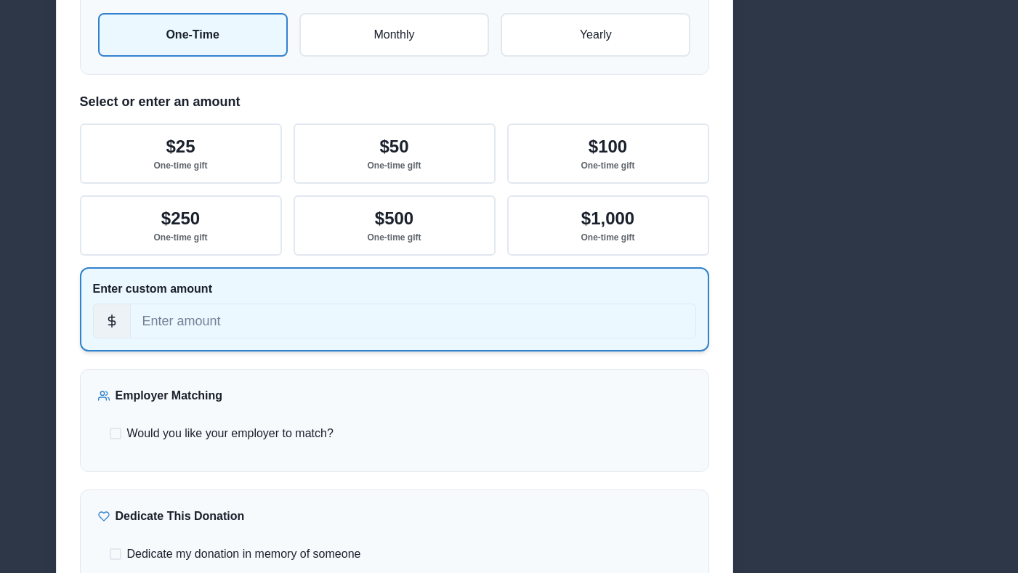
click at [262, 343] on div "Enter custom amount" at bounding box center [394, 309] width 629 height 84
click at [282, 322] on input "number" at bounding box center [413, 321] width 566 height 35
type input "1"
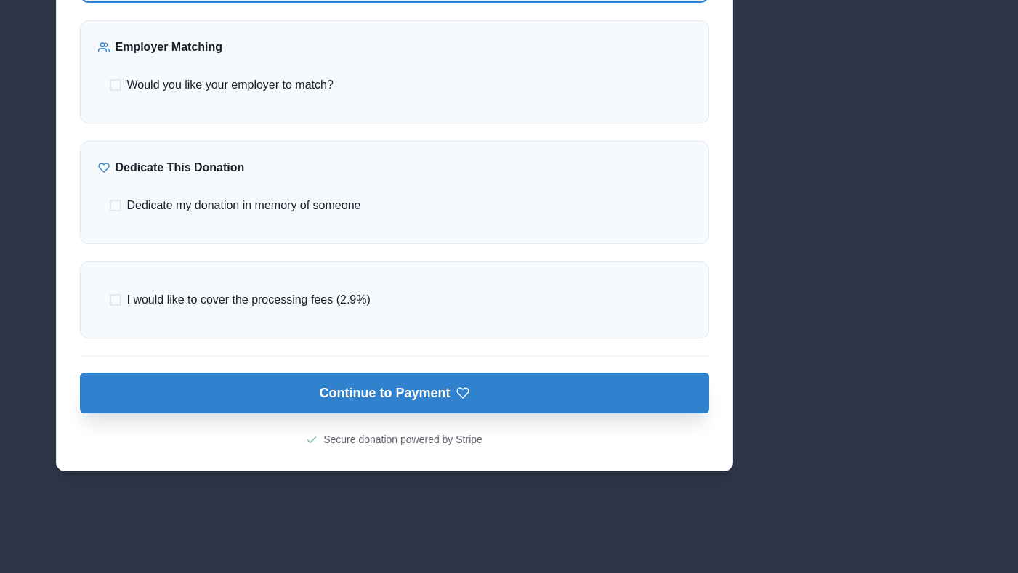
click at [355, 395] on button "Continue to Payment" at bounding box center [394, 393] width 629 height 41
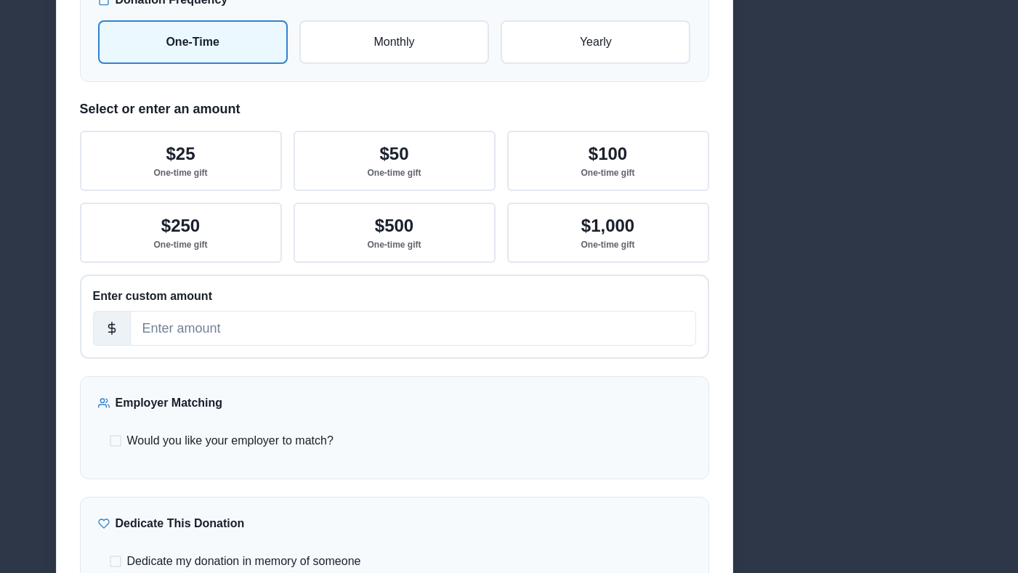
scroll to position [309, 0]
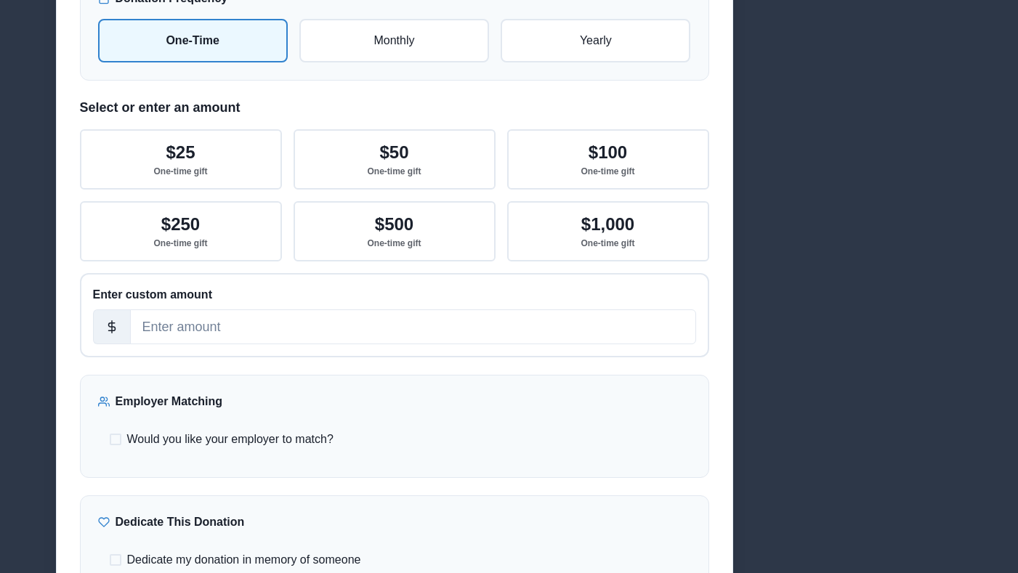
click at [185, 433] on span "Would you like your employer to match?" at bounding box center [230, 439] width 206 height 17
click at [110, 440] on input "Would you like your employer to match?" at bounding box center [109, 440] width 1 height 1
checkbox input "true"
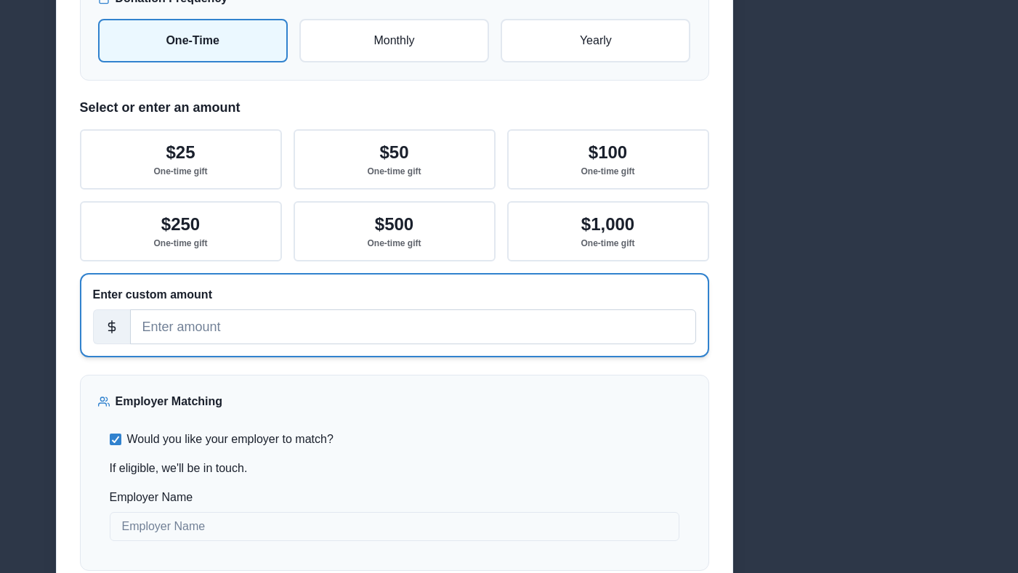
click at [197, 334] on input "number" at bounding box center [413, 326] width 566 height 35
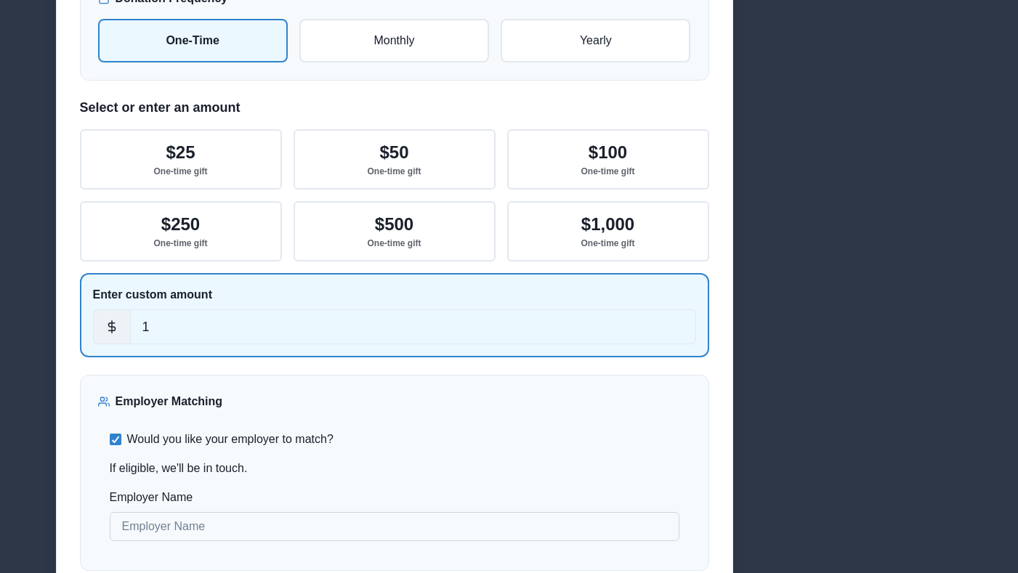
type input "1"
click at [213, 530] on input "Employer Name" at bounding box center [395, 526] width 570 height 29
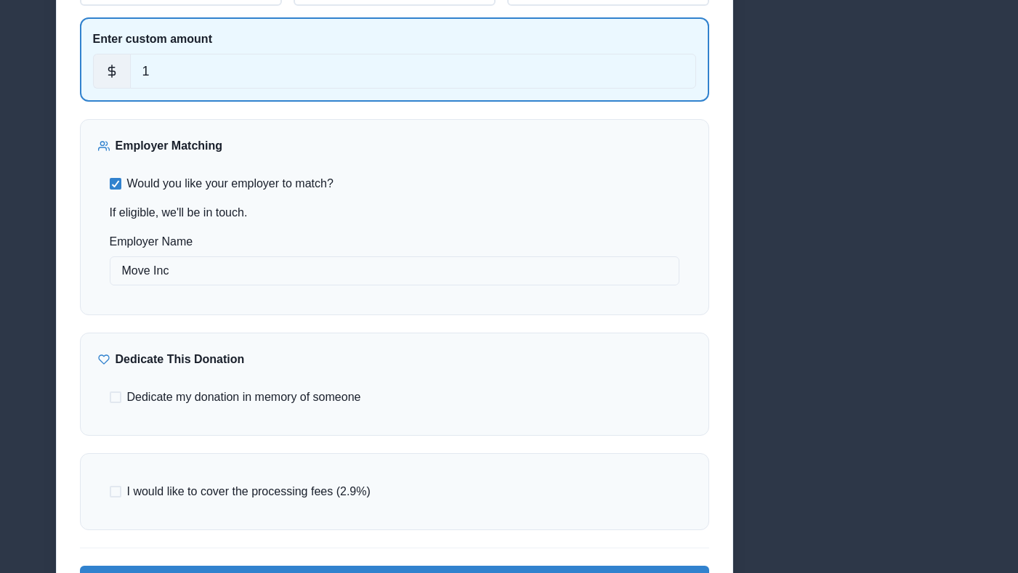
scroll to position [575, 0]
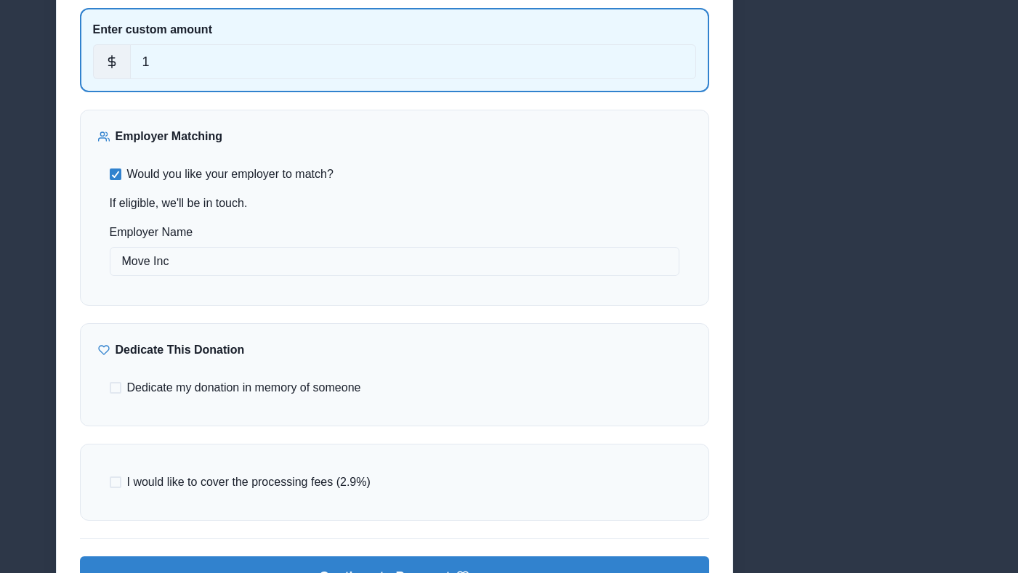
click at [215, 474] on span "I would like to cover the processing fees (2.9%)" at bounding box center [248, 482] width 243 height 17
type input "Move Inc"
click at [110, 482] on input "I would like to cover the processing fees (2.9%)" at bounding box center [109, 482] width 1 height 1
checkbox input "true"
click at [269, 384] on span "Dedicate my donation in memory of someone" at bounding box center [244, 387] width 234 height 17
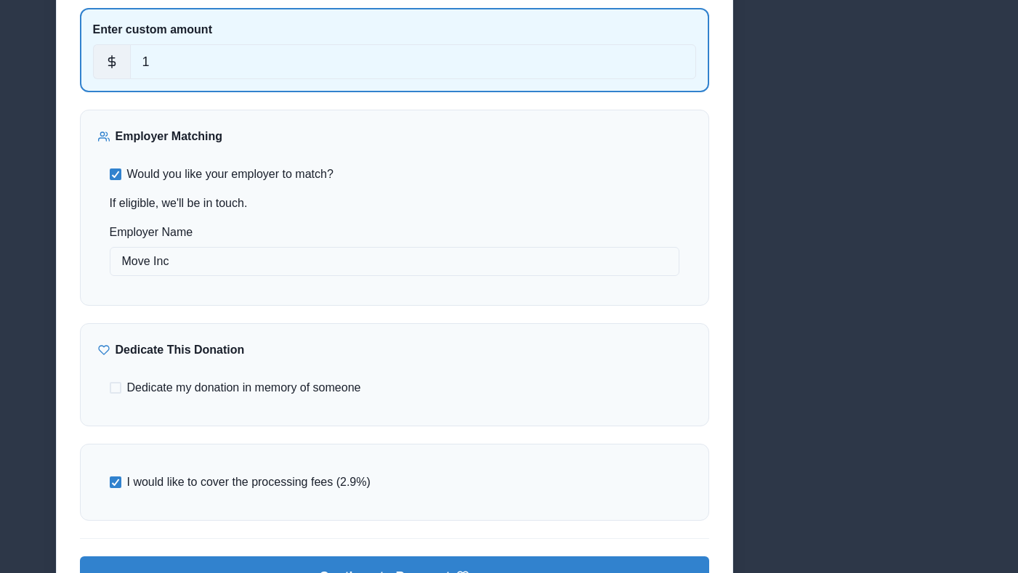
click at [110, 388] on input "Dedicate my donation in memory of someone" at bounding box center [109, 388] width 1 height 1
checkbox input "true"
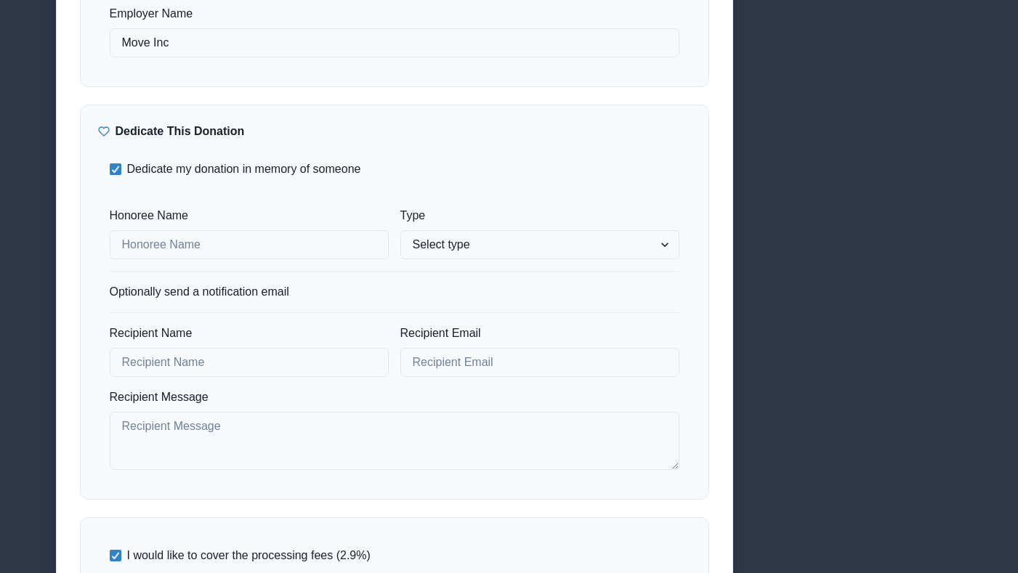
scroll to position [875, 0]
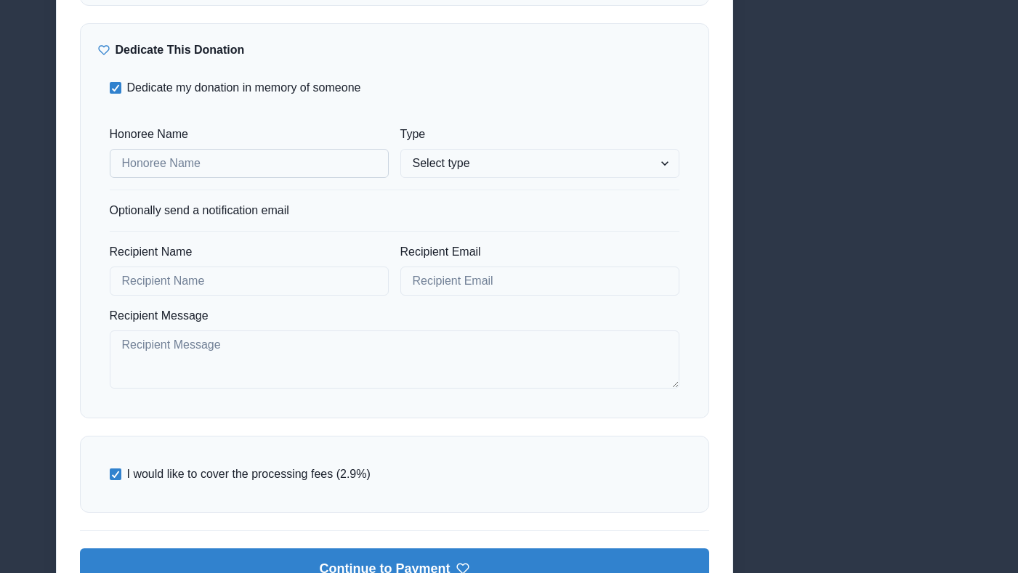
click at [274, 164] on input "Honoree Name" at bounding box center [249, 163] width 279 height 29
type input "[PERSON_NAME]"
select select "honor"
click at [400, 149] on select "Select type In honor of In memory of" at bounding box center [539, 163] width 279 height 29
click at [284, 261] on label "Recipient Name" at bounding box center [245, 251] width 270 height 17
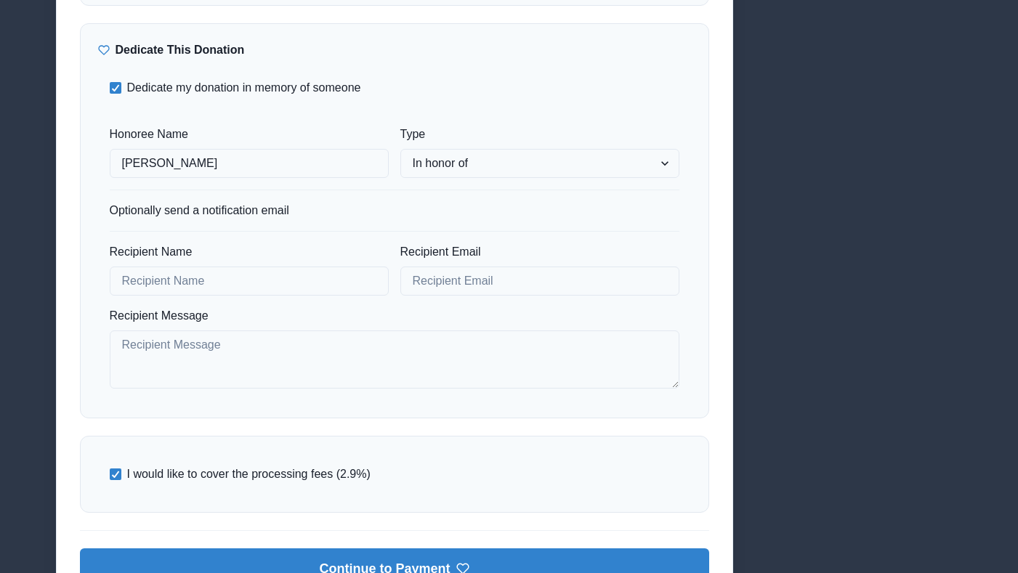
click at [284, 267] on input "Recipient Name" at bounding box center [249, 281] width 279 height 29
click at [281, 275] on input "Recipient Name" at bounding box center [249, 281] width 279 height 29
type input "[PERSON_NAME]"
type input "[EMAIL_ADDRESS][DOMAIN_NAME]"
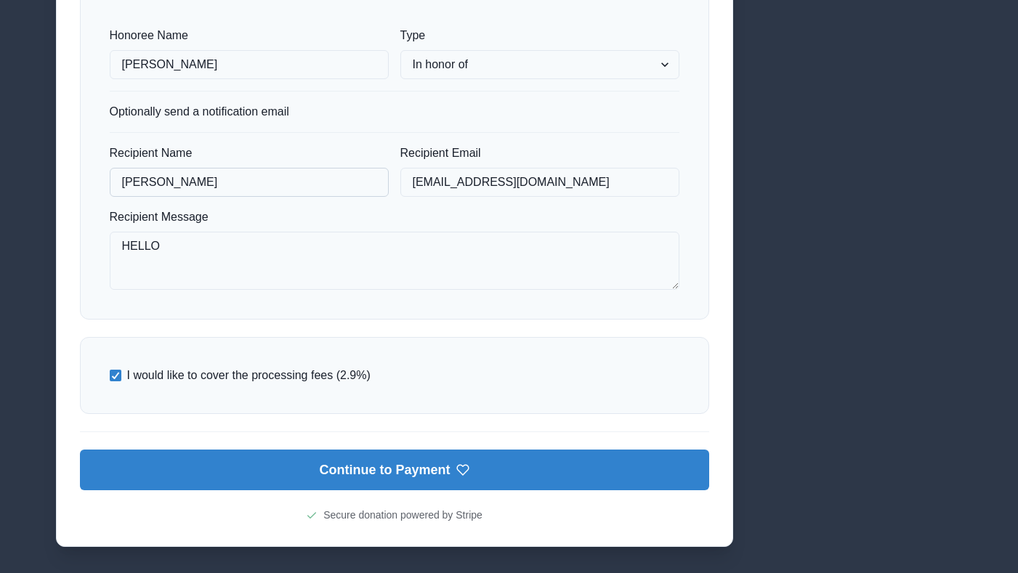
scroll to position [1049, 0]
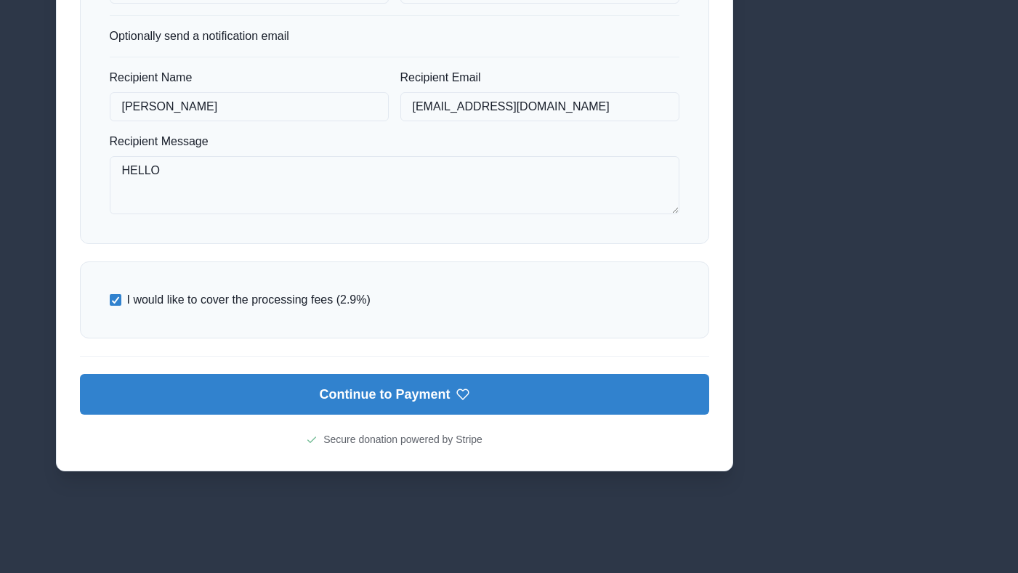
click at [257, 300] on span "I would like to cover the processing fees (2.9%)" at bounding box center [248, 299] width 243 height 17
type textarea "HELLO"
click at [110, 300] on input "I would like to cover the processing fees (2.9%)" at bounding box center [109, 300] width 1 height 1
checkbox input "false"
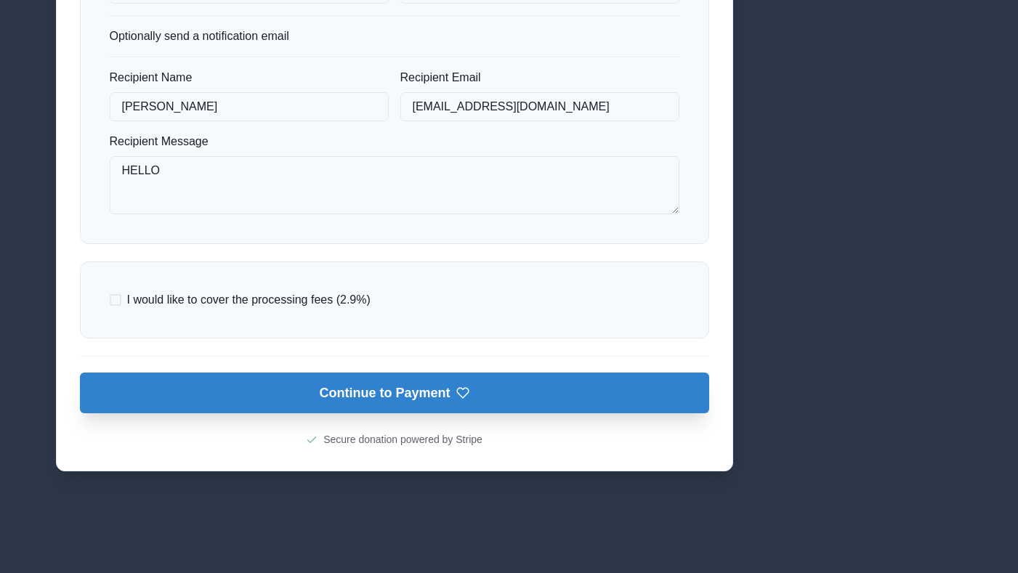
click at [317, 399] on button "Continue to Payment" at bounding box center [394, 393] width 629 height 41
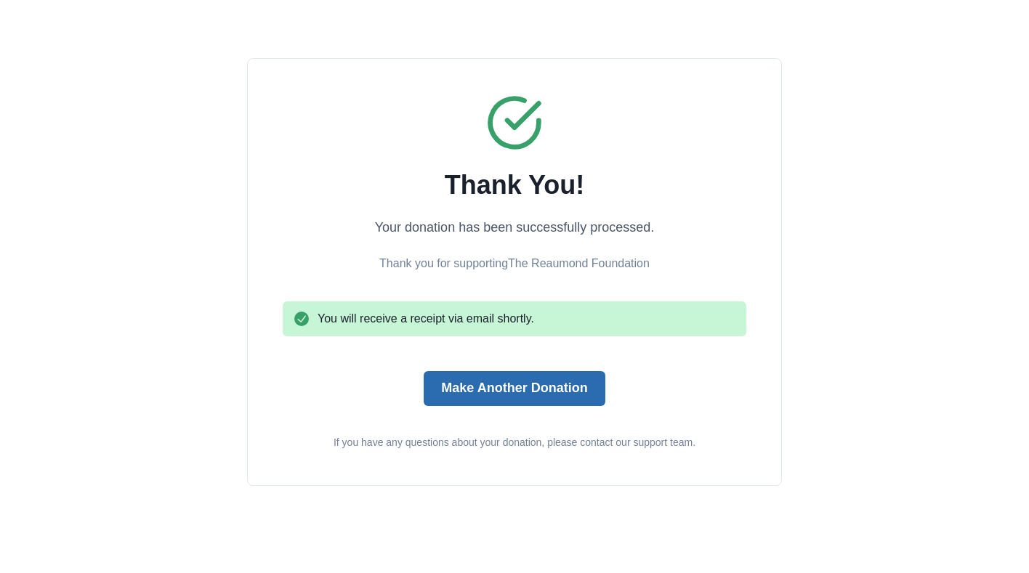
click at [519, 395] on button "Make Another Donation" at bounding box center [514, 388] width 181 height 35
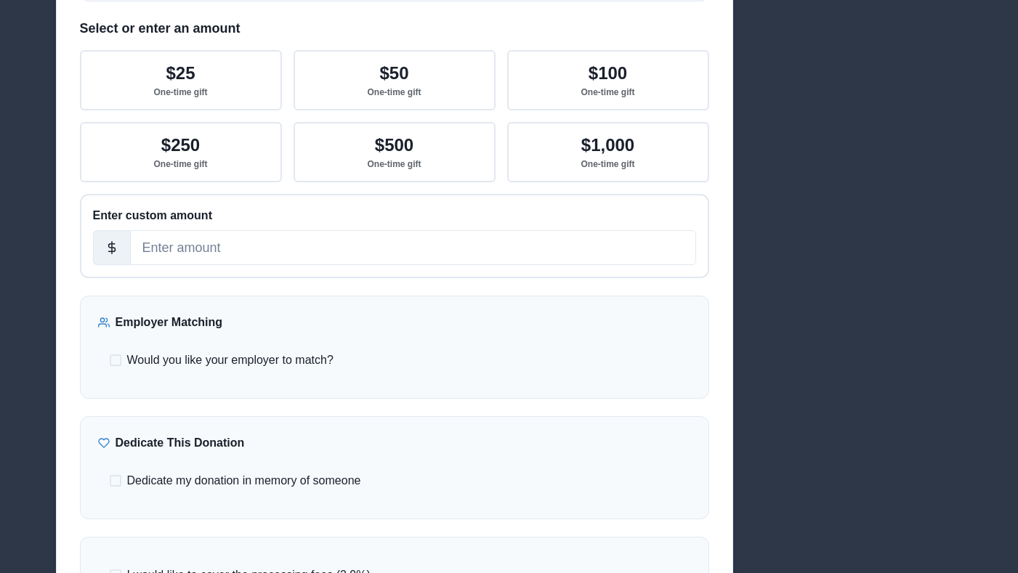
scroll to position [393, 0]
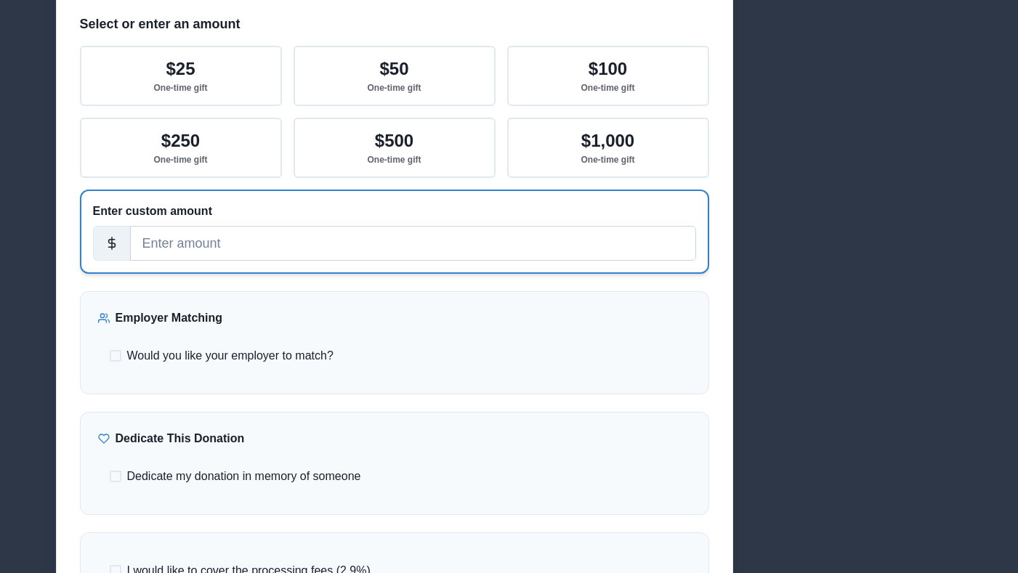
click at [397, 240] on input "number" at bounding box center [413, 243] width 566 height 35
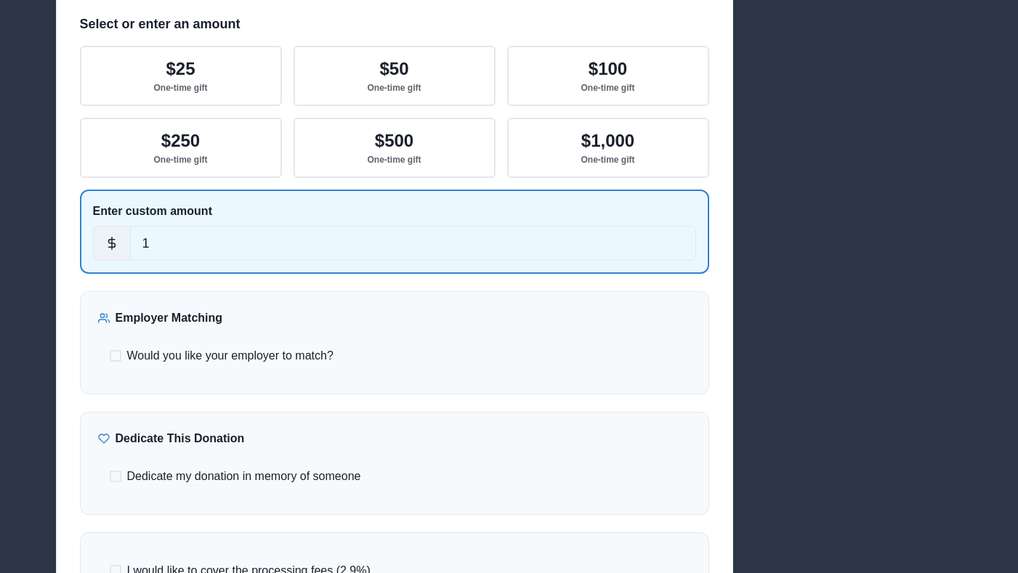
click at [308, 357] on span "Would you like your employer to match?" at bounding box center [230, 355] width 206 height 17
type input "1"
click at [110, 357] on input "Would you like your employer to match?" at bounding box center [109, 356] width 1 height 1
checkbox input "true"
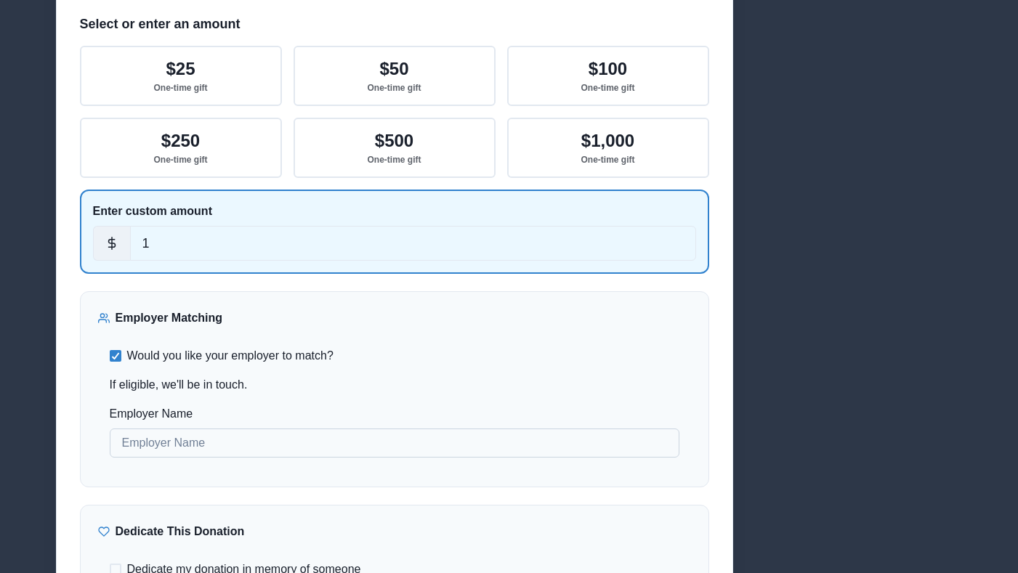
click at [335, 442] on input "Employer Name" at bounding box center [395, 443] width 570 height 29
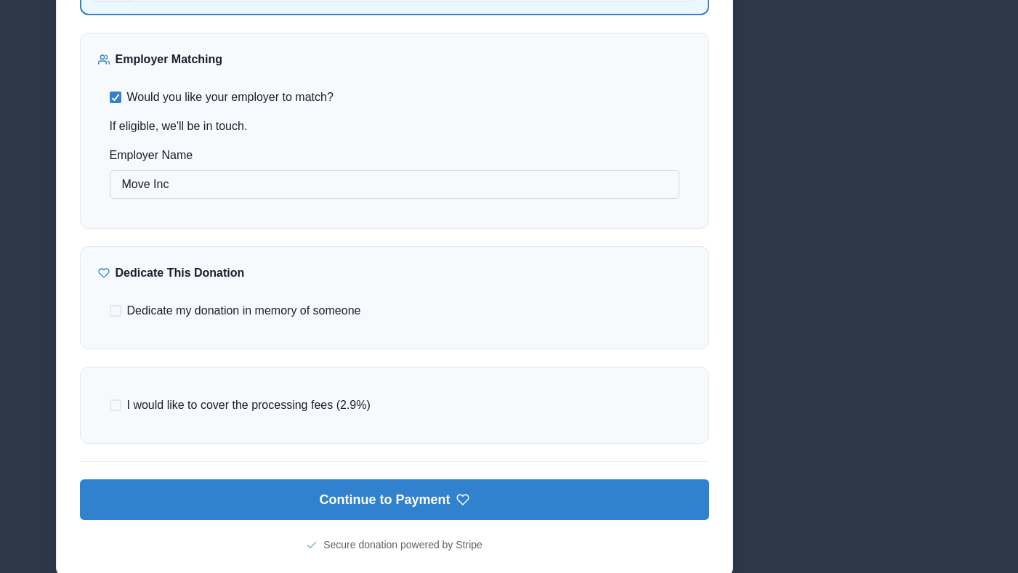
scroll to position [658, 0]
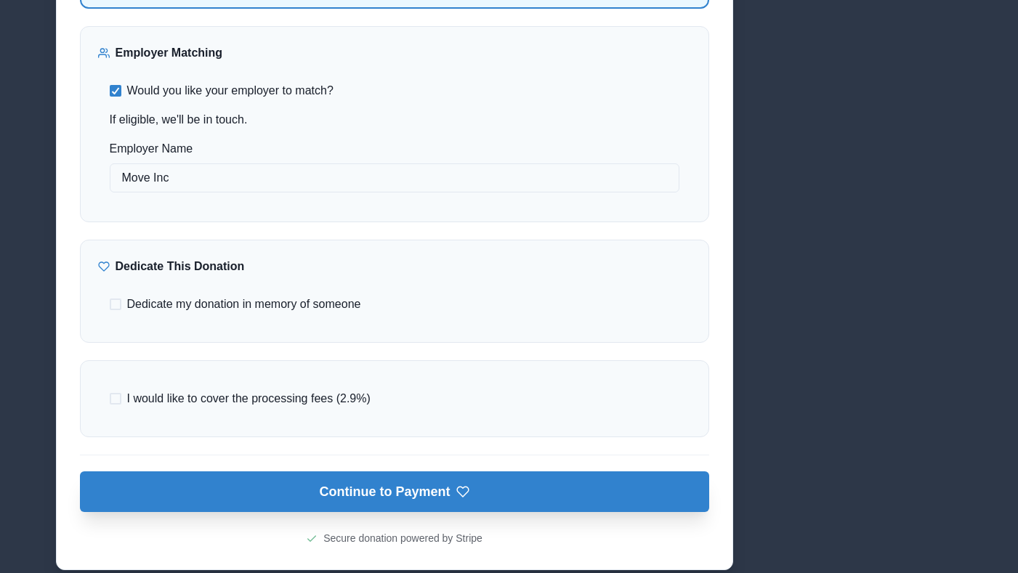
type input "Move Inc"
click at [346, 485] on button "Continue to Payment" at bounding box center [394, 491] width 629 height 41
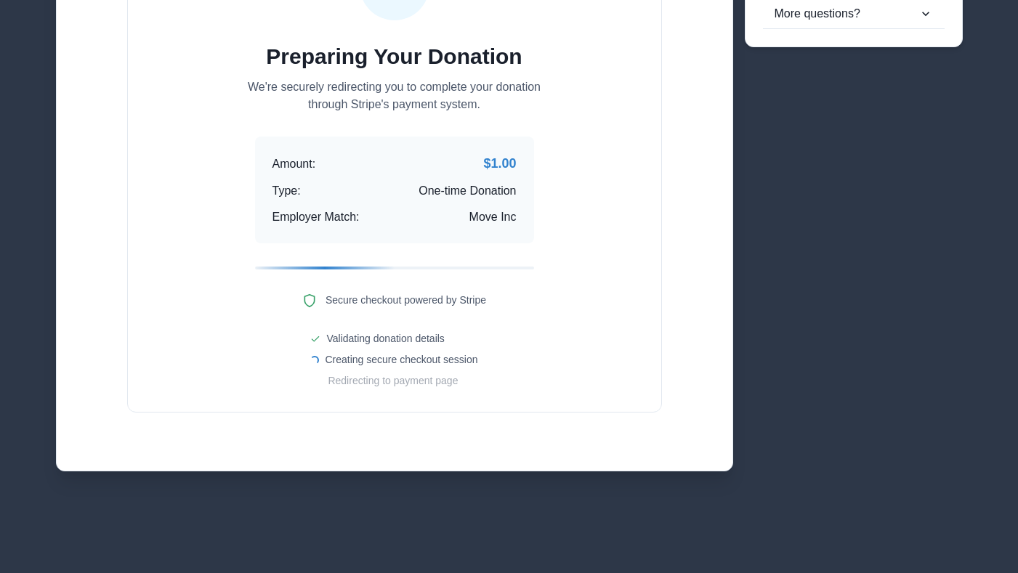
scroll to position [238, 0]
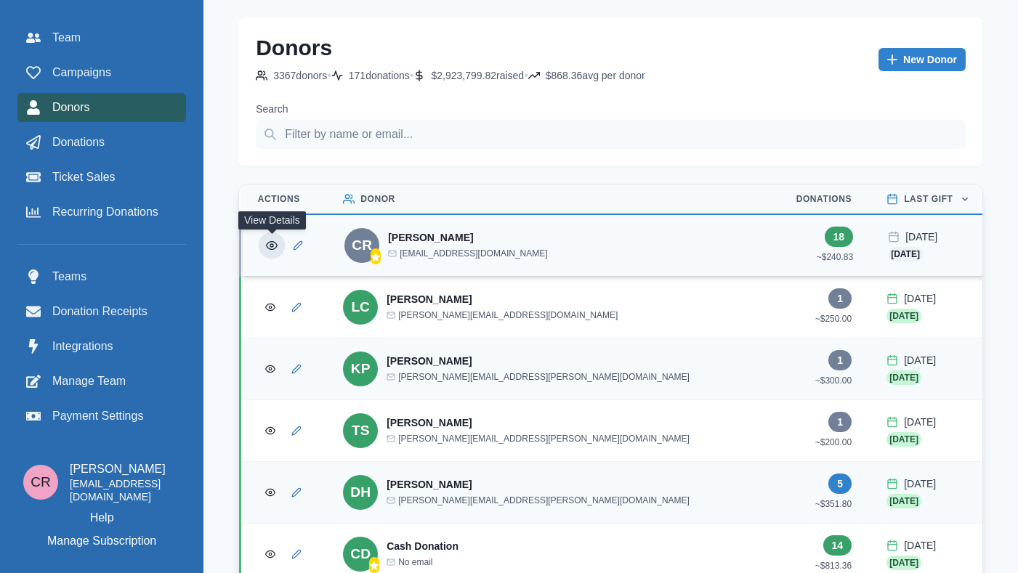
click at [267, 248] on icon "View Donor" at bounding box center [272, 246] width 11 height 8
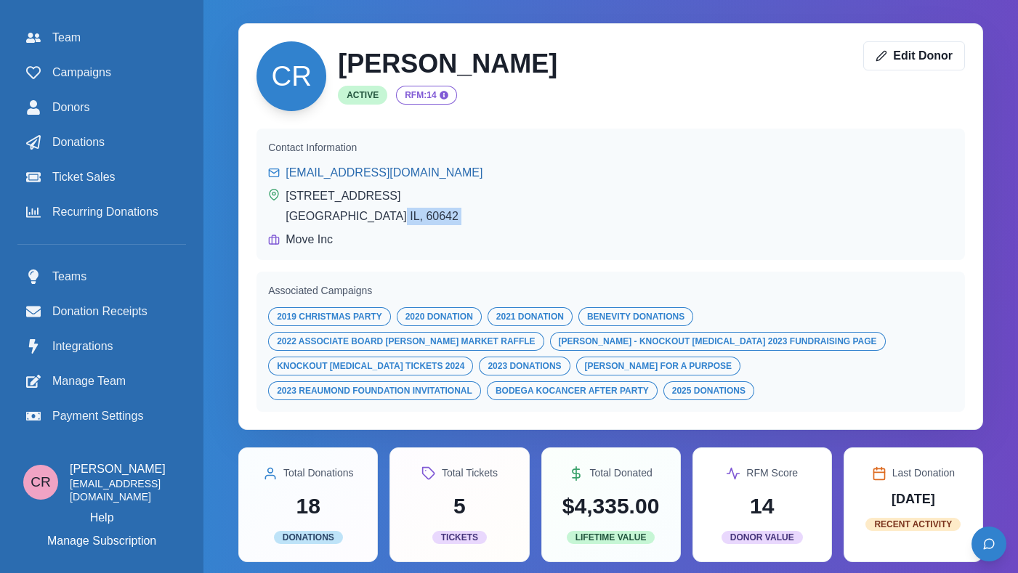
drag, startPoint x: 287, startPoint y: 240, endPoint x: 402, endPoint y: 248, distance: 115.8
click at [402, 248] on div "[EMAIL_ADDRESS][DOMAIN_NAME] [STREET_ADDRESS] Move Inc" at bounding box center [610, 206] width 685 height 84
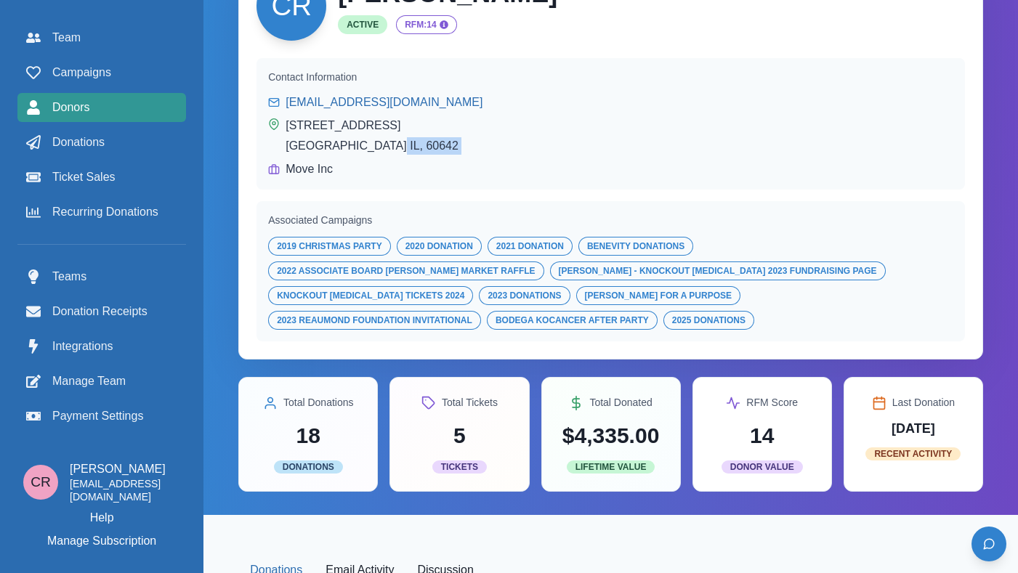
scroll to position [7, 0]
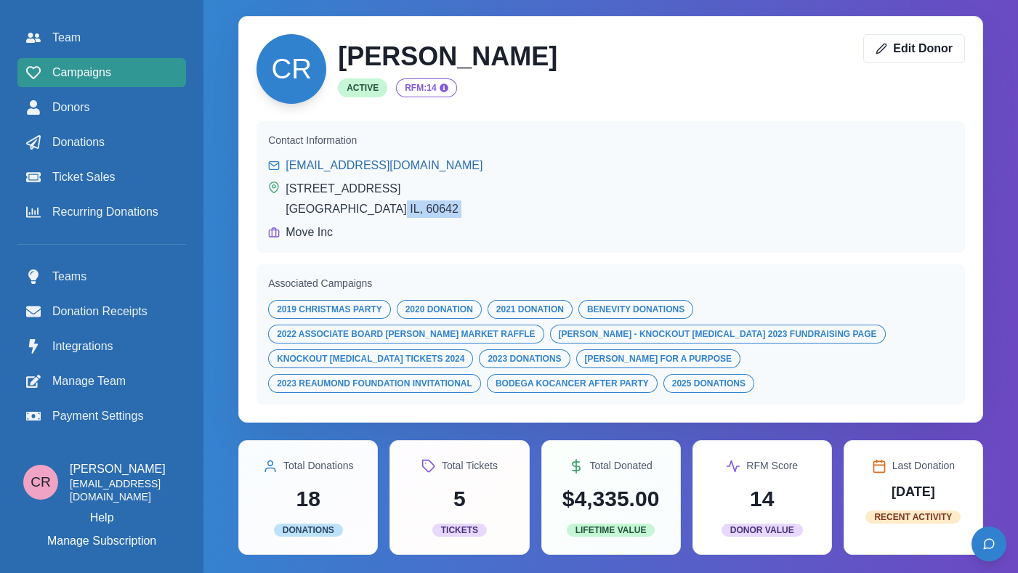
click at [72, 71] on span "Campaigns" at bounding box center [81, 72] width 59 height 17
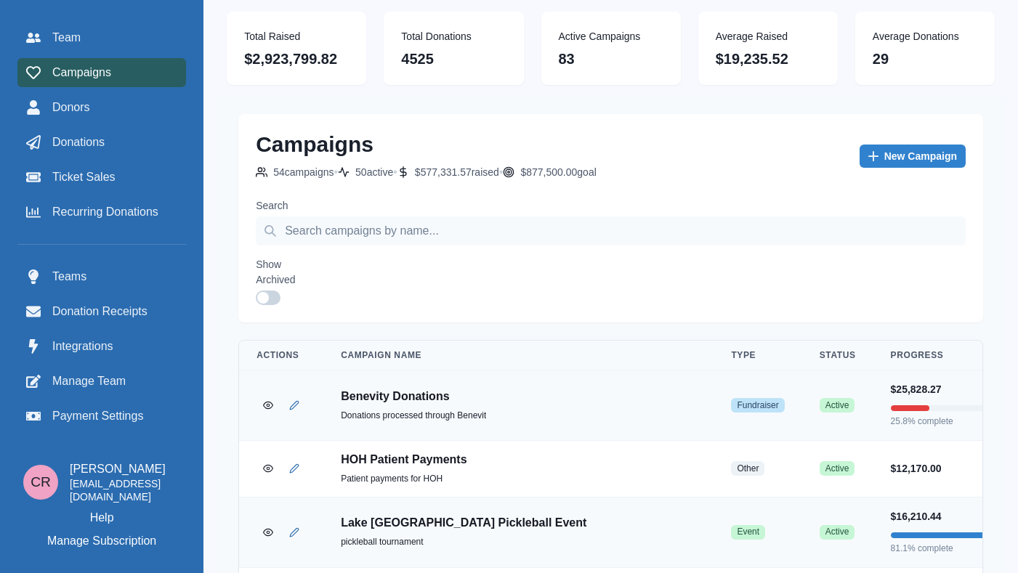
click at [379, 249] on div "Search Show Archived" at bounding box center [611, 251] width 710 height 107
click at [375, 238] on input "Search" at bounding box center [611, 230] width 710 height 29
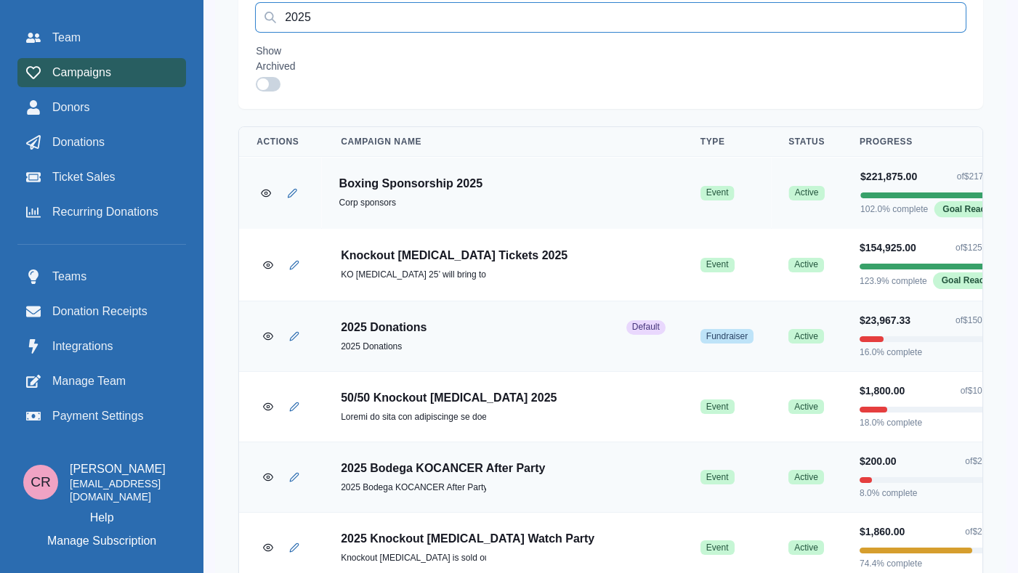
scroll to position [227, 0]
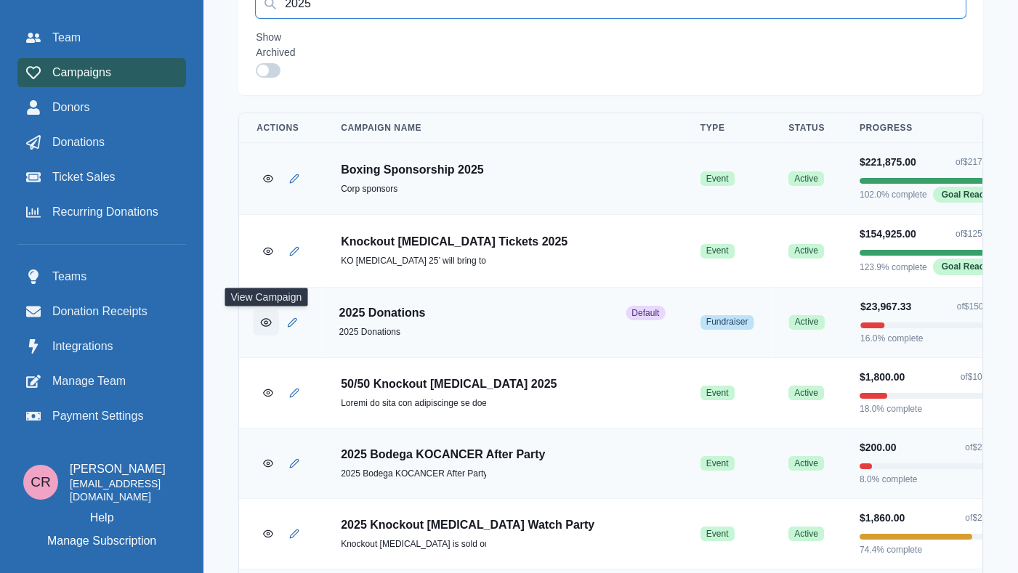
type input "2025"
click at [264, 326] on icon "View Campaign" at bounding box center [266, 322] width 11 height 11
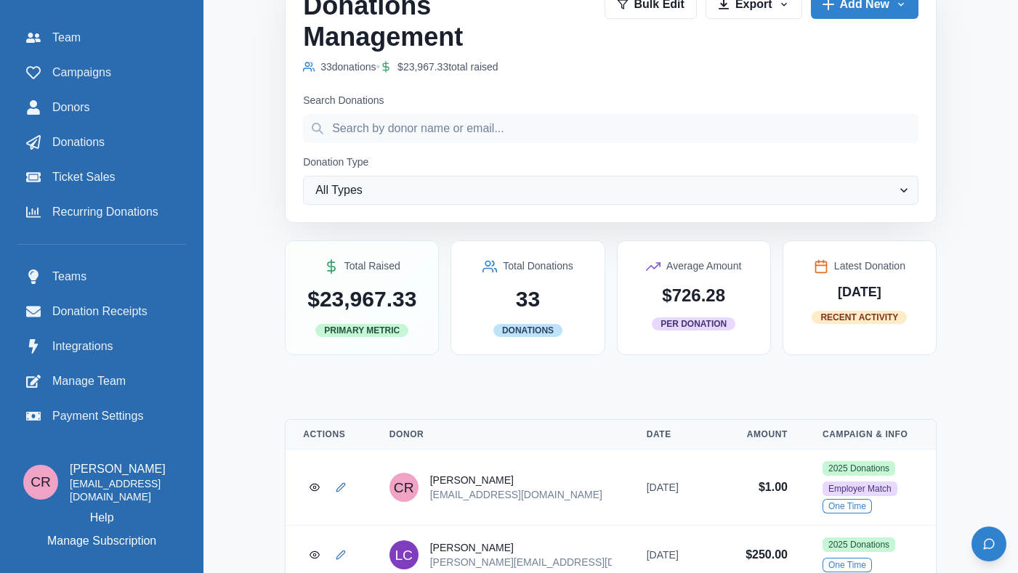
scroll to position [376, 0]
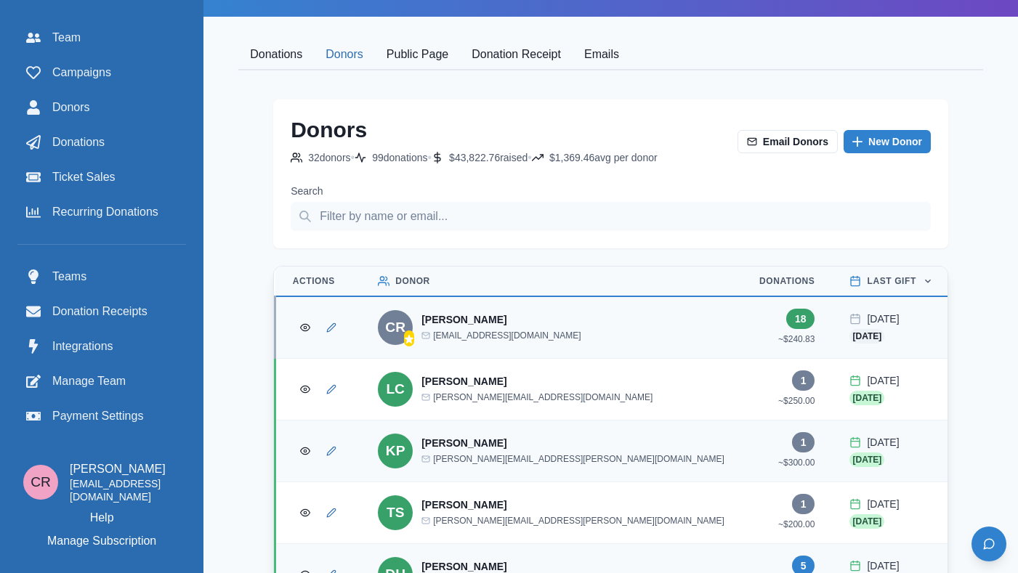
click at [351, 60] on button "Donors" at bounding box center [344, 55] width 61 height 31
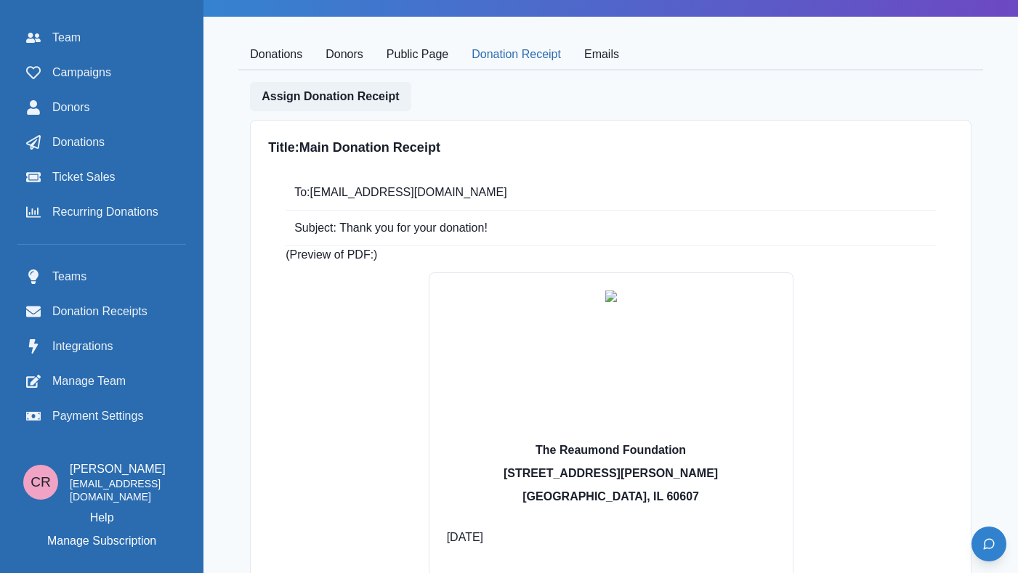
click at [506, 54] on button "Donation Receipt" at bounding box center [516, 55] width 113 height 31
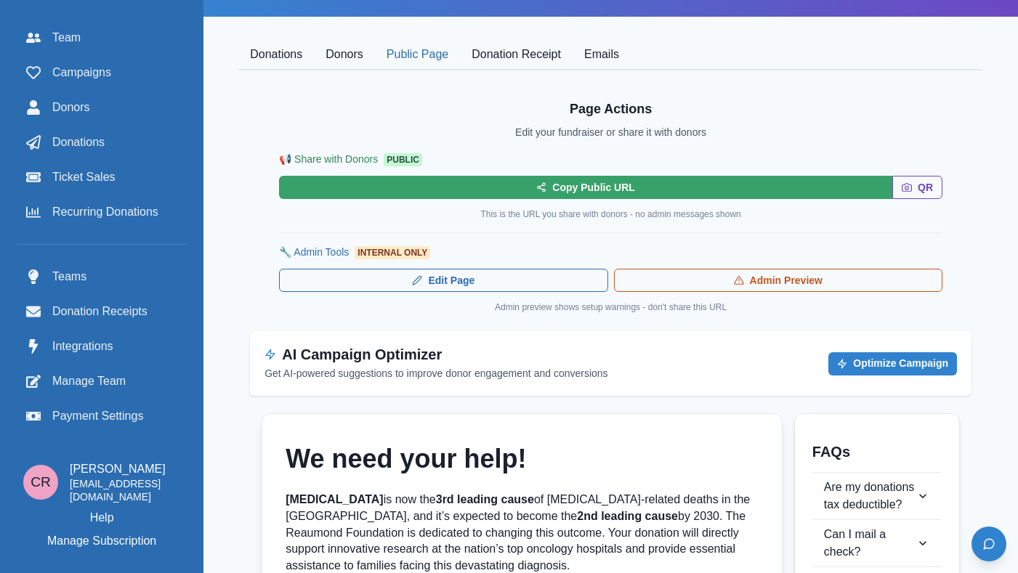
click at [431, 52] on button "Public Page" at bounding box center [417, 55] width 85 height 31
click at [871, 367] on button "Optimize Campaign" at bounding box center [892, 363] width 129 height 23
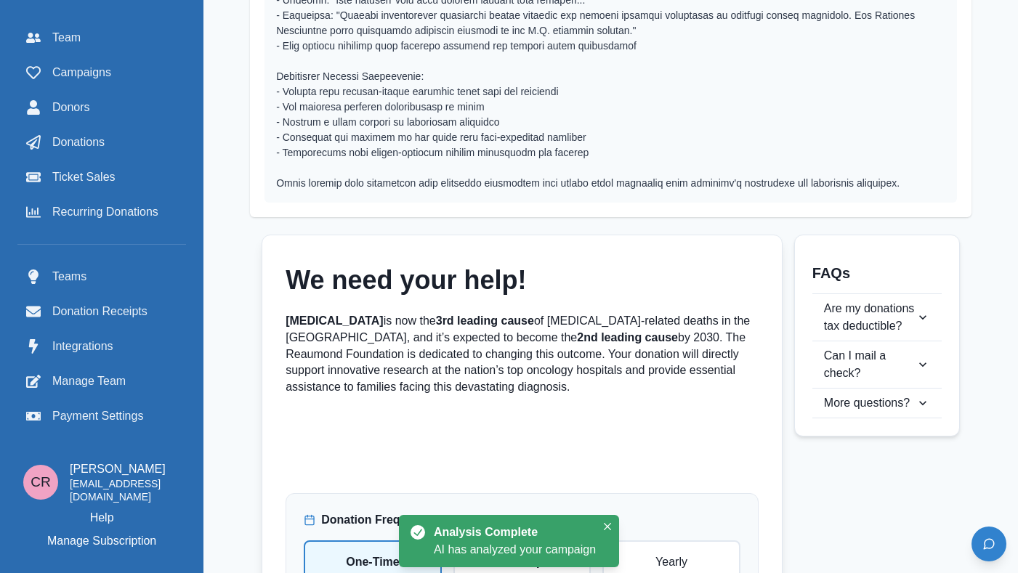
scroll to position [561, 0]
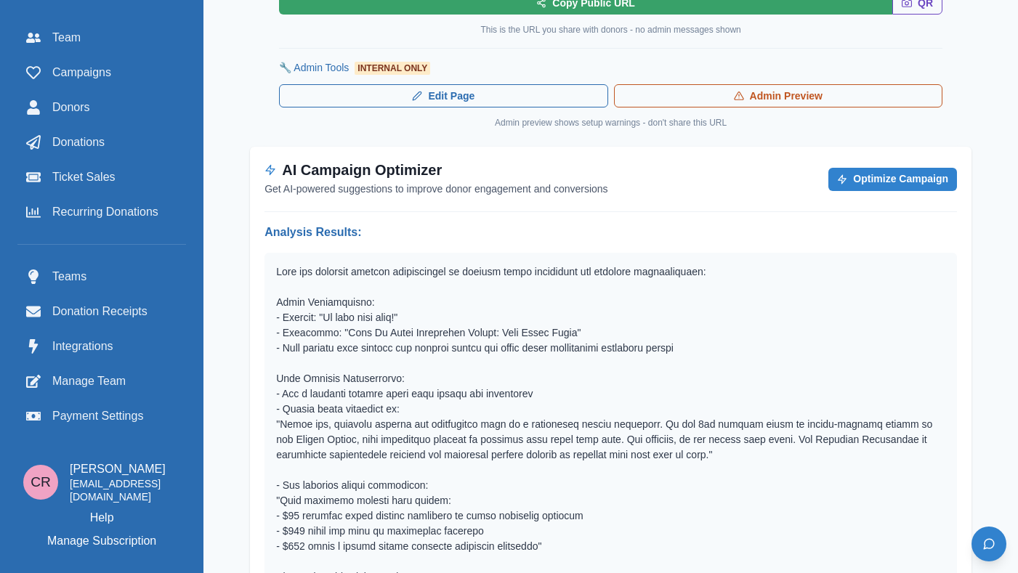
click at [349, 335] on p at bounding box center [610, 561] width 669 height 595
drag, startPoint x: 349, startPoint y: 335, endPoint x: 533, endPoint y: 336, distance: 183.1
click at [533, 336] on p at bounding box center [610, 561] width 669 height 595
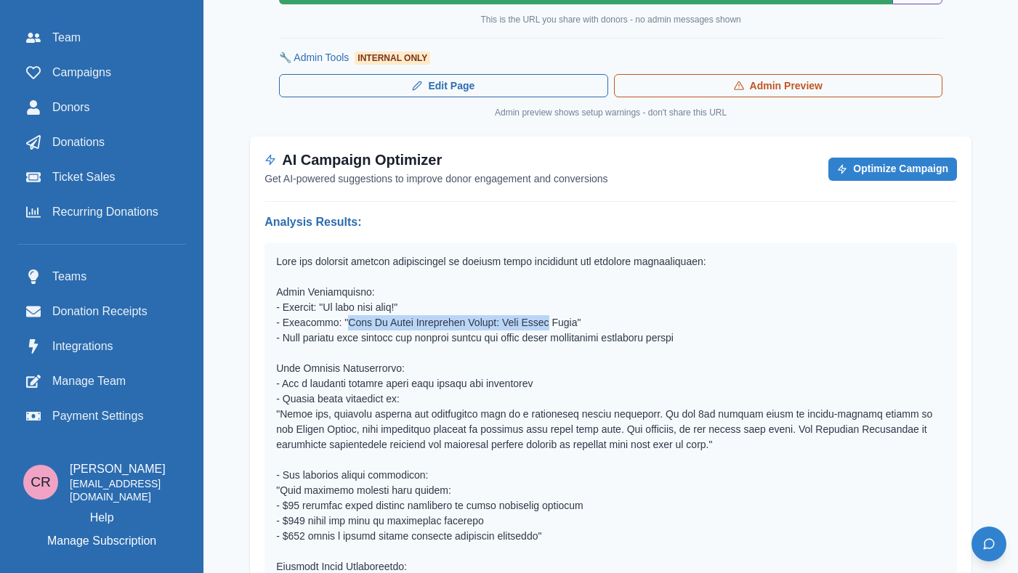
scroll to position [600, 0]
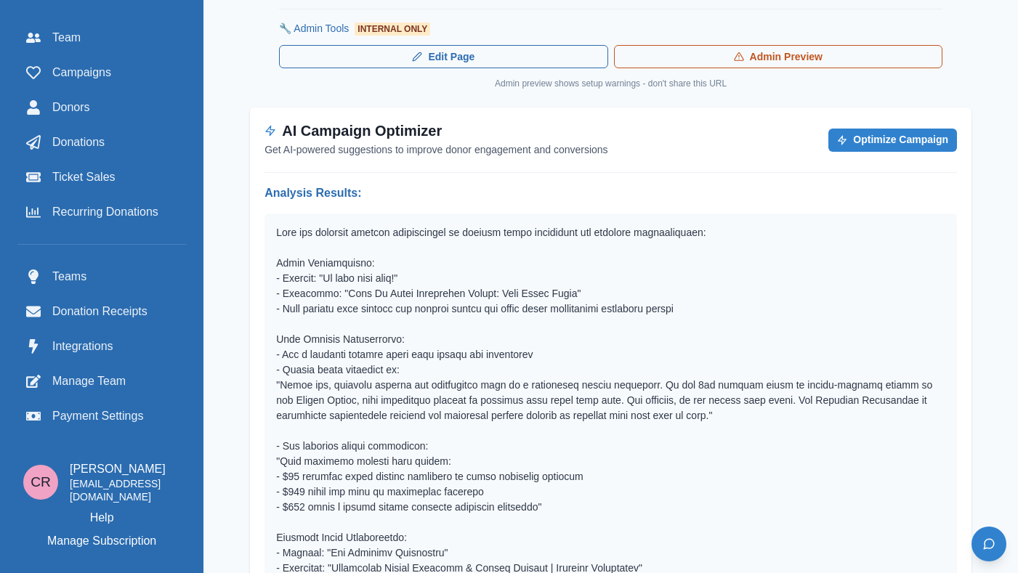
click at [291, 381] on p at bounding box center [610, 522] width 669 height 595
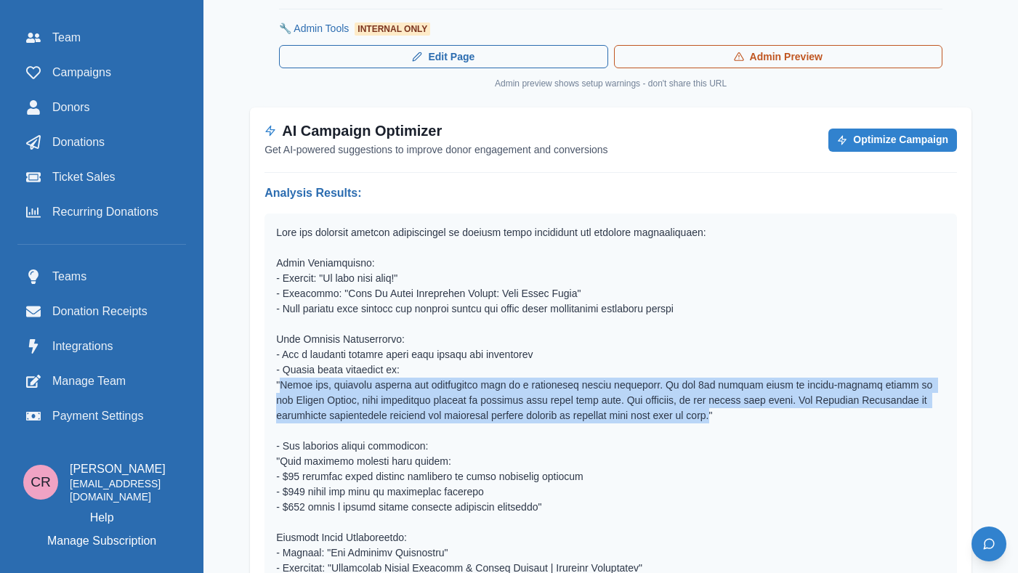
drag, startPoint x: 291, startPoint y: 381, endPoint x: 666, endPoint y: 415, distance: 377.1
click at [666, 415] on p at bounding box center [610, 522] width 669 height 595
copy p "Every day, families receive the devastating news of a [MEDICAL_DATA] diagnosis.…"
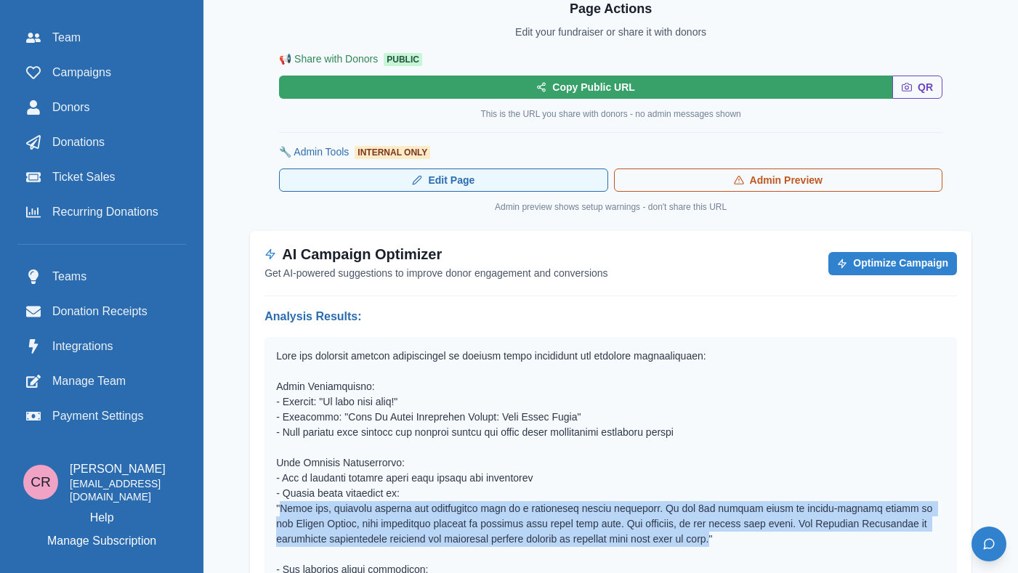
click at [527, 185] on link "Edit Page" at bounding box center [443, 180] width 328 height 23
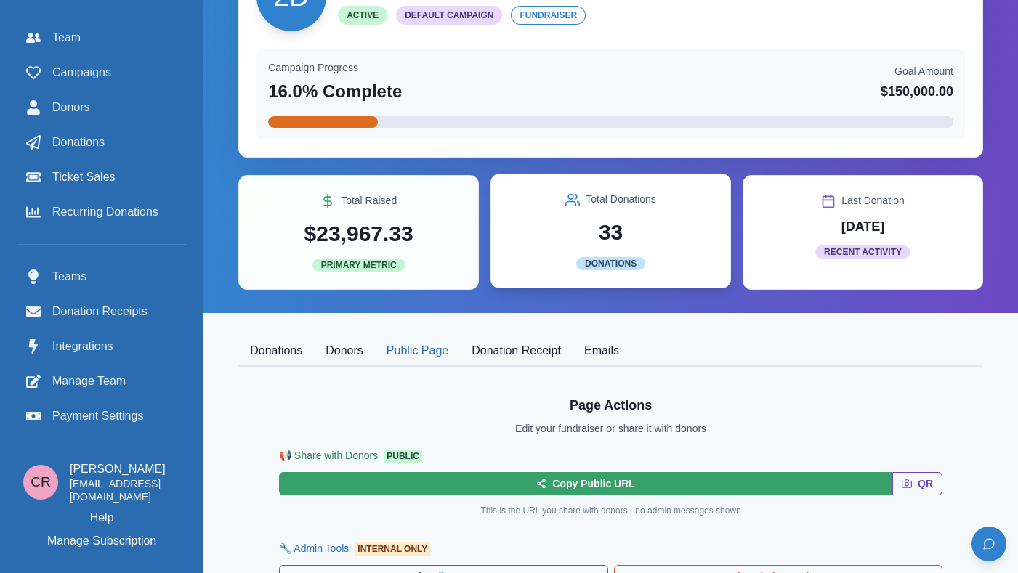
scroll to position [0, 0]
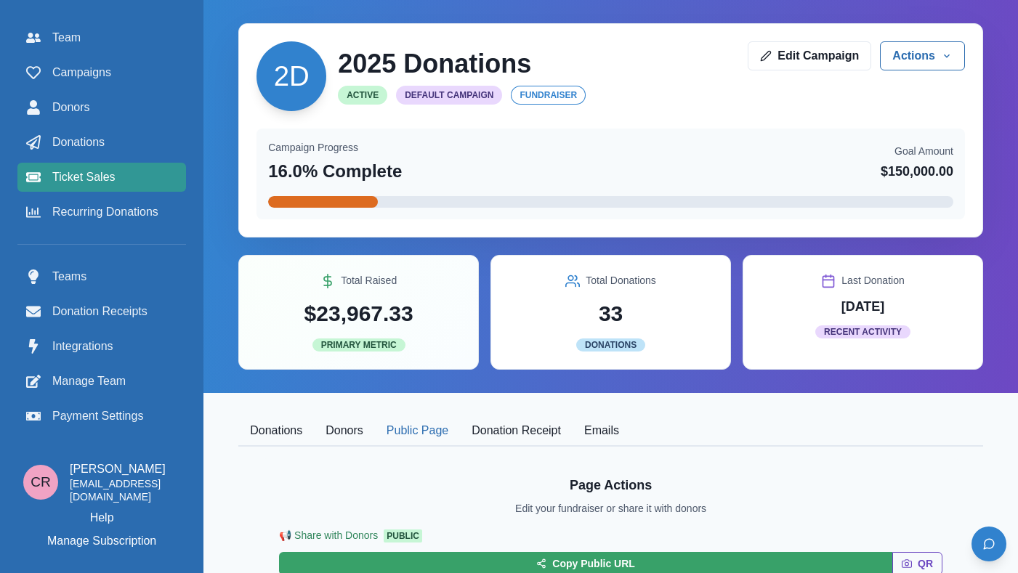
click at [60, 163] on link "Ticket Sales" at bounding box center [101, 177] width 169 height 29
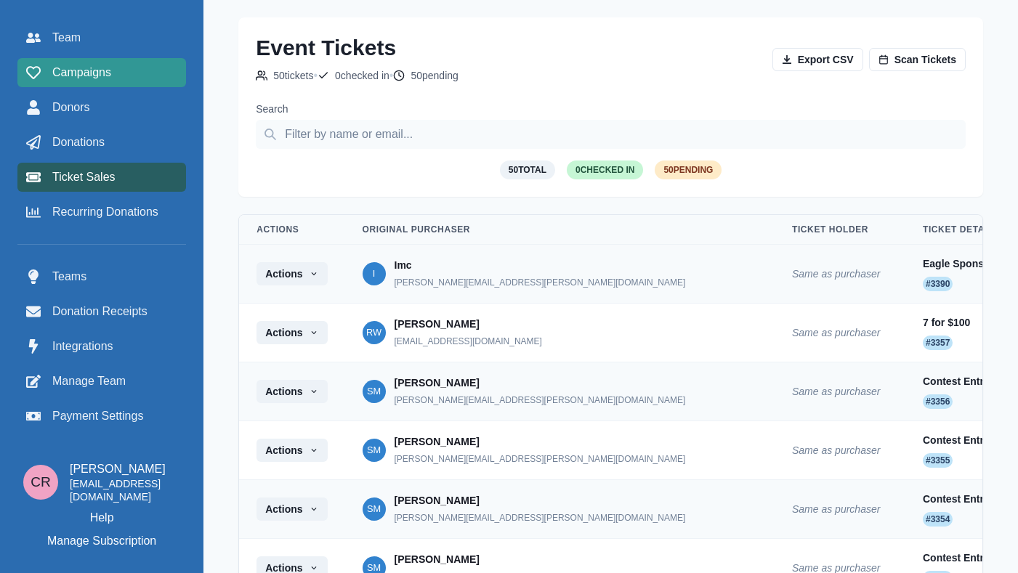
click at [73, 68] on span "Campaigns" at bounding box center [81, 72] width 59 height 17
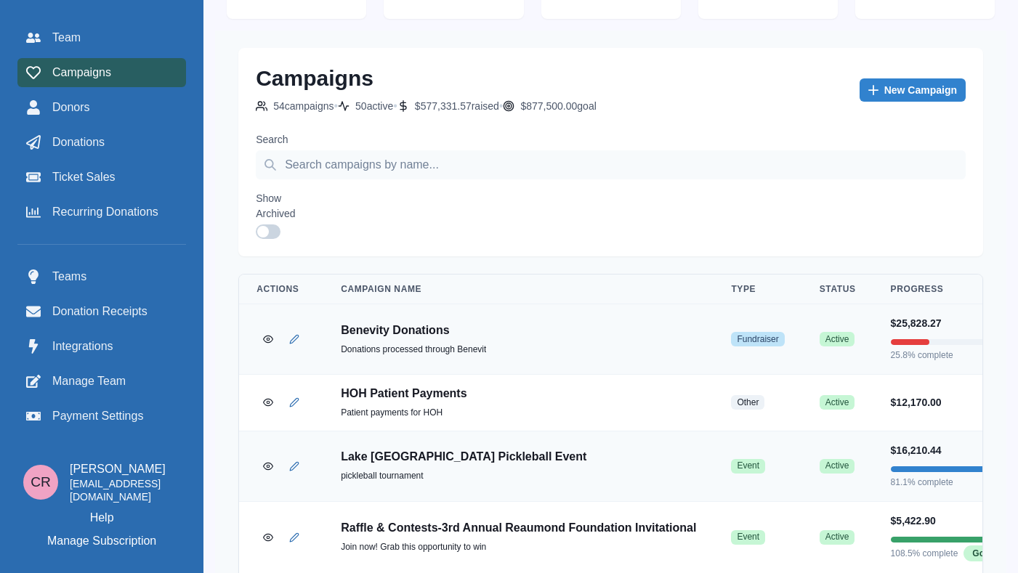
scroll to position [92, 0]
